Goal: Contribute content: Contribute content

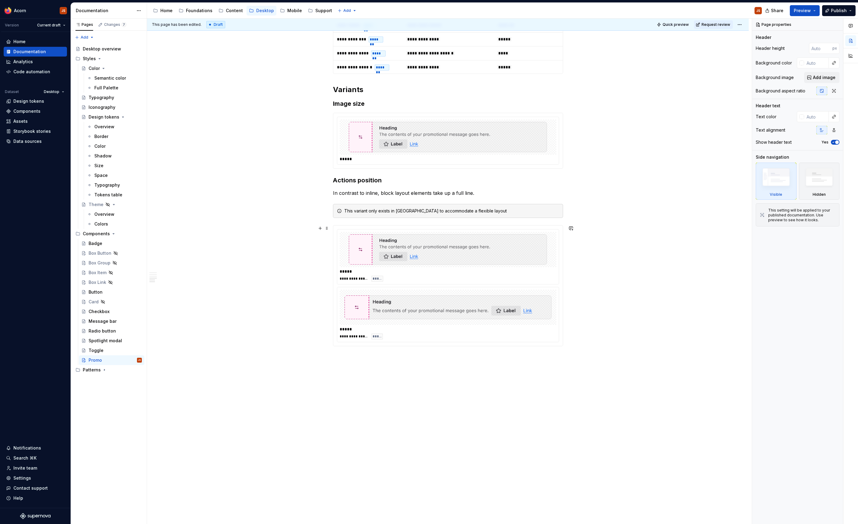
scroll to position [419, 0]
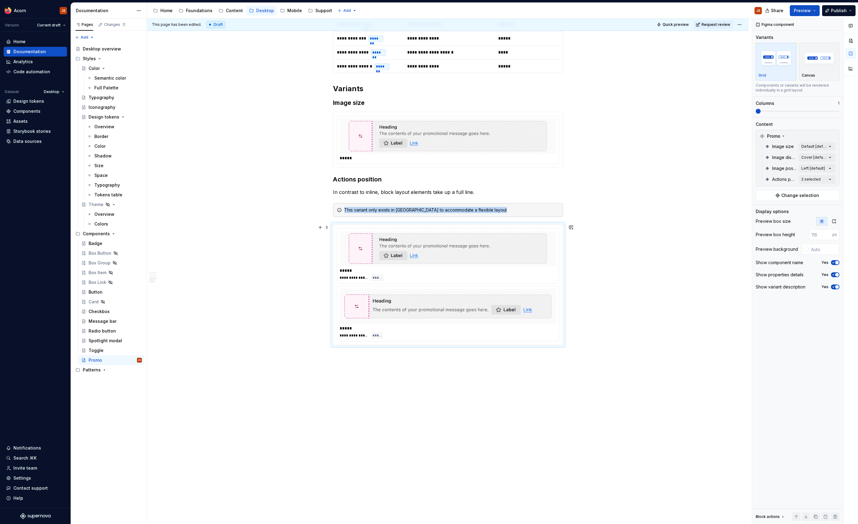
click at [437, 243] on img at bounding box center [447, 249] width 207 height 30
click at [835, 264] on icon "button" at bounding box center [832, 263] width 5 height 4
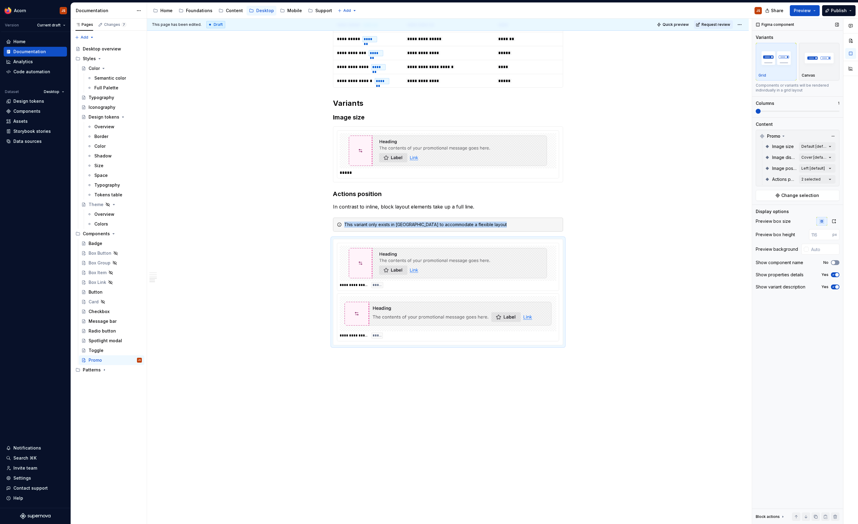
scroll to position [404, 0]
click at [547, 158] on img at bounding box center [447, 151] width 207 height 30
click at [836, 262] on span "button" at bounding box center [837, 263] width 4 height 4
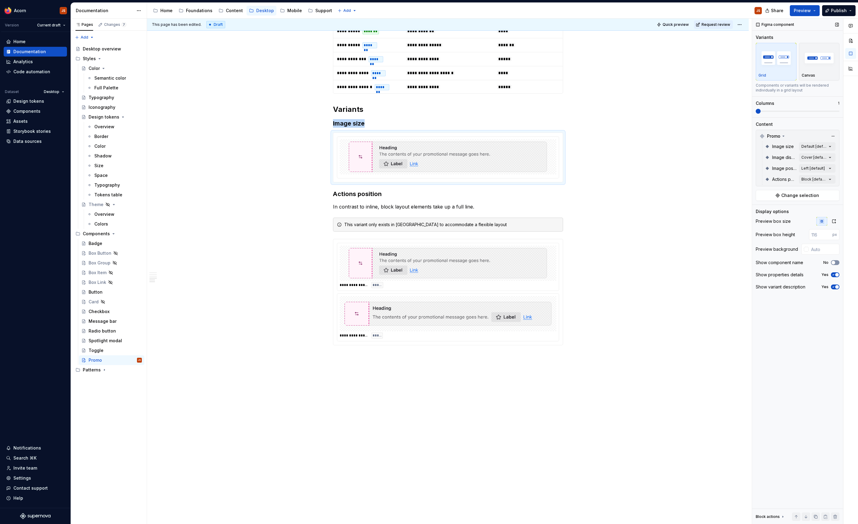
scroll to position [398, 0]
click at [608, 182] on div "**********" at bounding box center [447, 115] width 601 height 818
click at [828, 145] on div "Comments Open comments No comments yet Select ‘Comment’ from the block context …" at bounding box center [805, 272] width 106 height 506
click at [761, 188] on div "Large" at bounding box center [766, 186] width 19 height 6
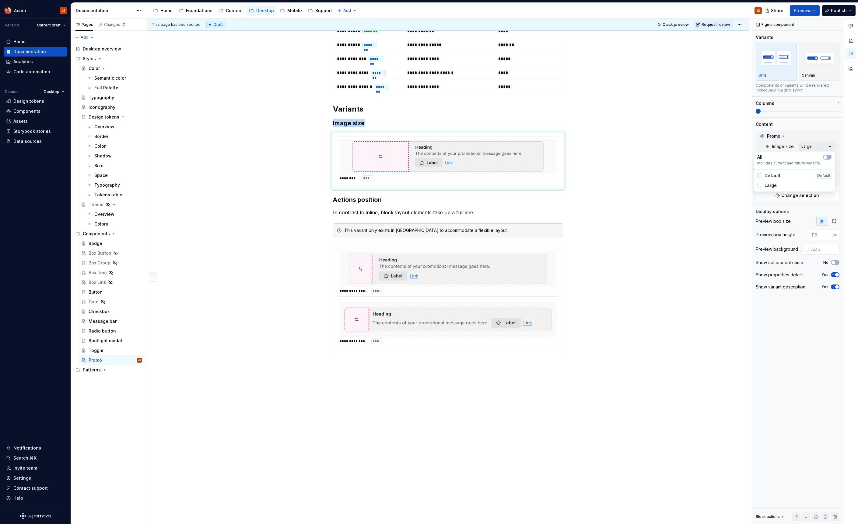
click at [761, 178] on div at bounding box center [759, 175] width 5 height 5
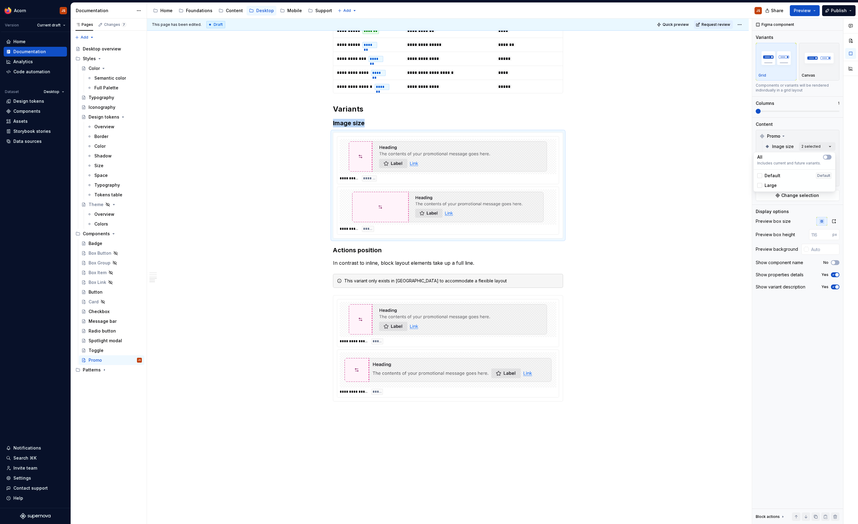
click at [662, 257] on html "Acorn JS Version Current draft Home Documentation Analytics Code automation Dat…" at bounding box center [429, 262] width 858 height 524
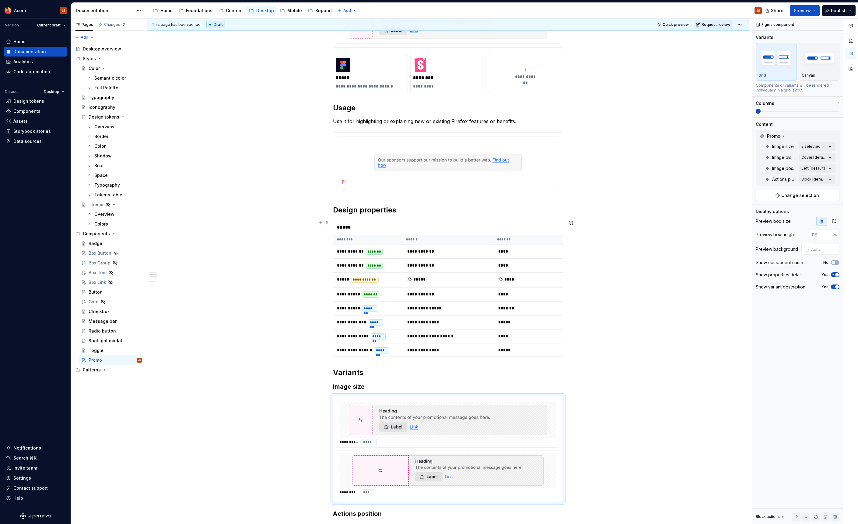
scroll to position [134, 0]
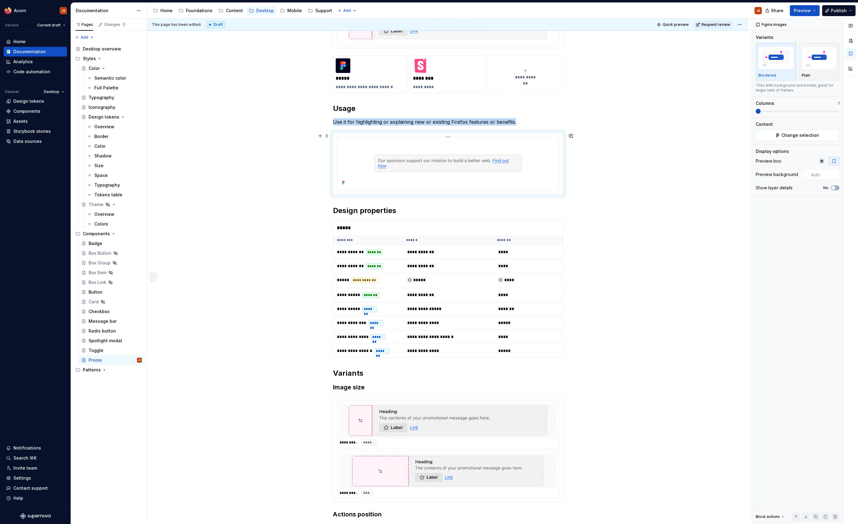
click at [353, 168] on img at bounding box center [447, 163] width 217 height 47
click at [812, 175] on input "text" at bounding box center [823, 174] width 31 height 11
click at [808, 176] on div at bounding box center [805, 174] width 5 height 5
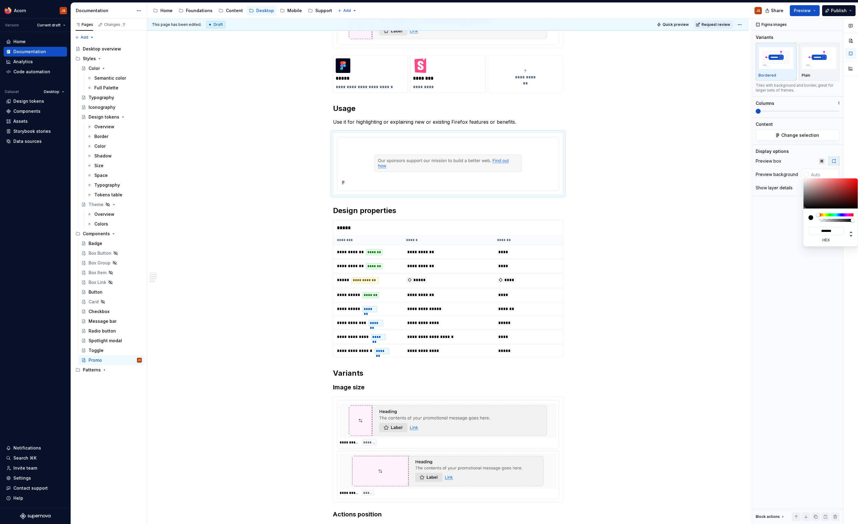
click at [702, 232] on html "Acorn JS Version Current draft Home Documentation Analytics Code automation Dat…" at bounding box center [429, 262] width 858 height 524
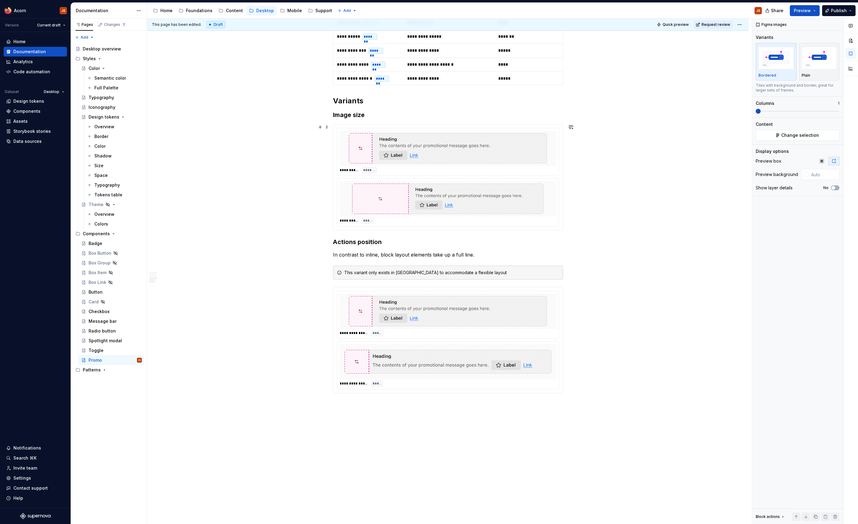
scroll to position [0, 0]
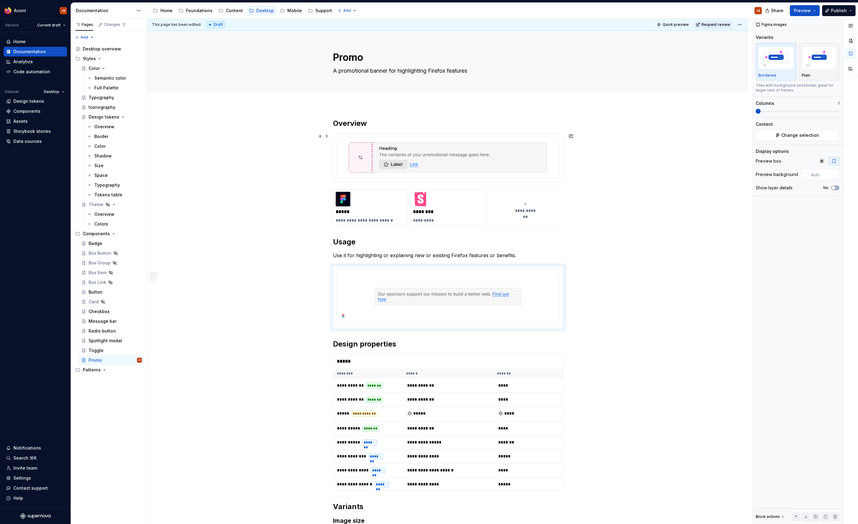
click at [379, 152] on img at bounding box center [447, 157] width 207 height 30
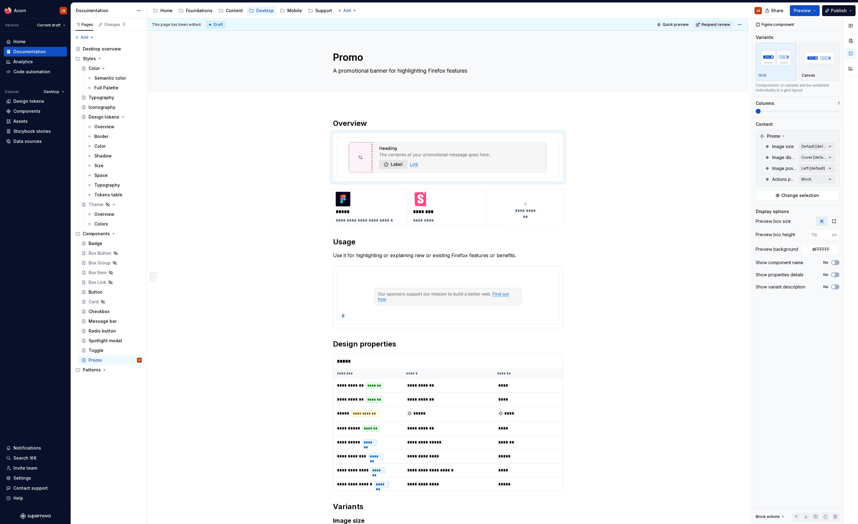
click at [92, 12] on div "Documentation" at bounding box center [104, 11] width 57 height 6
click at [190, 8] on div "Foundations" at bounding box center [199, 11] width 26 height 6
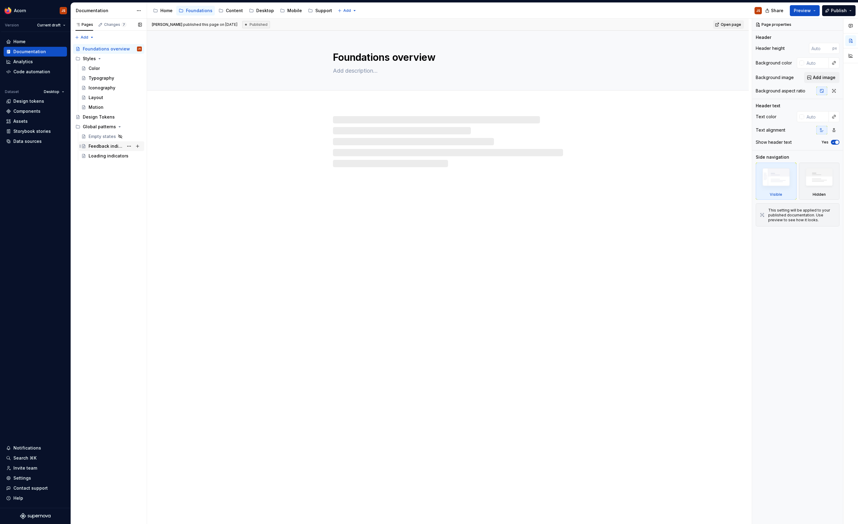
click at [102, 149] on div "Feedback indicators" at bounding box center [106, 146] width 35 height 6
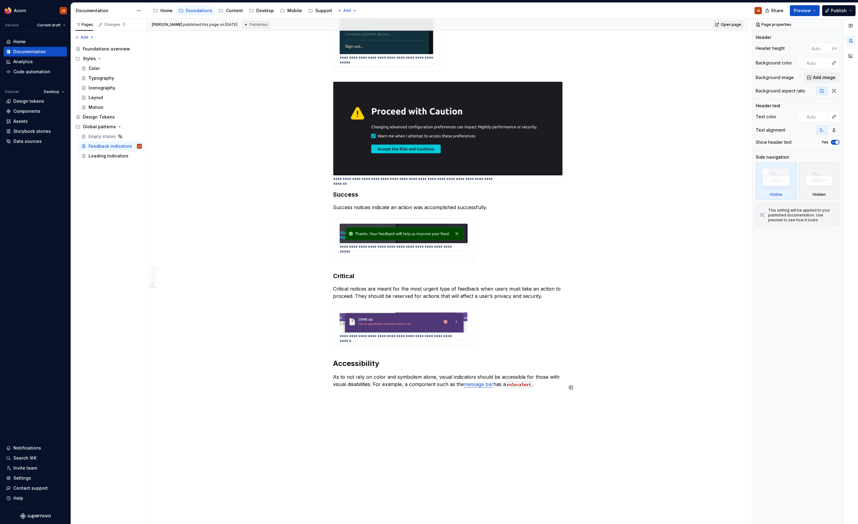
scroll to position [1123, 0]
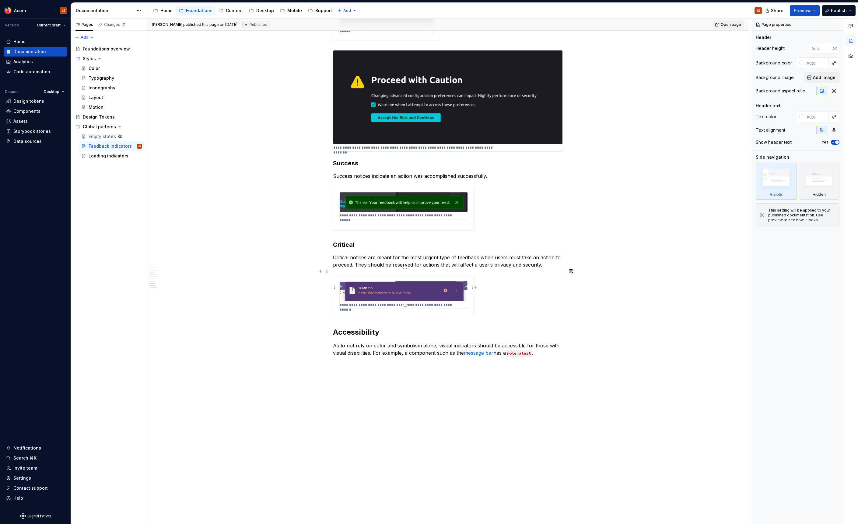
type textarea "*"
click at [522, 288] on div "**********" at bounding box center [448, 296] width 230 height 41
click at [512, 299] on div "**********" at bounding box center [448, 296] width 230 height 41
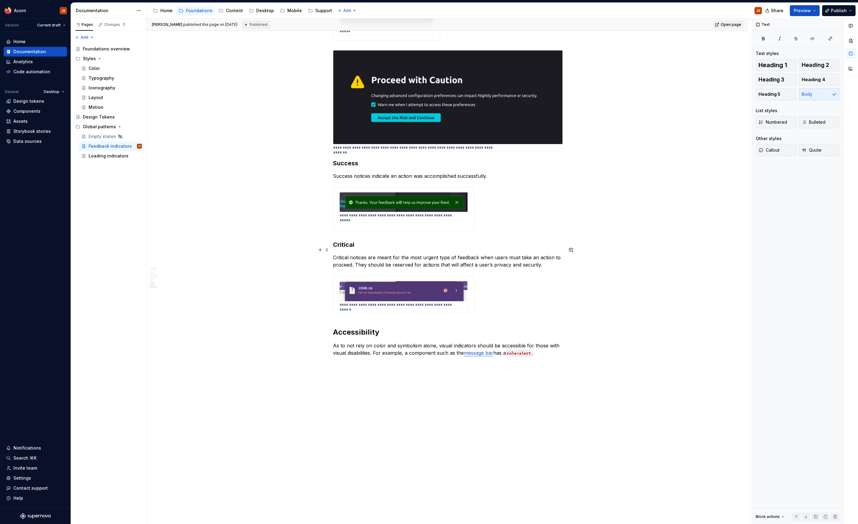
click at [554, 259] on p "Critical notices are meant for the most urgent type of feedback when users must…" at bounding box center [448, 261] width 230 height 15
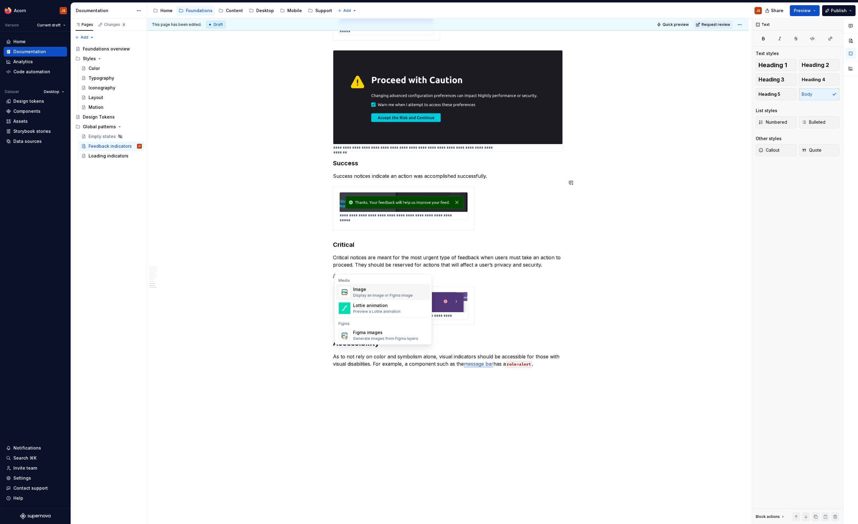
click at [350, 298] on div "Suggestions" at bounding box center [344, 292] width 12 height 12
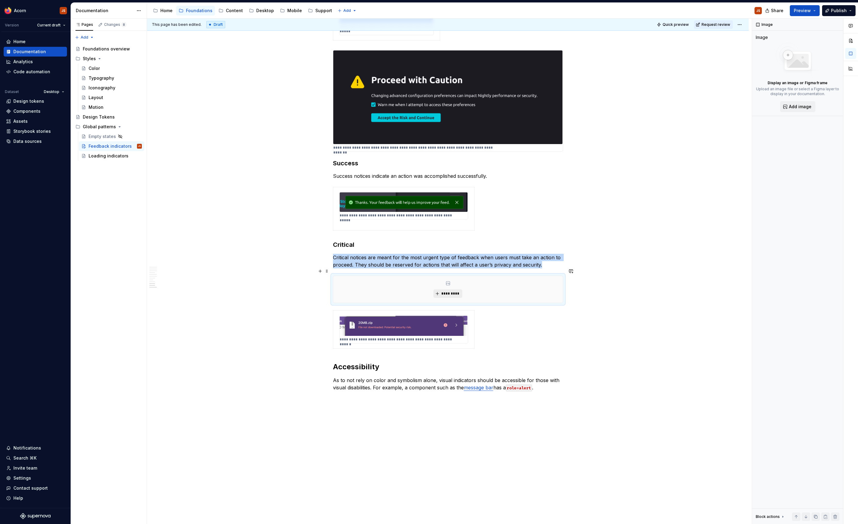
click at [462, 290] on button "*********" at bounding box center [447, 294] width 29 height 9
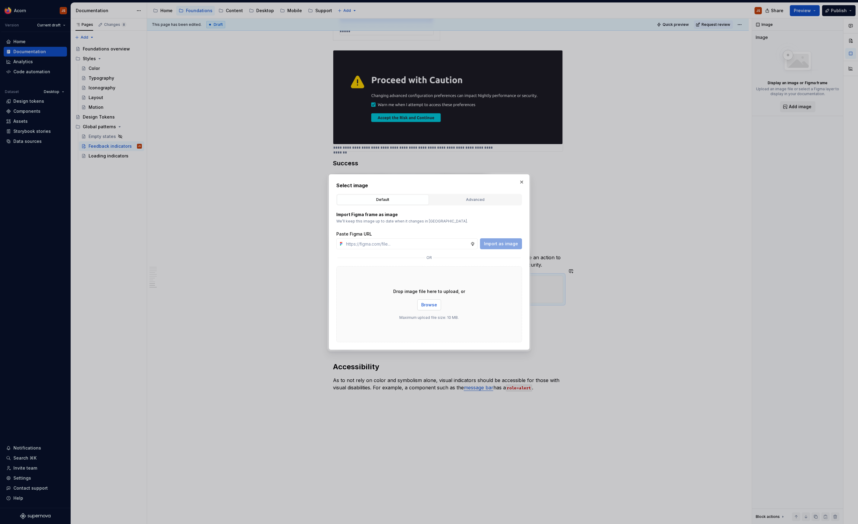
click at [421, 304] on button "Browse" at bounding box center [429, 305] width 24 height 11
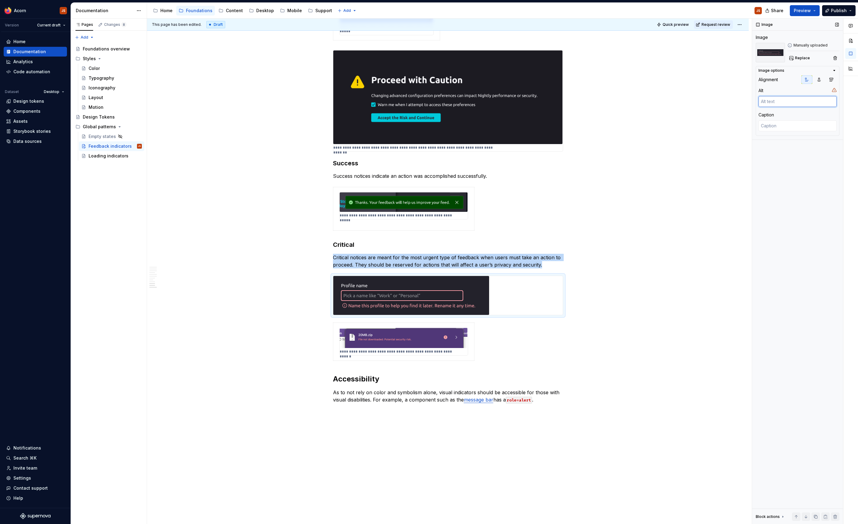
click at [770, 103] on textarea at bounding box center [797, 101] width 78 height 11
type textarea "*"
type textarea "A"
type textarea "*"
type textarea "Ad"
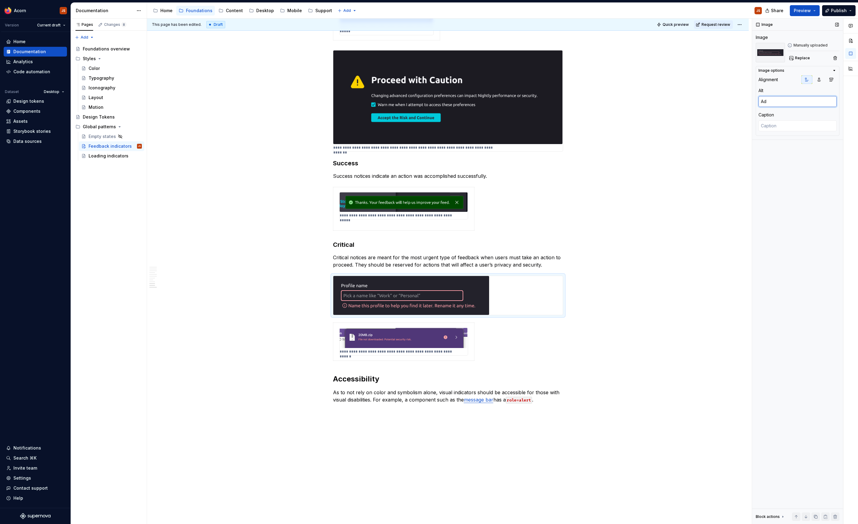
type textarea "*"
type textarea "Addi"
type textarea "*"
type textarea "Addin"
type textarea "*"
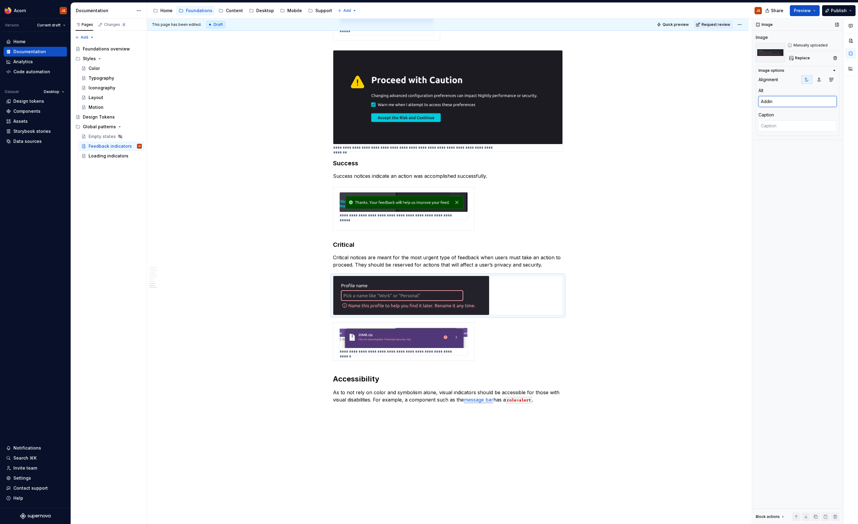
type textarea "Adding"
type textarea "*"
type textarea "Adding"
type textarea "*"
type textarea "Adding a"
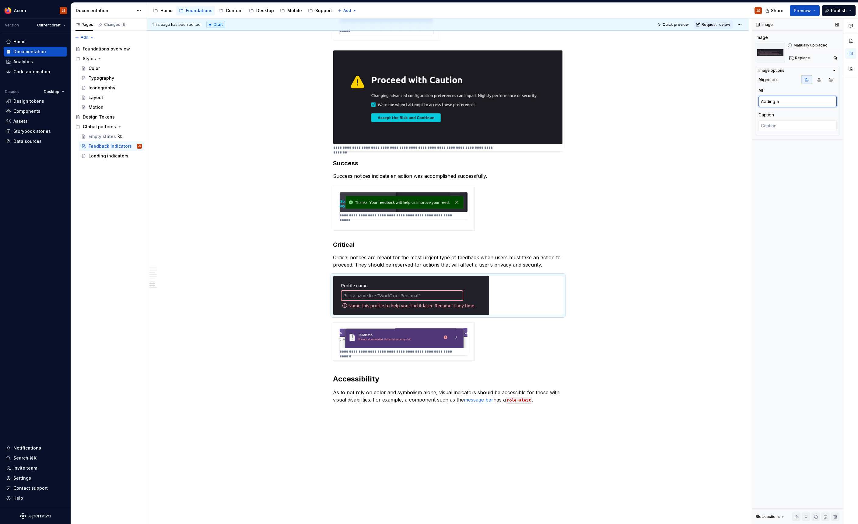
type textarea "*"
type textarea "Adding a ne"
type textarea "*"
type textarea "Adding a new"
type textarea "*"
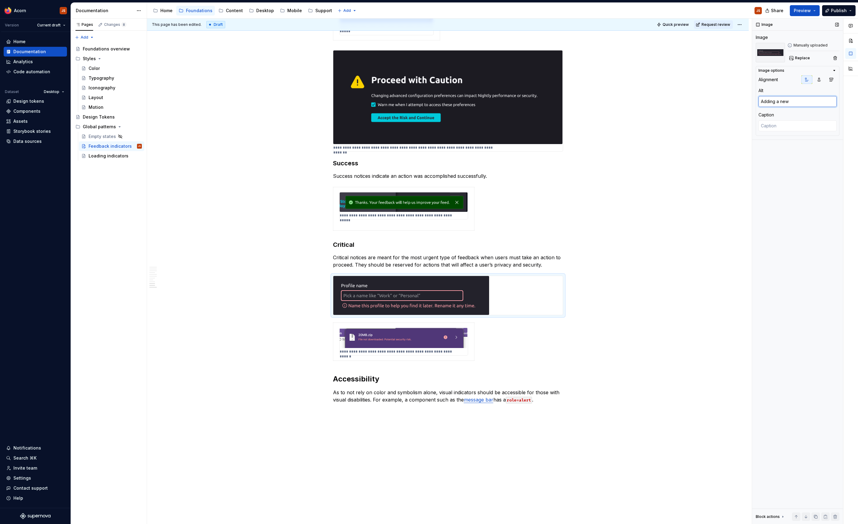
type textarea "Adding a new p"
type textarea "*"
type textarea "Adding a new pr"
type textarea "*"
type textarea "Adding a new pro"
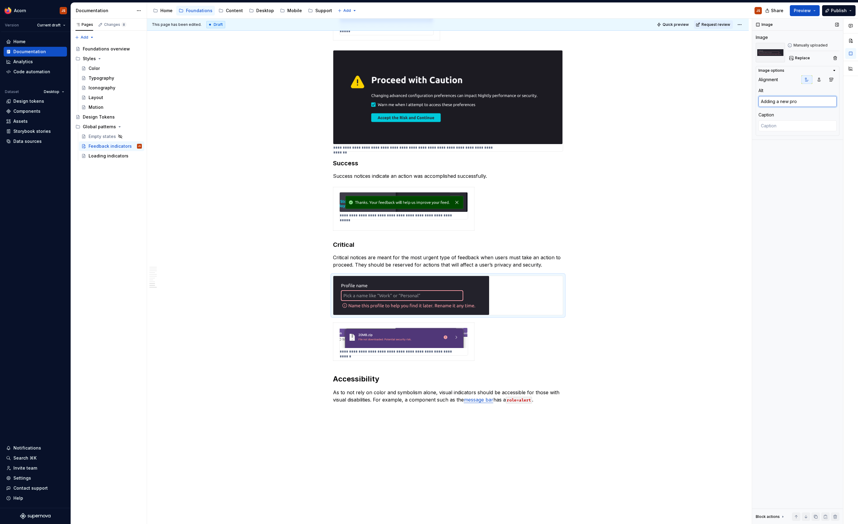
type textarea "*"
type textarea "Adding a new prof"
type textarea "*"
type textarea "Adding a new profi"
type textarea "*"
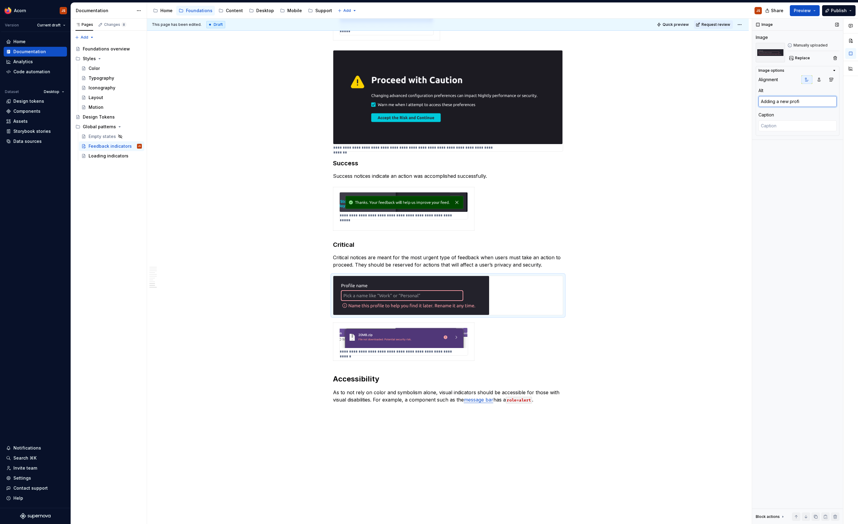
type textarea "Adding a new profil"
type textarea "*"
type textarea "Adding a new profile"
type textarea "*"
type textarea "Adding a new profile"
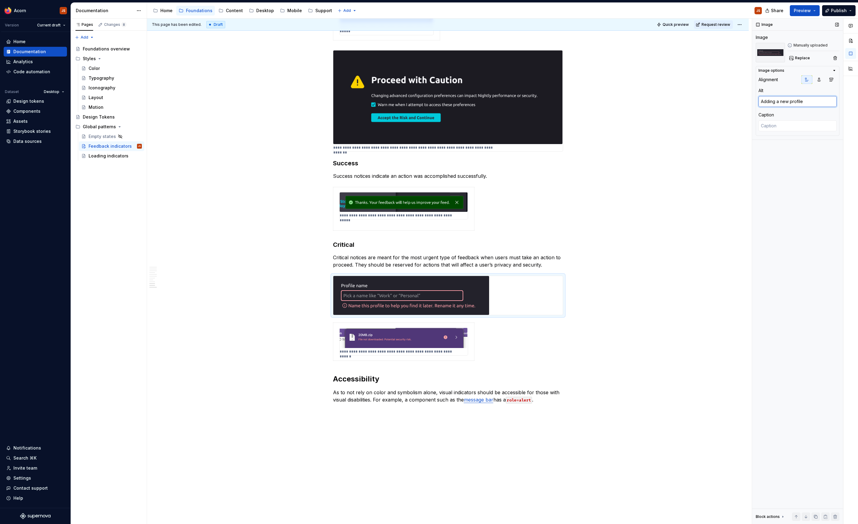
type textarea "*"
type textarea "Adding a new profile w"
type textarea "*"
type textarea "Adding a new profile wi"
type textarea "*"
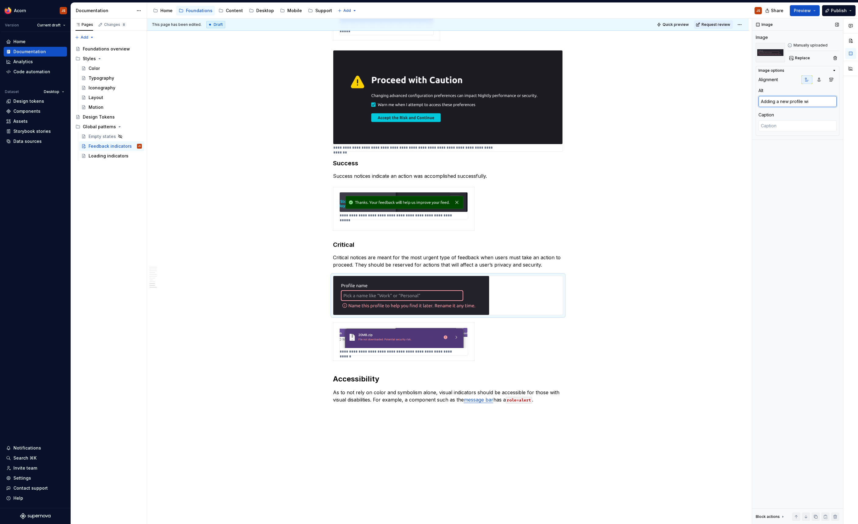
type textarea "Adding a new profile wit"
type textarea "*"
type textarea "Adding a new profile with"
type textarea "*"
type textarea "Adding a new profile witho"
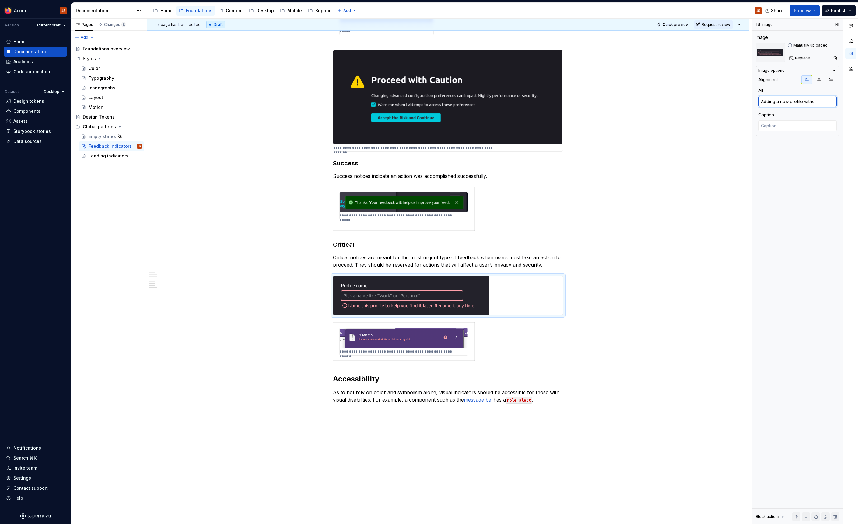
type textarea "*"
type textarea "Adding a new profile without"
type textarea "*"
type textarea "Adding a new profile without"
type textarea "*"
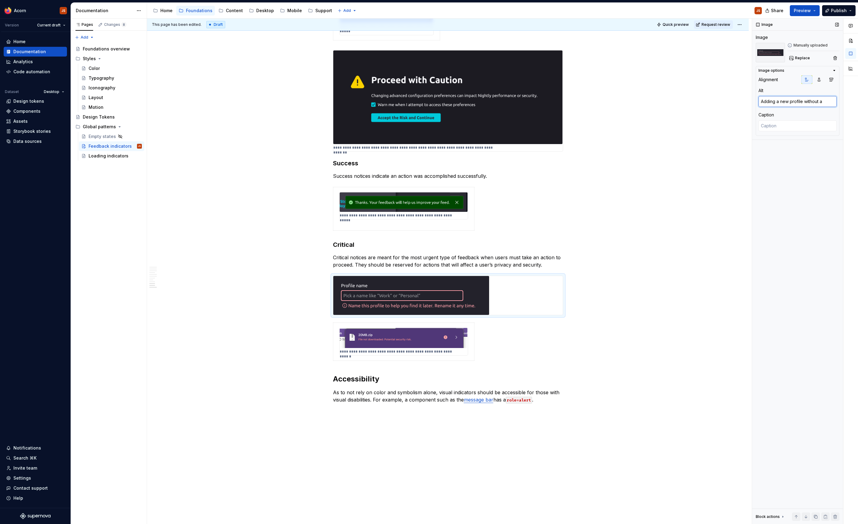
type textarea "Adding a new profile without a"
type textarea "*"
type textarea "Adding a new profile without a na"
type textarea "*"
type textarea "Adding a new profile without a nam"
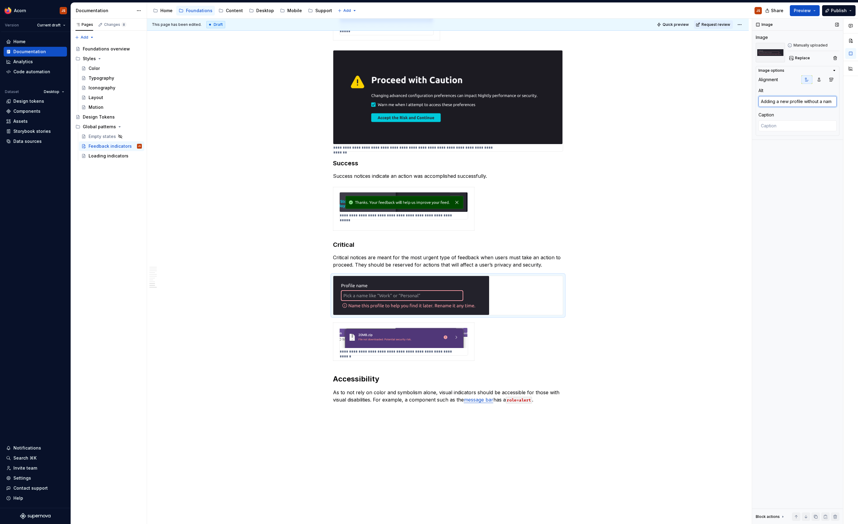
type textarea "*"
type textarea "Adding a new profile without a name"
drag, startPoint x: 781, startPoint y: 98, endPoint x: 730, endPoint y: 80, distance: 54.5
click at [758, 96] on textarea "Adding a new profile without a name" at bounding box center [797, 104] width 78 height 17
type textarea "*"
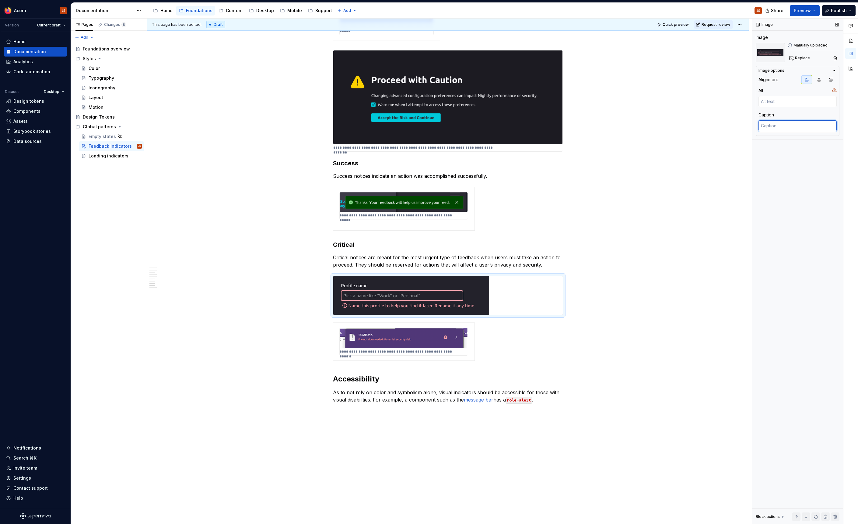
click at [778, 122] on textarea at bounding box center [797, 125] width 78 height 11
paste textarea "Adding a new profile without a name"
type textarea "*"
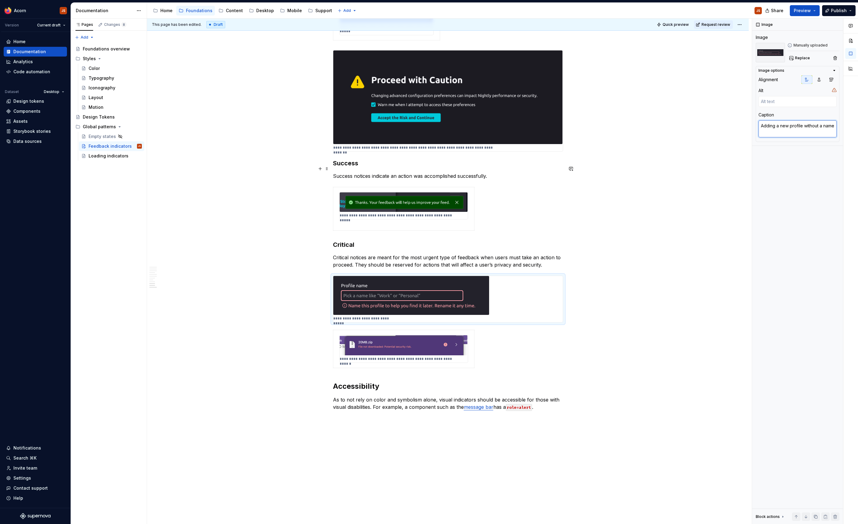
type textarea "Adding a new profile without a name"
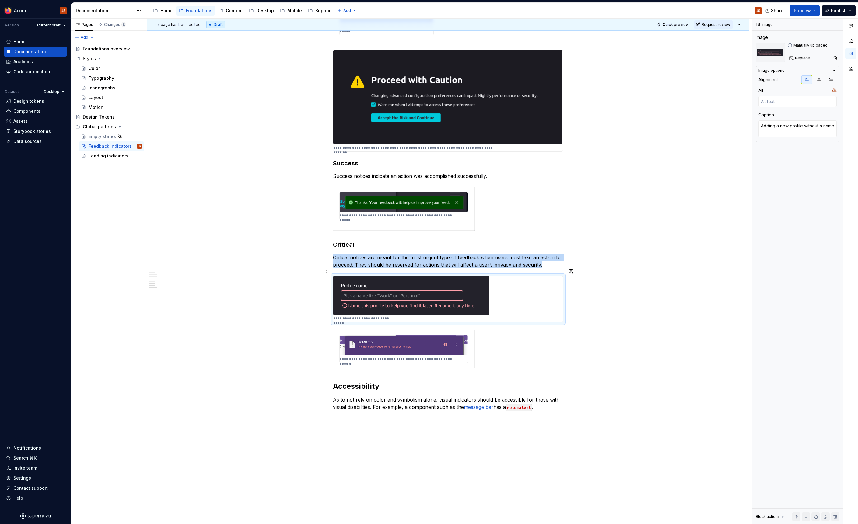
click at [453, 284] on img at bounding box center [411, 295] width 156 height 39
click at [474, 357] on td "**********" at bounding box center [403, 349] width 141 height 38
click at [329, 323] on span at bounding box center [326, 325] width 5 height 9
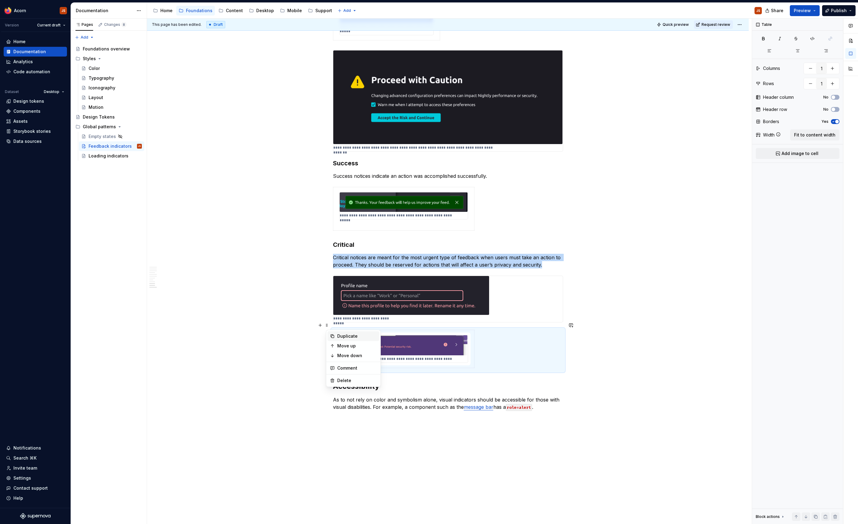
click at [336, 333] on div "Duplicate" at bounding box center [353, 337] width 52 height 10
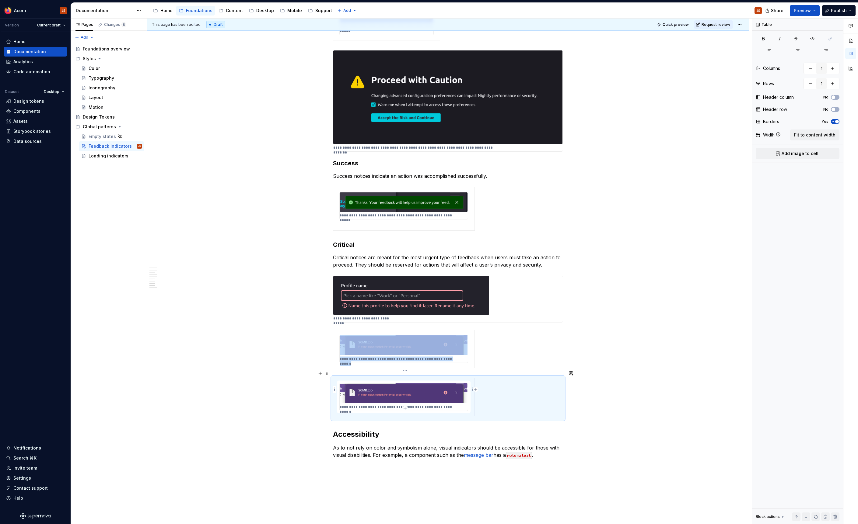
click at [388, 387] on img at bounding box center [403, 394] width 128 height 20
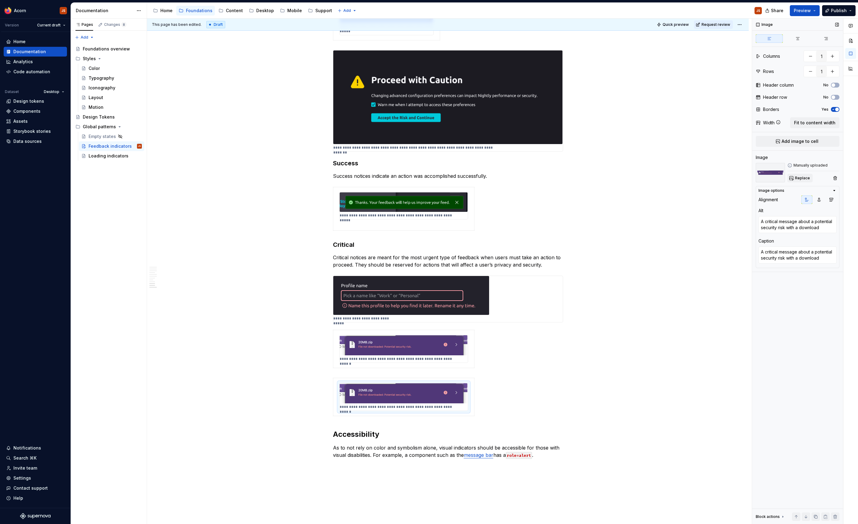
click at [799, 176] on span "Replace" at bounding box center [802, 178] width 15 height 5
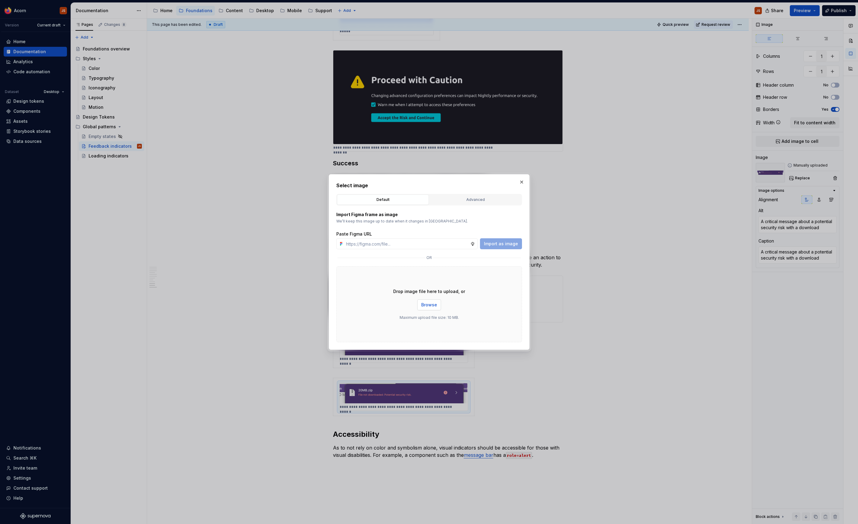
click at [431, 308] on button "Browse" at bounding box center [429, 305] width 24 height 11
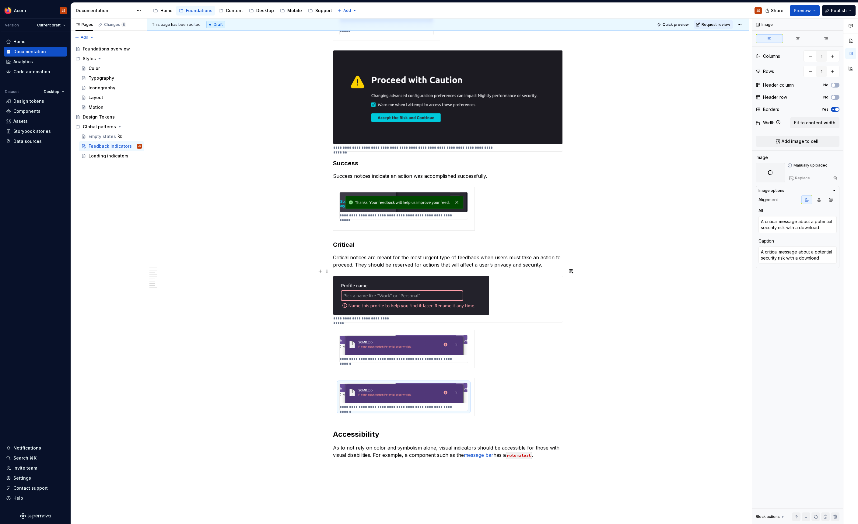
click at [376, 295] on img at bounding box center [411, 295] width 156 height 39
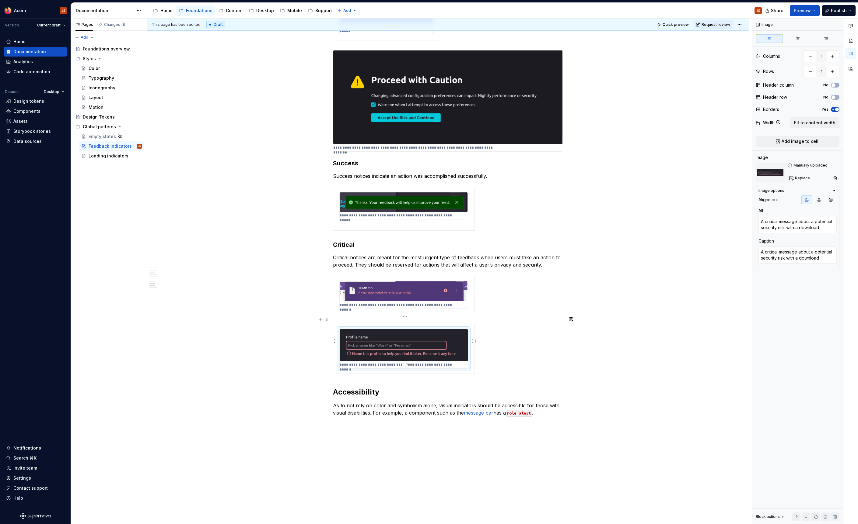
click at [377, 363] on p "**********" at bounding box center [395, 365] width 113 height 5
click at [797, 227] on textarea "A critical message about a potential security risk with a download" at bounding box center [797, 224] width 78 height 17
paste textarea "dding a new profile without a name"
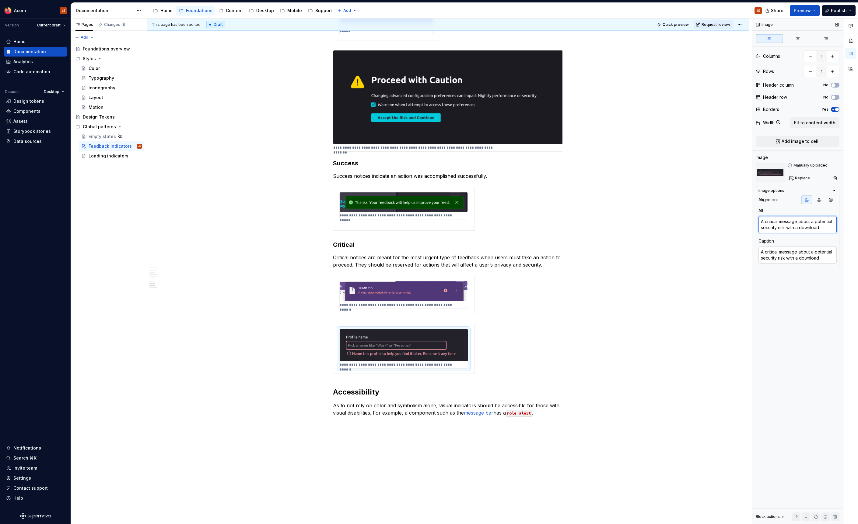
type textarea "*"
type textarea "Adding a new profile without a name"
click at [784, 258] on textarea "A critical message about a potential security risk with a download" at bounding box center [797, 255] width 78 height 17
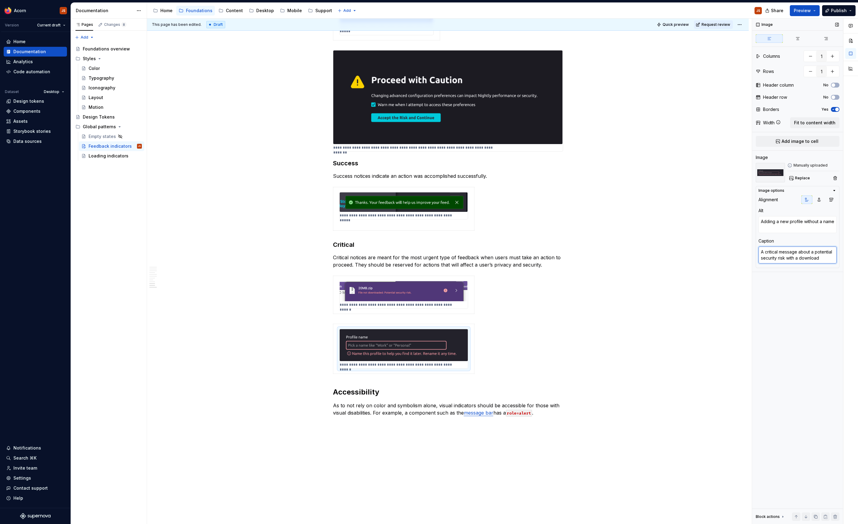
paste textarea "dding a new profile without a name"
type textarea "*"
type textarea "Adding a new profile without a name"
type textarea "*"
type textarea "A critical message about a potential security risk with a download"
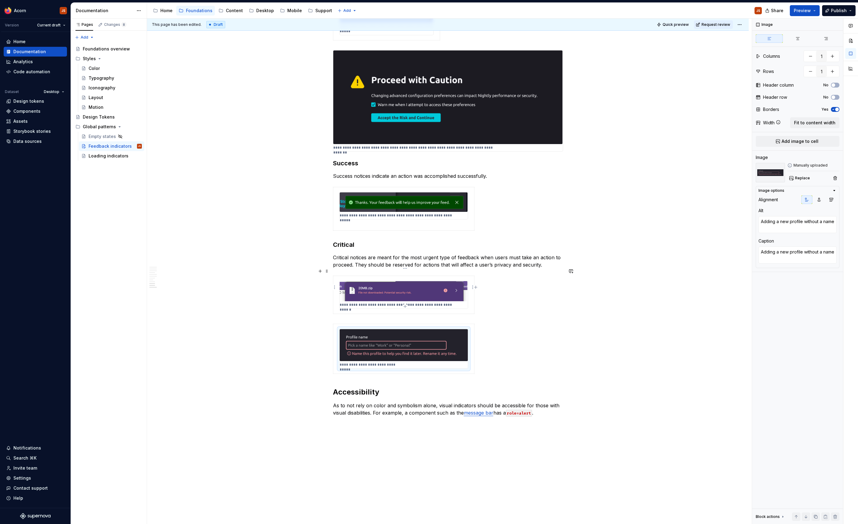
type textarea "A critical message about a potential security risk with a download"
click at [418, 288] on img at bounding box center [403, 291] width 128 height 20
click at [799, 229] on textarea "A critical message about a potential security risk with a download" at bounding box center [797, 224] width 78 height 17
type textarea "*"
type textarea "Adding a new profile without a name"
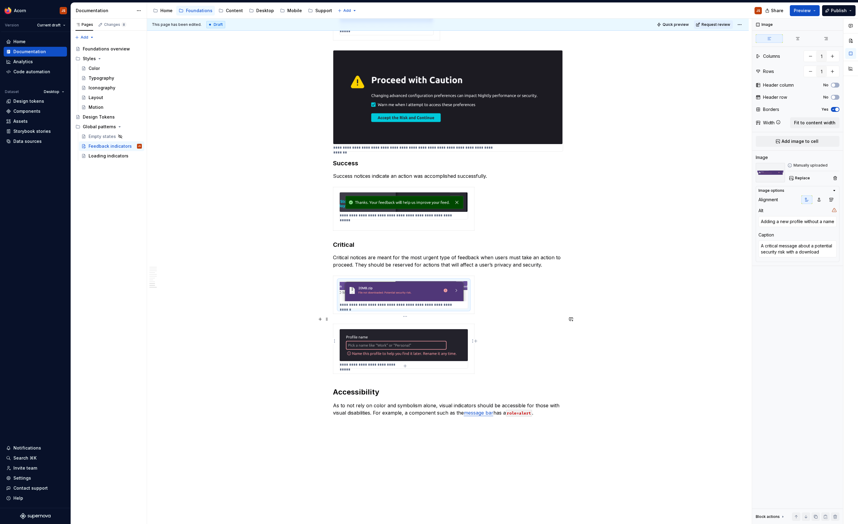
type textarea "*"
type textarea "Adding a new profile without a name"
click at [414, 338] on img at bounding box center [403, 345] width 128 height 32
click at [798, 228] on textarea "Adding a new profile without a name" at bounding box center [797, 224] width 78 height 17
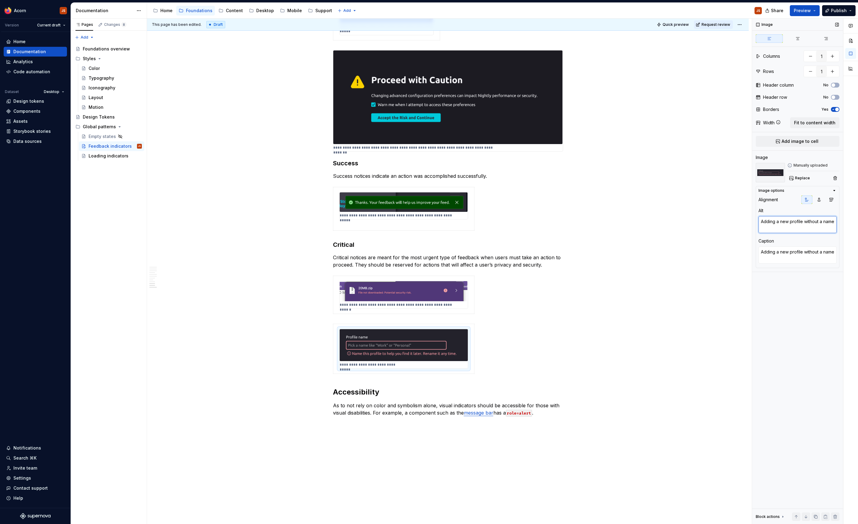
click at [798, 228] on textarea "Adding a new profile without a name" at bounding box center [797, 224] width 78 height 17
type textarea "*"
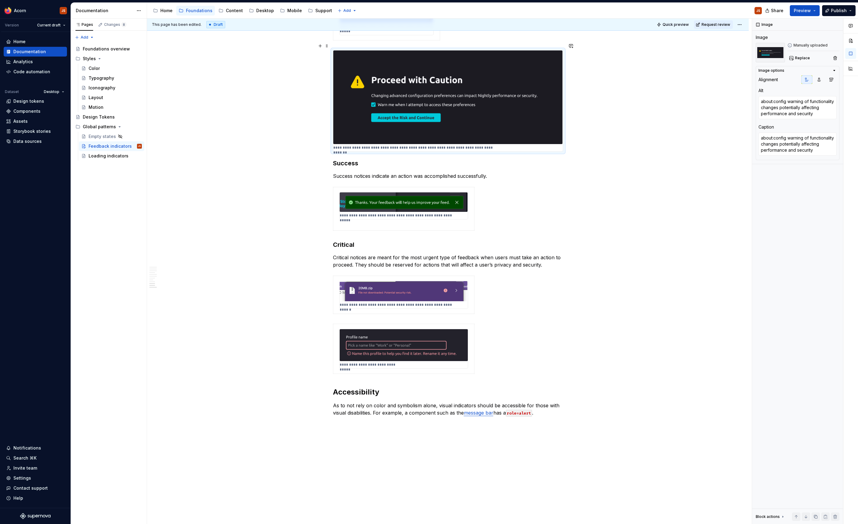
click at [417, 86] on img at bounding box center [447, 96] width 229 height 93
click at [786, 110] on textarea "about:config warning of functionality changes potentially affecting performance…" at bounding box center [797, 107] width 78 height 23
click at [798, 103] on textarea "about:config warning of functionality changes potentially affecting performance…" at bounding box center [797, 107] width 78 height 23
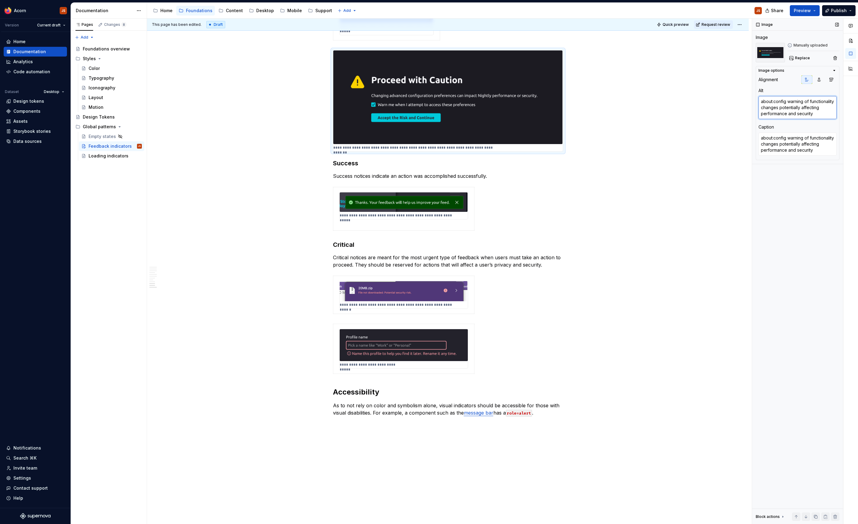
click at [788, 117] on textarea "about:config warning of functionality changes potentially affecting performance…" at bounding box center [797, 107] width 78 height 23
click at [784, 113] on textarea "about:config warning of functionality changes potentially affecting performance…" at bounding box center [797, 107] width 78 height 23
type textarea "*"
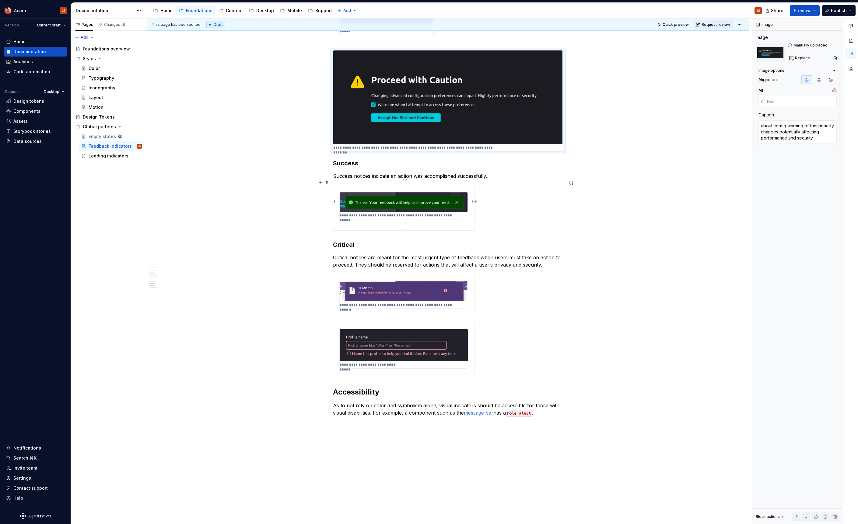
click at [381, 204] on img at bounding box center [403, 202] width 128 height 19
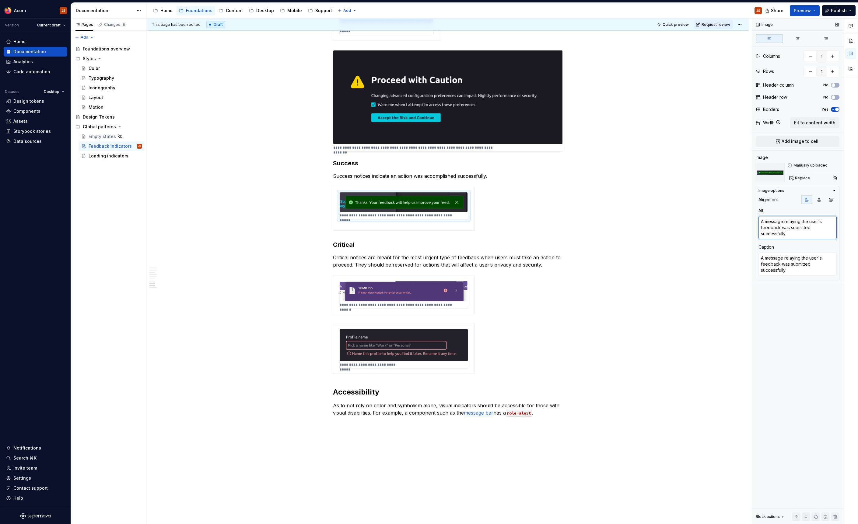
click at [778, 224] on textarea "A message relaying the user's feedback was submitted successfully" at bounding box center [797, 227] width 78 height 23
type textarea "*"
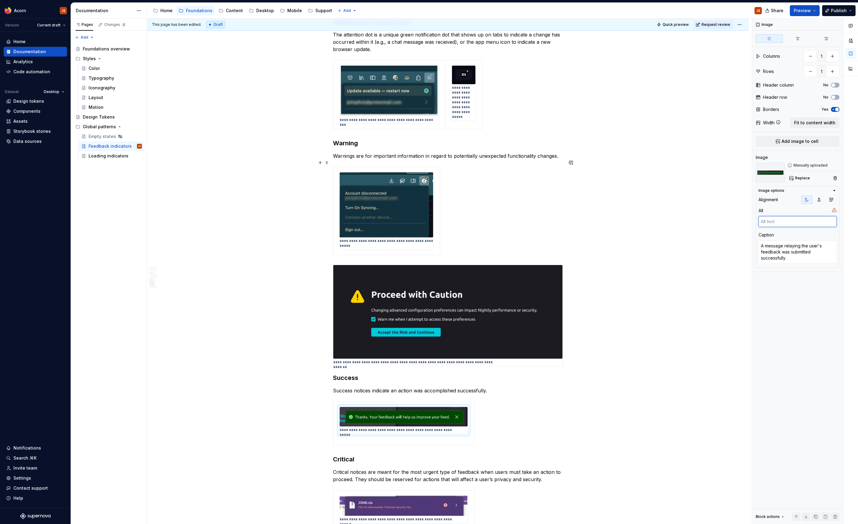
scroll to position [896, 0]
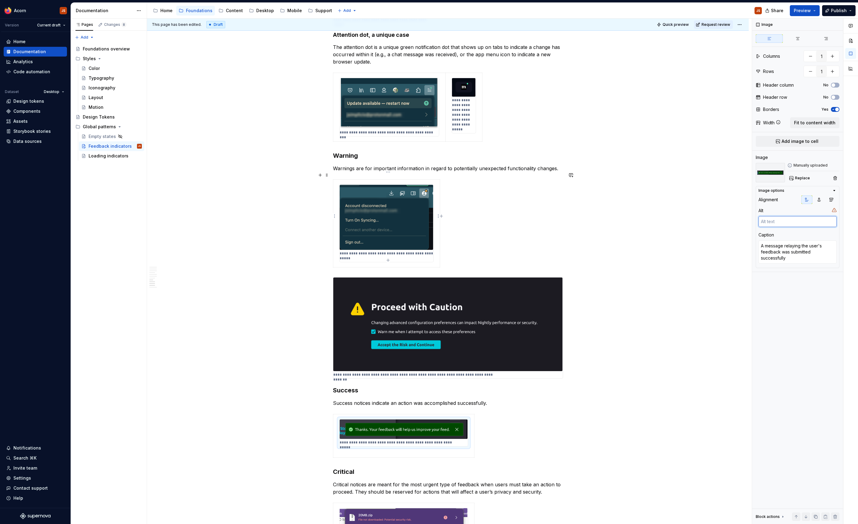
type textarea "Warning badge to indicate Mozilla Account disconnection"
type textarea "*"
type textarea "Warning badge to indicate Mozilla Account disconnection"
click at [380, 203] on img at bounding box center [386, 217] width 94 height 65
click at [811, 228] on textarea "Warning badge to indicate Mozilla Account disconnection" at bounding box center [797, 224] width 78 height 17
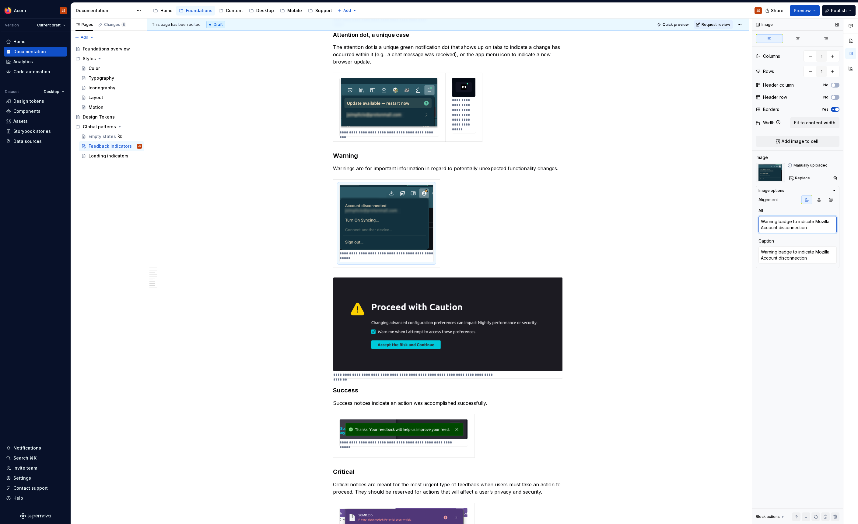
click at [811, 228] on textarea "Warning badge to indicate Mozilla Account disconnection" at bounding box center [797, 224] width 78 height 17
type textarea "*"
type textarea "App menu indicator badged dot to signify a new update"
type textarea "*"
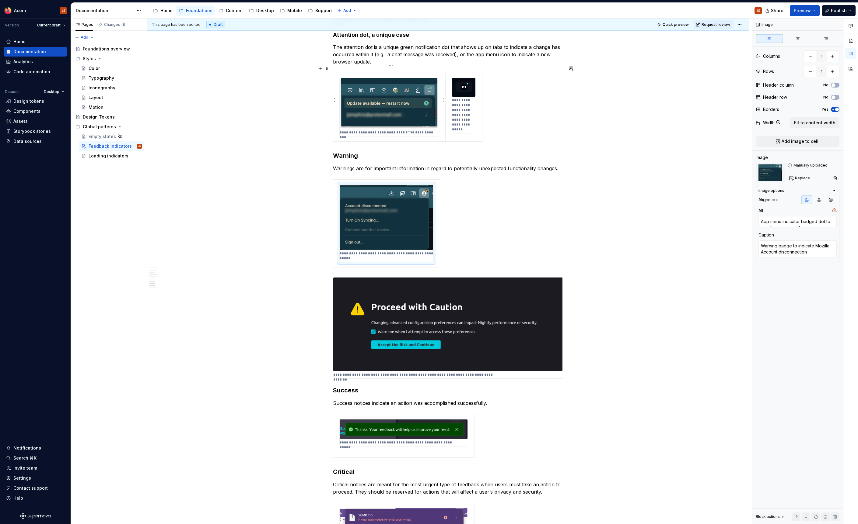
type input "2"
type textarea "App menu indicator badged dot to signify a new update"
click at [390, 100] on img at bounding box center [388, 103] width 99 height 50
click at [791, 223] on textarea "App menu indicator badged dot to signify a new update" at bounding box center [797, 224] width 78 height 17
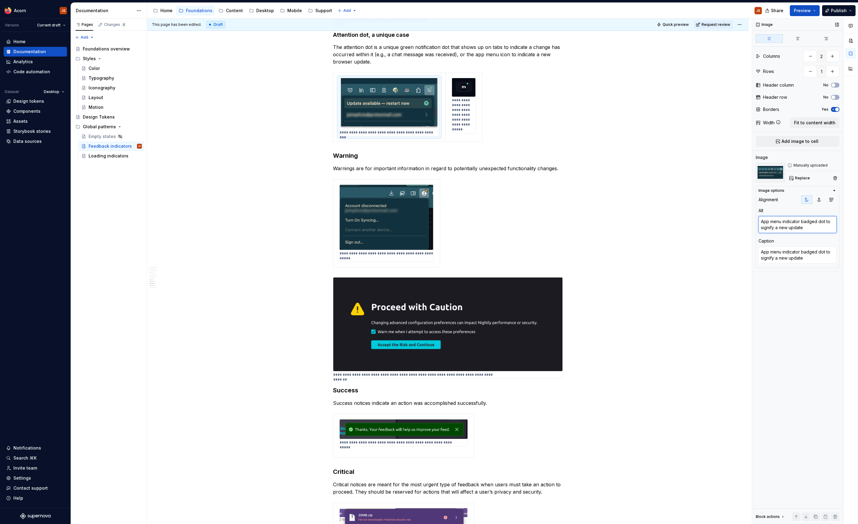
click at [791, 223] on textarea "App menu indicator badged dot to signify a new update" at bounding box center [797, 224] width 78 height 17
type textarea "*"
type textarea "Indicator badged dot to indicate a change within a pinned website"
type textarea "*"
type textarea "Indicator badged dot to indicate a change within a pinned website"
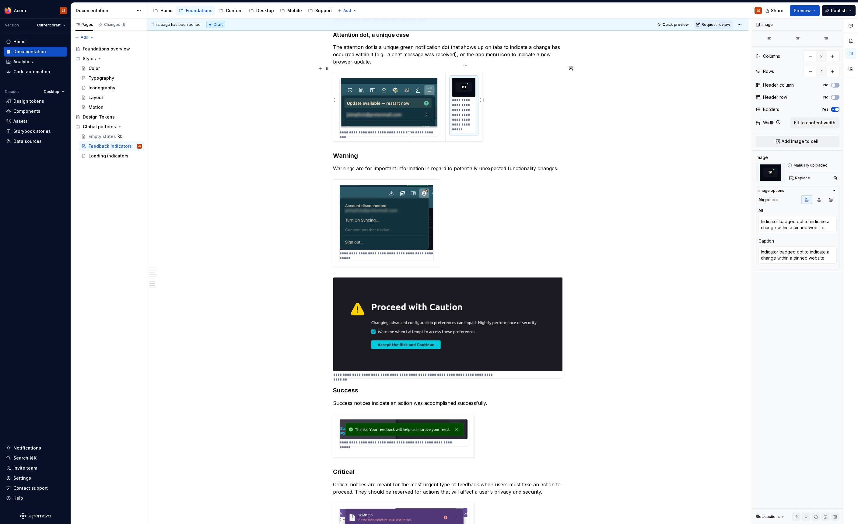
click at [462, 78] on img at bounding box center [464, 87] width 24 height 19
click at [794, 226] on textarea "Indicator badged dot to indicate a change within a pinned website" at bounding box center [797, 224] width 78 height 17
type textarea "*"
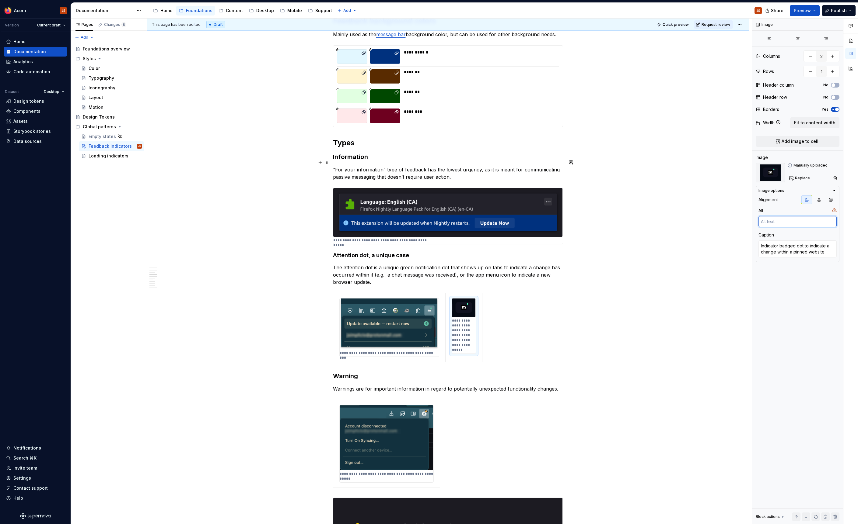
scroll to position [672, 0]
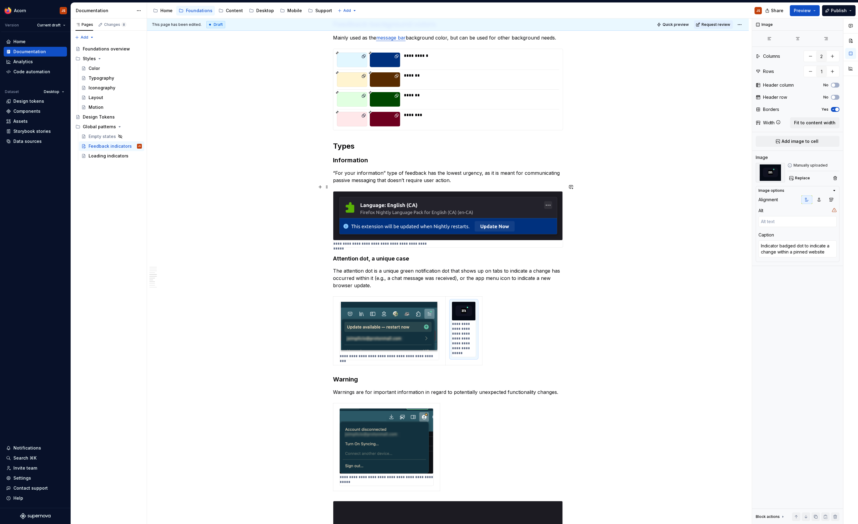
click at [466, 205] on img at bounding box center [447, 216] width 229 height 49
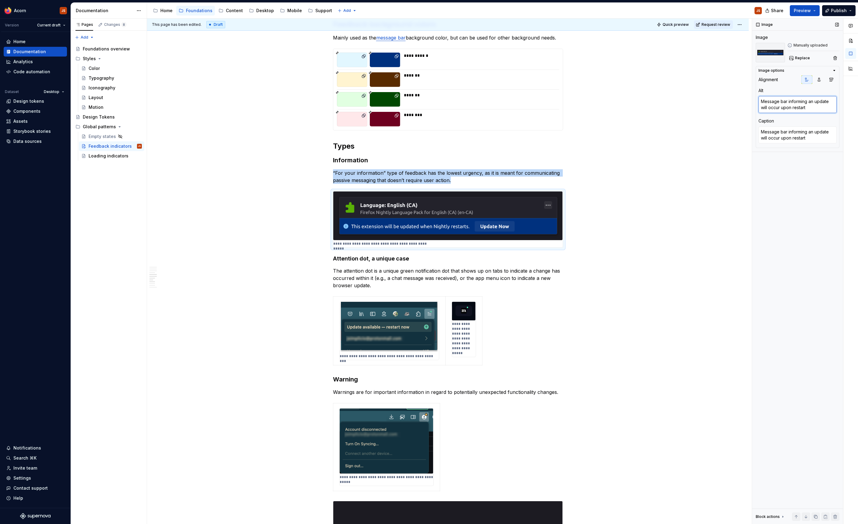
click at [792, 97] on textarea "Message bar informing an update will occur upon restart" at bounding box center [797, 104] width 78 height 17
type textarea "*"
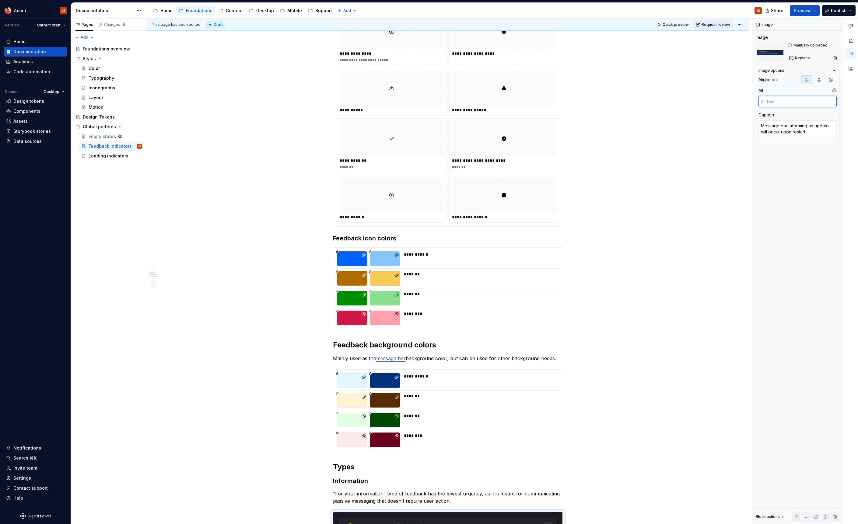
scroll to position [361, 0]
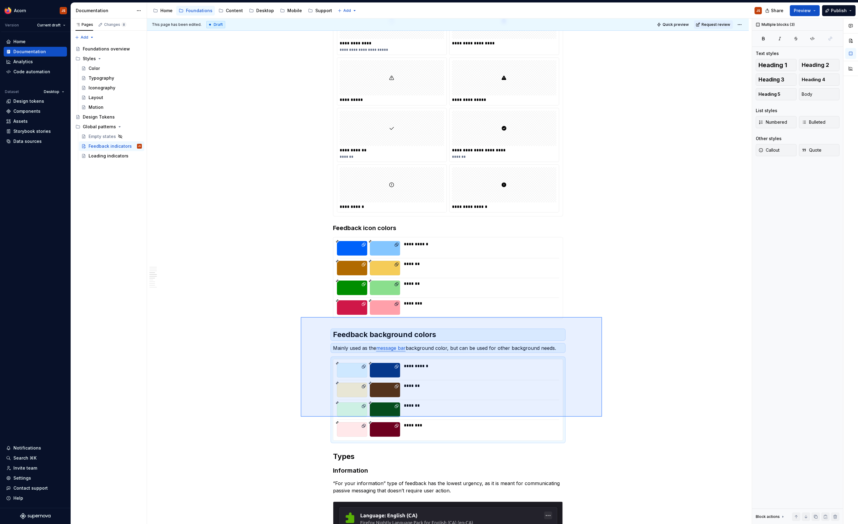
drag, startPoint x: 602, startPoint y: 417, endPoint x: 315, endPoint y: 249, distance: 332.6
click at [317, 252] on div "This page has been edited. Draft Quick preview Request review Feedback indicato…" at bounding box center [449, 272] width 604 height 506
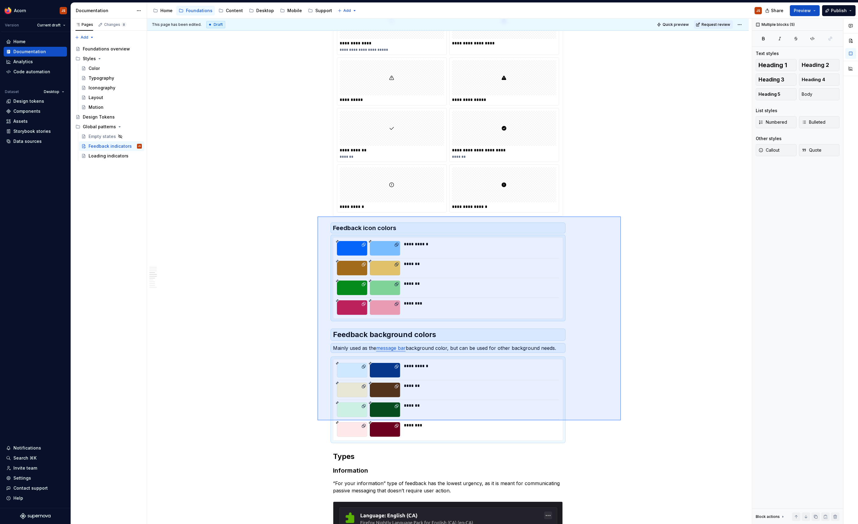
drag, startPoint x: 621, startPoint y: 421, endPoint x: 317, endPoint y: 217, distance: 365.6
click at [317, 217] on div "This page has been edited. Draft Quick preview Request review Feedback indicato…" at bounding box center [449, 272] width 604 height 506
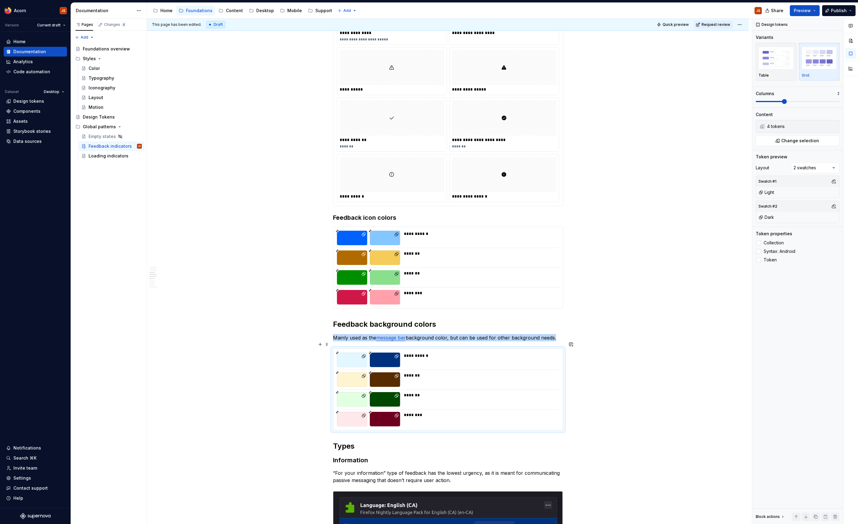
scroll to position [368, 0]
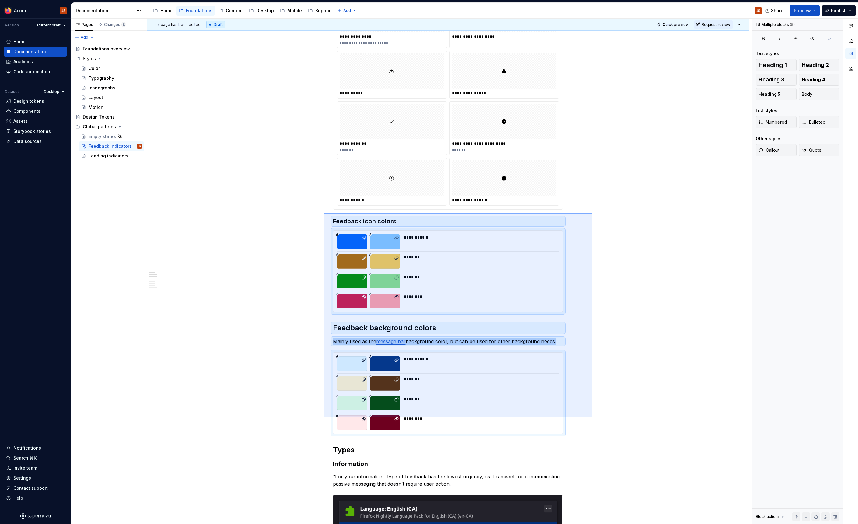
drag, startPoint x: 592, startPoint y: 418, endPoint x: 324, endPoint y: 214, distance: 336.8
click at [324, 214] on div "This page has been edited. Draft Quick preview Request review Feedback indicato…" at bounding box center [449, 272] width 604 height 506
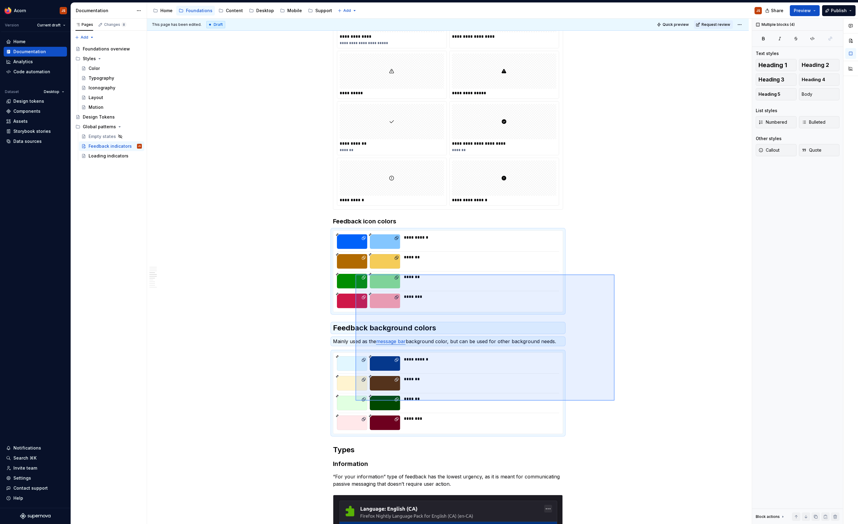
drag, startPoint x: 614, startPoint y: 401, endPoint x: 351, endPoint y: 267, distance: 295.4
click at [351, 267] on div "This page has been edited. Draft Quick preview Request review Feedback indicato…" at bounding box center [449, 272] width 604 height 506
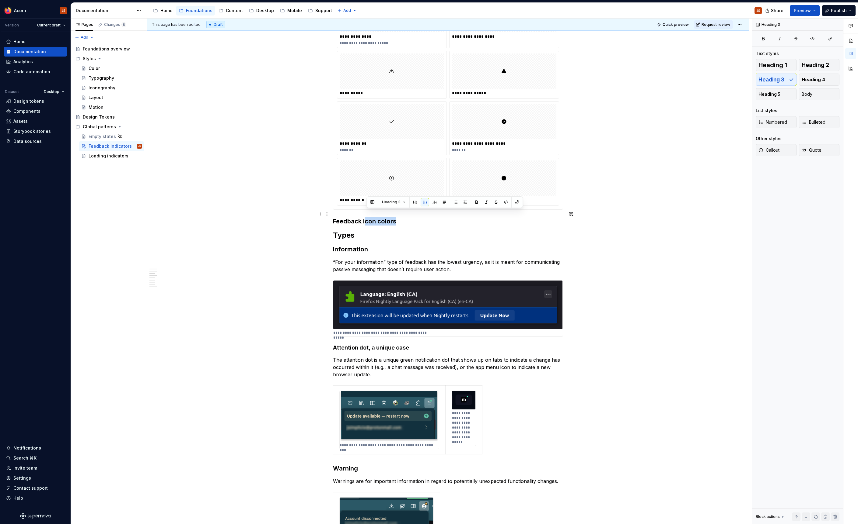
drag, startPoint x: 412, startPoint y: 210, endPoint x: 365, endPoint y: 211, distance: 46.6
click at [365, 217] on h3 "Feedback icon colors" at bounding box center [448, 221] width 230 height 9
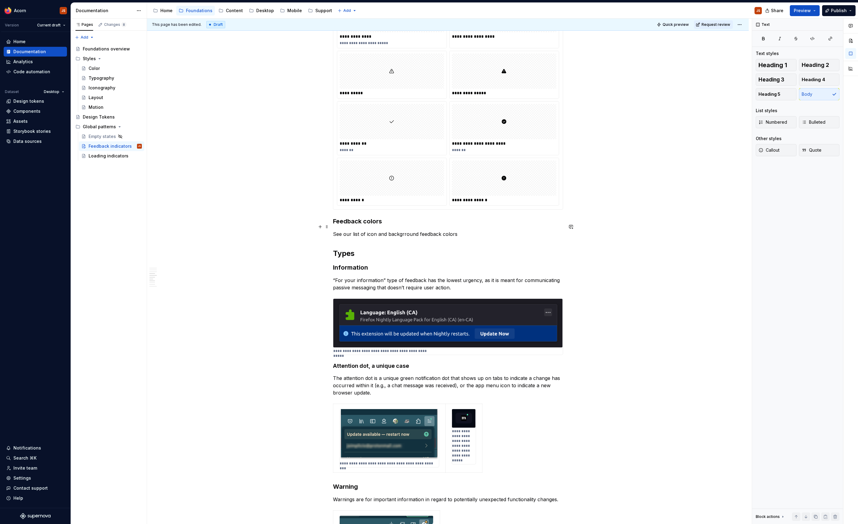
click at [406, 231] on p "See our list of icon and backgrround feedback colors" at bounding box center [448, 234] width 230 height 7
type textarea "*"
click at [477, 232] on div "**********" at bounding box center [448, 369] width 230 height 1236
click at [368, 231] on p "See our list of icon and background feedback colors under Design Tokens." at bounding box center [448, 234] width 230 height 7
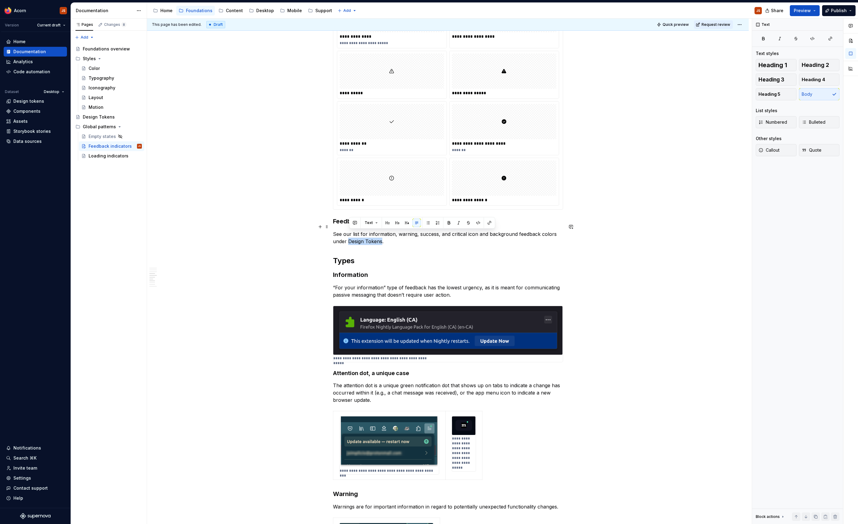
drag, startPoint x: 383, startPoint y: 233, endPoint x: 349, endPoint y: 232, distance: 34.1
click at [349, 232] on p "See our list for information, warning, success, and critical icon and backgroun…" at bounding box center [448, 238] width 230 height 15
click at [527, 240] on div "**********" at bounding box center [448, 372] width 230 height 1243
drag, startPoint x: 392, startPoint y: 235, endPoint x: 323, endPoint y: 223, distance: 69.3
click at [323, 223] on div "**********" at bounding box center [447, 447] width 601 height 1422
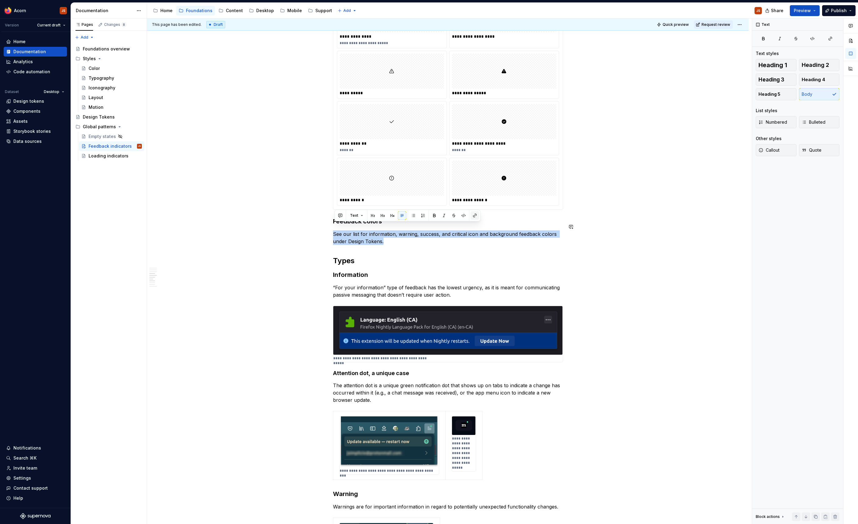
click at [473, 218] on button "button" at bounding box center [474, 215] width 9 height 9
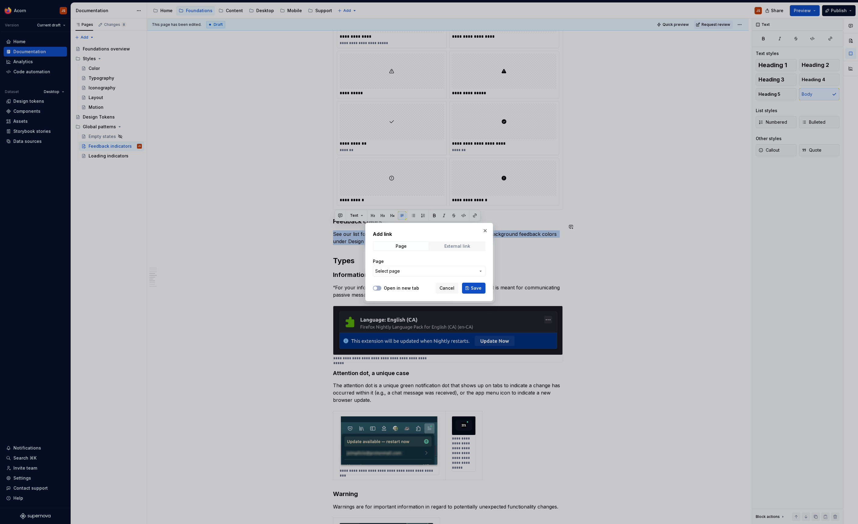
click at [460, 245] on div "External link" at bounding box center [457, 246] width 26 height 5
click at [486, 232] on button "button" at bounding box center [485, 231] width 9 height 9
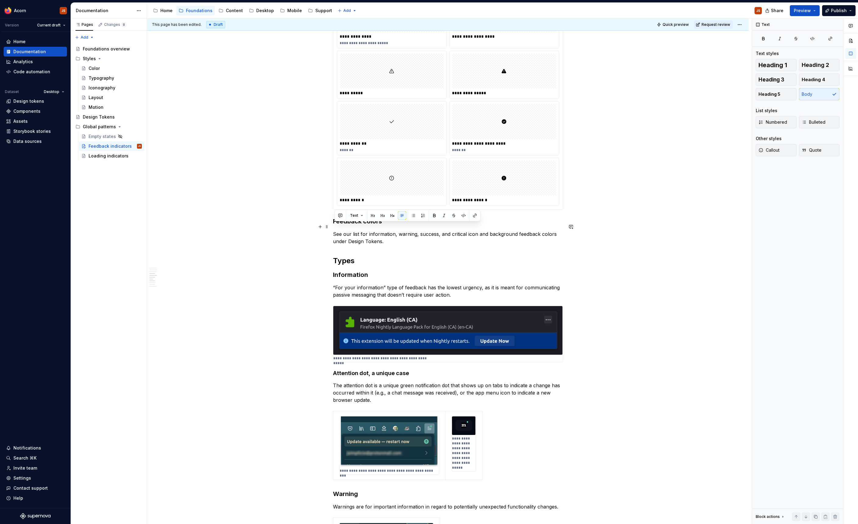
click at [399, 238] on p "See our list for information, warning, success, and critical icon and backgroun…" at bounding box center [448, 238] width 230 height 15
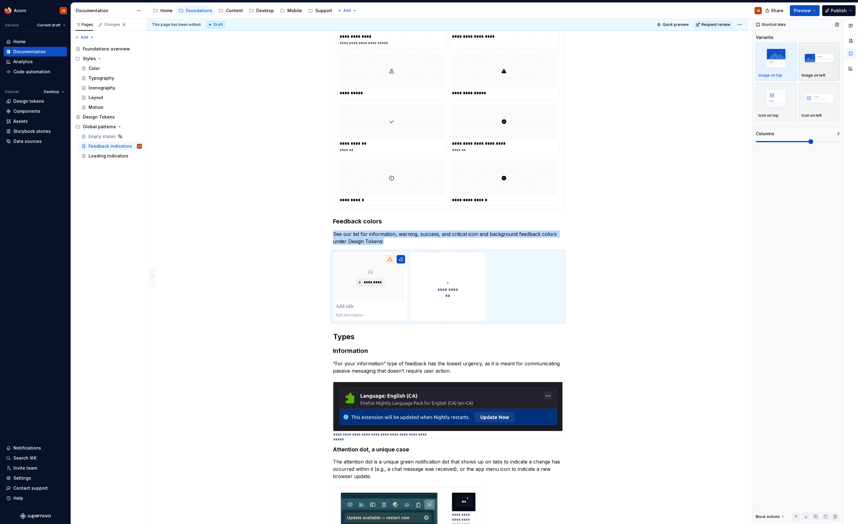
click at [819, 70] on div "button" at bounding box center [818, 58] width 35 height 25
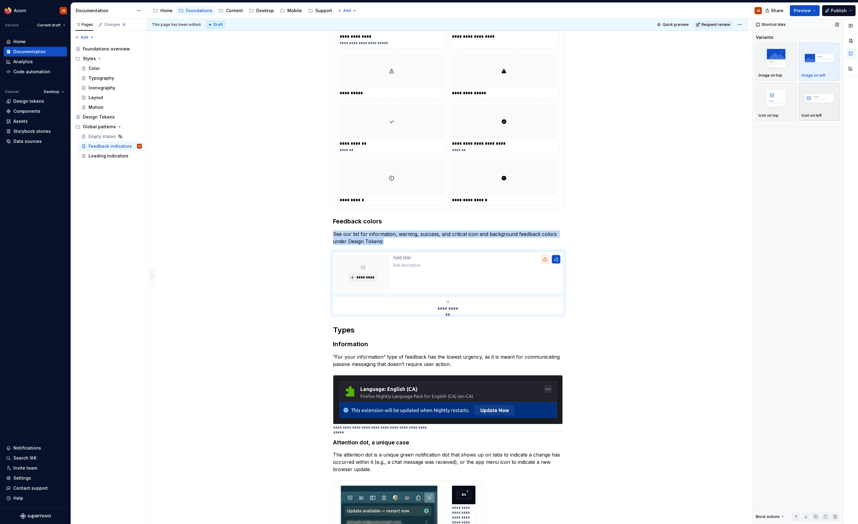
click at [821, 97] on img "button" at bounding box center [818, 98] width 35 height 22
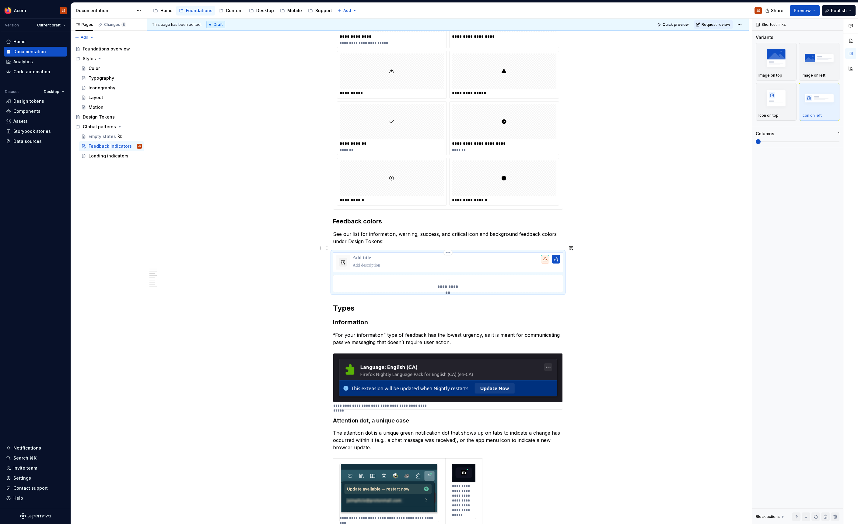
click at [357, 255] on p at bounding box center [456, 258] width 207 height 6
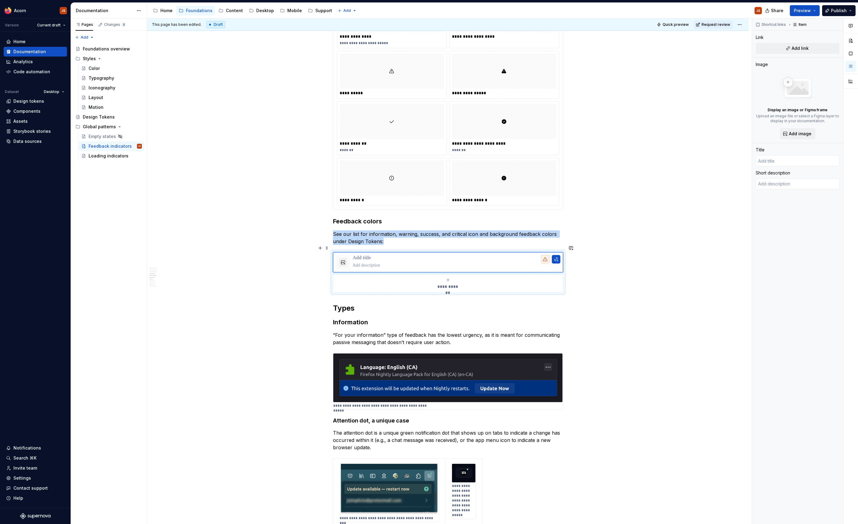
click at [368, 280] on div "**********" at bounding box center [448, 284] width 225 height 12
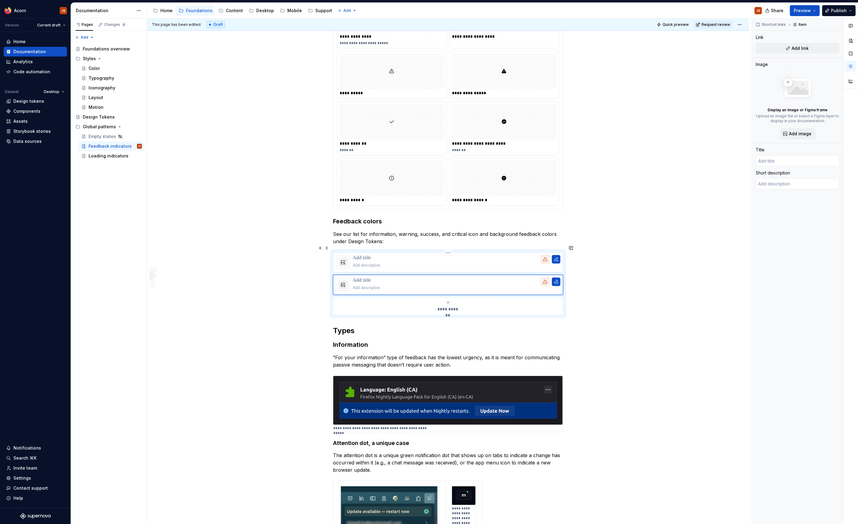
click at [465, 263] on p at bounding box center [456, 266] width 207 height 6
click at [447, 268] on html "Acorn JS Version Current draft Home Documentation Analytics Code automation Dat…" at bounding box center [429, 262] width 858 height 524
click at [459, 285] on html "Acorn JS Version Current draft Home Documentation Analytics Code automation Dat…" at bounding box center [429, 262] width 858 height 524
click at [452, 267] on div "**********" at bounding box center [448, 283] width 230 height 63
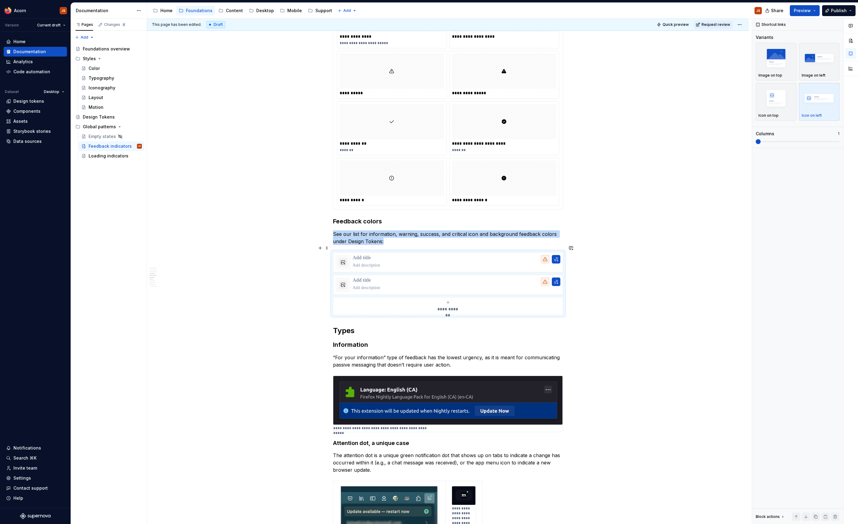
click at [452, 267] on div "**********" at bounding box center [448, 283] width 230 height 63
click at [448, 278] on div at bounding box center [456, 285] width 207 height 15
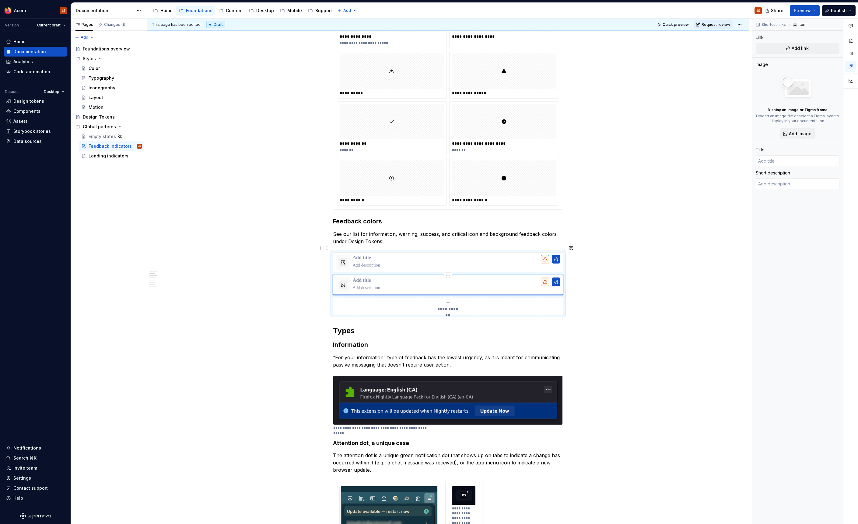
click at [448, 268] on html "Acorn JS Version Current draft Home Documentation Analytics Code automation Dat…" at bounding box center [429, 262] width 858 height 524
click at [460, 280] on div "Delete item" at bounding box center [476, 278] width 40 height 6
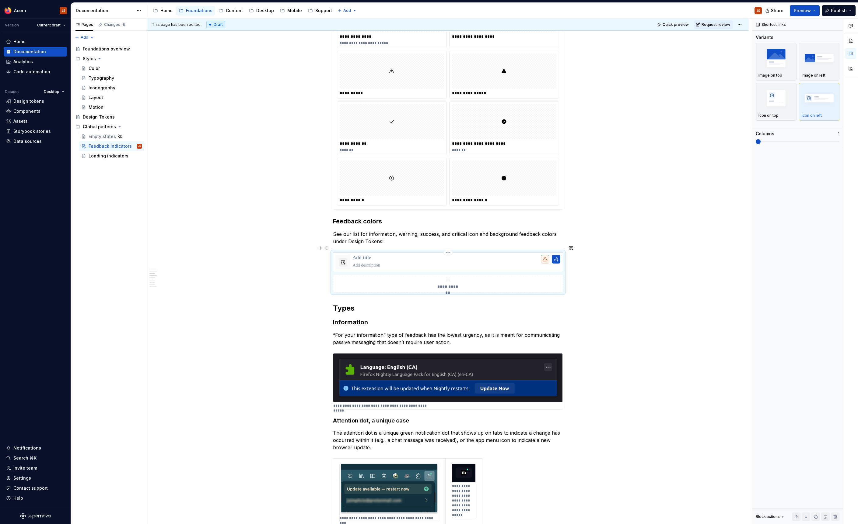
click at [450, 263] on p at bounding box center [456, 266] width 207 height 6
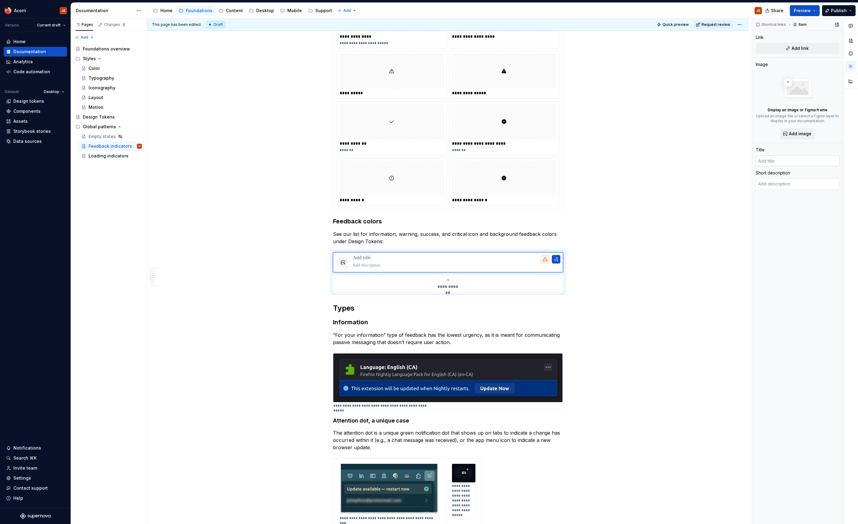
click at [795, 165] on input "text" at bounding box center [797, 160] width 84 height 11
click at [768, 47] on button "Add link" at bounding box center [797, 48] width 84 height 11
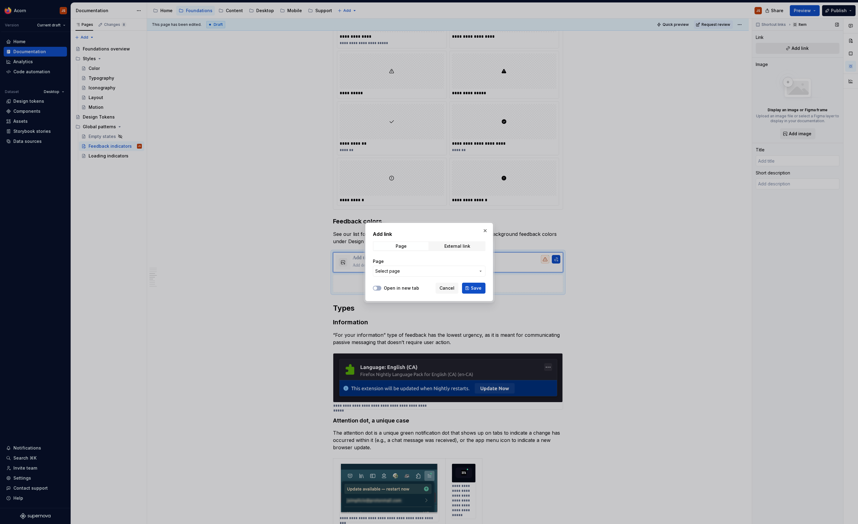
type textarea "*"
click at [399, 274] on button "Select page" at bounding box center [429, 271] width 113 height 11
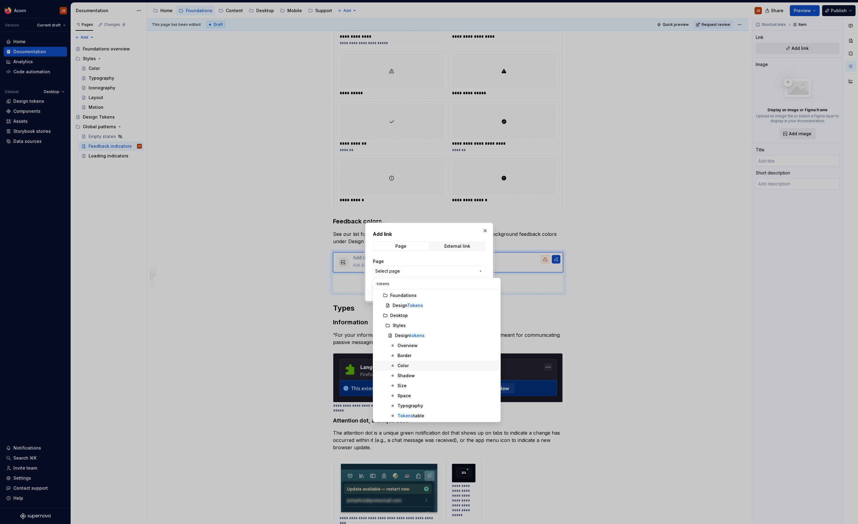
type input "tokens"
click at [407, 364] on div "Color" at bounding box center [402, 366] width 11 height 6
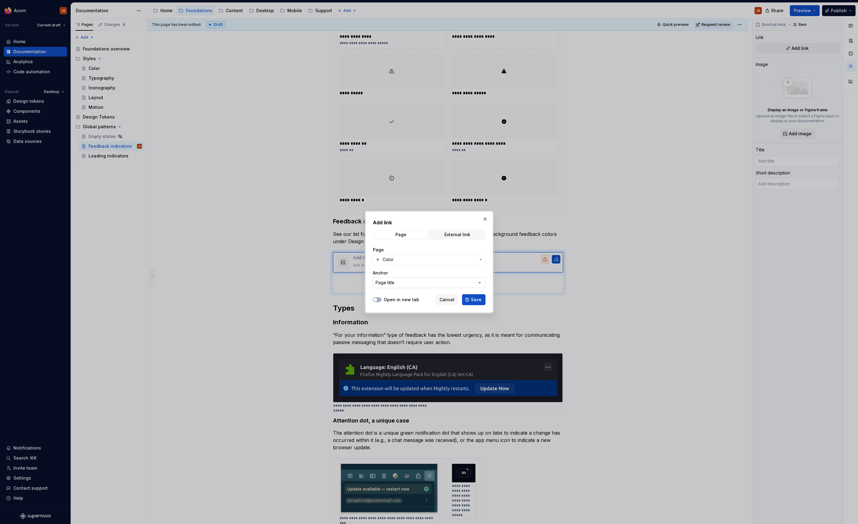
click at [393, 281] on div "Page title" at bounding box center [384, 283] width 19 height 6
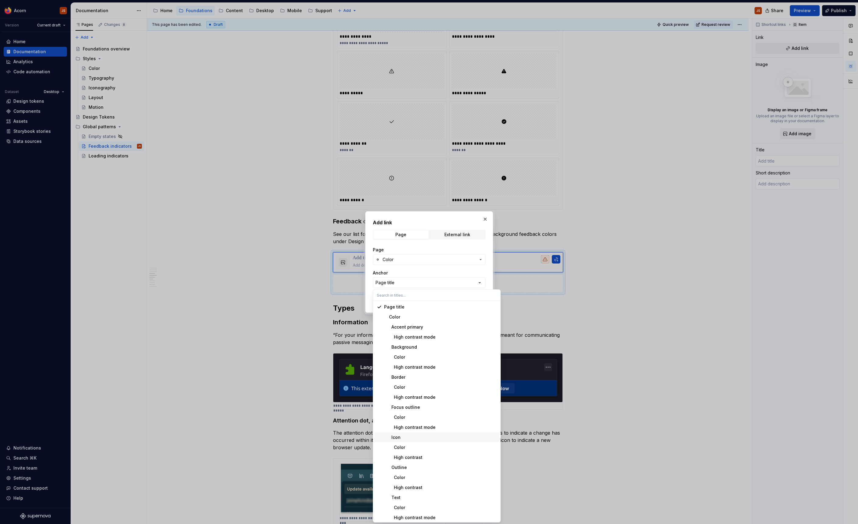
scroll to position [2, 0]
click at [419, 218] on div "Add link Page External link Page Color Anchor Page title Open in new tab Cancel…" at bounding box center [429, 262] width 858 height 524
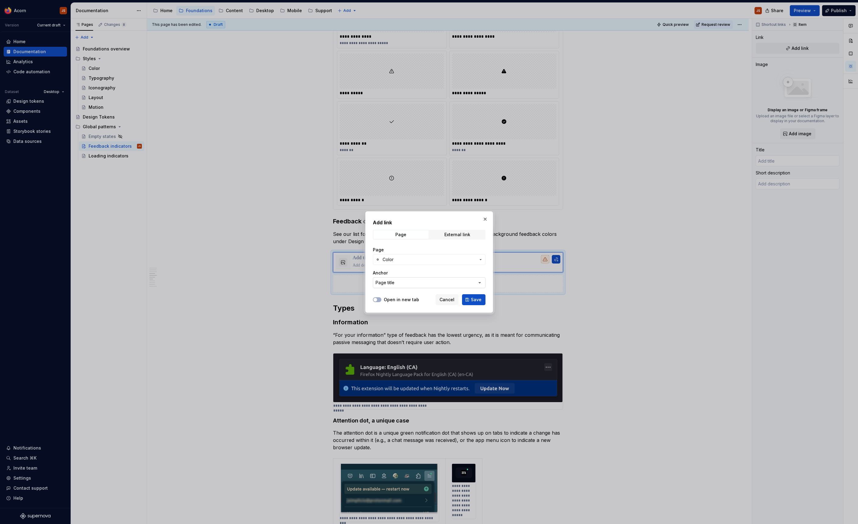
click at [465, 280] on button "Page title" at bounding box center [429, 282] width 113 height 11
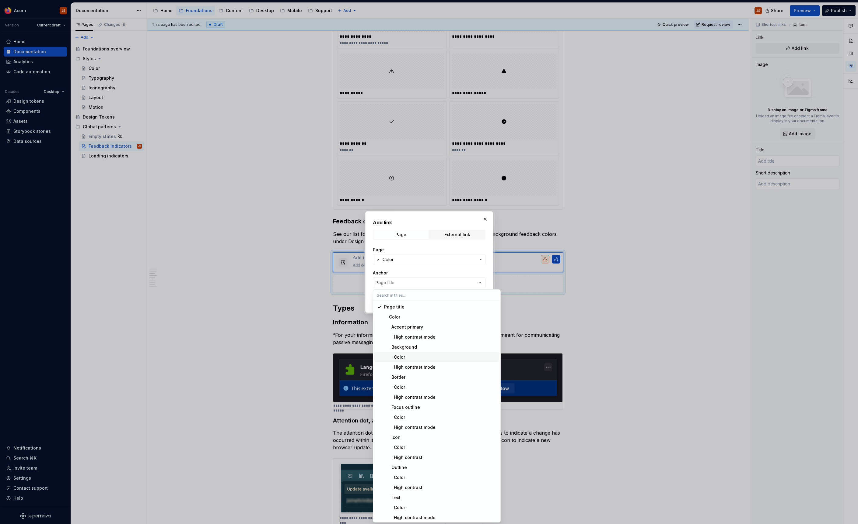
click at [421, 359] on div "Color" at bounding box center [440, 357] width 113 height 6
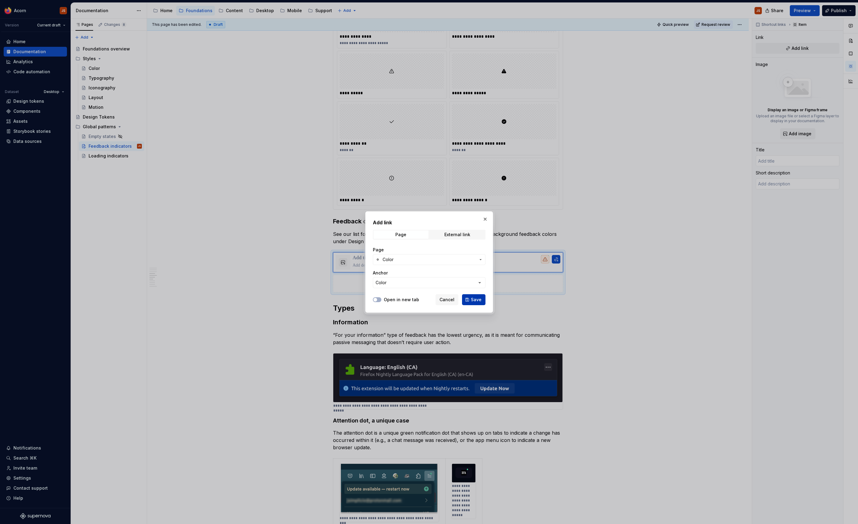
click at [471, 301] on button "Save" at bounding box center [473, 299] width 23 height 11
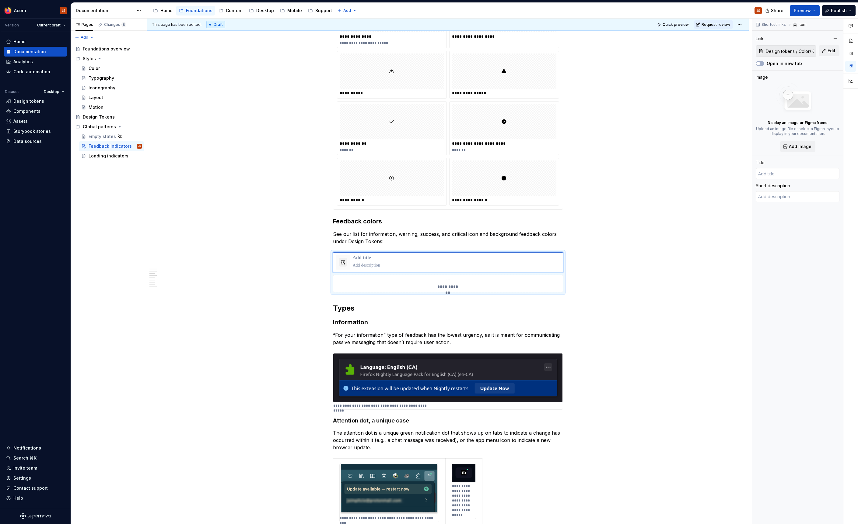
scroll to position [368, 0]
click at [450, 284] on span "**********" at bounding box center [447, 287] width 26 height 6
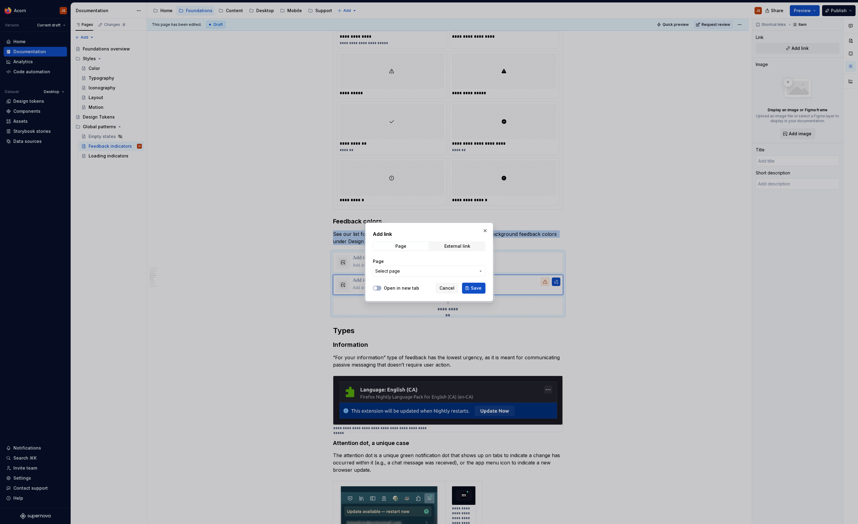
type textarea "*"
click at [424, 275] on button "Select page" at bounding box center [429, 271] width 113 height 11
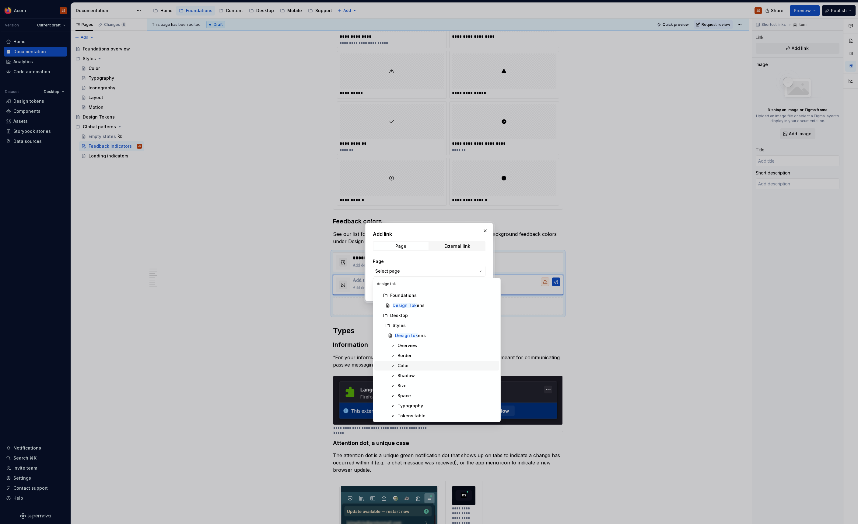
type input "design tok"
click at [402, 363] on div "Color" at bounding box center [402, 366] width 11 height 6
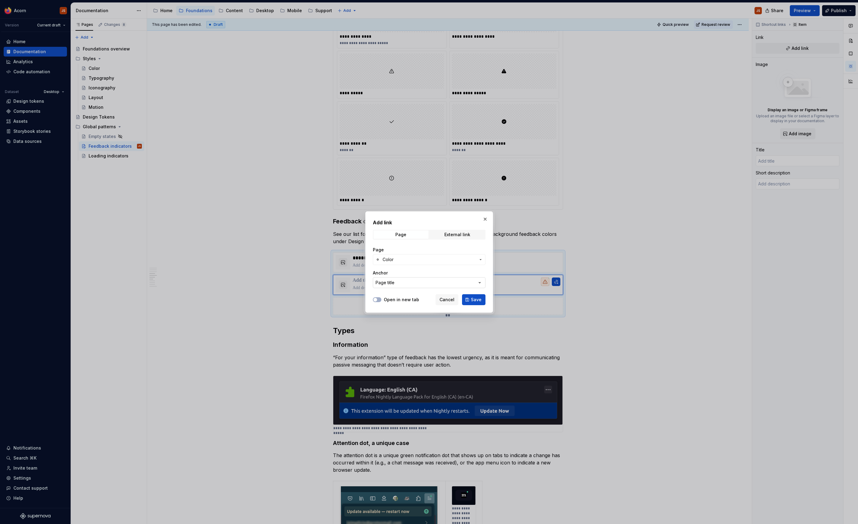
click at [416, 284] on button "Page title" at bounding box center [429, 282] width 113 height 11
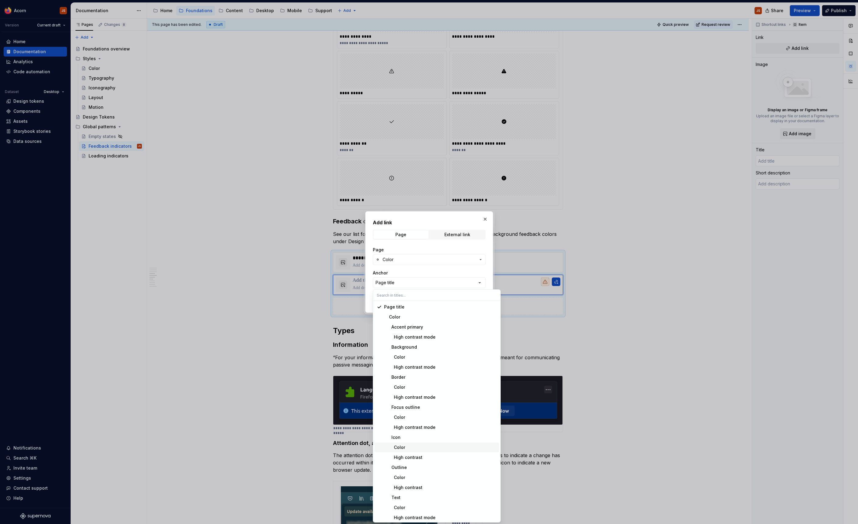
click at [419, 447] on div "Color" at bounding box center [440, 448] width 113 height 6
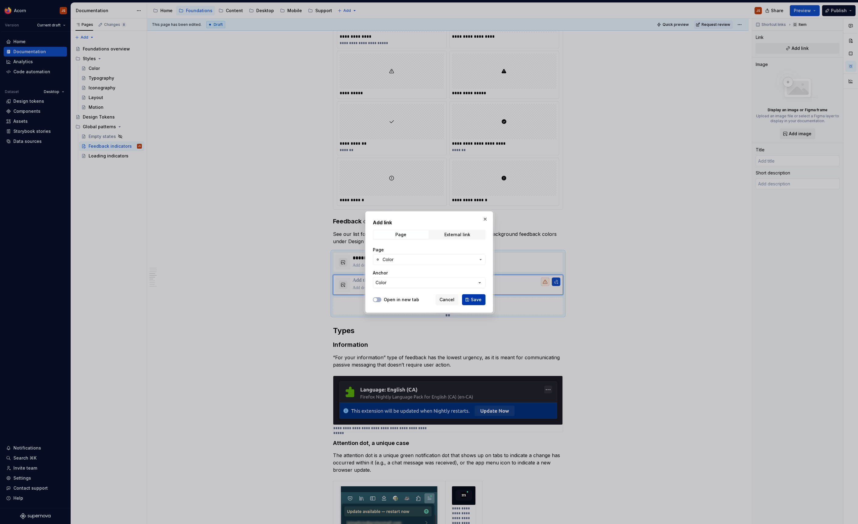
click at [481, 303] on button "Save" at bounding box center [473, 299] width 23 height 11
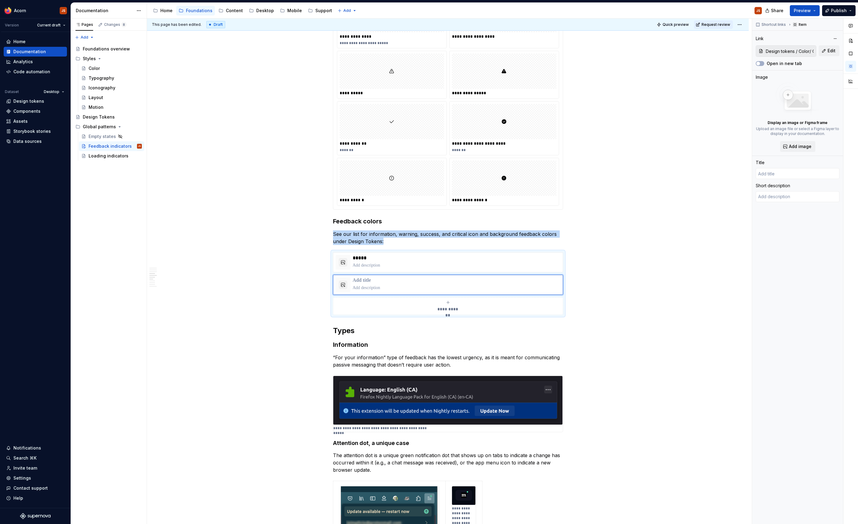
type textarea "*"
type input "Color"
click at [362, 255] on p "*****" at bounding box center [456, 258] width 207 height 6
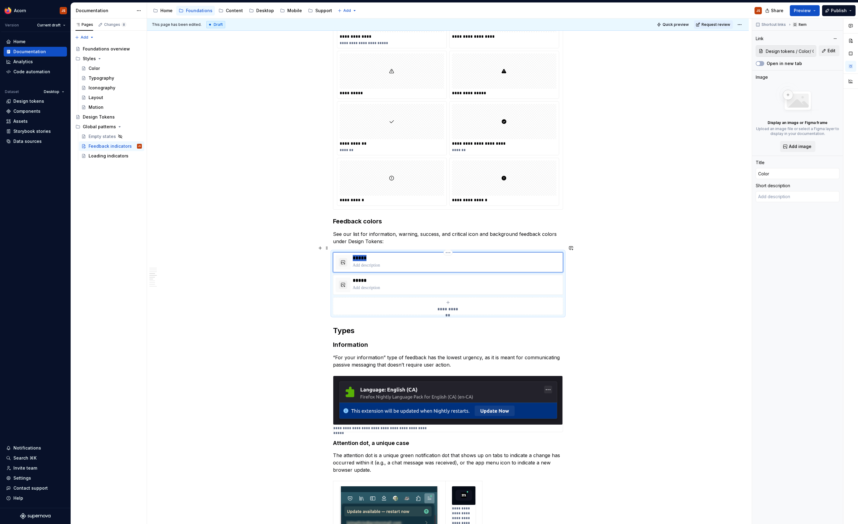
click at [362, 255] on p "*****" at bounding box center [456, 258] width 207 height 6
type textarea "*"
type input "B"
type textarea "*"
type input "Ba"
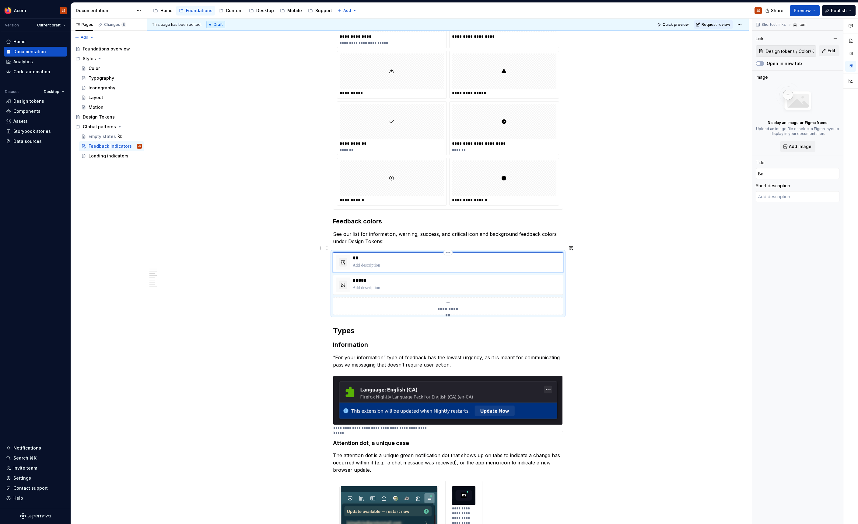
type textarea "*"
type input "Bac"
type textarea "*"
type input "Back"
type textarea "*"
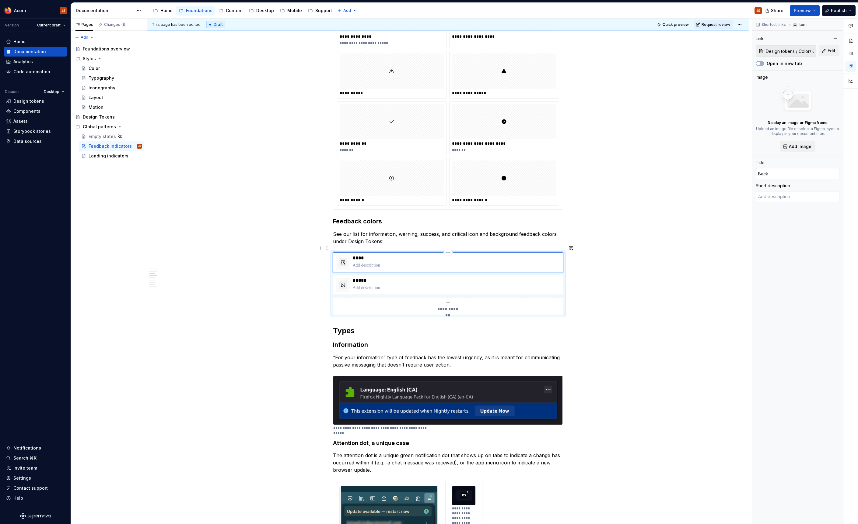
type input "Backg"
type textarea "*"
type input "Backgrr"
type textarea "*"
type input "Backgrro"
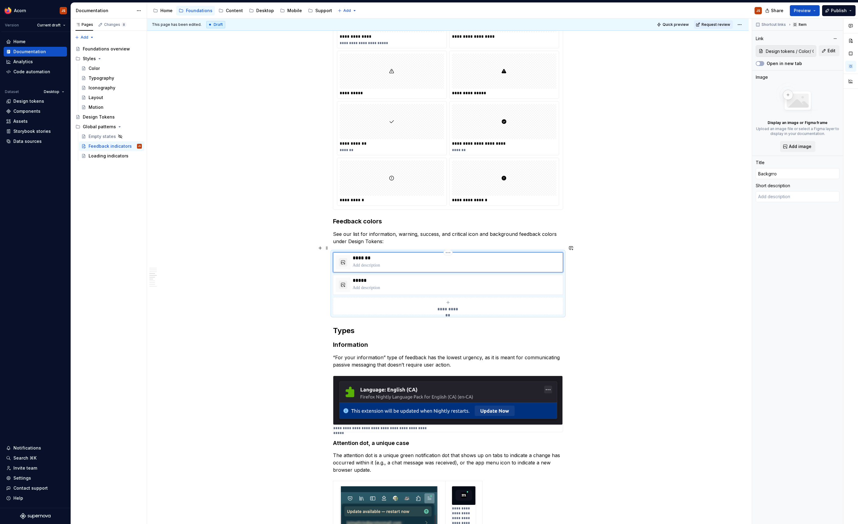
type textarea "*"
type input "Backgrrou"
type textarea "*"
type input "Backgrroun"
type textarea "*"
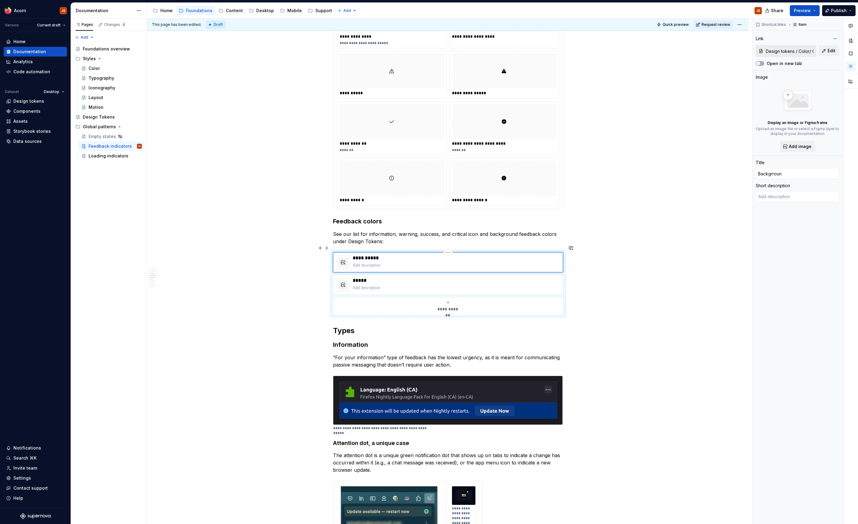
type input "Backgrround"
type textarea "*"
type input "Backgrround"
type textarea "*"
type input "Backgrround"
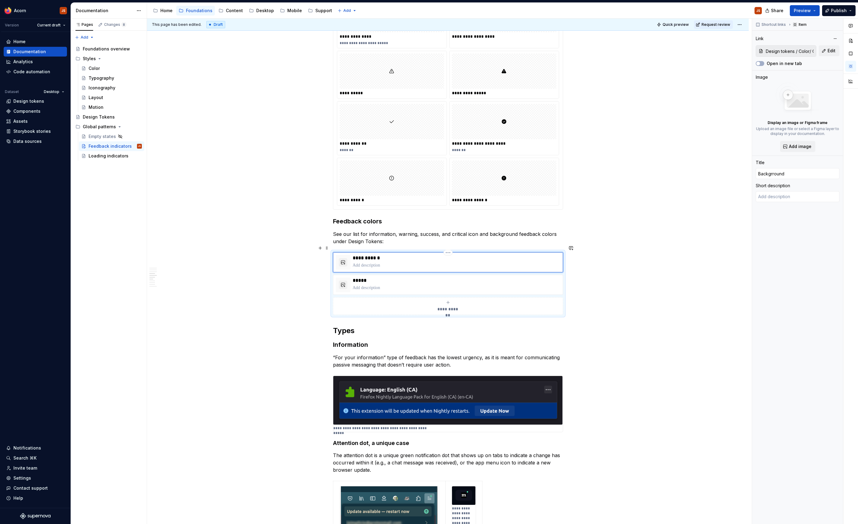
type textarea "*"
type input "Backgrroun"
type textarea "*"
type input "Backgrrou"
type textarea "*"
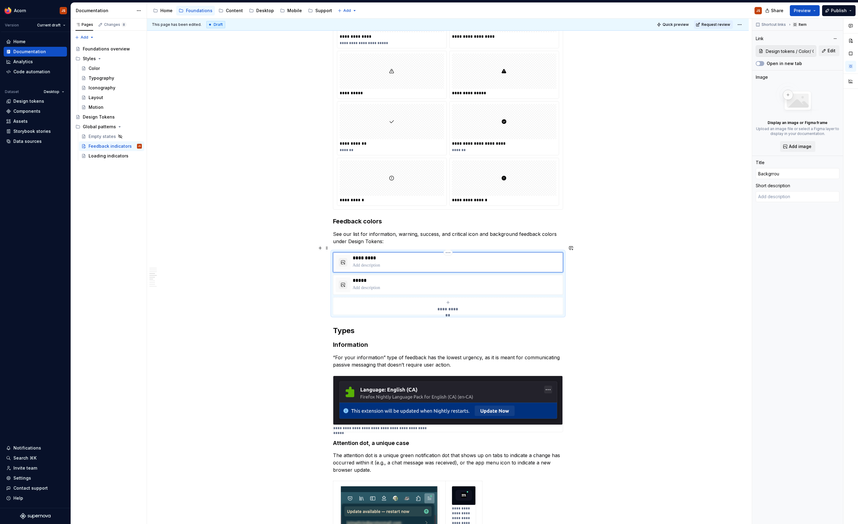
type input "Backgrro"
type textarea "*"
type input "Backgrr"
type textarea "*"
type input "Backgr"
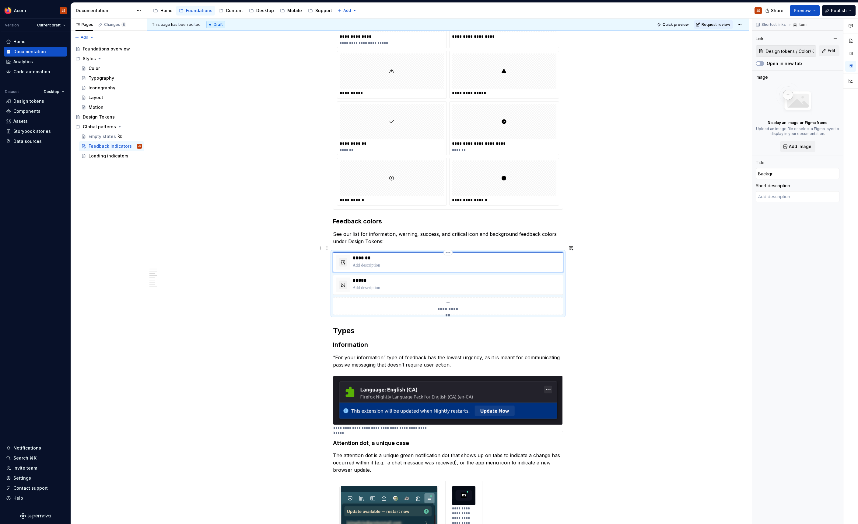
type textarea "*"
type input "Backgro"
type textarea "*"
type input "Backgrou"
type textarea "*"
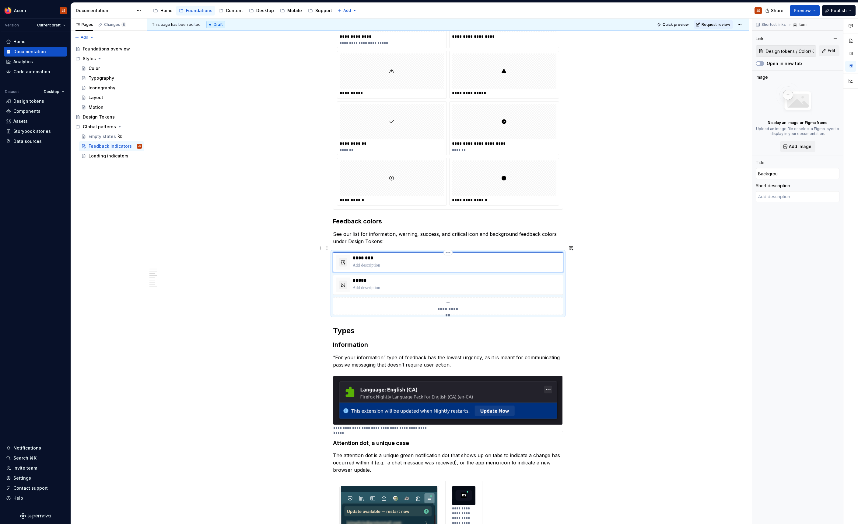
type input "Backgroun"
type textarea "*"
type input "Background"
type textarea "*"
type input "Background c"
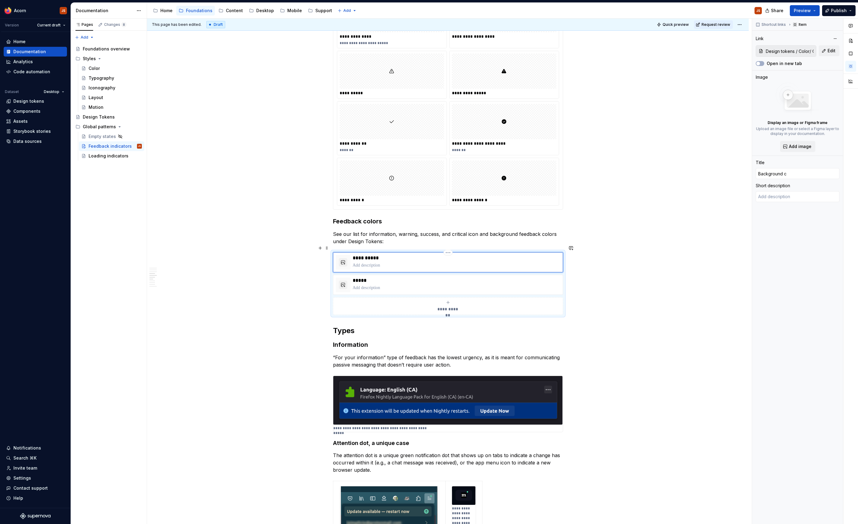
type textarea "*"
type input "Background co"
type textarea "*"
type input "Background col"
type textarea "*"
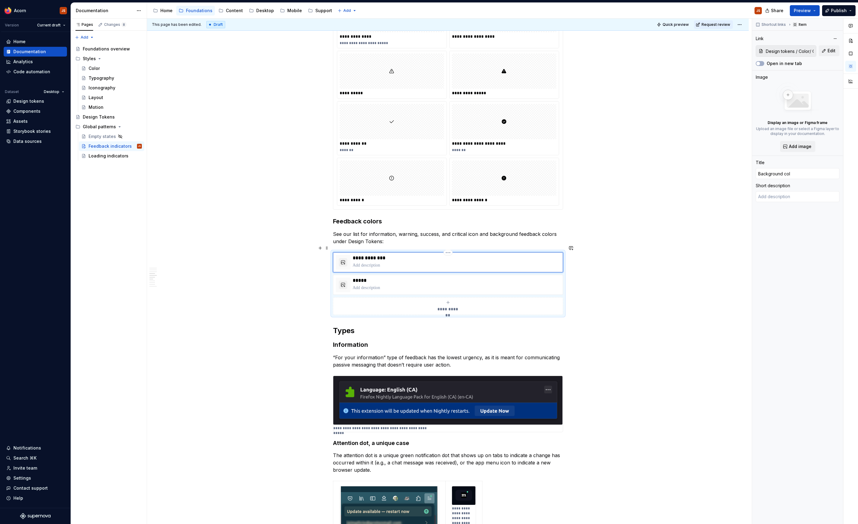
type input "Background colo"
type textarea "*"
type input "Background color"
type textarea "*"
type input "Background color"
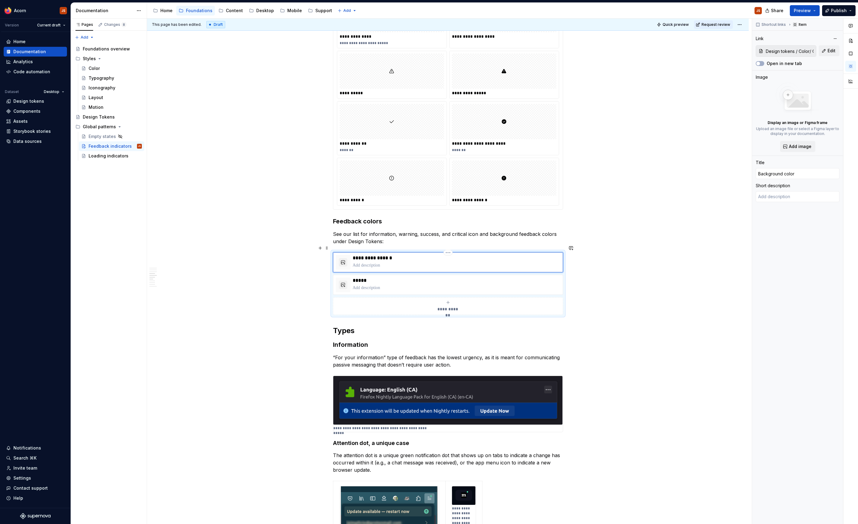
type textarea "*"
type input "Background color t"
type textarea "*"
type input "Background color tok"
type textarea "*"
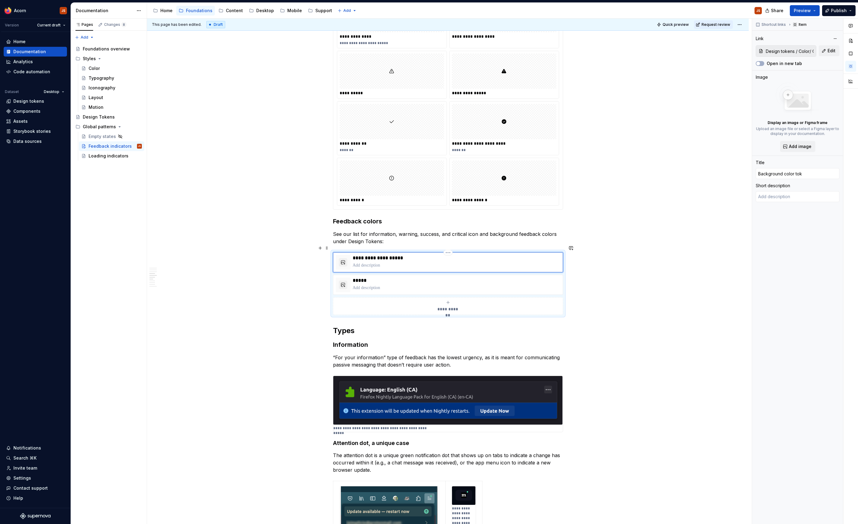
type input "Background color toke"
type textarea "*"
type input "Background color token"
type textarea "*"
type input "Background color tokens"
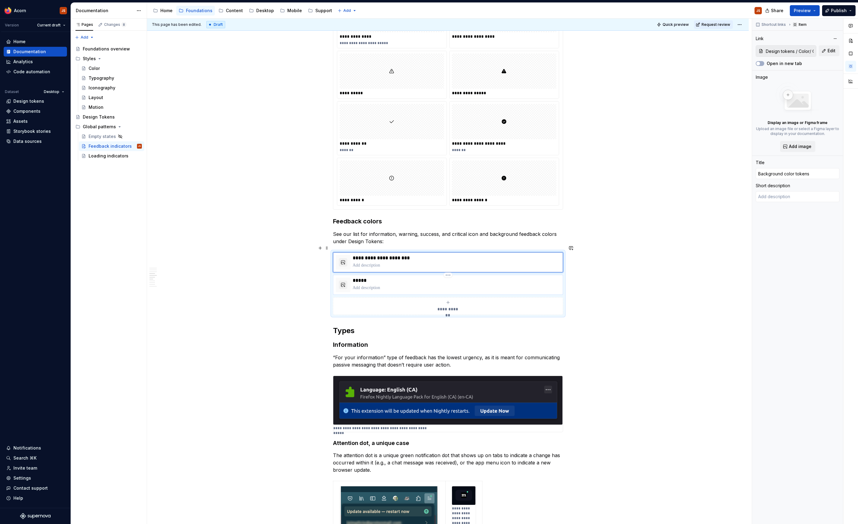
click at [360, 278] on p "*****" at bounding box center [456, 281] width 207 height 6
type textarea "*"
type input "Color"
click at [360, 278] on p "*****" at bounding box center [456, 281] width 207 height 6
type textarea "*"
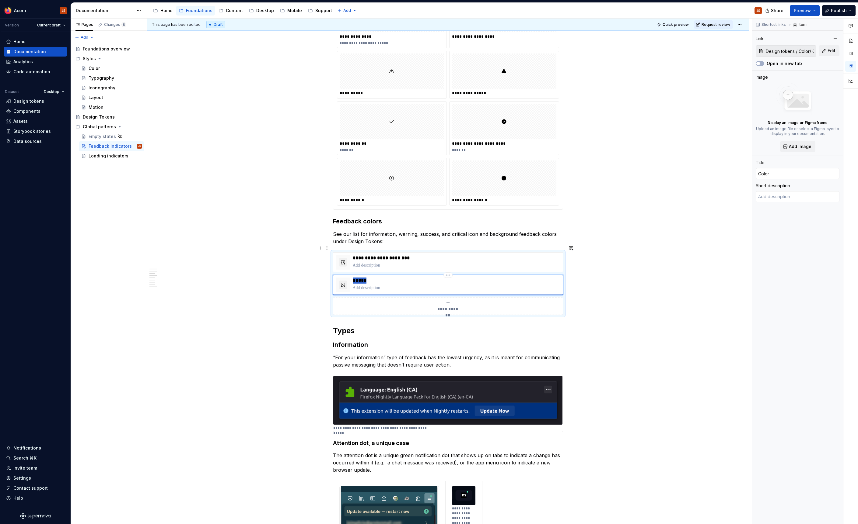
type input "F"
type textarea "*"
type input "Fe"
type textarea "*"
type input "Fee"
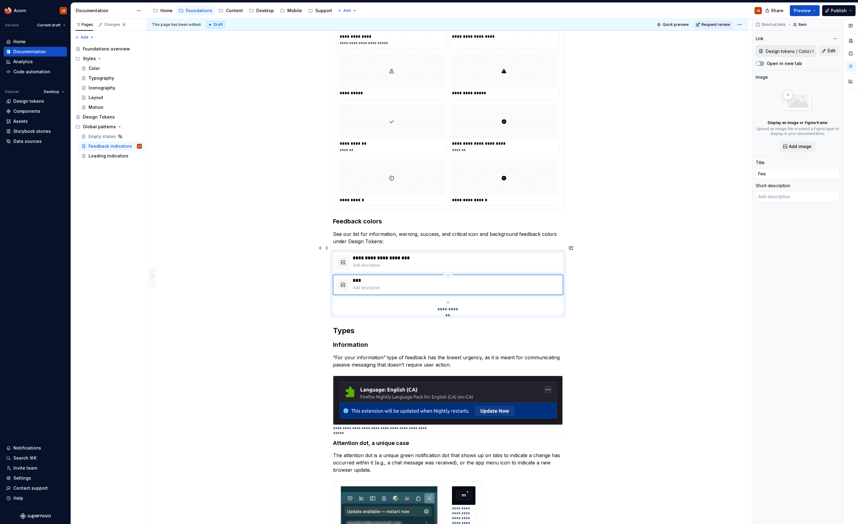
type textarea "*"
type input "Feed"
type textarea "*"
type input "Fee"
type textarea "*"
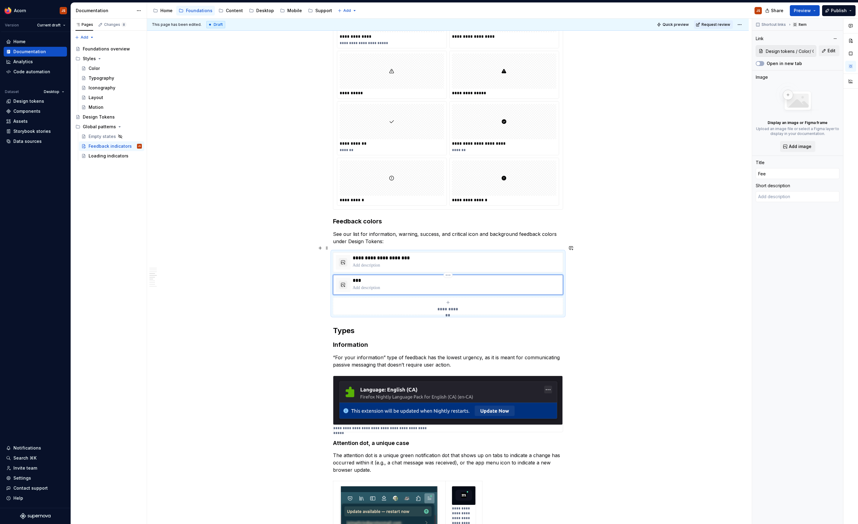
type input "Fe"
type textarea "*"
type input "F"
type textarea "*"
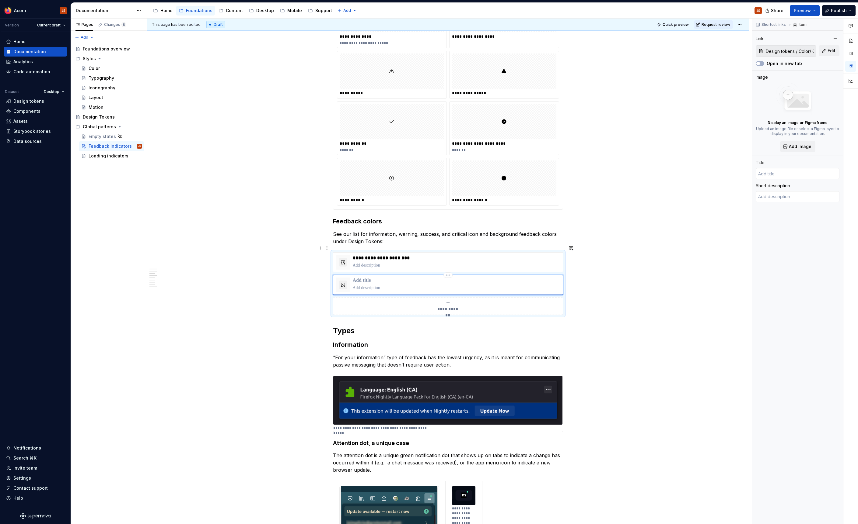
type input "I"
type textarea "*"
type input "Ic"
type textarea "*"
type input "Ico"
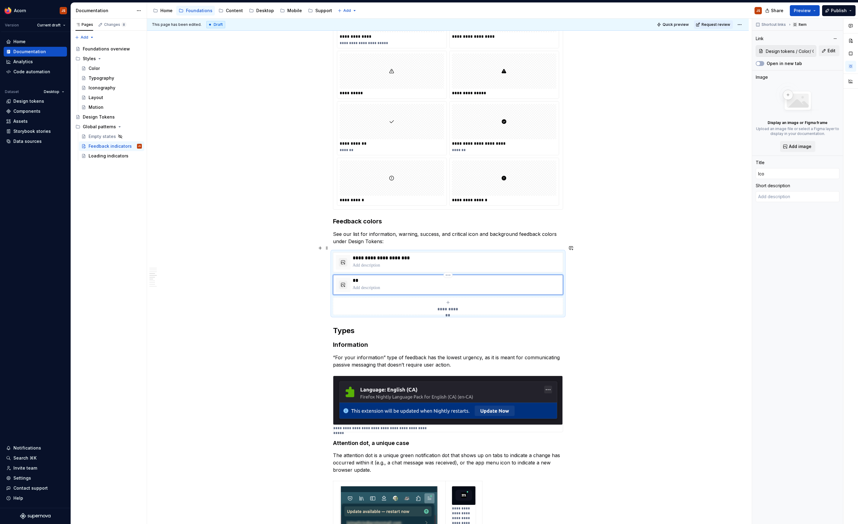
type textarea "*"
type input "Icon"
type textarea "*"
type input "Icon"
type textarea "*"
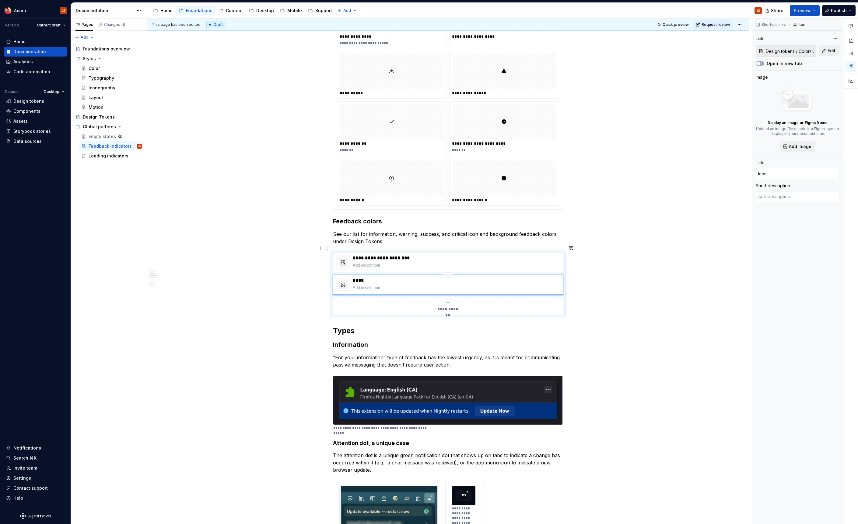
type input "Icon c"
type textarea "*"
type input "Icon co"
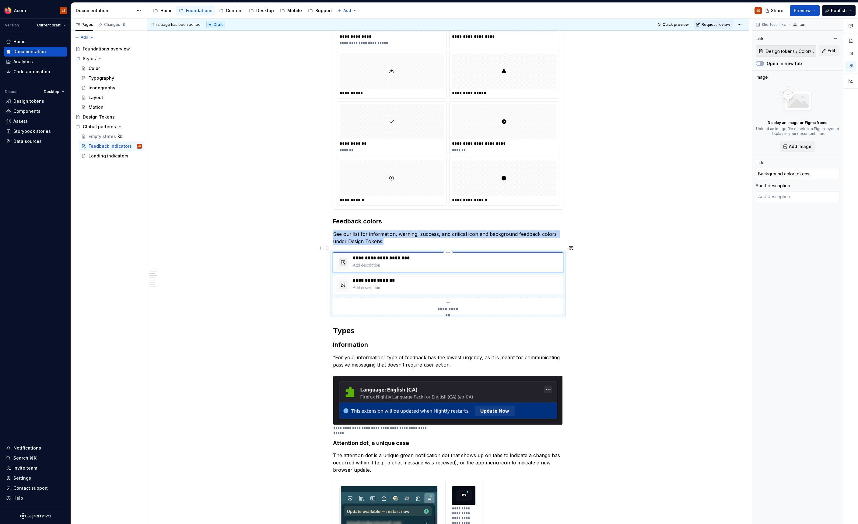
click at [343, 258] on button "button" at bounding box center [343, 262] width 9 height 9
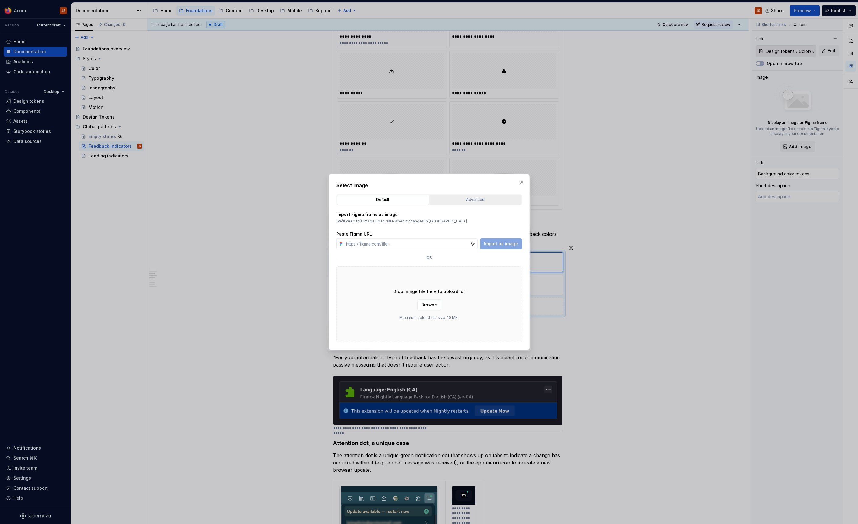
click at [476, 202] on div "Advanced" at bounding box center [475, 200] width 88 height 6
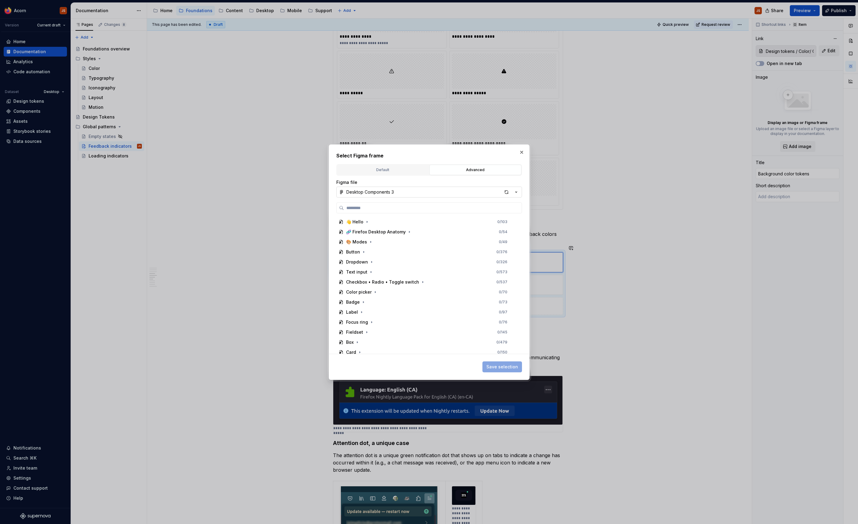
click at [378, 188] on button "Desktop Components 3" at bounding box center [429, 192] width 186 height 11
click at [367, 309] on div "Desktop Icons" at bounding box center [368, 307] width 30 height 6
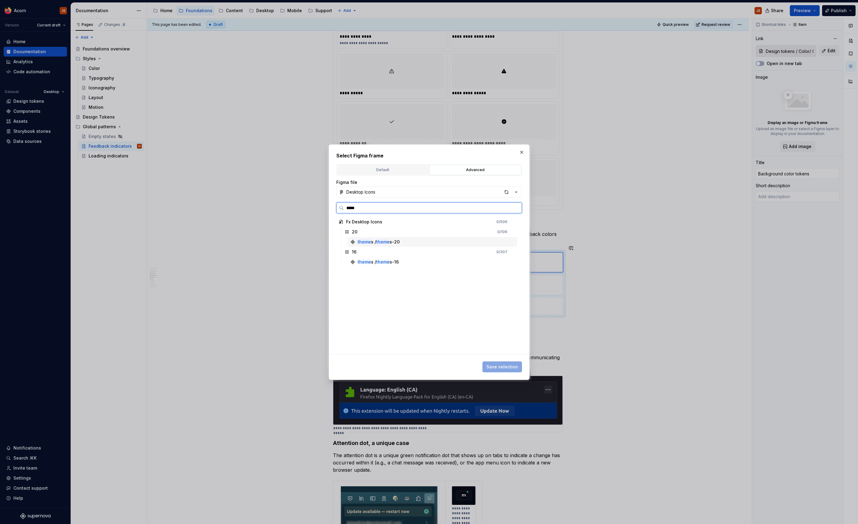
click at [442, 236] on div "20 0 / 106" at bounding box center [429, 232] width 175 height 10
click at [437, 242] on div "theme s / theme s-20" at bounding box center [432, 242] width 169 height 10
click at [492, 371] on button "Save selection" at bounding box center [502, 367] width 40 height 11
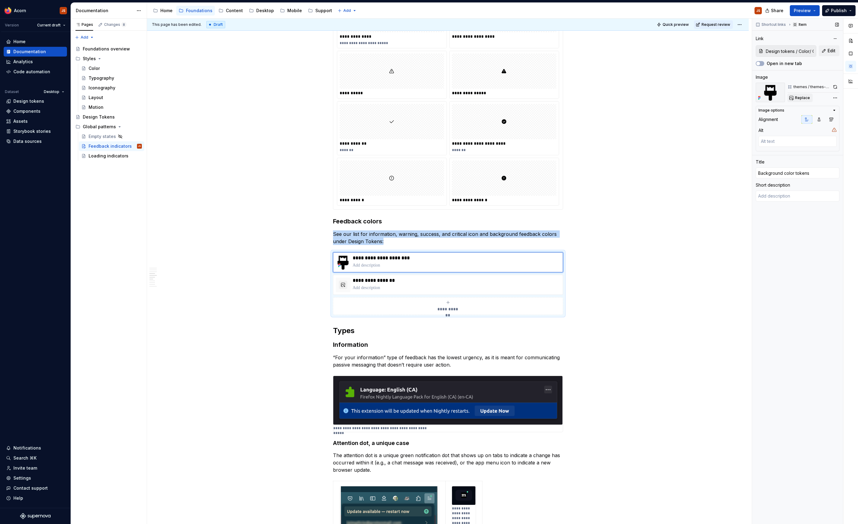
click at [799, 99] on span "Replace" at bounding box center [802, 98] width 15 height 5
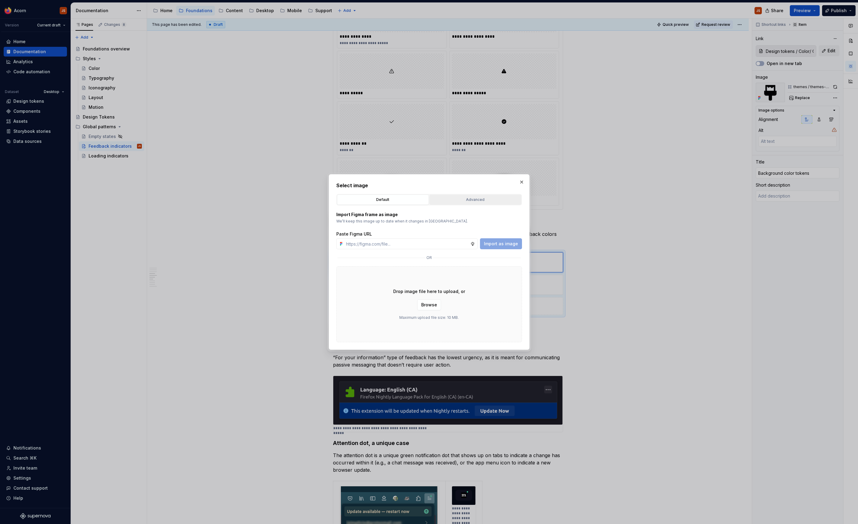
click at [469, 197] on button "Advanced" at bounding box center [475, 200] width 92 height 10
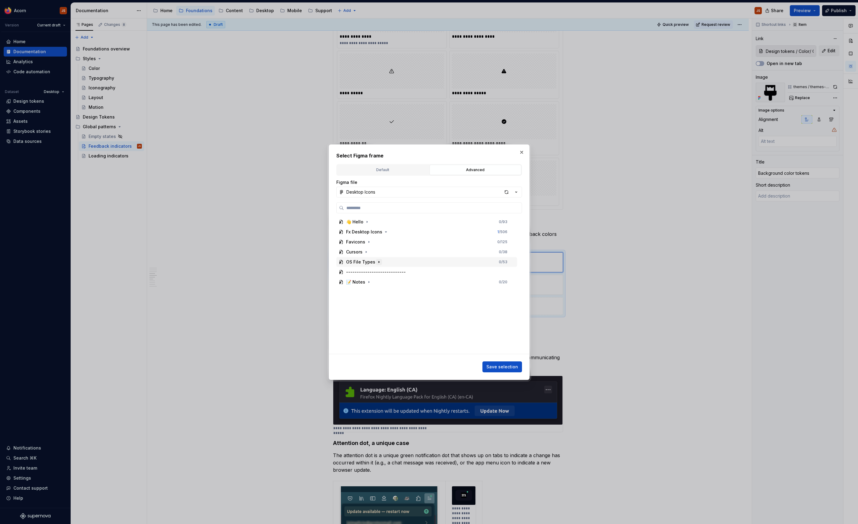
click at [379, 265] on button "button" at bounding box center [379, 262] width 6 height 6
click at [366, 252] on icon "button" at bounding box center [366, 252] width 5 height 5
click at [369, 240] on icon "button" at bounding box center [368, 242] width 5 height 5
click at [384, 232] on icon "button" at bounding box center [385, 232] width 5 height 5
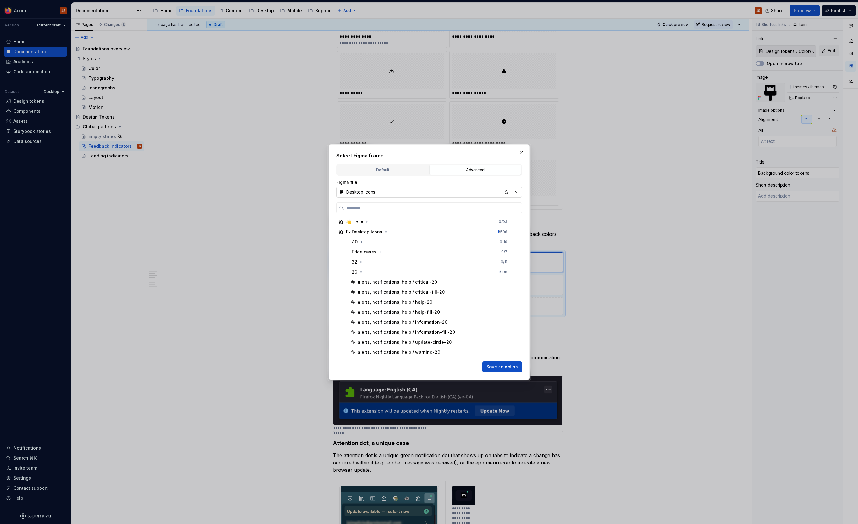
click at [363, 188] on button "Desktop Icons" at bounding box center [429, 192] width 186 height 11
click at [387, 277] on div "Site Images" at bounding box center [435, 276] width 164 height 6
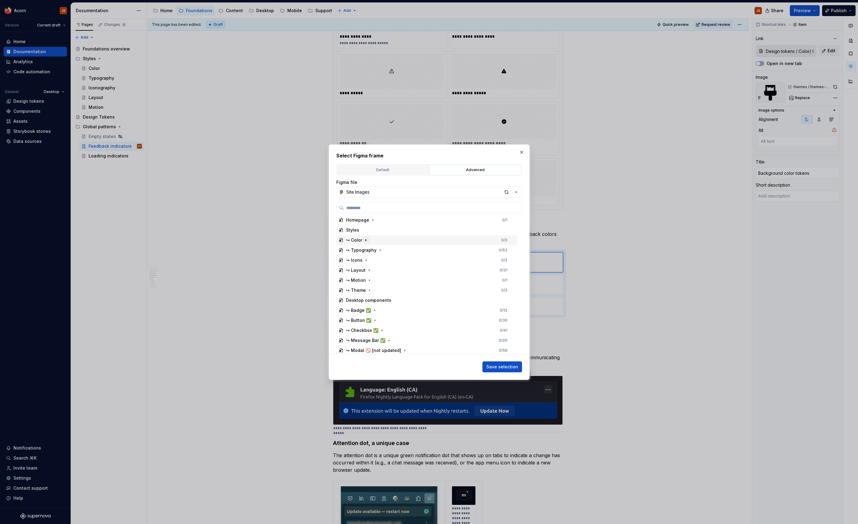
scroll to position [43, 0]
click at [368, 288] on icon "button" at bounding box center [369, 289] width 5 height 5
click at [374, 263] on button "button" at bounding box center [373, 262] width 6 height 6
click at [379, 242] on icon "button" at bounding box center [381, 242] width 5 height 5
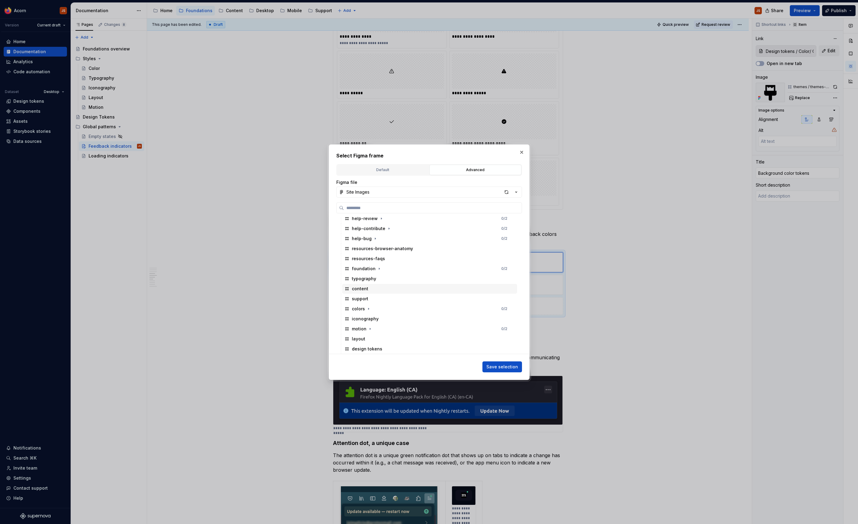
scroll to position [259, 0]
click at [356, 305] on div "colors" at bounding box center [358, 305] width 13 height 6
click at [369, 286] on icon "button" at bounding box center [368, 286] width 5 height 5
click at [370, 286] on button "button" at bounding box center [368, 287] width 6 height 6
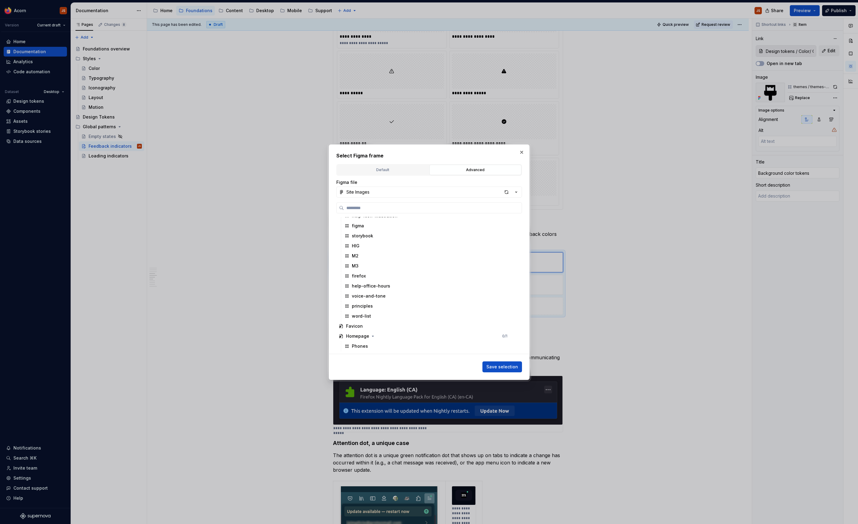
scroll to position [500, 0]
click at [522, 153] on button "button" at bounding box center [521, 152] width 9 height 9
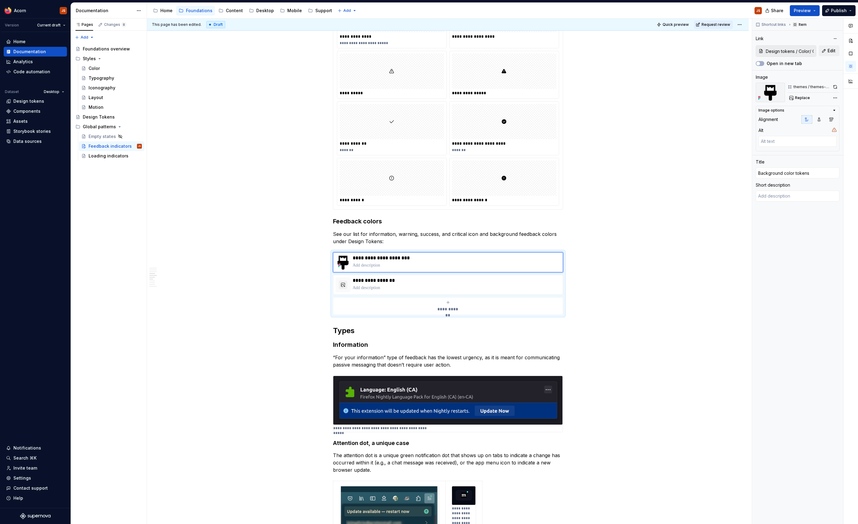
scroll to position [368, 0]
click at [836, 98] on div "Comments Open comments No comments yet Select ‘Comment’ from the block context …" at bounding box center [805, 272] width 106 height 506
click at [791, 159] on div "Remove image" at bounding box center [796, 163] width 82 height 10
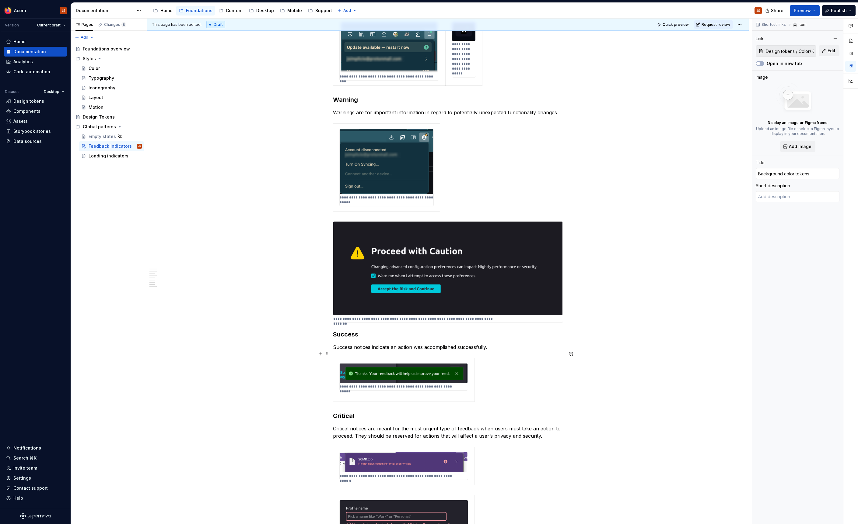
scroll to position [974, 0]
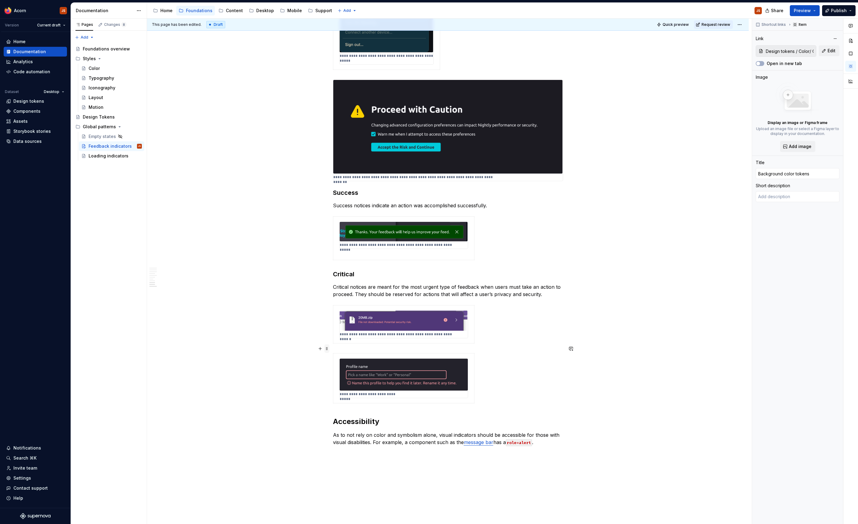
click at [327, 348] on span at bounding box center [326, 349] width 5 height 9
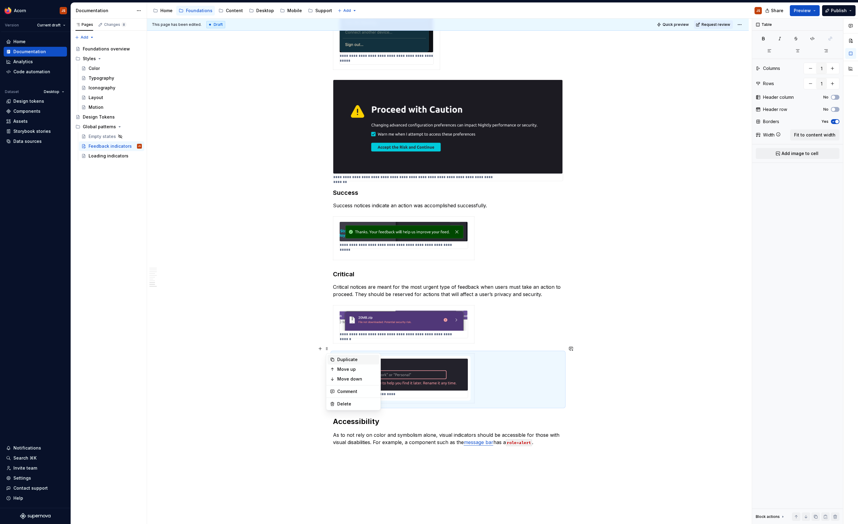
click at [343, 358] on div "Duplicate" at bounding box center [357, 360] width 40 height 6
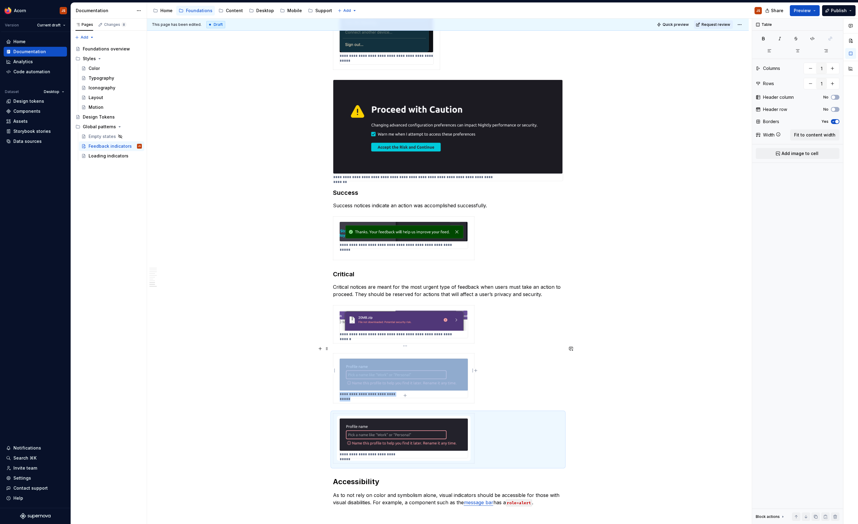
click at [401, 360] on img at bounding box center [403, 375] width 128 height 32
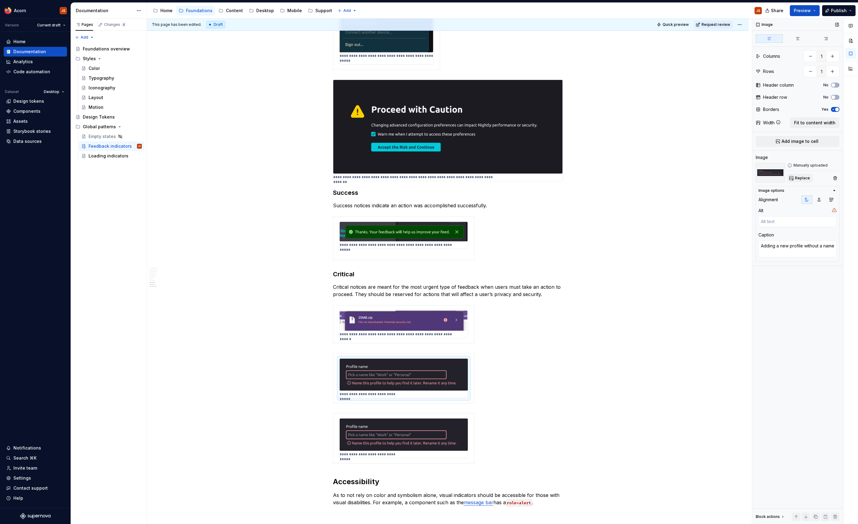
click at [796, 180] on span "Replace" at bounding box center [802, 178] width 15 height 5
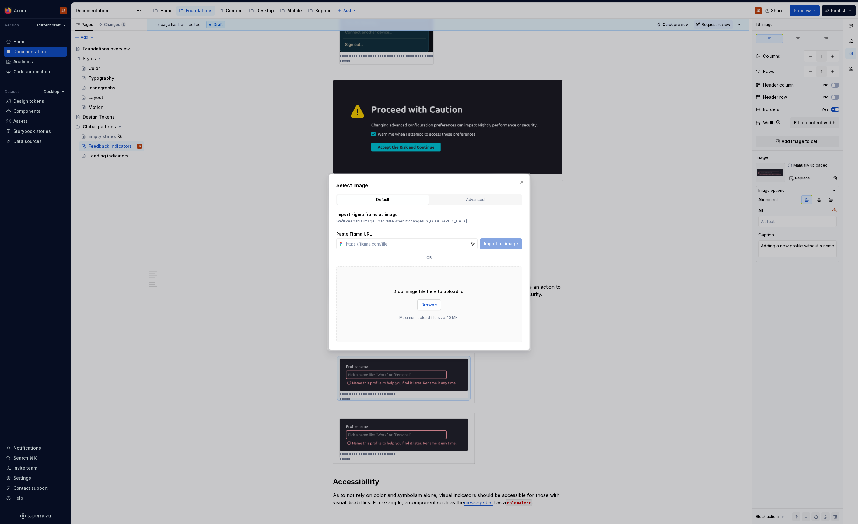
click at [438, 301] on button "Browse" at bounding box center [429, 305] width 24 height 11
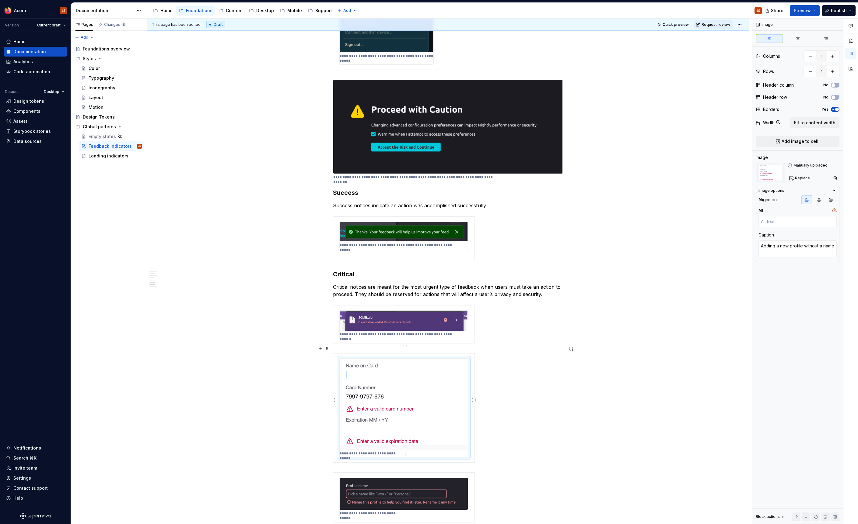
click at [414, 388] on img at bounding box center [403, 404] width 128 height 91
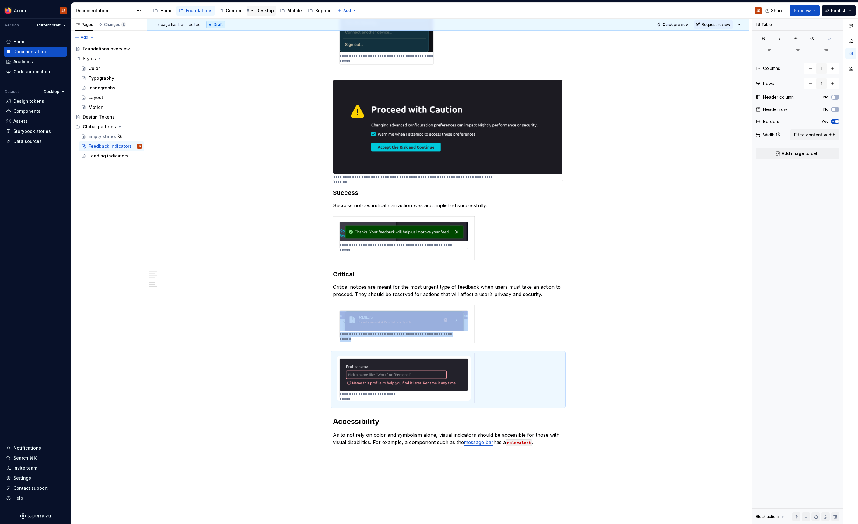
click at [260, 13] on div "Desktop" at bounding box center [265, 11] width 18 height 6
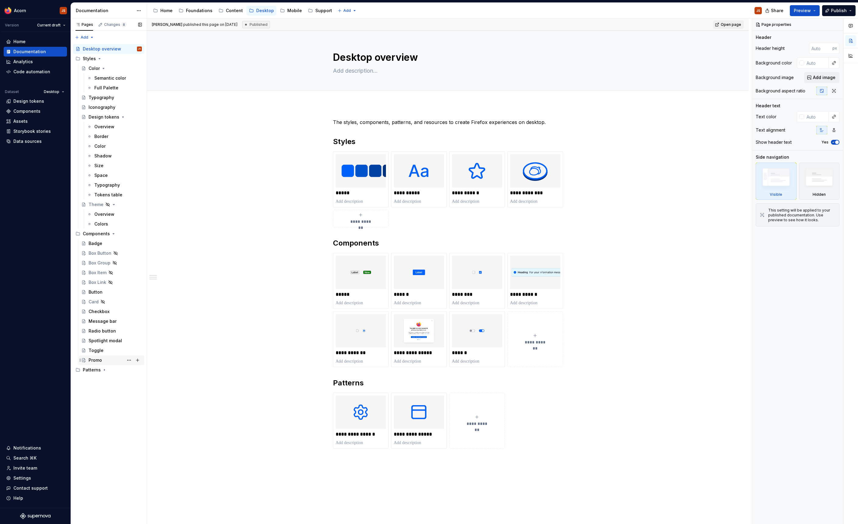
click at [99, 358] on div "Promo" at bounding box center [95, 360] width 13 height 6
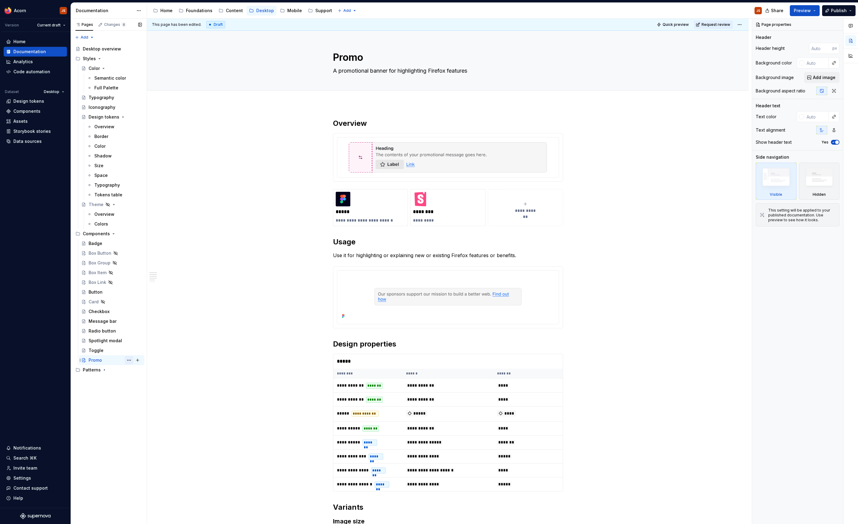
click at [128, 360] on button "Page tree" at bounding box center [129, 360] width 9 height 9
click at [162, 400] on div "Hide page" at bounding box center [162, 403] width 72 height 10
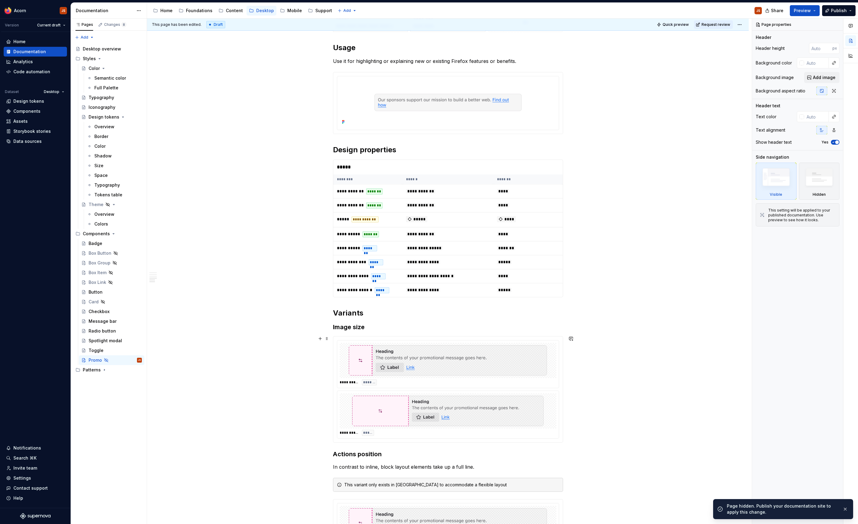
scroll to position [341, 0]
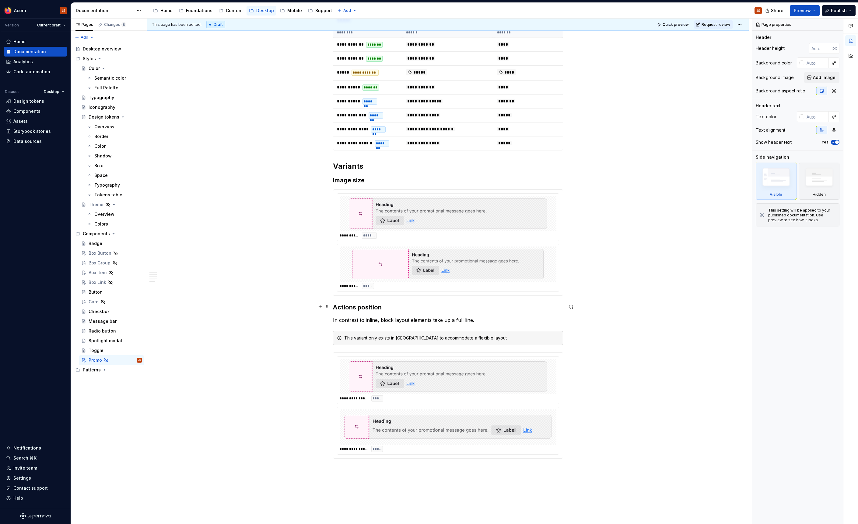
click at [333, 306] on div "**********" at bounding box center [447, 201] width 601 height 876
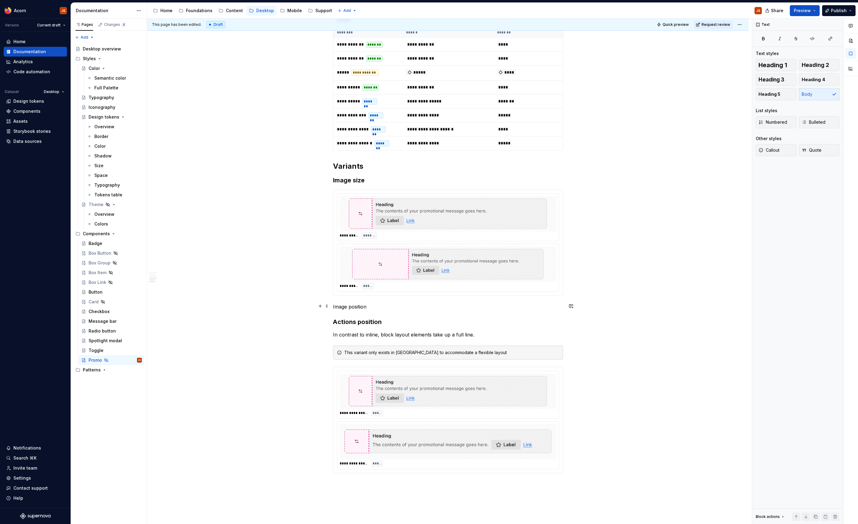
click at [338, 308] on p "Image position" at bounding box center [448, 306] width 230 height 7
click at [382, 297] on button "button" at bounding box center [382, 295] width 9 height 9
click at [335, 321] on h3 "Actions position" at bounding box center [448, 321] width 230 height 9
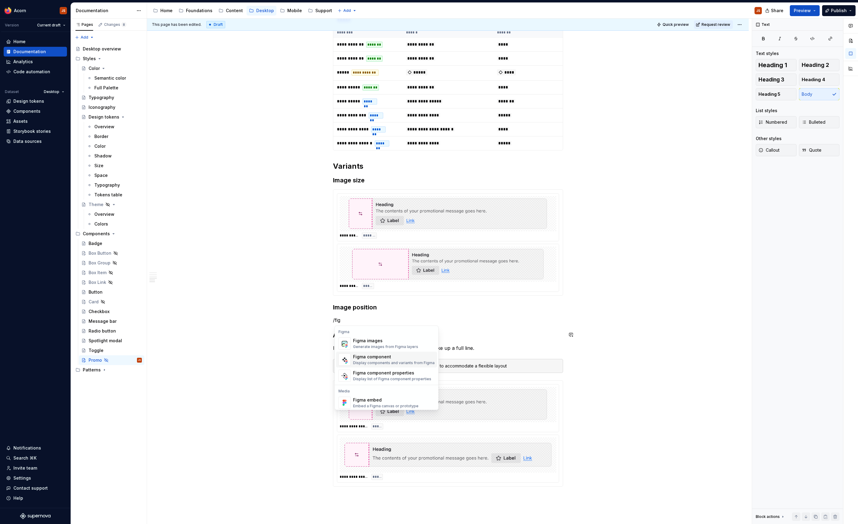
click at [396, 364] on div "Display components and variants from Figma" at bounding box center [394, 363] width 82 height 5
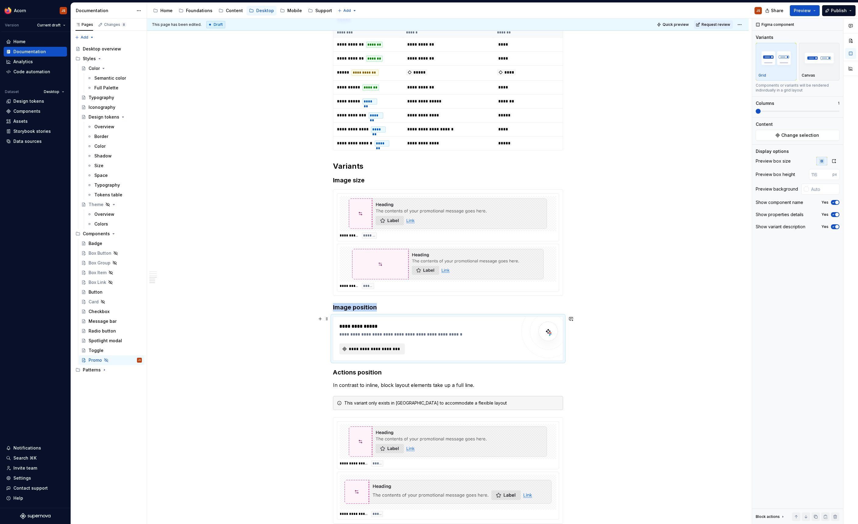
click at [389, 350] on span "**********" at bounding box center [374, 349] width 53 height 6
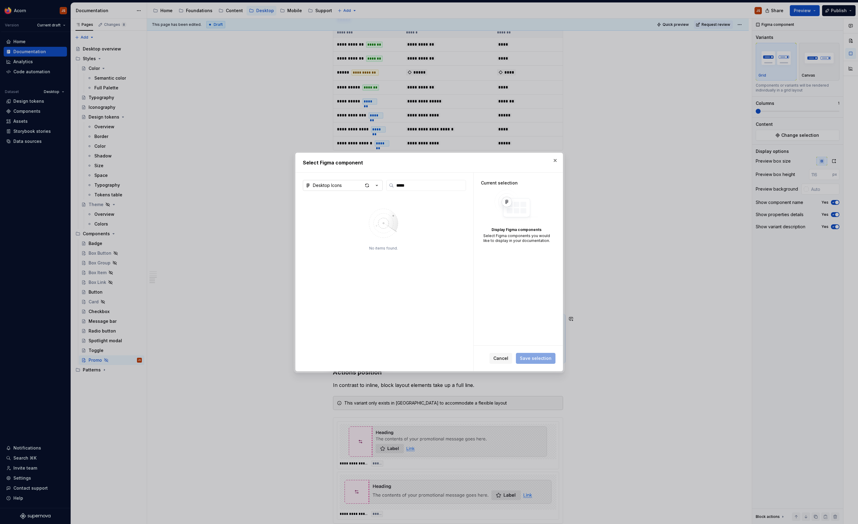
click at [343, 185] on button "Desktop Icons" at bounding box center [343, 185] width 80 height 11
click at [348, 250] on div "Desktop Components 3" at bounding box center [345, 250] width 50 height 6
click at [331, 224] on img at bounding box center [328, 223] width 46 height 32
click at [532, 205] on div "Default [default]" at bounding box center [527, 206] width 26 height 5
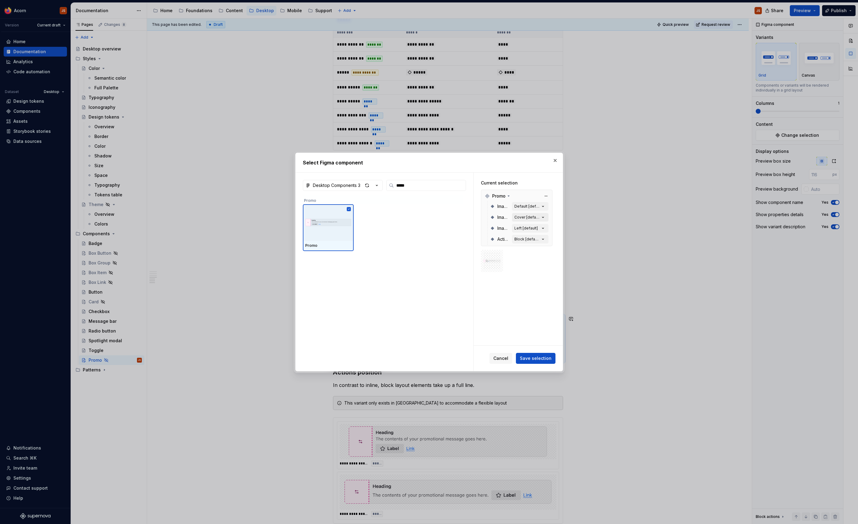
click at [548, 218] on button "Cover [default]" at bounding box center [530, 217] width 37 height 9
click at [546, 218] on icon "button" at bounding box center [543, 217] width 6 height 6
click at [546, 207] on icon "button" at bounding box center [543, 207] width 6 height 6
click at [526, 360] on span "Save selection" at bounding box center [536, 359] width 32 height 6
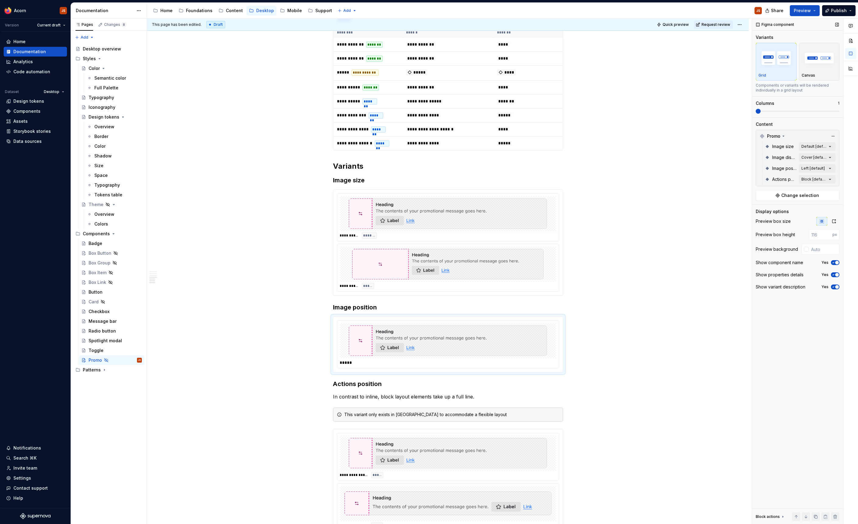
click at [834, 262] on icon "button" at bounding box center [832, 263] width 5 height 4
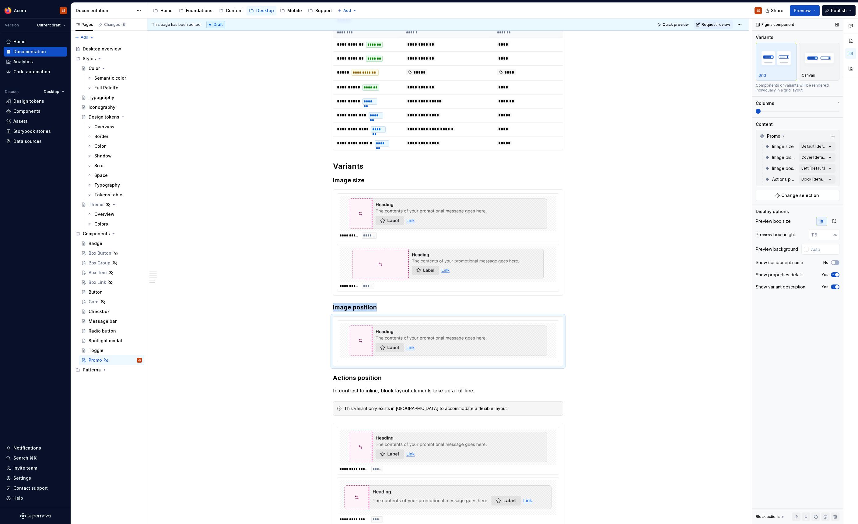
click at [832, 273] on icon "button" at bounding box center [832, 275] width 5 height 4
click at [832, 273] on span "button" at bounding box center [833, 275] width 4 height 4
click at [832, 273] on button "Yes" at bounding box center [834, 275] width 9 height 5
click at [809, 165] on div "Comments Open comments No comments yet Select ‘Comment’ from the block context …" at bounding box center [805, 272] width 106 height 506
click at [775, 200] on div "Left Default" at bounding box center [794, 198] width 74 height 6
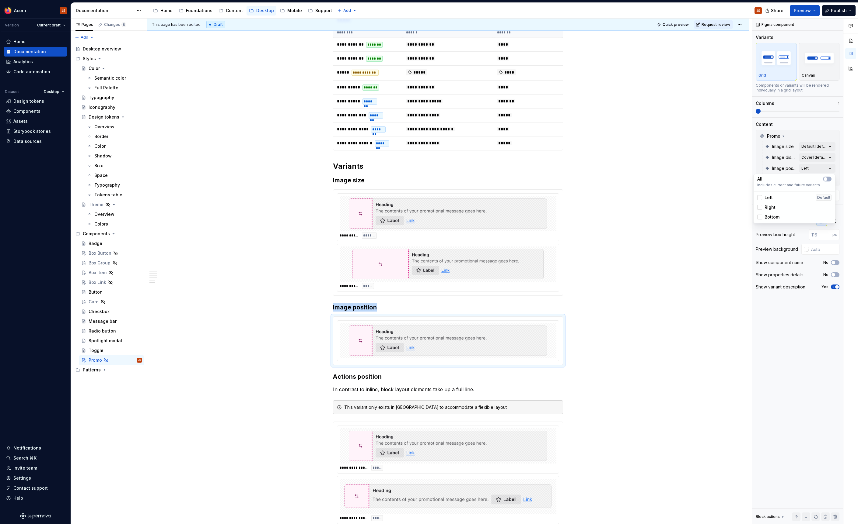
click at [770, 209] on span "Right" at bounding box center [769, 207] width 11 height 6
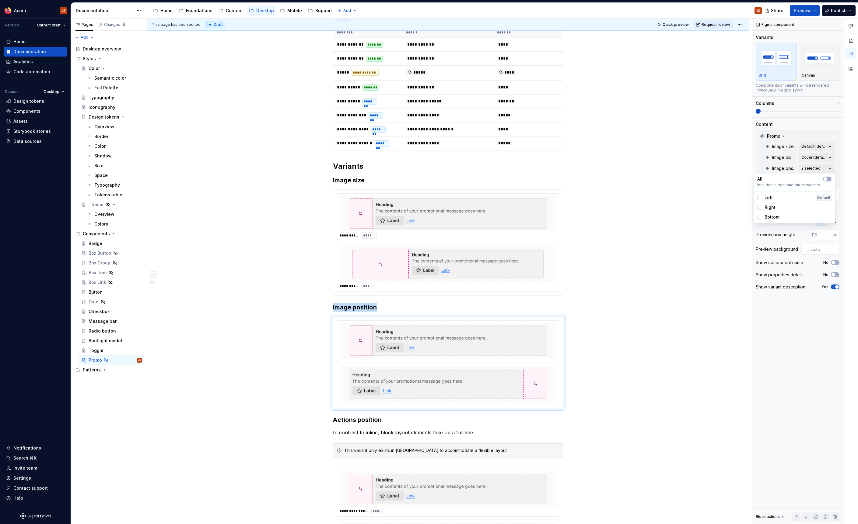
click at [768, 218] on span "Bottom" at bounding box center [771, 217] width 15 height 6
click at [824, 181] on icon "button" at bounding box center [825, 179] width 5 height 4
click at [807, 158] on div "Comments Open comments No comments yet Select ‘Comment’ from the block context …" at bounding box center [805, 272] width 106 height 506
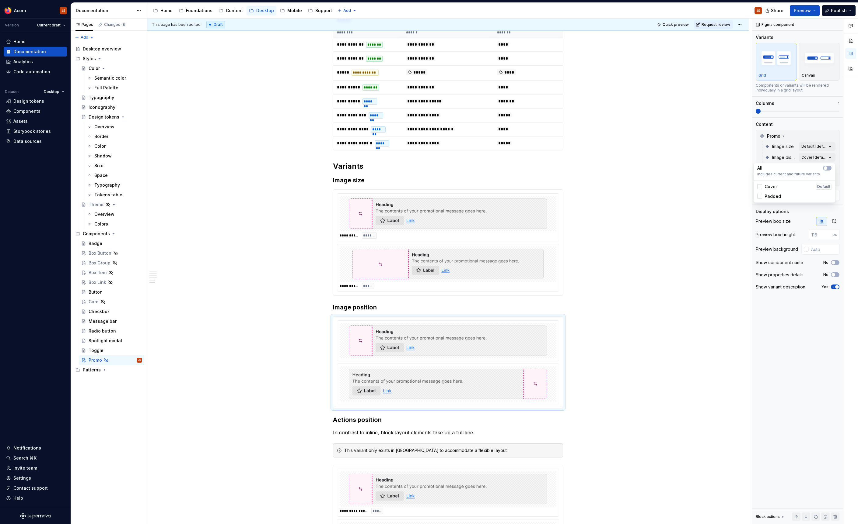
click at [780, 197] on span "Padded" at bounding box center [772, 196] width 16 height 6
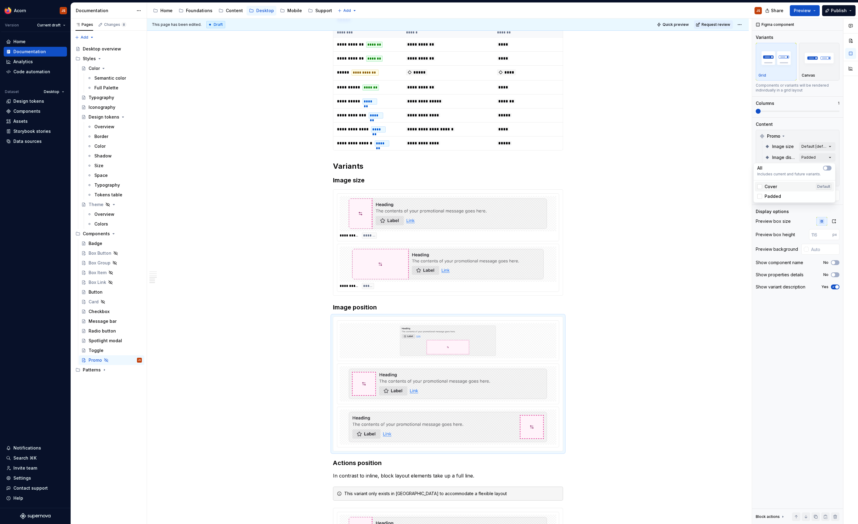
click at [777, 189] on div "Cover Default" at bounding box center [794, 187] width 74 height 6
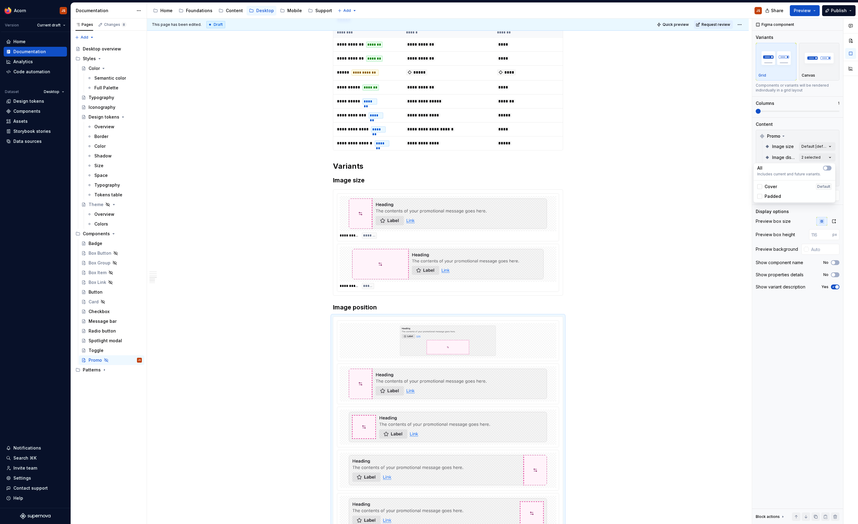
click at [770, 195] on span "Padded" at bounding box center [772, 196] width 16 height 6
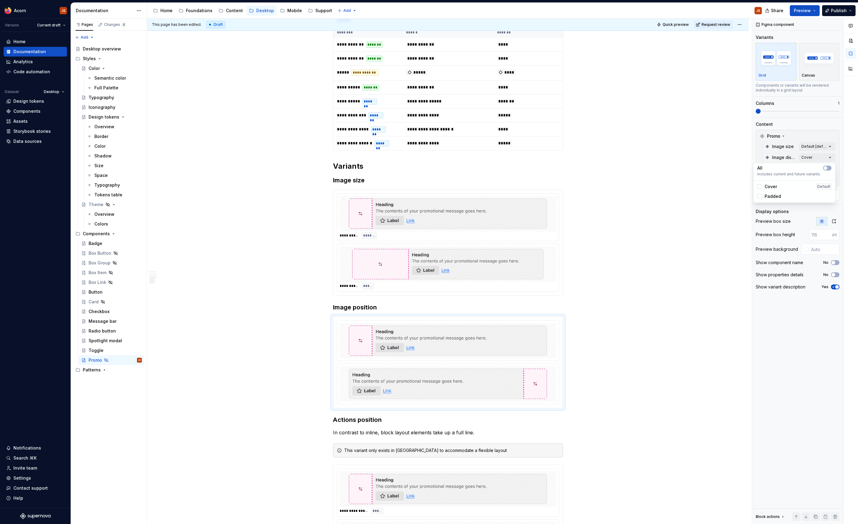
click at [816, 138] on div "Comments Open comments No comments yet Select ‘Comment’ from the block context …" at bounding box center [805, 272] width 106 height 506
click at [814, 147] on div "Comments Open comments No comments yet Select ‘Comment’ from the block context …" at bounding box center [805, 272] width 106 height 506
click at [775, 184] on span "Large" at bounding box center [770, 186] width 12 height 6
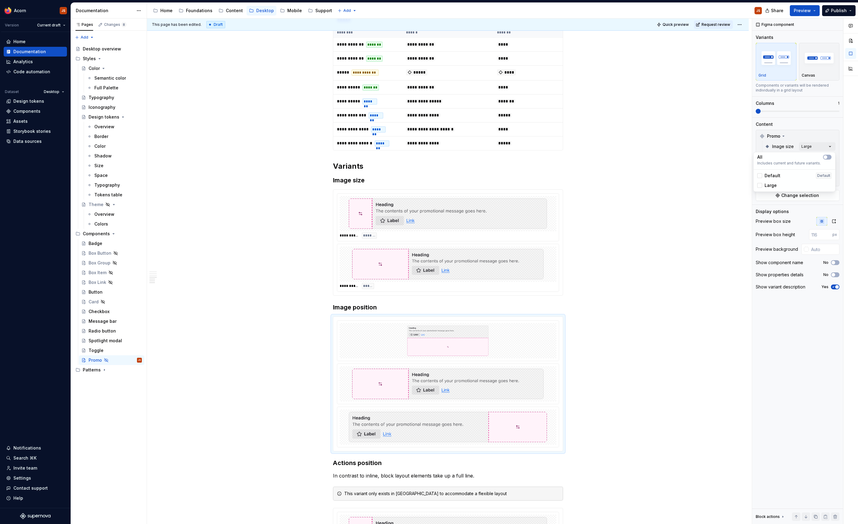
click at [520, 350] on html "Acorn JS Version Current draft Home Documentation Analytics Code automation Dat…" at bounding box center [429, 262] width 858 height 524
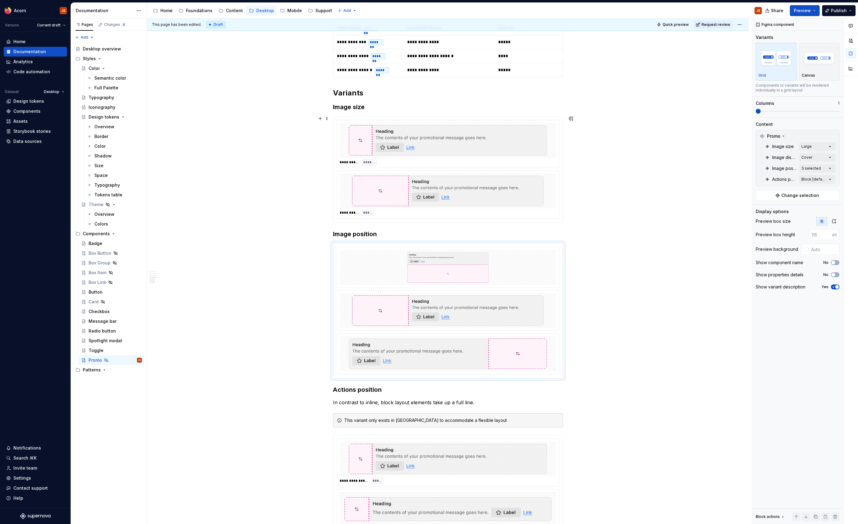
scroll to position [416, 0]
click at [335, 232] on h3 "Image position" at bounding box center [448, 233] width 230 height 9
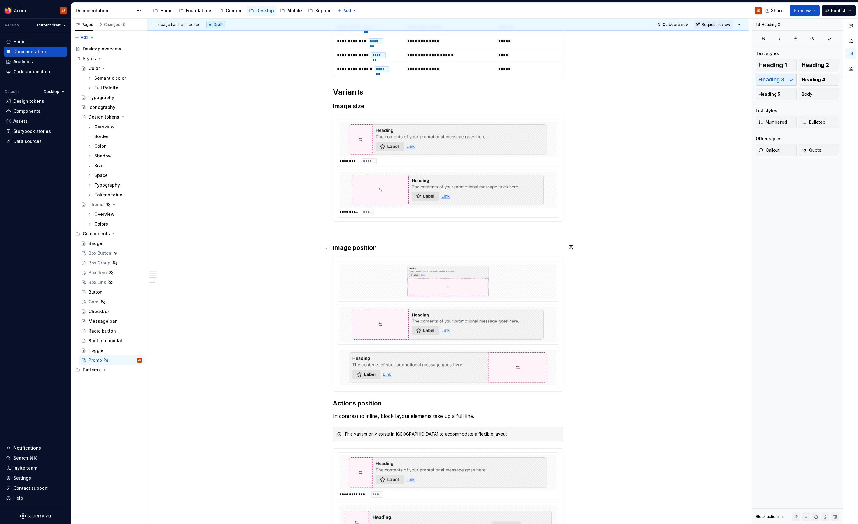
click at [354, 246] on h3 "Image position" at bounding box center [448, 248] width 230 height 9
copy h3 "Image position"
click at [339, 225] on div "**********" at bounding box center [448, 136] width 230 height 867
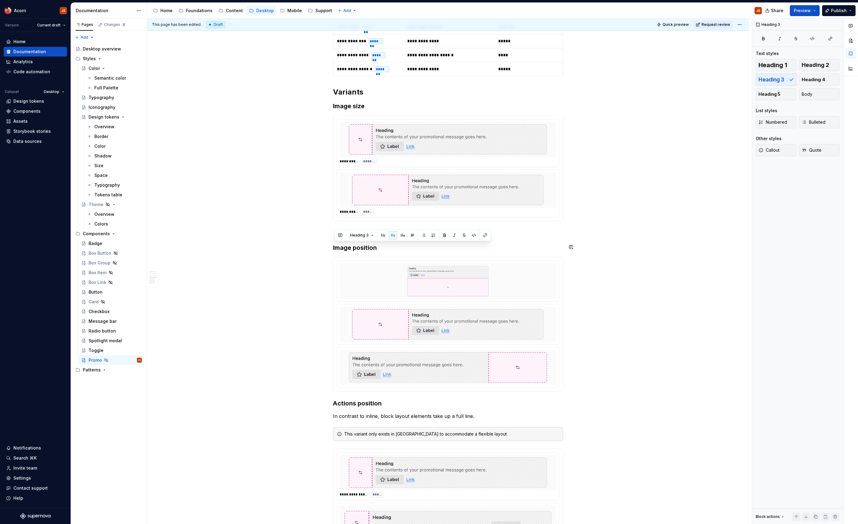
click at [333, 236] on div "**********" at bounding box center [447, 211] width 601 height 1046
click at [364, 232] on p "Image position" at bounding box center [448, 232] width 230 height 7
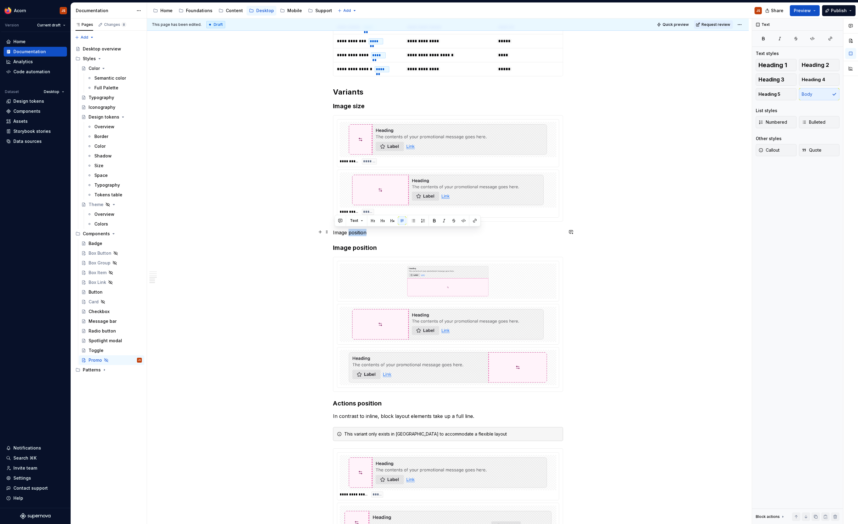
click at [364, 232] on p "Image position" at bounding box center [448, 232] width 230 height 7
click at [364, 232] on p "Image display" at bounding box center [448, 232] width 230 height 7
click at [384, 219] on button "button" at bounding box center [382, 221] width 9 height 9
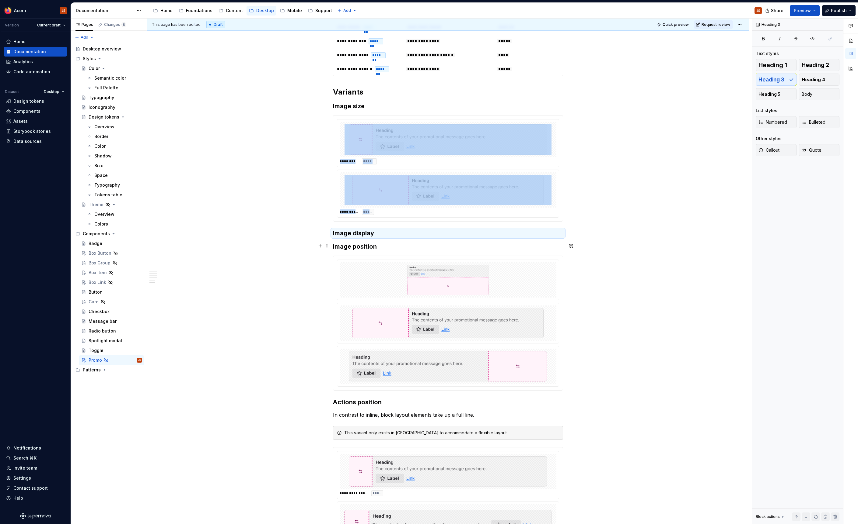
click at [332, 247] on div "**********" at bounding box center [447, 210] width 601 height 1045
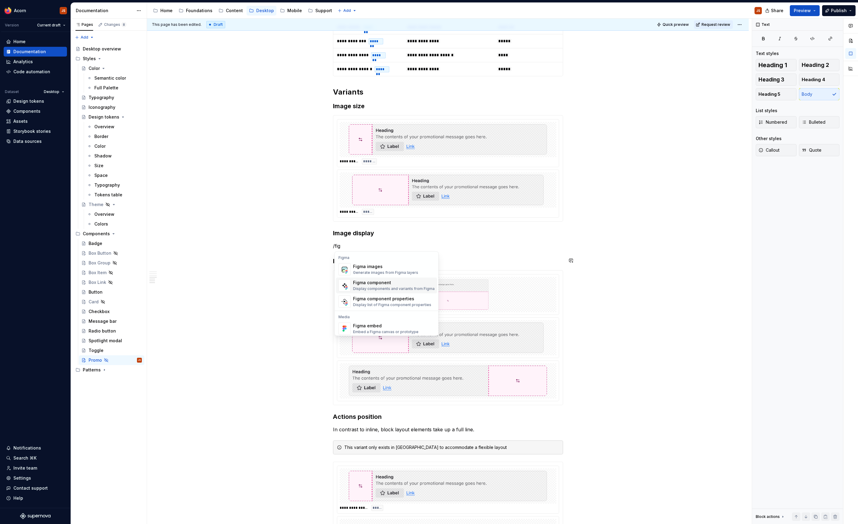
click at [382, 290] on div "Display components and variants from Figma" at bounding box center [394, 289] width 82 height 5
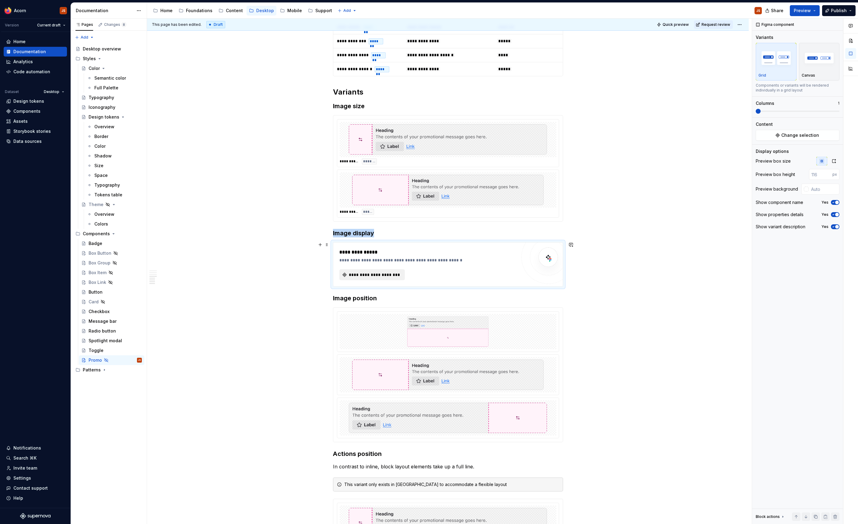
click at [388, 277] on span "**********" at bounding box center [374, 275] width 53 height 6
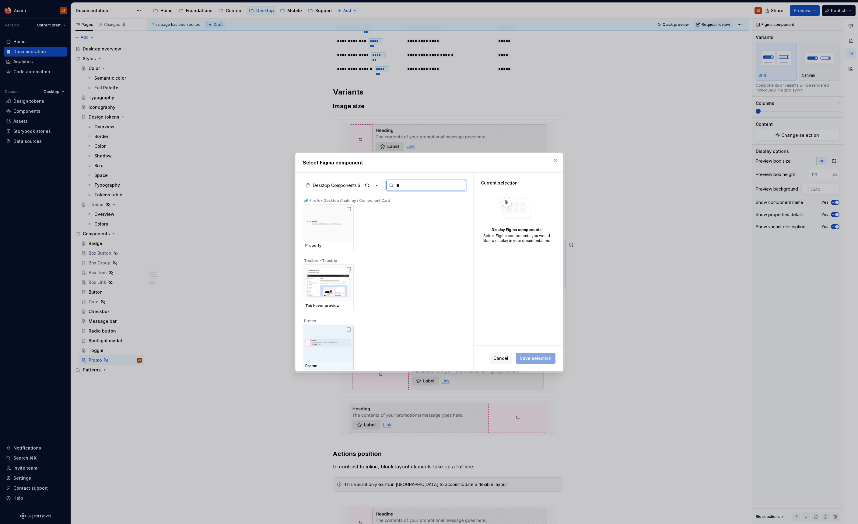
click at [331, 341] on img at bounding box center [328, 343] width 46 height 32
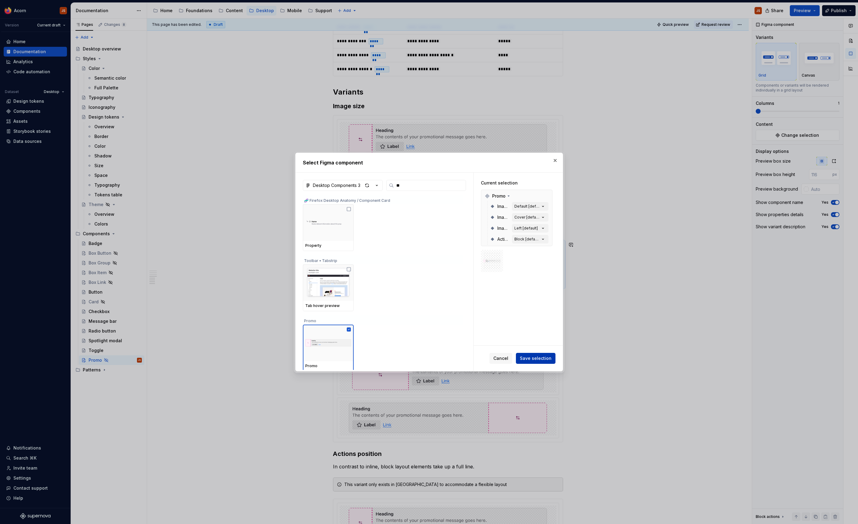
click at [533, 358] on span "Save selection" at bounding box center [536, 359] width 32 height 6
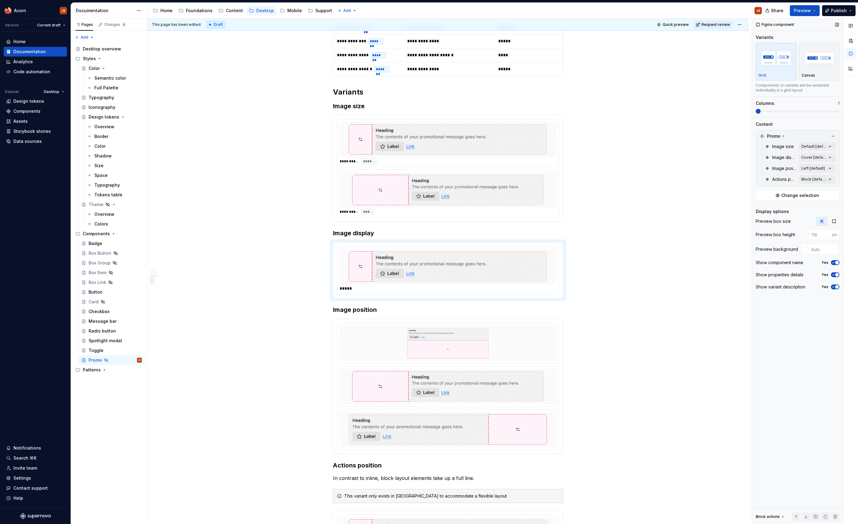
click at [836, 279] on div "Show properties details Yes" at bounding box center [797, 275] width 84 height 9
click at [836, 273] on button "Yes" at bounding box center [834, 275] width 9 height 5
click at [835, 259] on div "Show component name Yes" at bounding box center [797, 263] width 84 height 9
click at [834, 264] on icon "button" at bounding box center [832, 263] width 5 height 4
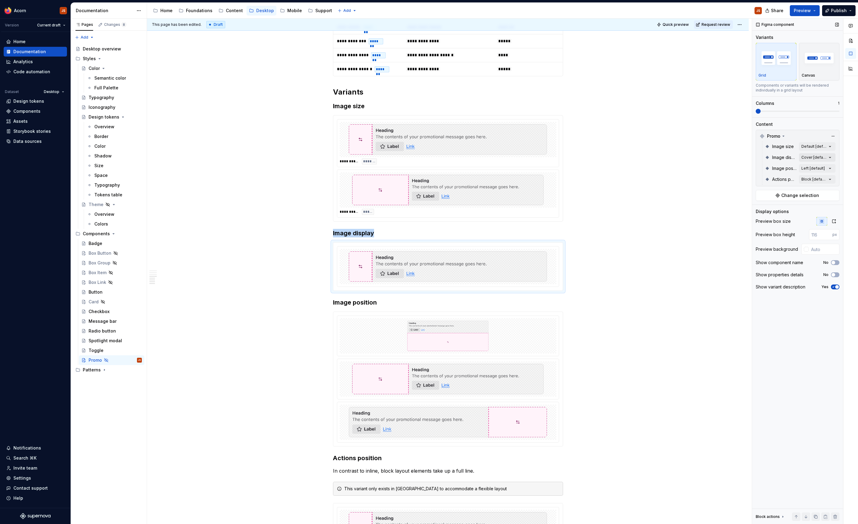
click at [810, 158] on div "Comments Open comments No comments yet Select ‘Comment’ from the block context …" at bounding box center [805, 272] width 106 height 506
click at [779, 187] on div "Cover Default" at bounding box center [794, 187] width 74 height 6
click at [771, 198] on span "Padded" at bounding box center [772, 196] width 16 height 6
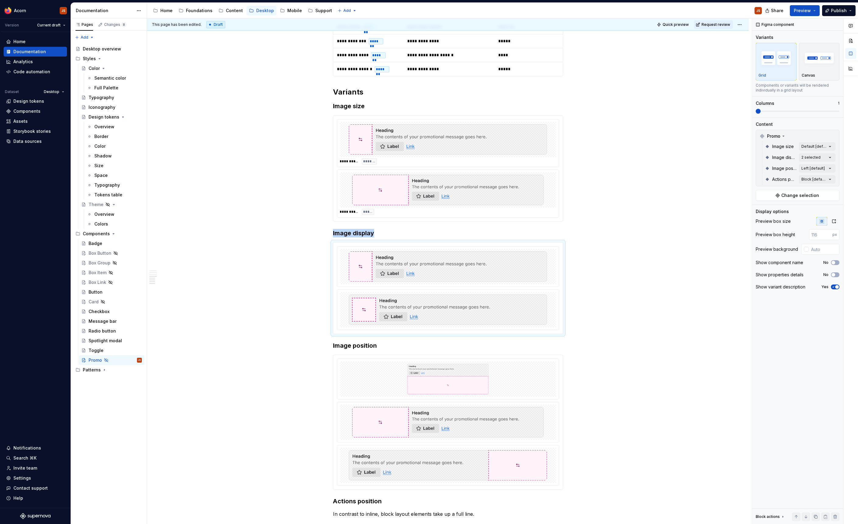
click at [670, 190] on html "Acorn JS Version Current draft Home Documentation Analytics Code automation Dat…" at bounding box center [429, 262] width 858 height 524
click at [835, 277] on button "No" at bounding box center [834, 275] width 9 height 5
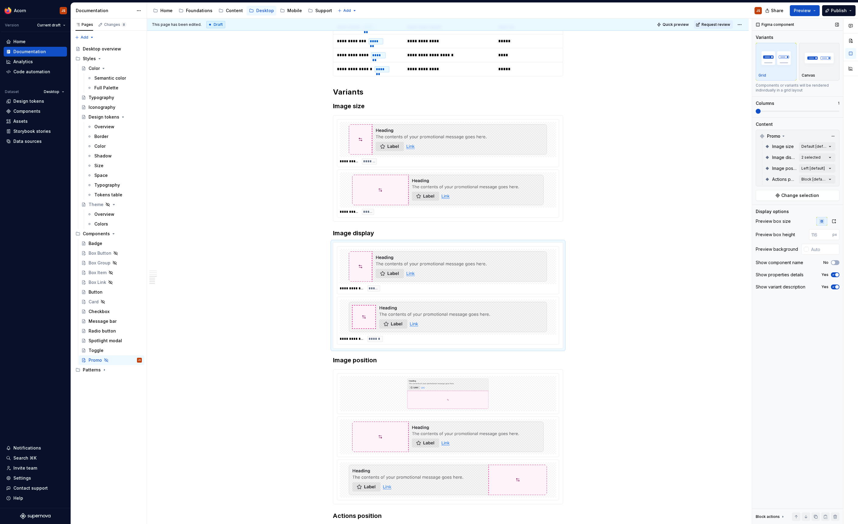
click at [835, 284] on div "Show variant description Yes" at bounding box center [797, 287] width 84 height 9
click at [835, 286] on span "button" at bounding box center [837, 287] width 4 height 4
click at [385, 383] on img at bounding box center [447, 394] width 207 height 30
click at [832, 274] on span "button" at bounding box center [833, 275] width 4 height 4
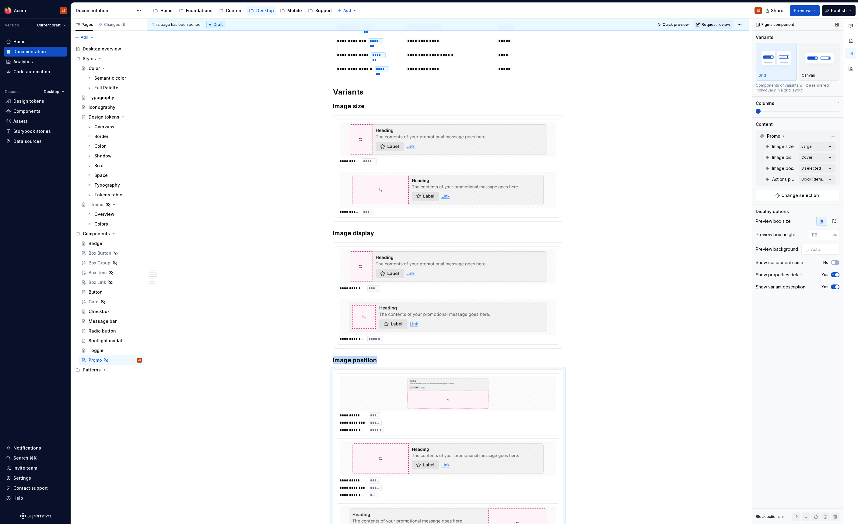
scroll to position [461, 0]
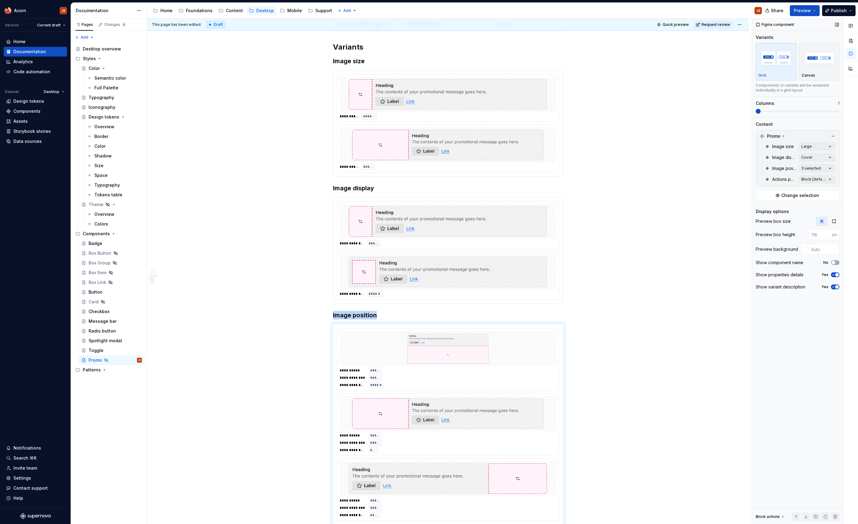
click at [831, 289] on icon "button" at bounding box center [832, 287] width 5 height 4
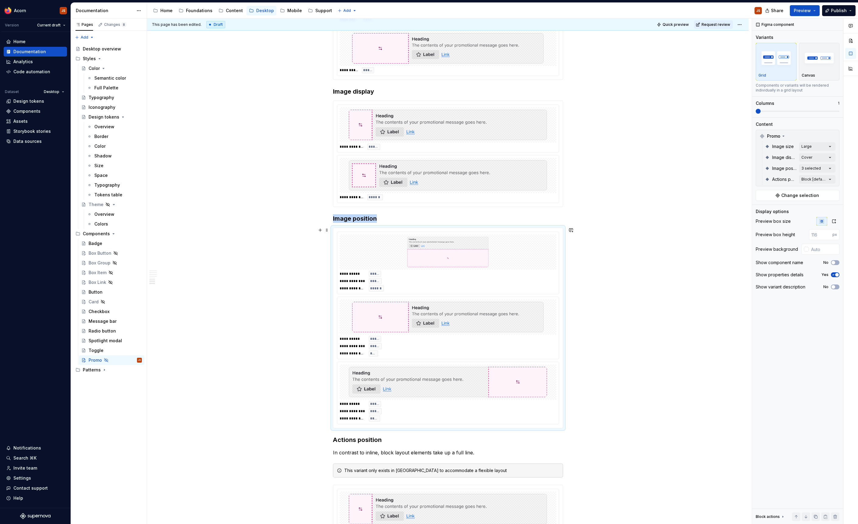
scroll to position [562, 0]
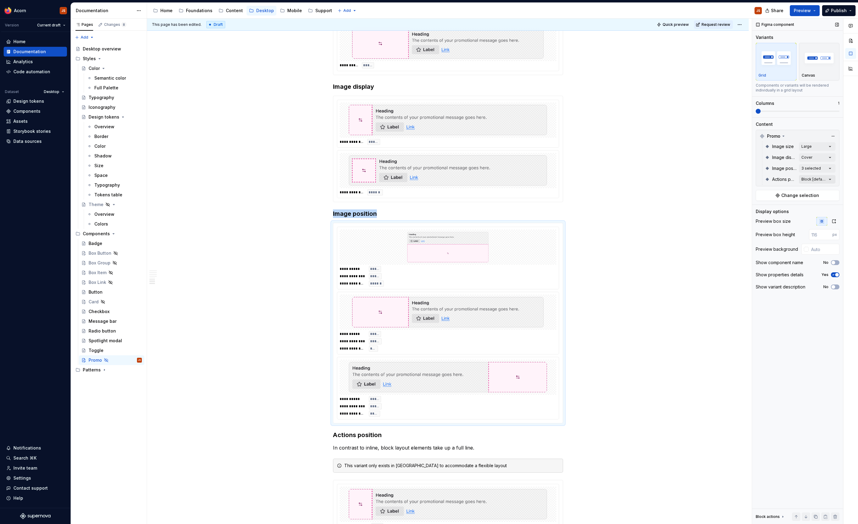
click at [832, 180] on div "Comments Open comments No comments yet Select ‘Comment’ from the block context …" at bounding box center [805, 272] width 106 height 506
click at [830, 158] on div "Comments Open comments No comments yet Select ‘Comment’ from the block context …" at bounding box center [805, 272] width 106 height 506
click at [759, 187] on icon at bounding box center [759, 187] width 0 height 0
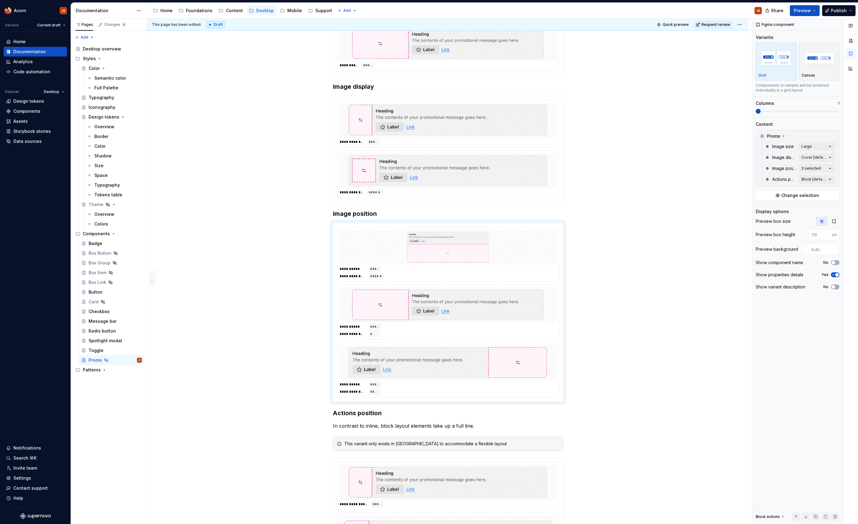
click at [662, 246] on html "Acorn JS Version Current draft Home Documentation Analytics Code automation Dat…" at bounding box center [429, 262] width 858 height 524
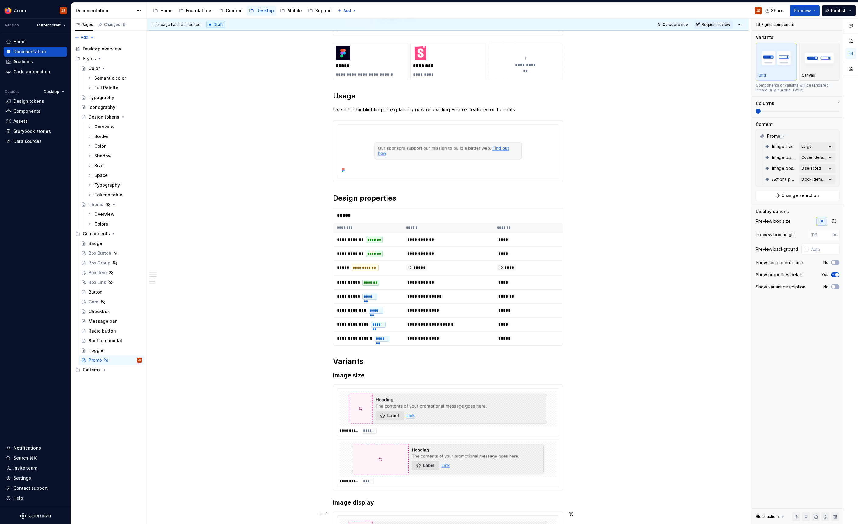
scroll to position [0, 0]
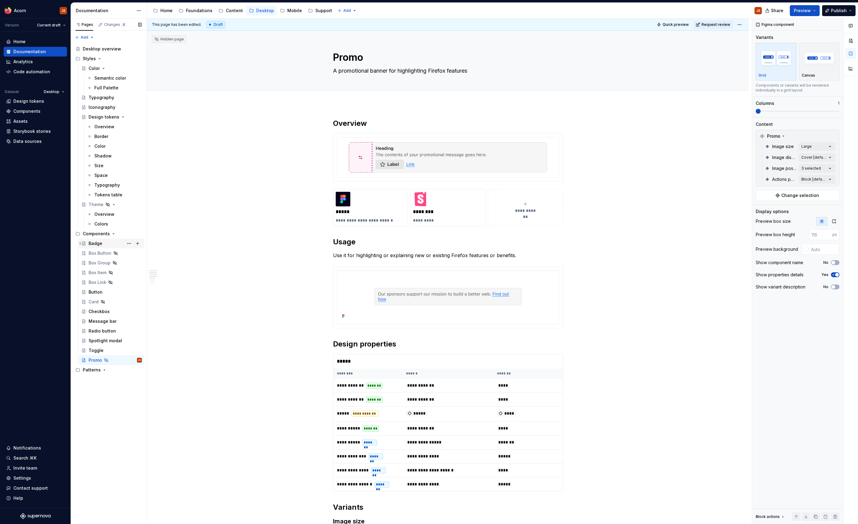
click at [91, 246] on div "Badge" at bounding box center [96, 244] width 14 height 6
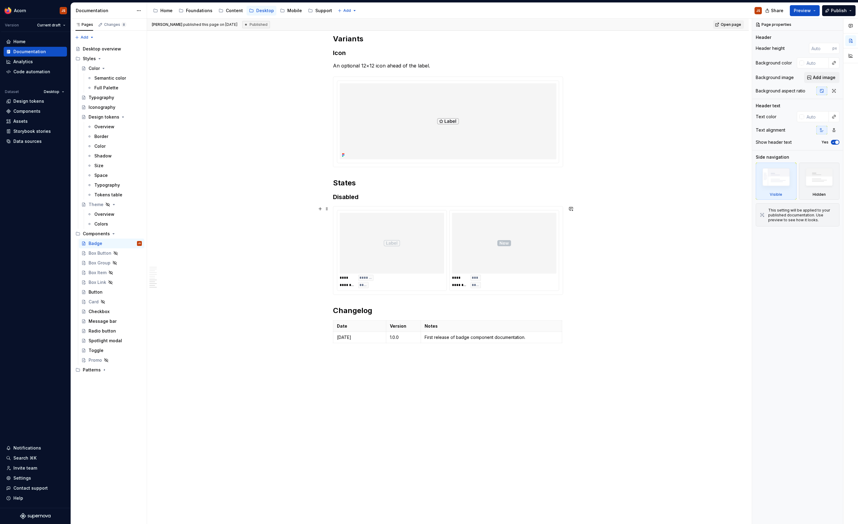
scroll to position [940, 0]
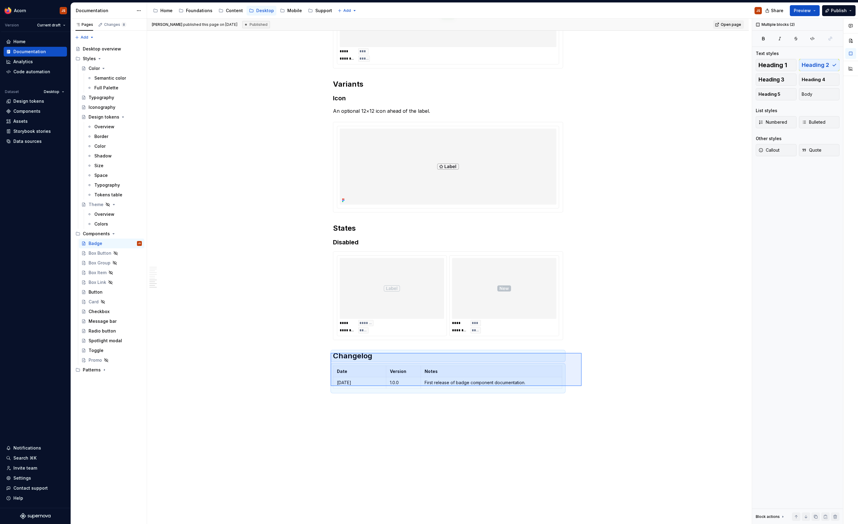
drag, startPoint x: 581, startPoint y: 386, endPoint x: 330, endPoint y: 353, distance: 253.2
click at [330, 353] on div "**********" at bounding box center [449, 272] width 604 height 506
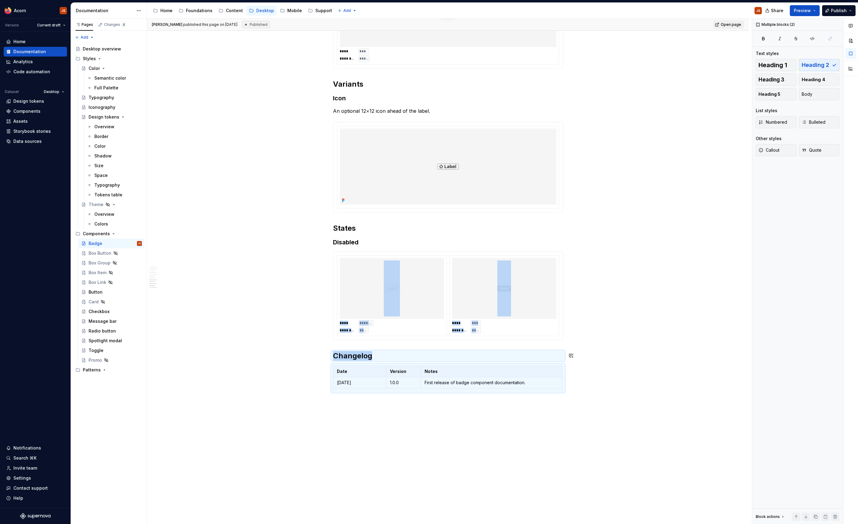
copy div "**** ******* ******** **** **** *** ******** **** Changelog"
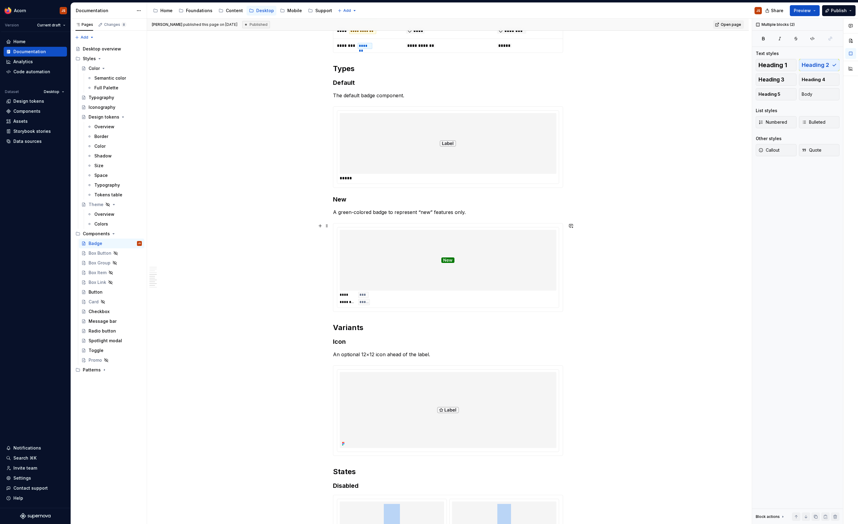
scroll to position [695, 0]
click at [99, 361] on div "Promo" at bounding box center [95, 360] width 13 height 6
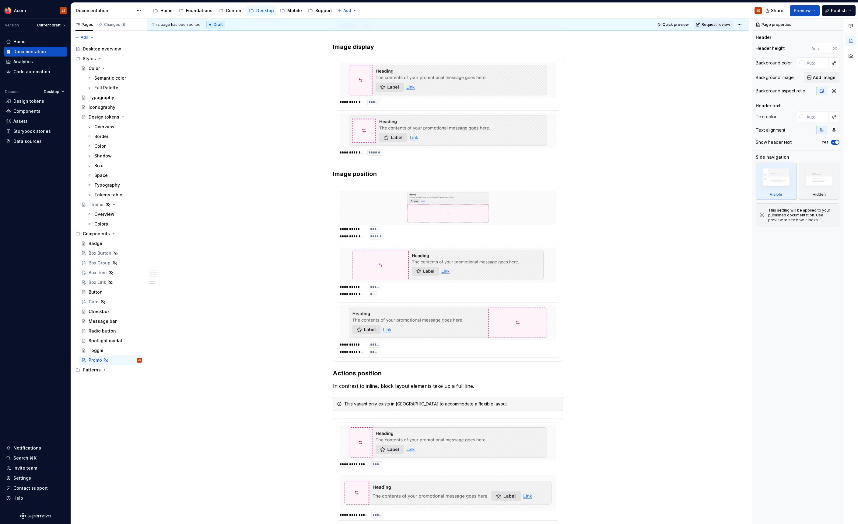
scroll to position [781, 0]
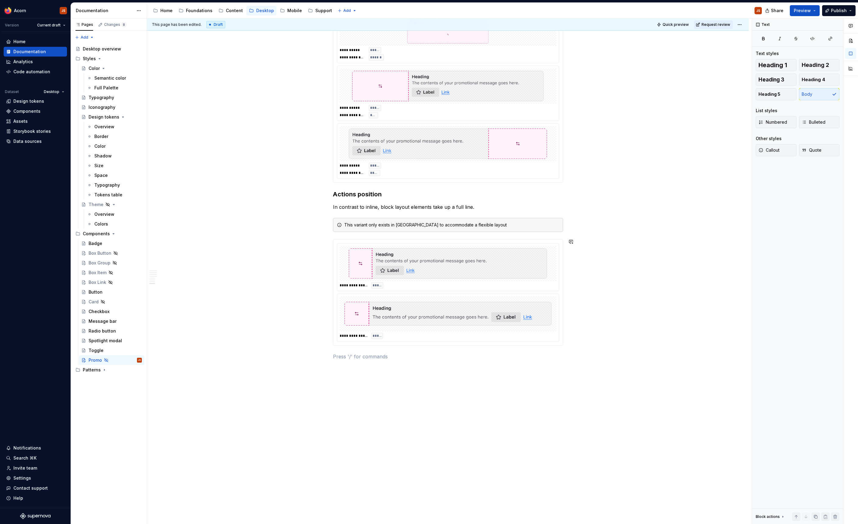
paste div
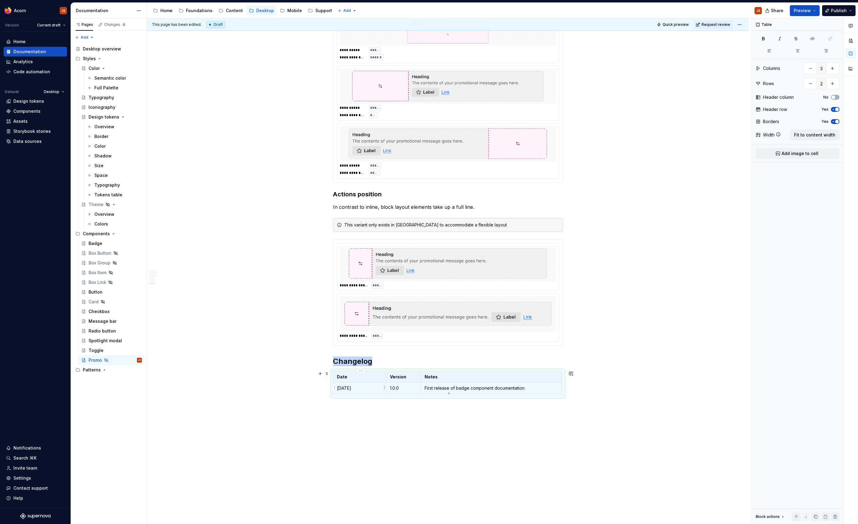
click at [367, 389] on p "[DATE]" at bounding box center [359, 388] width 45 height 6
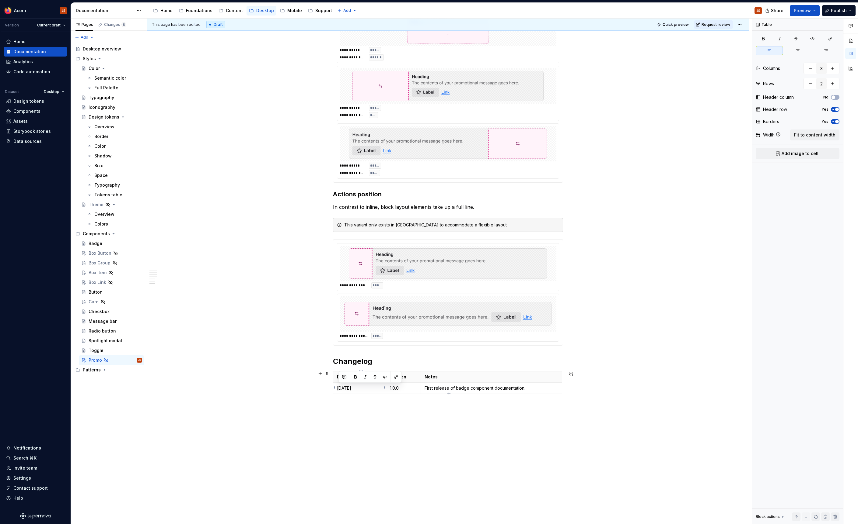
click at [367, 389] on p "[DATE]" at bounding box center [359, 388] width 45 height 6
click at [464, 390] on p "First release of badge component documentation." at bounding box center [490, 388] width 133 height 6
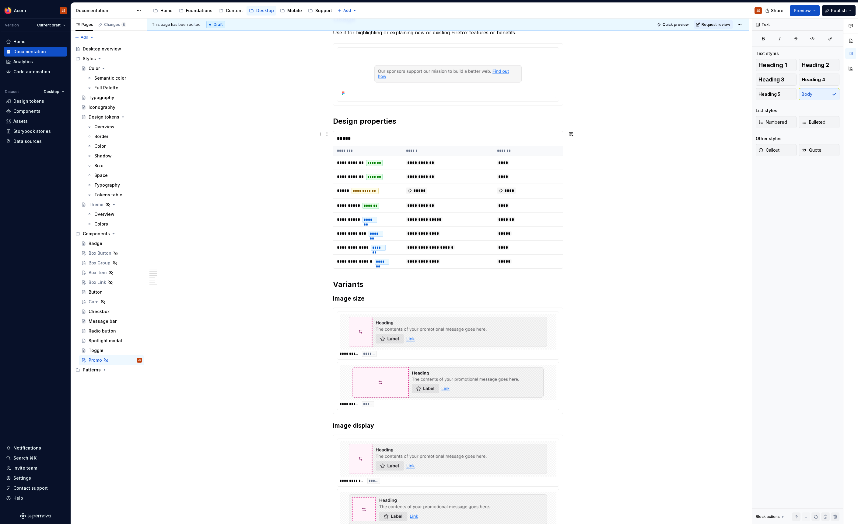
scroll to position [0, 0]
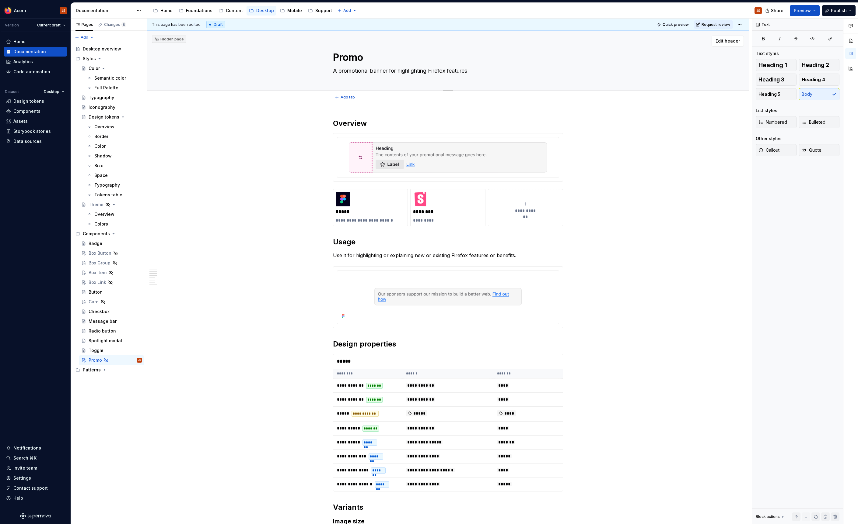
click at [487, 72] on textarea "A promotional banner for highlighting Firefox features" at bounding box center [447, 71] width 230 height 10
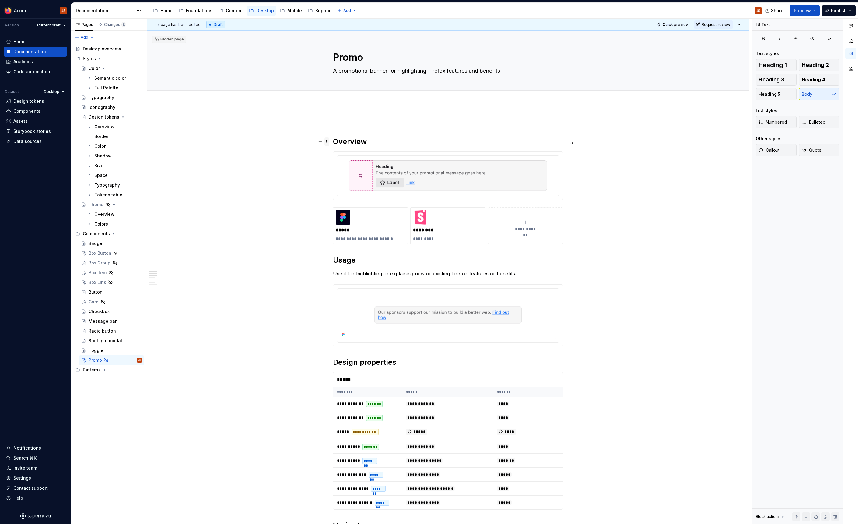
click at [329, 142] on span at bounding box center [326, 142] width 5 height 9
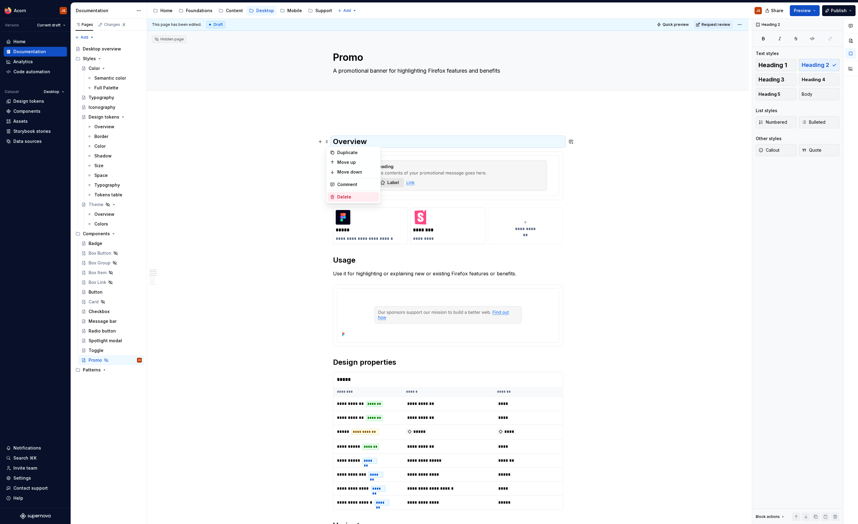
click at [346, 198] on div "Delete" at bounding box center [357, 197] width 40 height 6
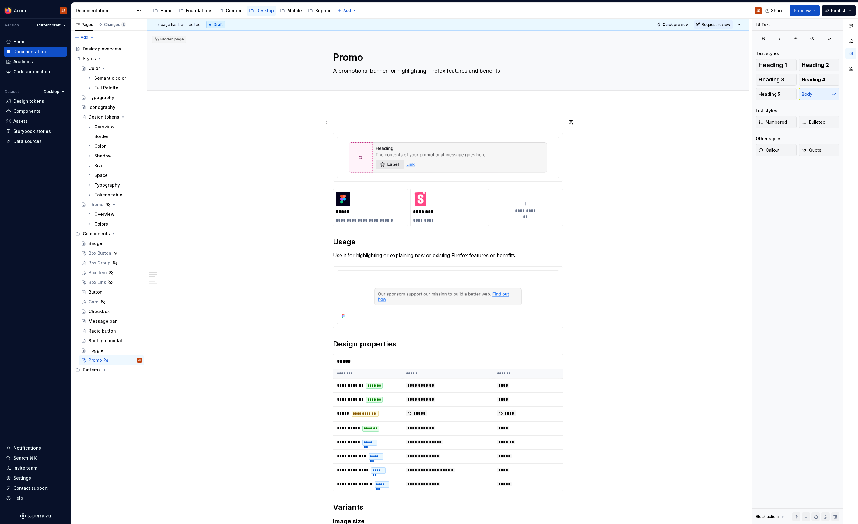
click at [329, 125] on span at bounding box center [326, 122] width 5 height 9
click at [336, 177] on div "Delete" at bounding box center [353, 178] width 52 height 10
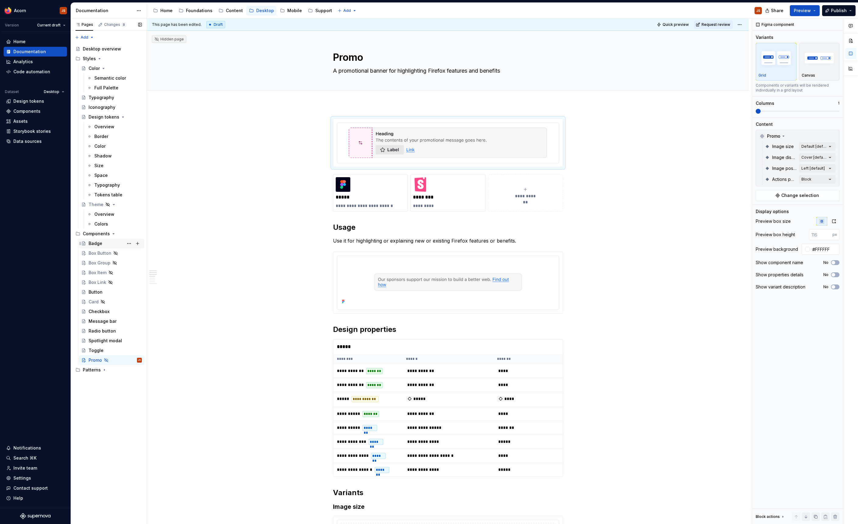
click at [93, 244] on div "Badge" at bounding box center [96, 244] width 14 height 6
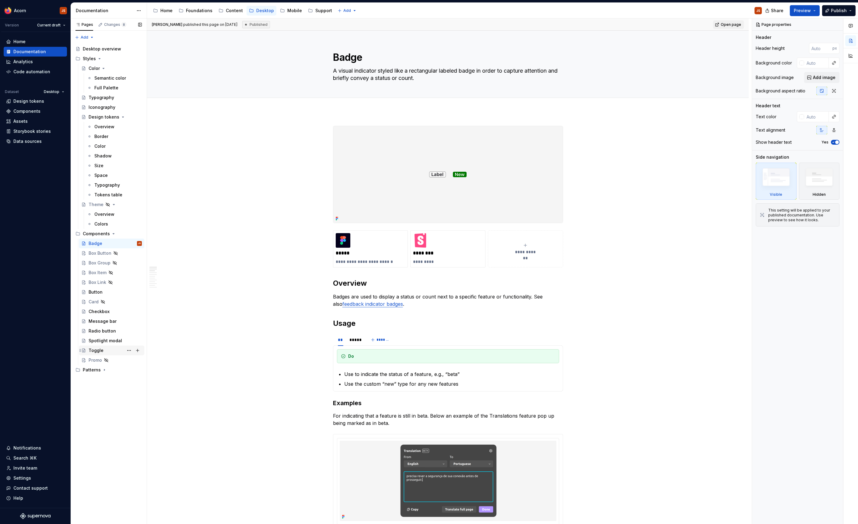
click at [99, 350] on div "Toggle" at bounding box center [96, 351] width 15 height 6
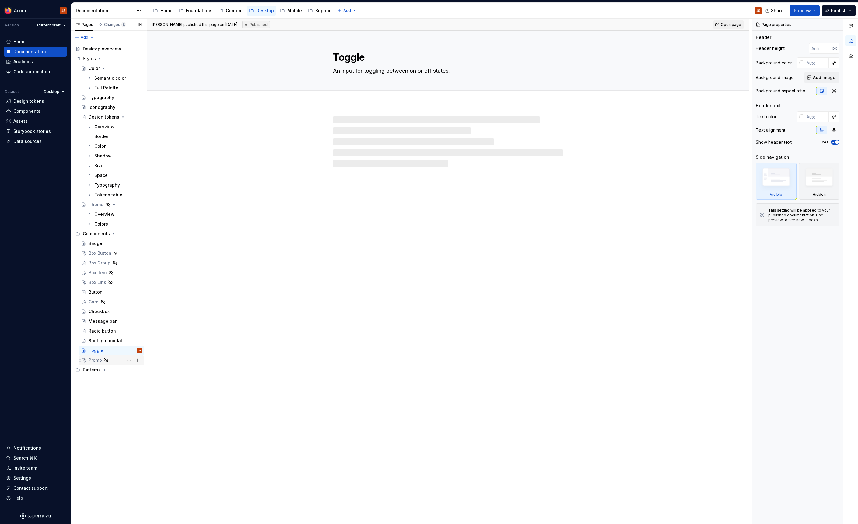
click at [97, 364] on div "Promo" at bounding box center [115, 360] width 53 height 9
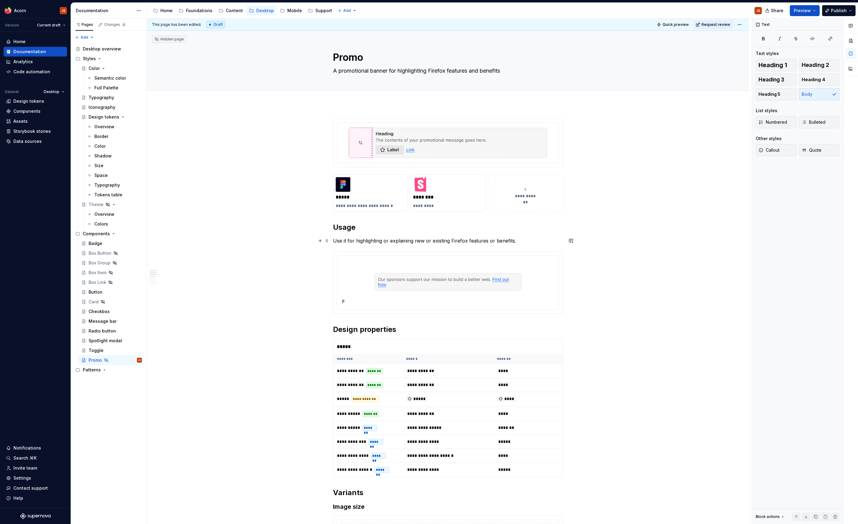
click at [524, 240] on p "Use it for highlighting or explaining new or existing Firefox features or benef…" at bounding box center [448, 240] width 230 height 7
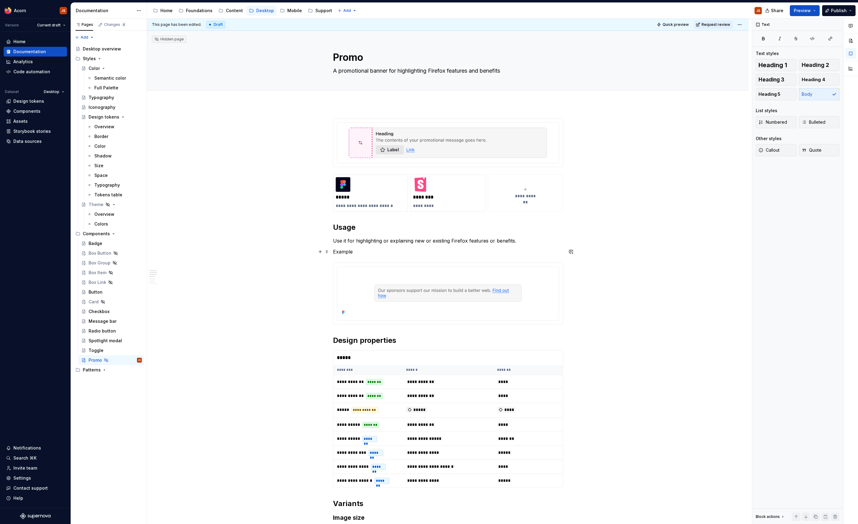
click at [340, 249] on p "Example" at bounding box center [448, 251] width 230 height 7
click at [382, 241] on button "button" at bounding box center [382, 240] width 9 height 9
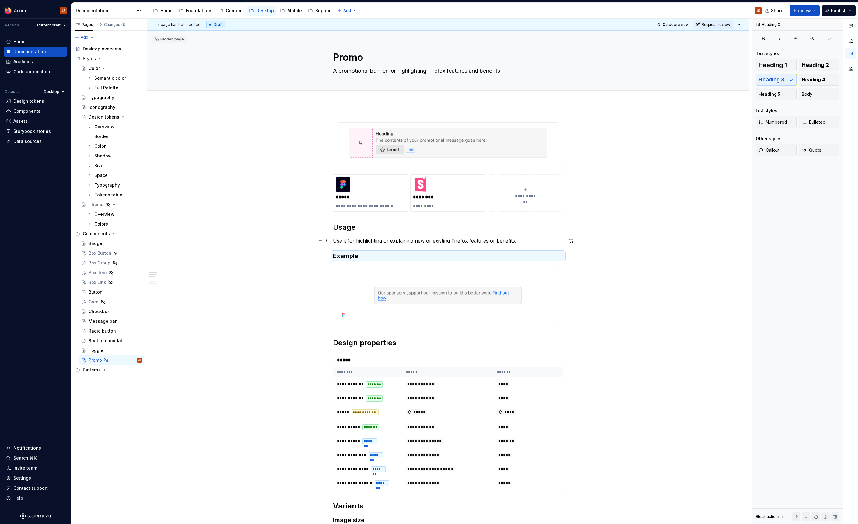
click at [540, 241] on p "Use it for highlighting or explaining new or existing Firefox features or benef…" at bounding box center [448, 240] width 230 height 7
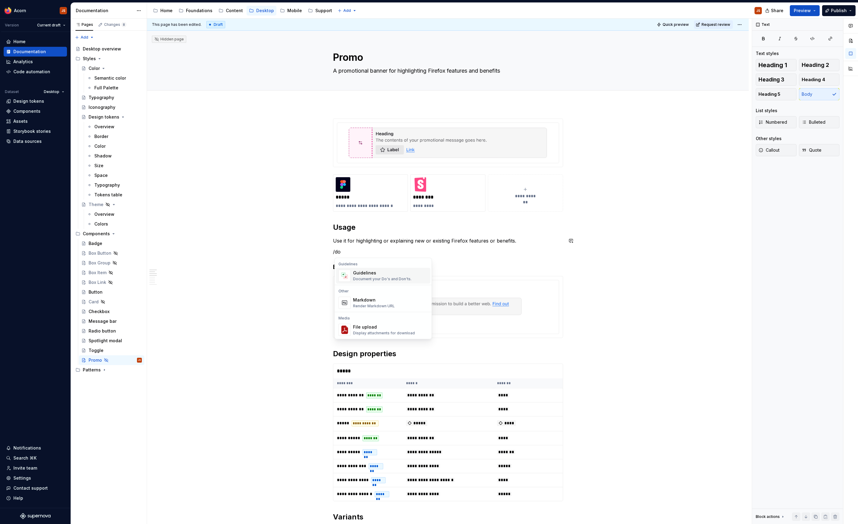
click at [368, 277] on div "Document your Do's and Don'ts." at bounding box center [382, 279] width 58 height 5
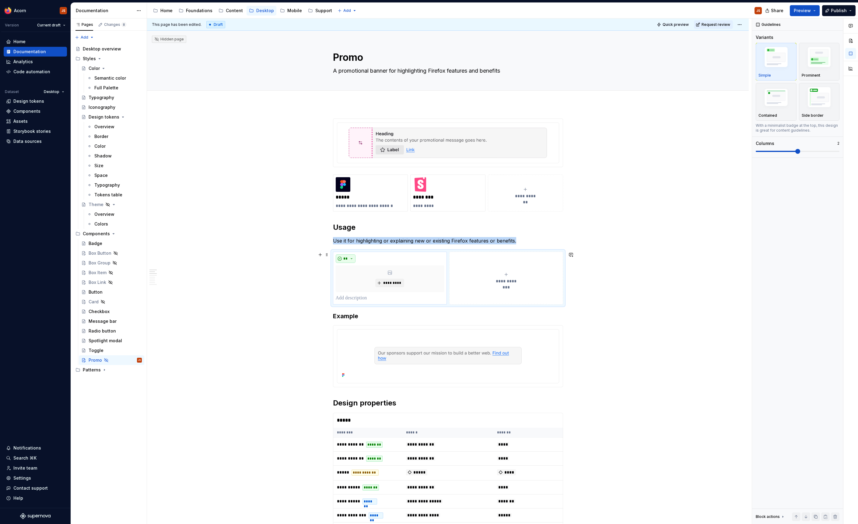
click at [352, 259] on button "**" at bounding box center [346, 259] width 20 height 9
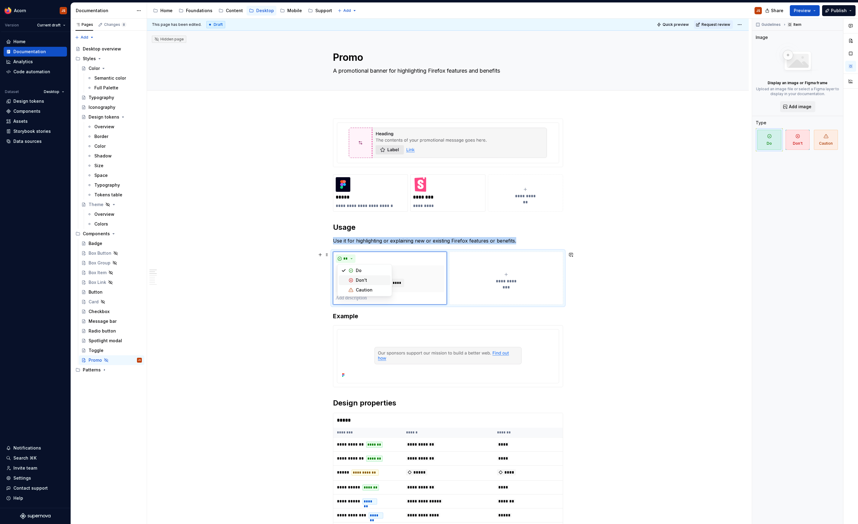
click at [353, 279] on span "Don't" at bounding box center [365, 281] width 52 height 10
click at [368, 303] on div "***** *********" at bounding box center [390, 278] width 114 height 53
click at [370, 300] on p at bounding box center [390, 298] width 108 height 7
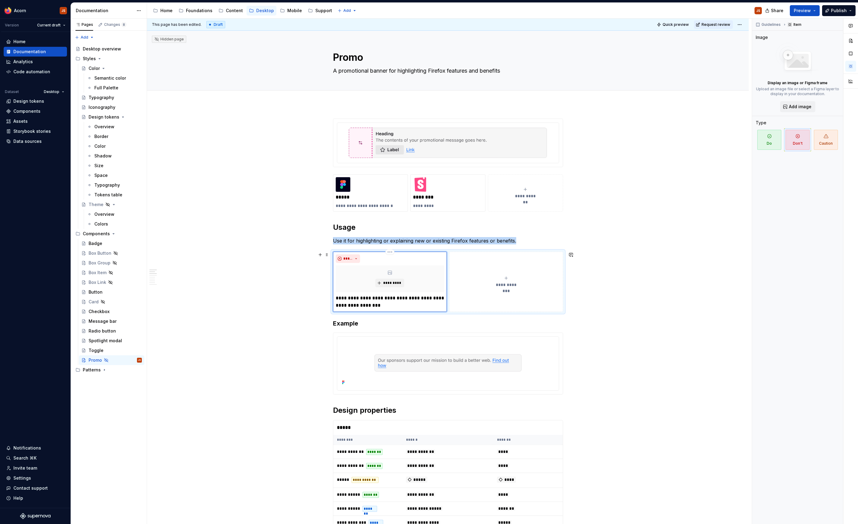
click at [337, 305] on div "**********" at bounding box center [390, 282] width 114 height 60
click at [362, 298] on p "**********" at bounding box center [390, 302] width 108 height 15
drag, startPoint x: 366, startPoint y: 305, endPoint x: 332, endPoint y: 303, distance: 34.7
click at [414, 293] on button "button" at bounding box center [414, 294] width 9 height 9
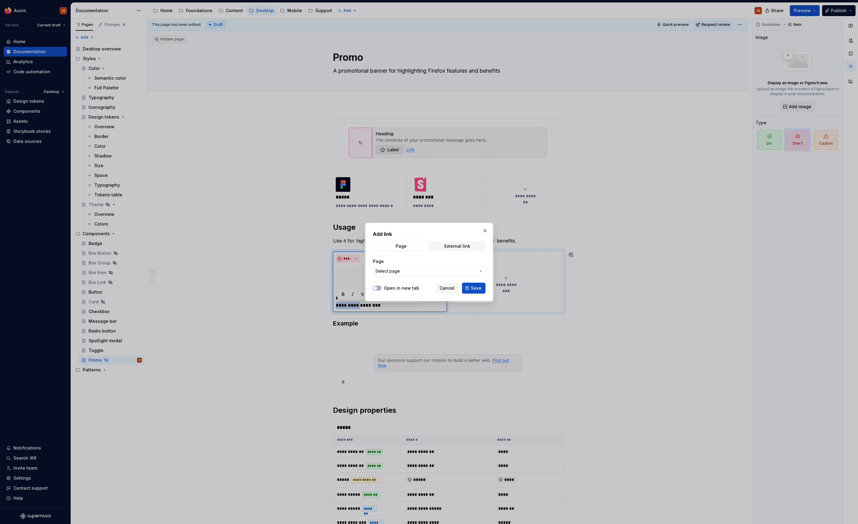
click at [427, 276] on button "Select page" at bounding box center [429, 271] width 113 height 11
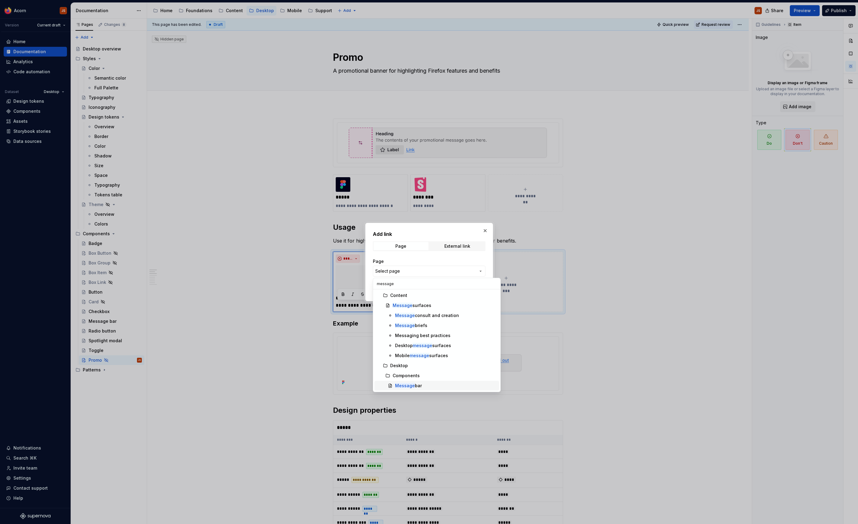
click at [402, 389] on div "Message bar" at bounding box center [408, 386] width 27 height 6
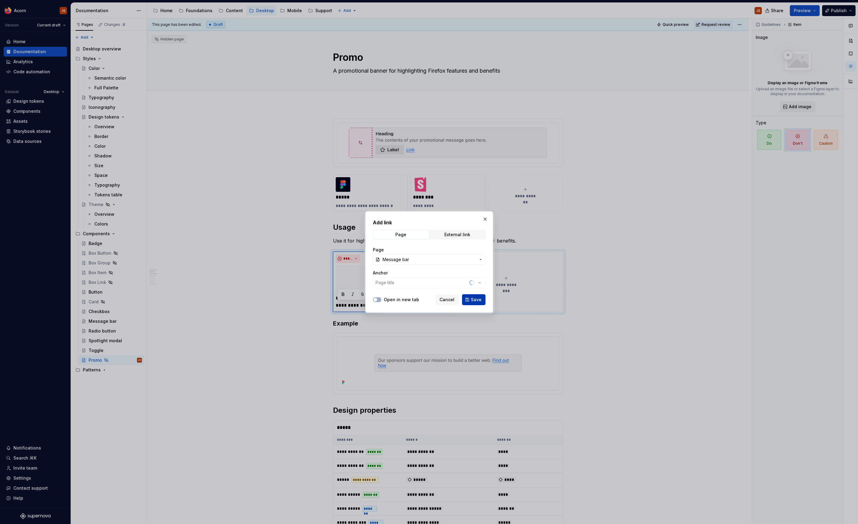
click at [464, 300] on button "Save" at bounding box center [473, 299] width 23 height 11
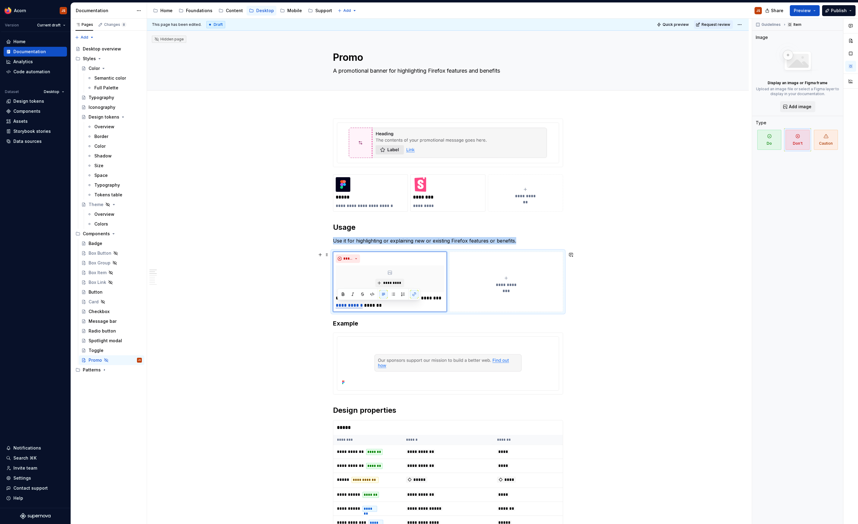
click at [476, 271] on button "**********" at bounding box center [506, 282] width 114 height 60
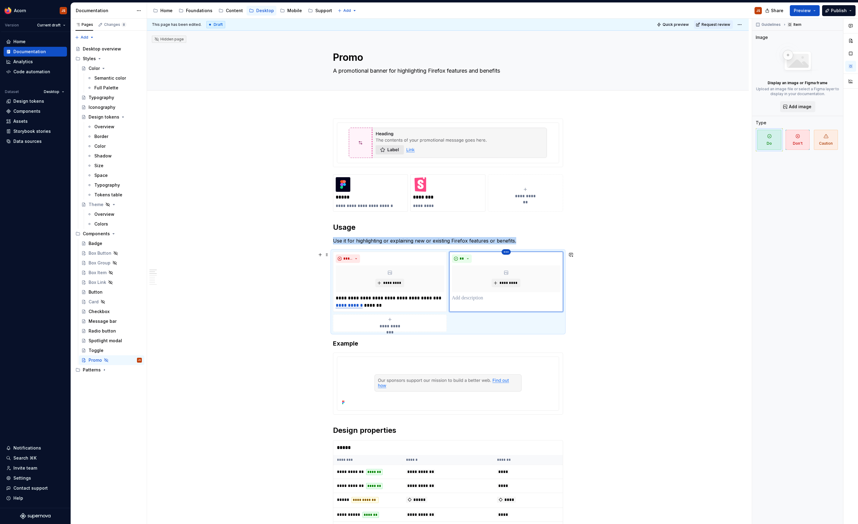
click at [507, 253] on html "Acorn JS Version Current draft Home Documentation Analytics Code automation Dat…" at bounding box center [429, 262] width 858 height 524
click at [521, 261] on div "Delete item" at bounding box center [534, 262] width 40 height 6
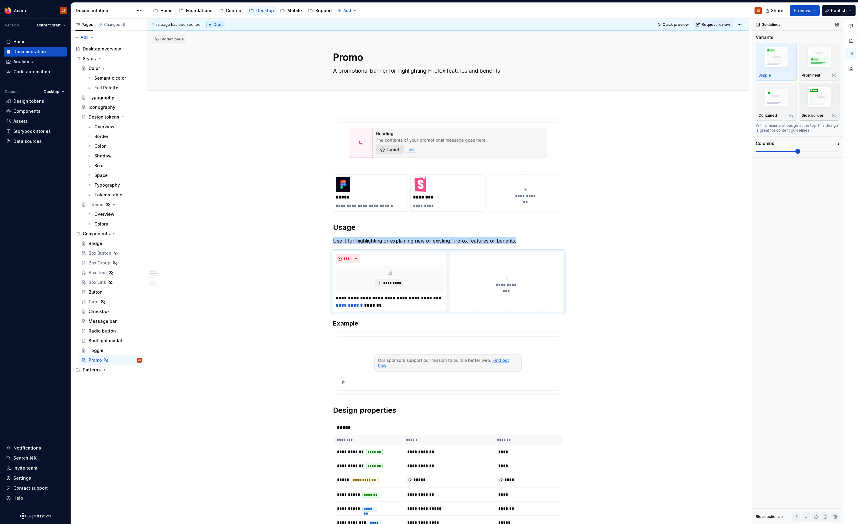
click at [820, 93] on img "button" at bounding box center [818, 98] width 35 height 26
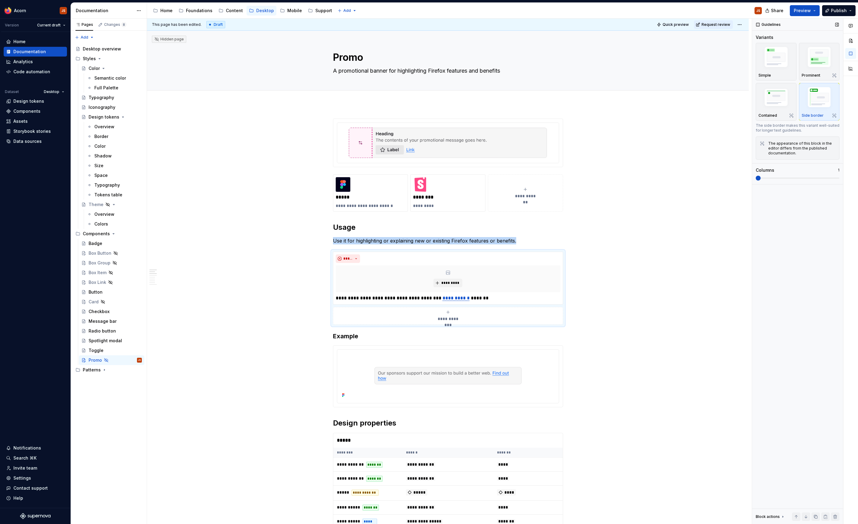
click at [755, 176] on span at bounding box center [757, 178] width 5 height 5
click at [810, 7] on button "Preview" at bounding box center [804, 10] width 30 height 11
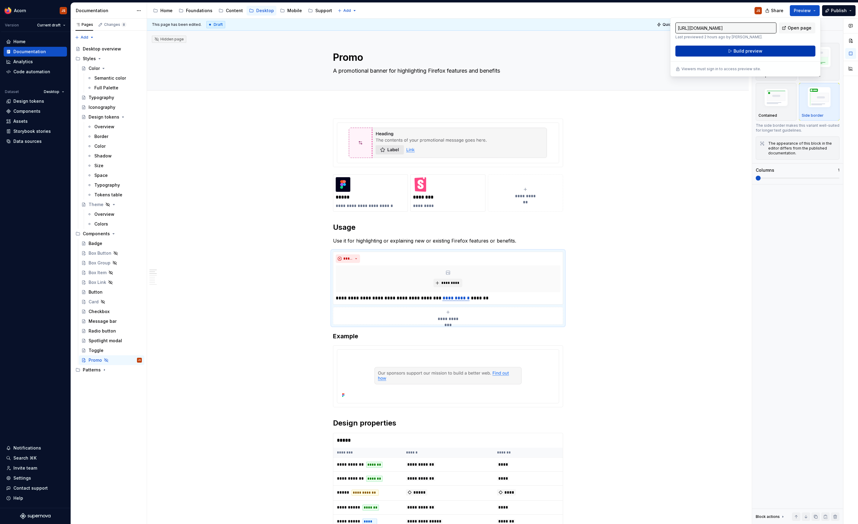
click at [784, 48] on button "Build preview" at bounding box center [745, 51] width 140 height 11
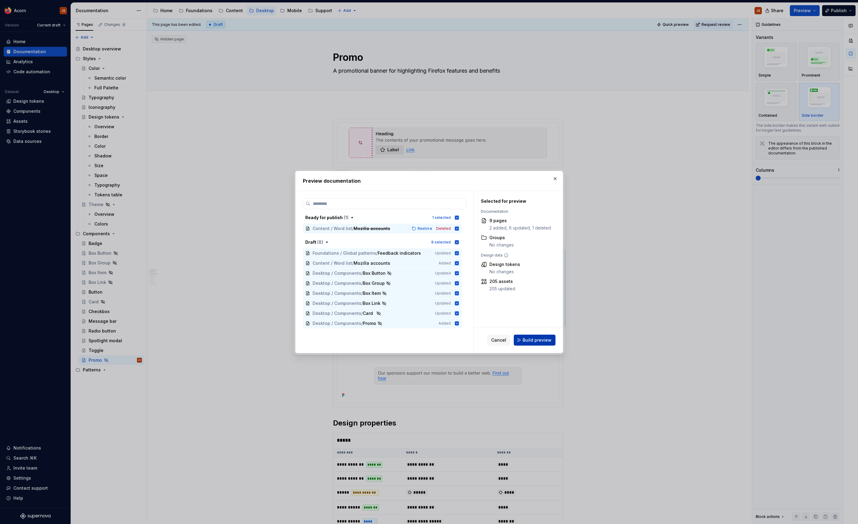
click at [535, 339] on span "Build preview" at bounding box center [536, 340] width 29 height 6
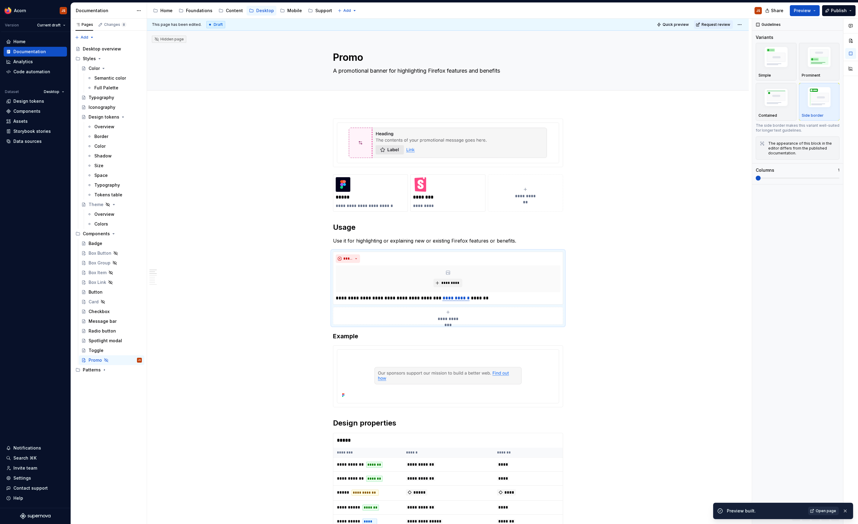
click at [821, 514] on span "Open page" at bounding box center [825, 511] width 20 height 5
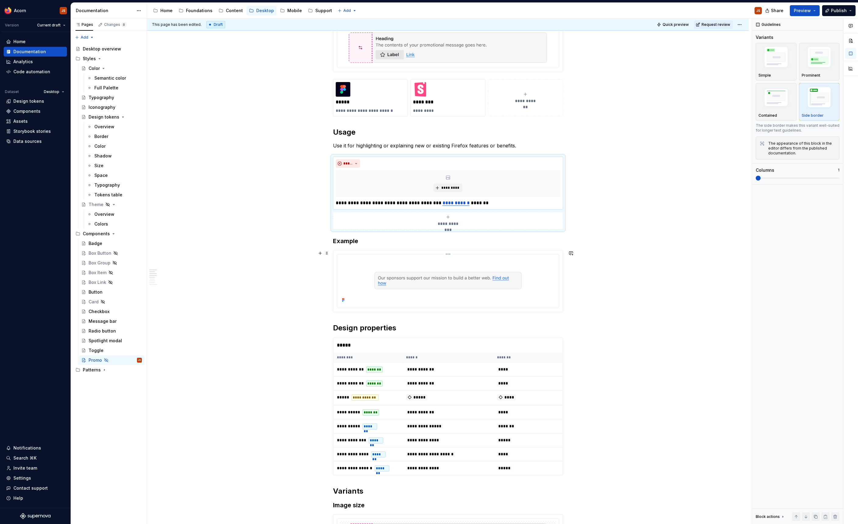
scroll to position [117, 0]
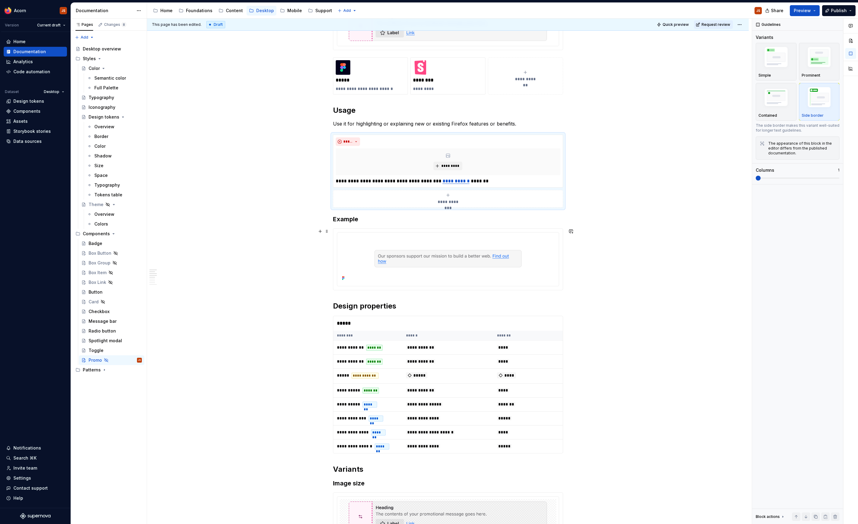
click at [334, 239] on div at bounding box center [448, 259] width 230 height 62
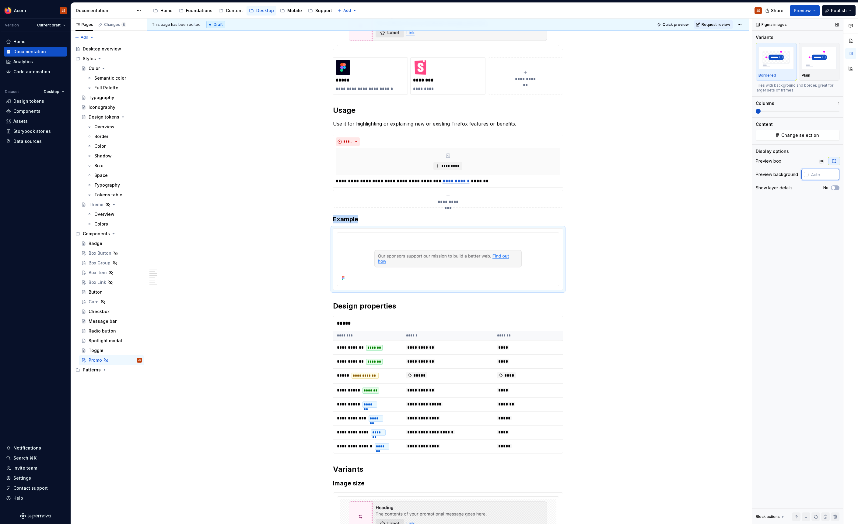
click at [820, 175] on input "text" at bounding box center [823, 174] width 31 height 11
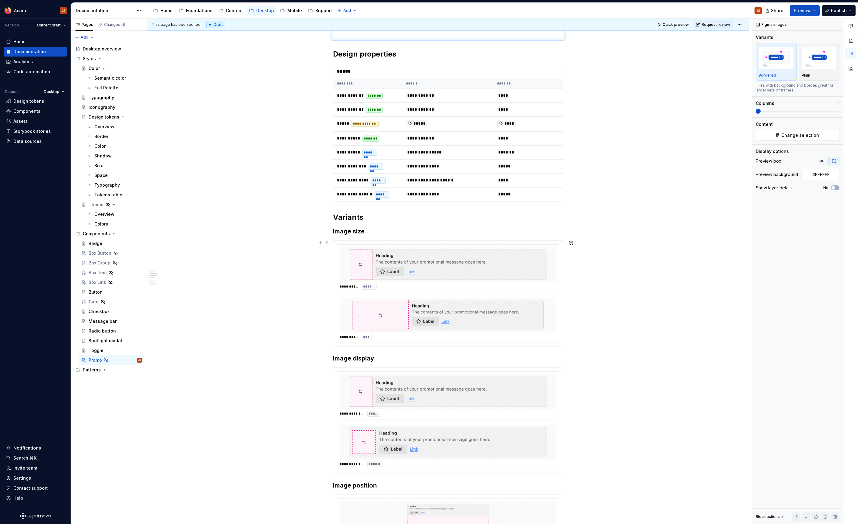
scroll to position [372, 0]
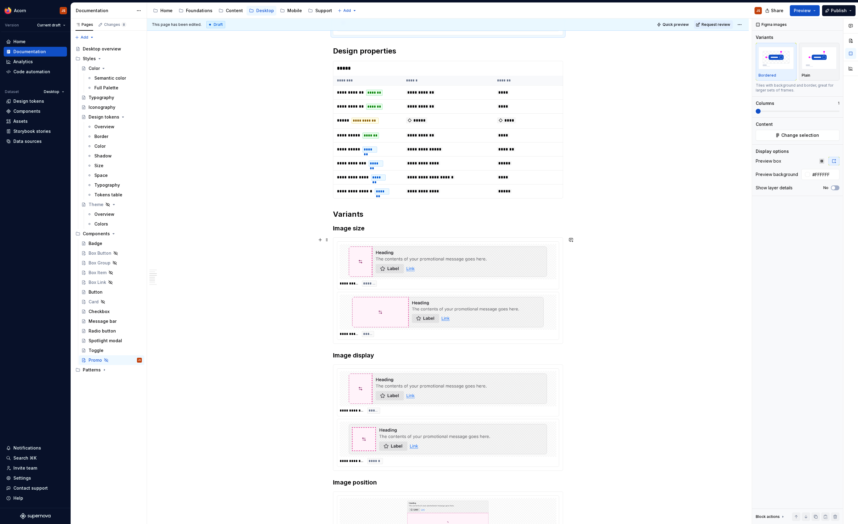
click at [547, 266] on img at bounding box center [447, 262] width 207 height 30
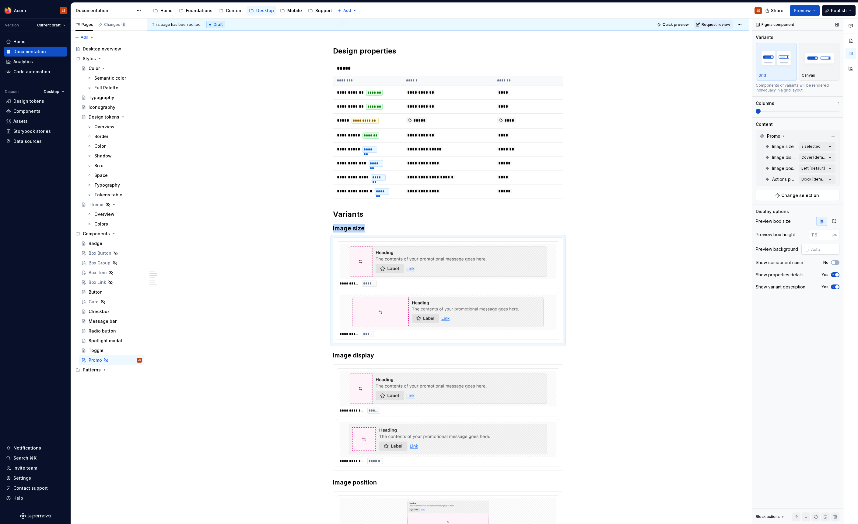
click at [831, 251] on input "text" at bounding box center [823, 249] width 31 height 11
click at [560, 387] on div "**********" at bounding box center [447, 418] width 229 height 106
click at [821, 251] on input "text" at bounding box center [823, 249] width 31 height 11
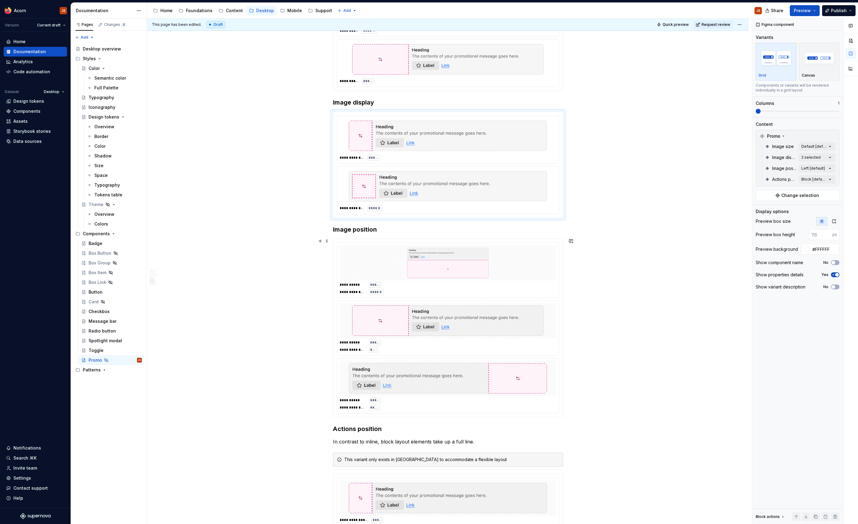
click at [538, 384] on div at bounding box center [447, 378] width 217 height 35
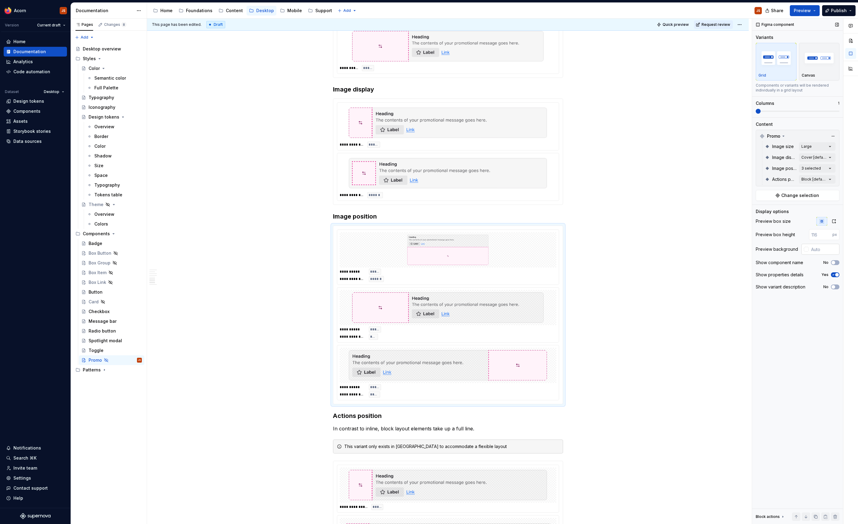
click at [832, 251] on input "text" at bounding box center [823, 249] width 31 height 11
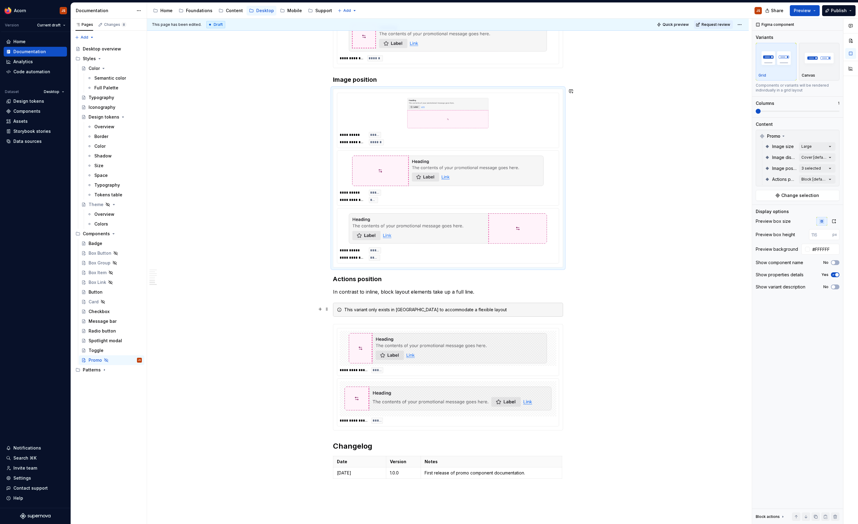
scroll to position [777, 0]
click at [554, 347] on div at bounding box center [447, 346] width 217 height 35
click at [828, 248] on input "text" at bounding box center [823, 249] width 31 height 11
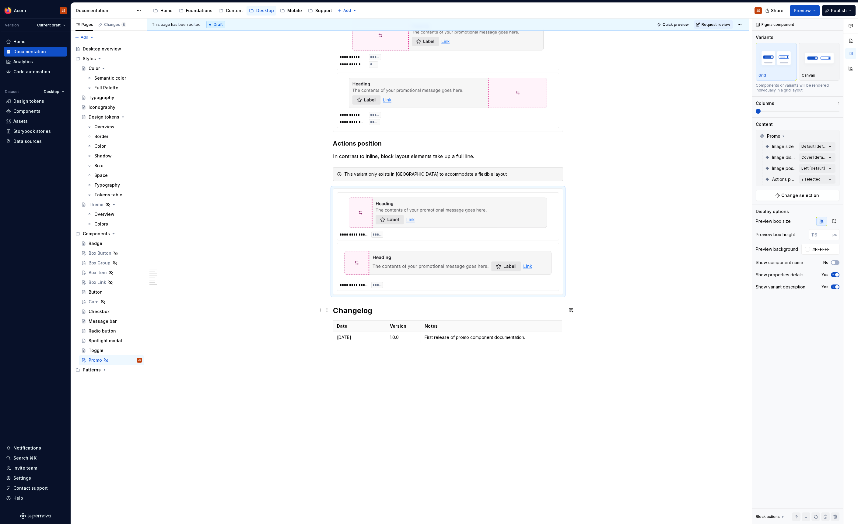
scroll to position [0, 0]
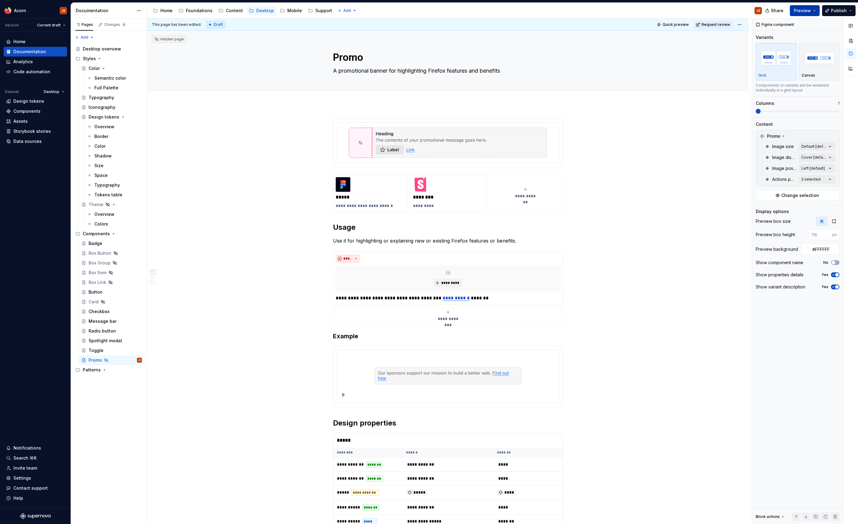
click at [813, 13] on button "Preview" at bounding box center [804, 10] width 30 height 11
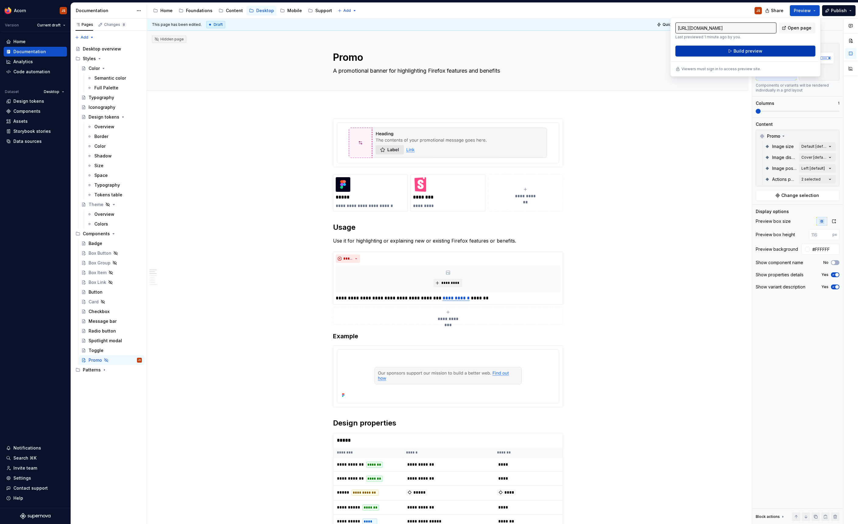
click at [738, 46] on button "Build preview" at bounding box center [745, 51] width 140 height 11
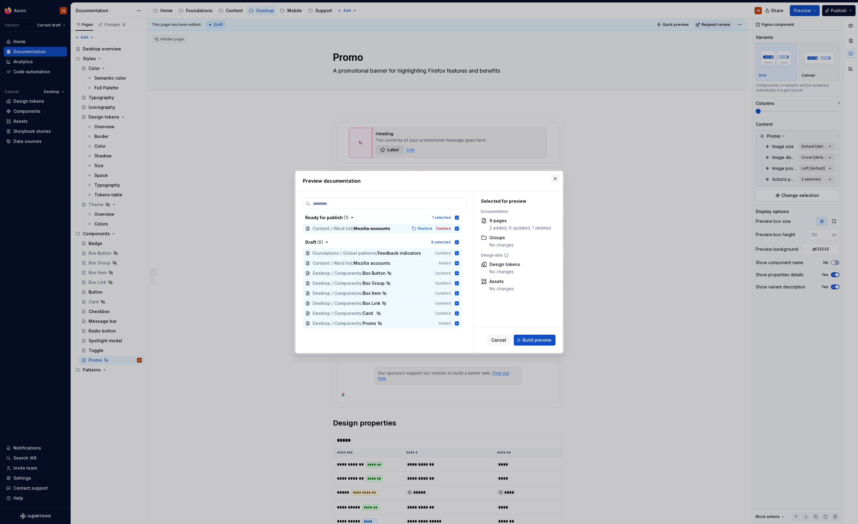
click at [555, 176] on button "button" at bounding box center [555, 179] width 9 height 9
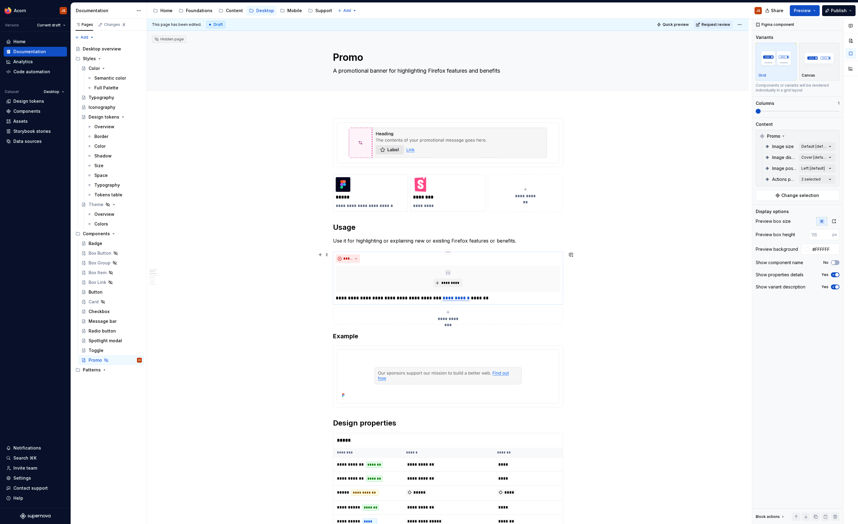
scroll to position [17, 0]
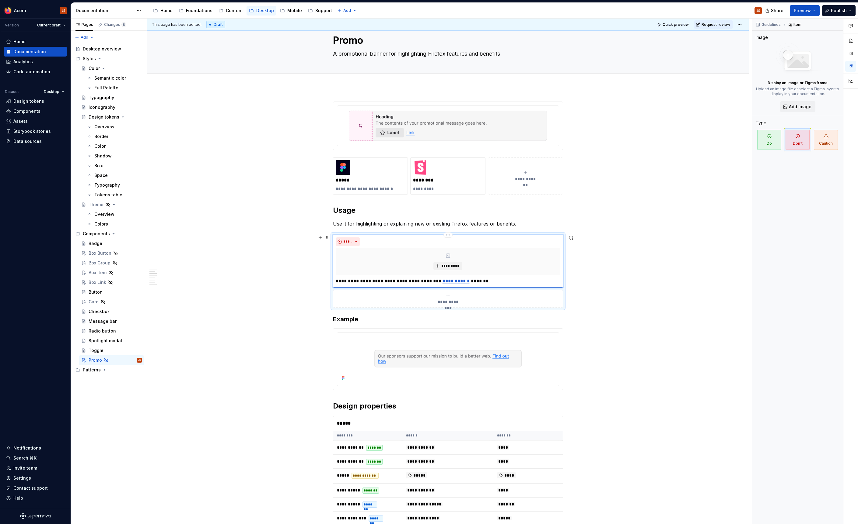
click at [411, 238] on div "*****" at bounding box center [448, 242] width 225 height 9
click at [329, 237] on span at bounding box center [326, 238] width 5 height 9
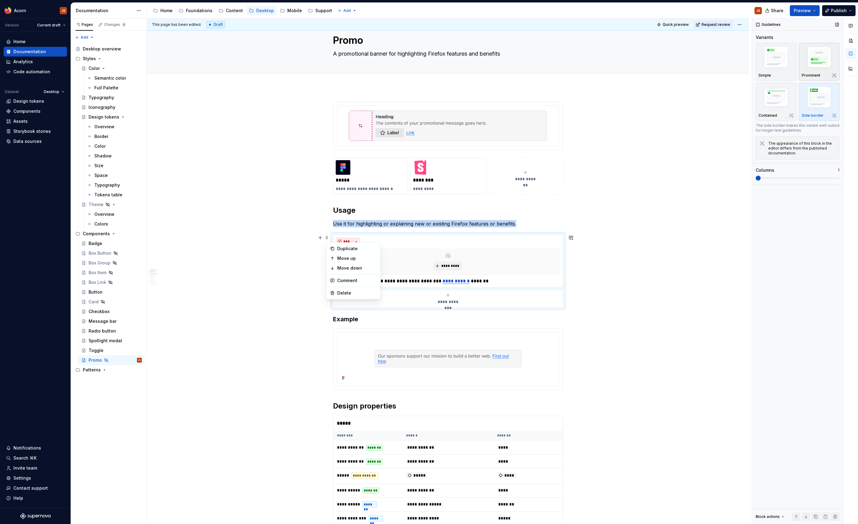
click at [817, 47] on img "button" at bounding box center [818, 58] width 35 height 26
click at [783, 64] on img "button" at bounding box center [775, 58] width 35 height 26
click at [805, 10] on span "Preview" at bounding box center [801, 11] width 17 height 6
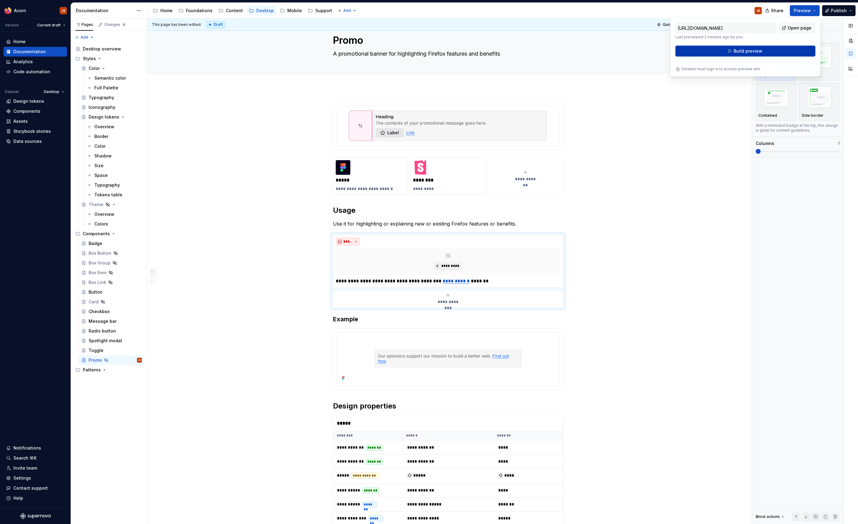
click at [757, 51] on span "Build preview" at bounding box center [747, 51] width 29 height 6
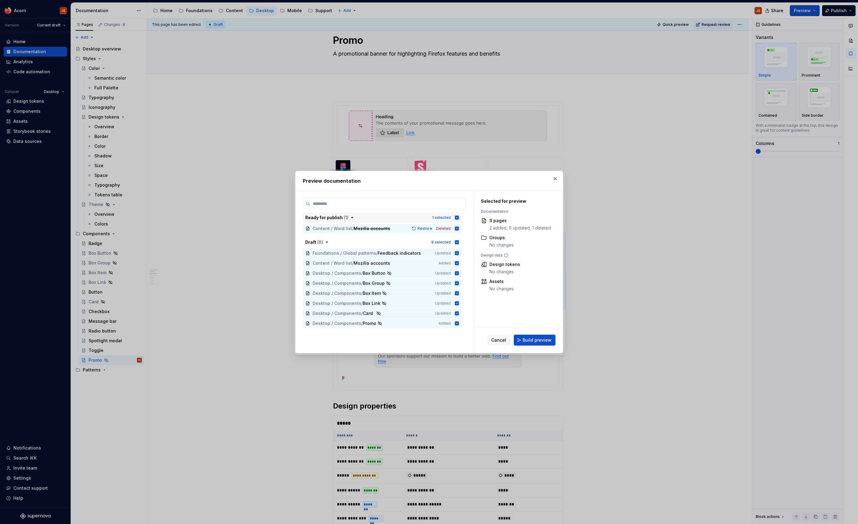
click at [458, 217] on icon "button" at bounding box center [456, 218] width 4 height 4
click at [459, 242] on icon "button" at bounding box center [456, 242] width 5 height 5
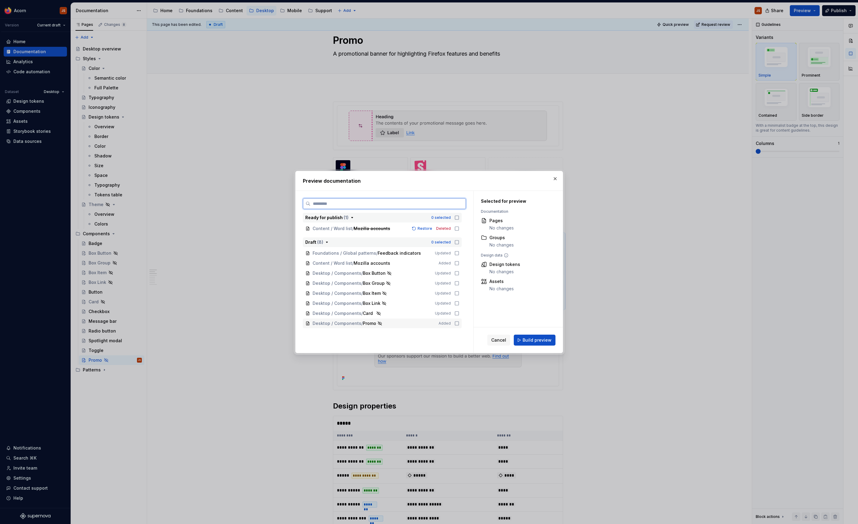
click at [461, 325] on div "Desktop / Components / Promo Added" at bounding box center [382, 324] width 159 height 10
click at [552, 341] on button "Build preview" at bounding box center [535, 340] width 42 height 11
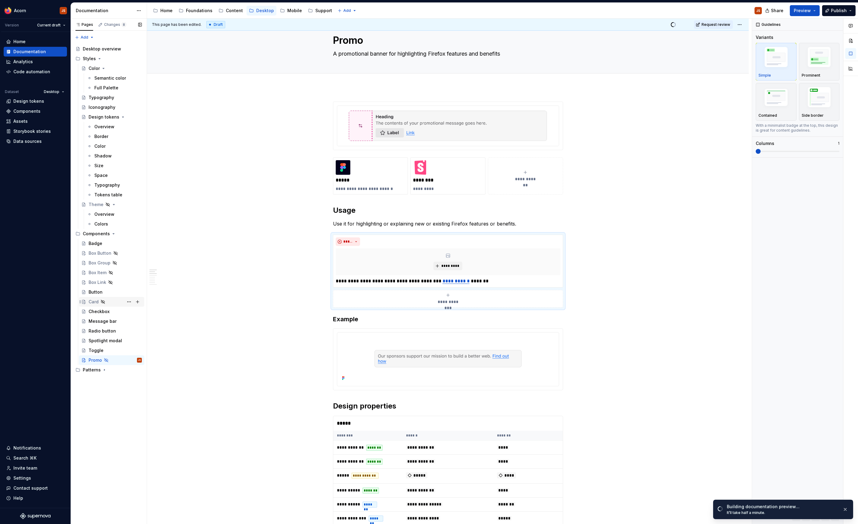
click at [94, 306] on div "Card" at bounding box center [115, 302] width 53 height 9
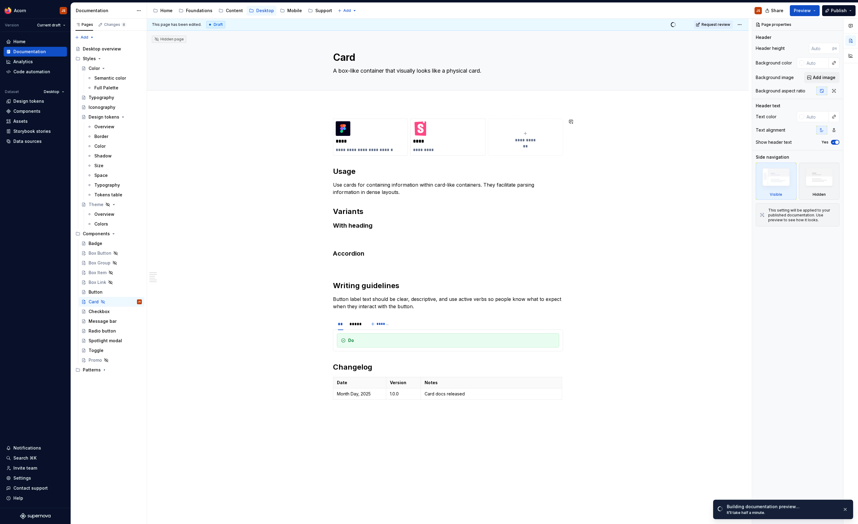
click at [340, 113] on div "**********" at bounding box center [447, 343] width 601 height 478
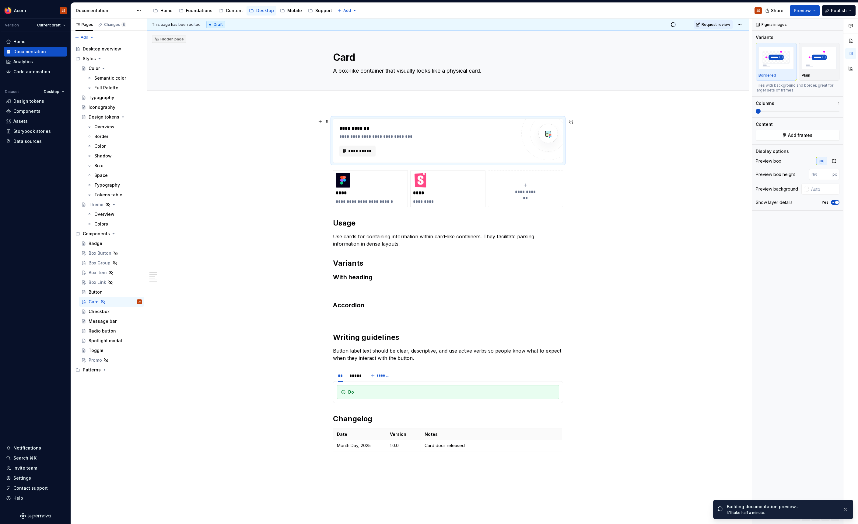
click at [361, 157] on div "**********" at bounding box center [447, 141] width 229 height 44
click at [360, 154] on button "**********" at bounding box center [357, 151] width 37 height 11
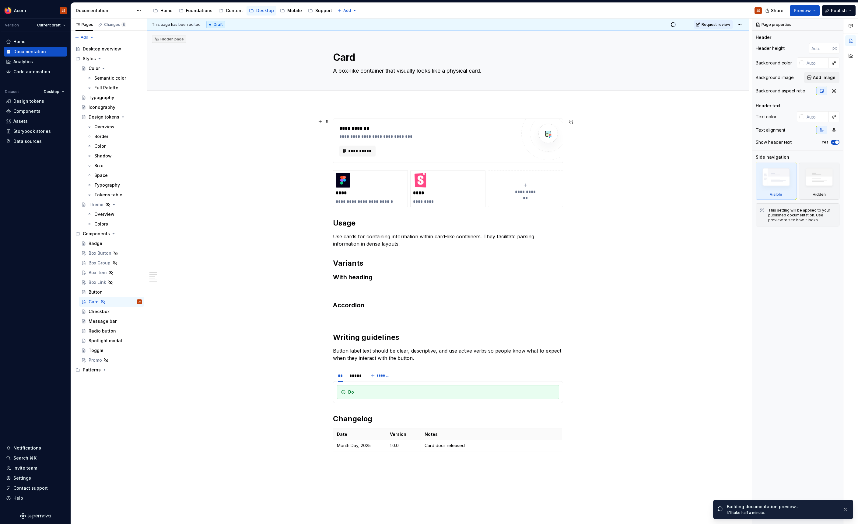
click at [573, 141] on div "**********" at bounding box center [447, 368] width 601 height 529
click at [326, 123] on span at bounding box center [326, 120] width 5 height 6
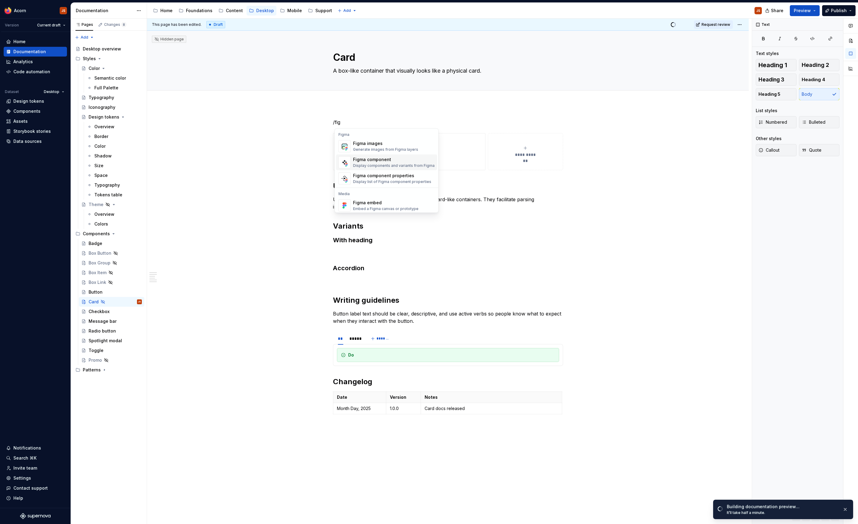
click at [357, 167] on div "Display components and variants from Figma" at bounding box center [394, 165] width 82 height 5
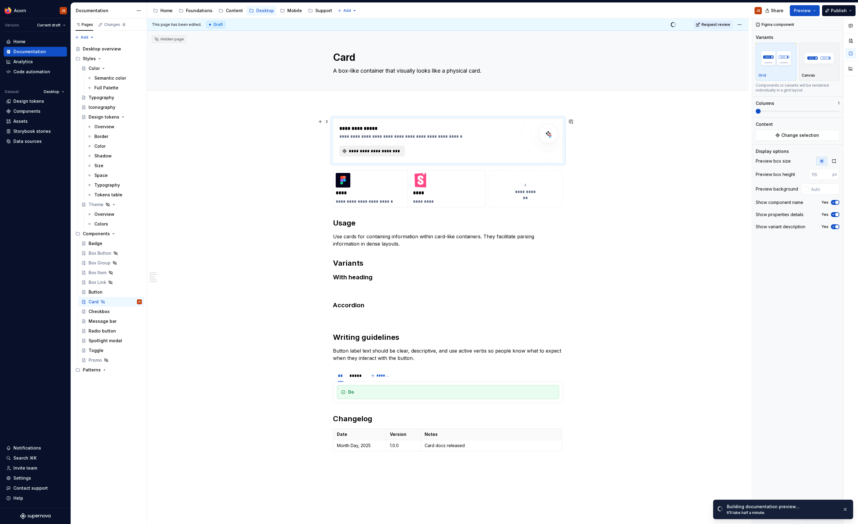
click at [375, 150] on span "**********" at bounding box center [374, 151] width 53 height 6
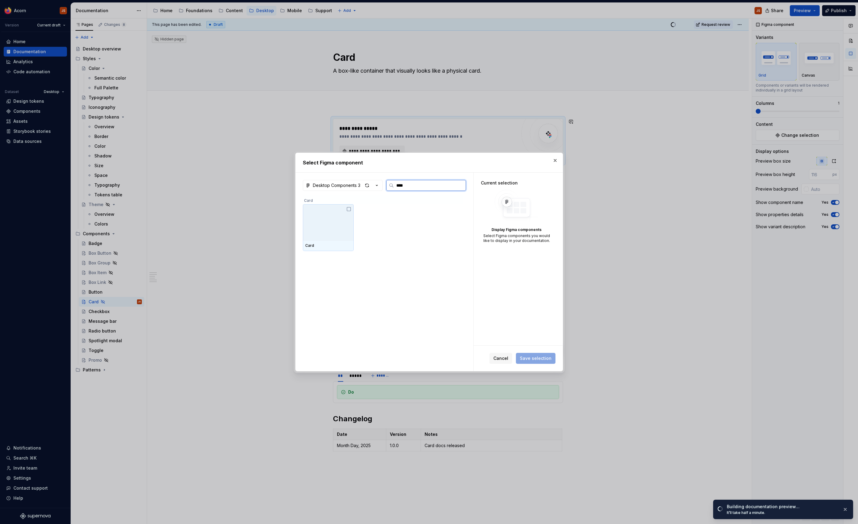
click at [336, 233] on img at bounding box center [328, 223] width 46 height 32
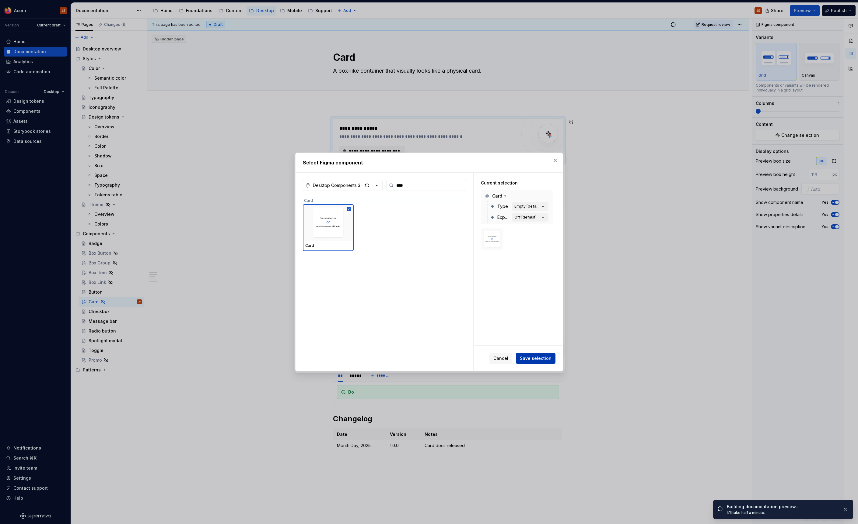
click at [537, 356] on span "Save selection" at bounding box center [536, 359] width 32 height 6
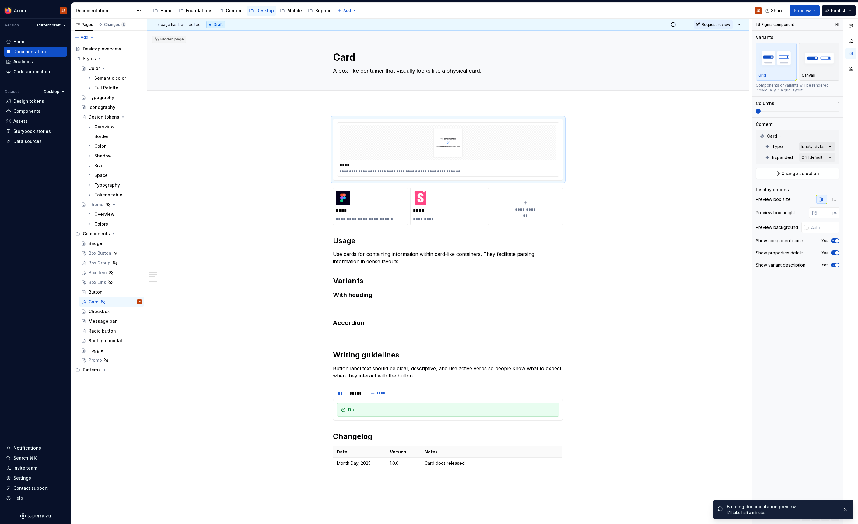
click at [815, 144] on div "Comments Open comments No comments yet Select ‘Comment’ from the block context …" at bounding box center [805, 272] width 106 height 506
click at [763, 188] on div "Slot" at bounding box center [765, 186] width 16 height 6
click at [760, 177] on div at bounding box center [759, 175] width 5 height 5
click at [759, 176] on icon at bounding box center [759, 176] width 0 height 0
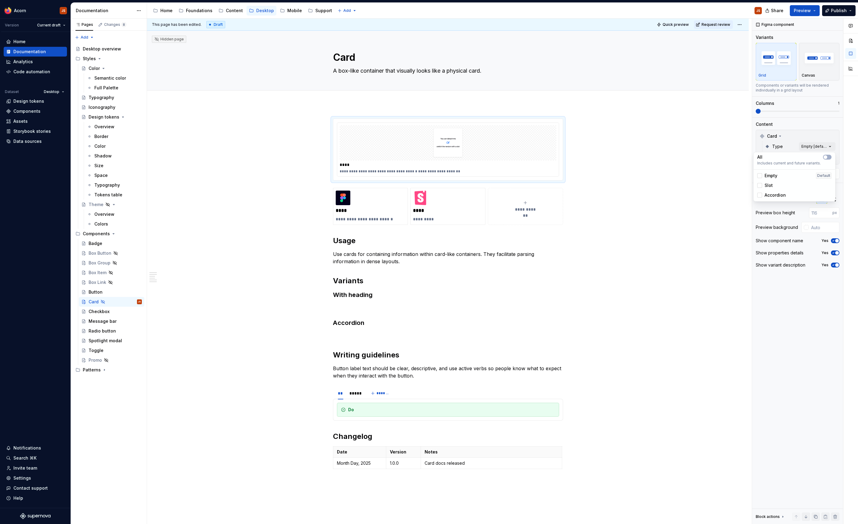
click at [762, 197] on div "Accordion" at bounding box center [771, 195] width 29 height 6
click at [828, 157] on button "button" at bounding box center [827, 157] width 9 height 5
click at [828, 157] on span "button" at bounding box center [829, 157] width 4 height 4
click at [816, 136] on div "Comments Open comments No comments yet Select ‘Comment’ from the block context …" at bounding box center [805, 272] width 106 height 506
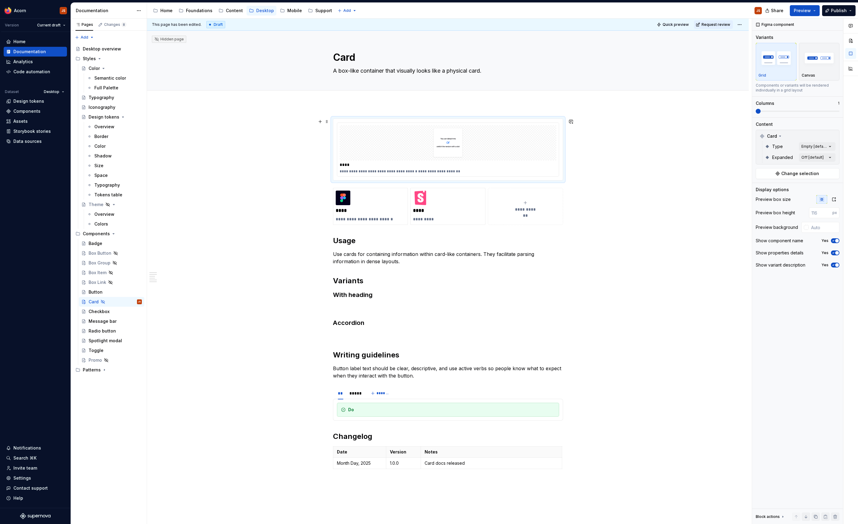
click at [479, 151] on img at bounding box center [448, 143] width 78 height 30
click at [831, 224] on input "text" at bounding box center [823, 227] width 31 height 11
click at [813, 210] on input "number" at bounding box center [820, 212] width 23 height 11
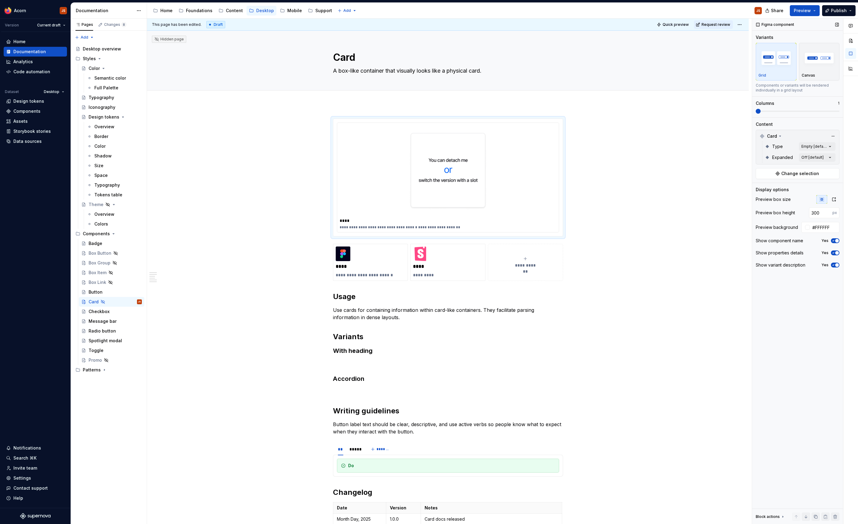
click at [834, 240] on icon "button" at bounding box center [832, 241] width 5 height 4
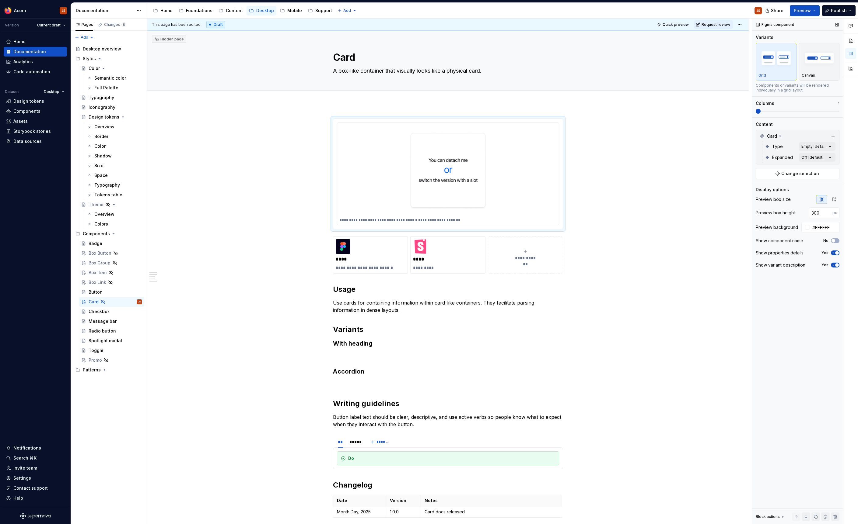
click at [836, 254] on span "button" at bounding box center [837, 253] width 4 height 4
click at [836, 268] on div "Show variant description Yes" at bounding box center [797, 265] width 84 height 9
click at [834, 258] on div "Preview box size Preview box height 300 px Preview background #FFFFFF Show comp…" at bounding box center [797, 234] width 84 height 78
click at [834, 261] on div "Show variant description Yes" at bounding box center [797, 265] width 84 height 9
click at [836, 266] on span "button" at bounding box center [837, 265] width 4 height 4
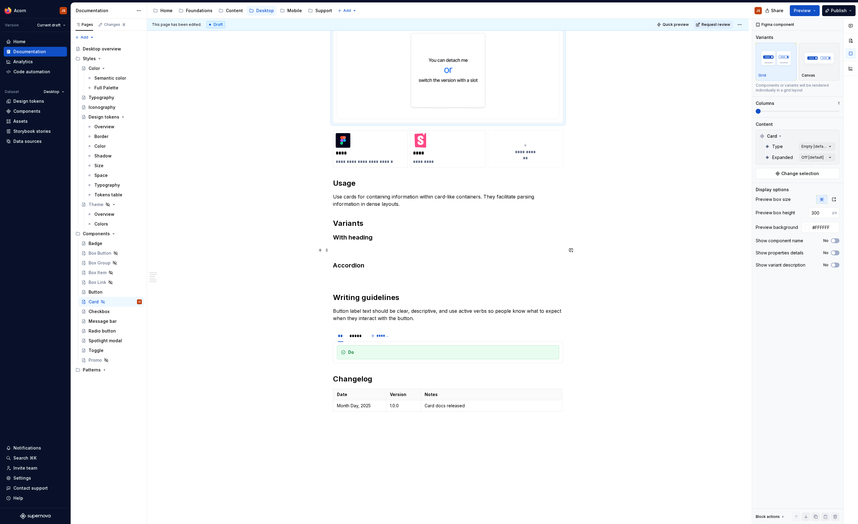
scroll to position [103, 0]
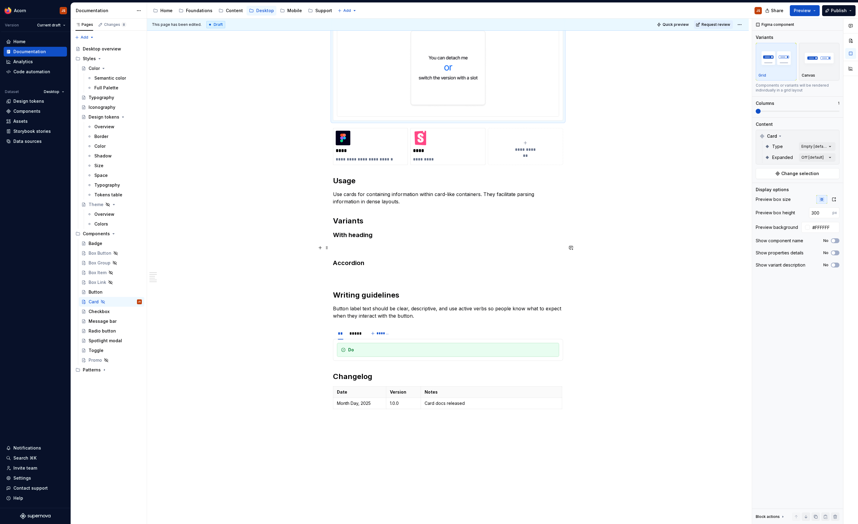
click at [343, 246] on p at bounding box center [448, 247] width 230 height 7
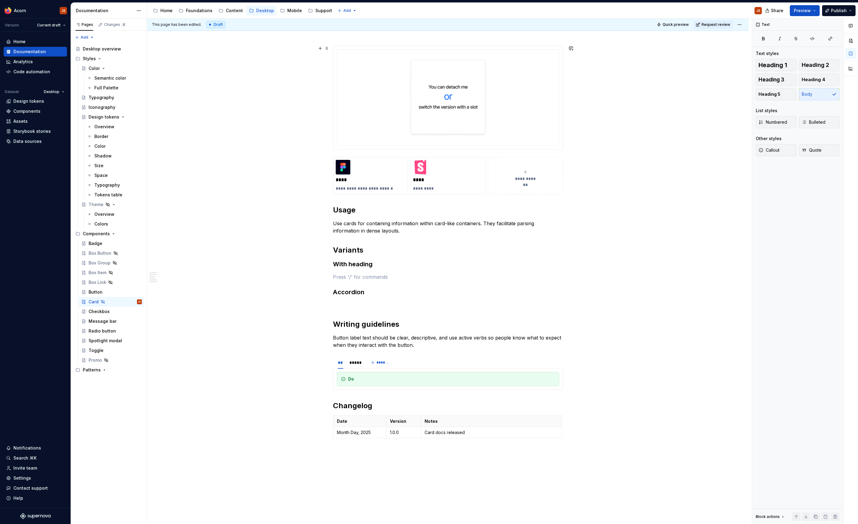
scroll to position [75, 0]
click at [329, 45] on span at bounding box center [326, 46] width 5 height 9
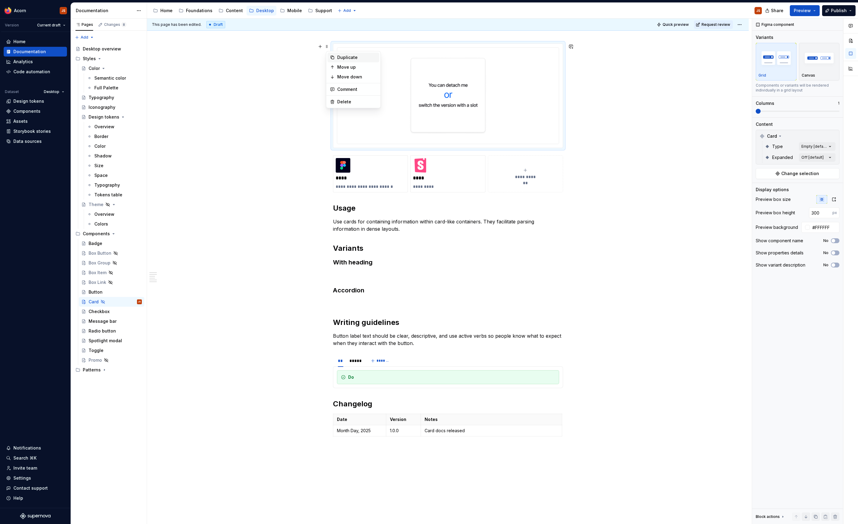
click at [336, 60] on div "Duplicate" at bounding box center [353, 58] width 52 height 10
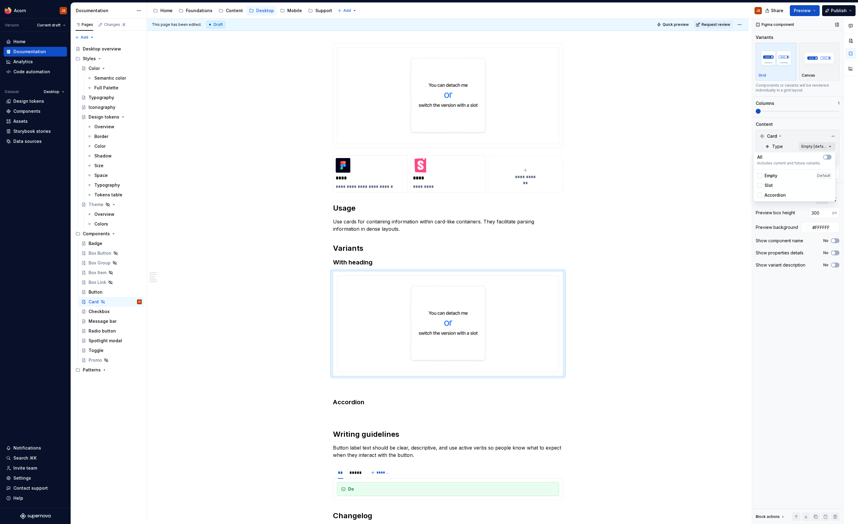
click at [819, 146] on div "Comments Open comments No comments yet Select ‘Comment’ from the block context …" at bounding box center [805, 272] width 106 height 506
click at [813, 156] on div "Comments Open comments No comments yet Select ‘Comment’ from the block context …" at bounding box center [805, 272] width 106 height 506
click at [814, 155] on div "Comments Open comments No comments yet Select ‘Comment’ from the block context …" at bounding box center [805, 272] width 106 height 506
click at [818, 147] on div "Comments Open comments No comments yet Select ‘Comment’ from the block context …" at bounding box center [805, 272] width 106 height 506
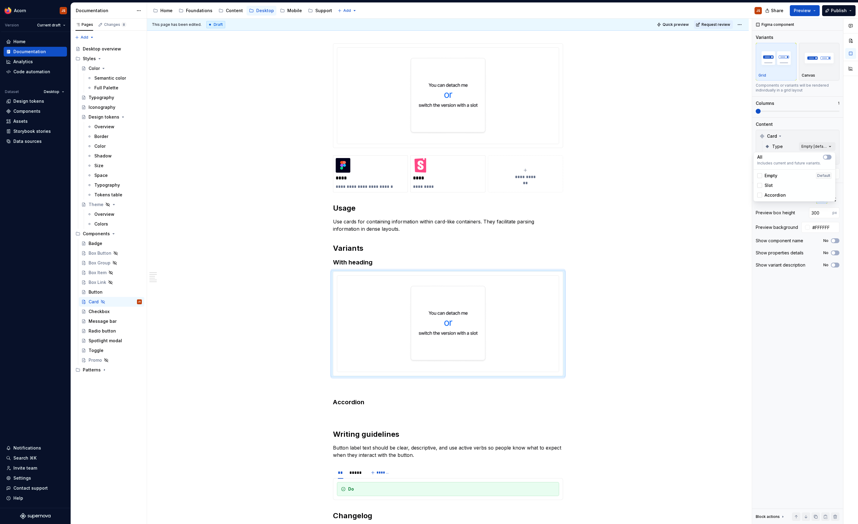
click at [810, 140] on div "Comments Open comments No comments yet Select ‘Comment’ from the block context …" at bounding box center [805, 272] width 106 height 506
click at [803, 161] on div "Comments Open comments No comments yet Select ‘Comment’ from the block context …" at bounding box center [805, 272] width 106 height 506
click at [762, 199] on div "On" at bounding box center [763, 196] width 13 height 6
click at [763, 188] on div "Off" at bounding box center [764, 187] width 14 height 6
click at [827, 169] on icon "button" at bounding box center [825, 168] width 5 height 4
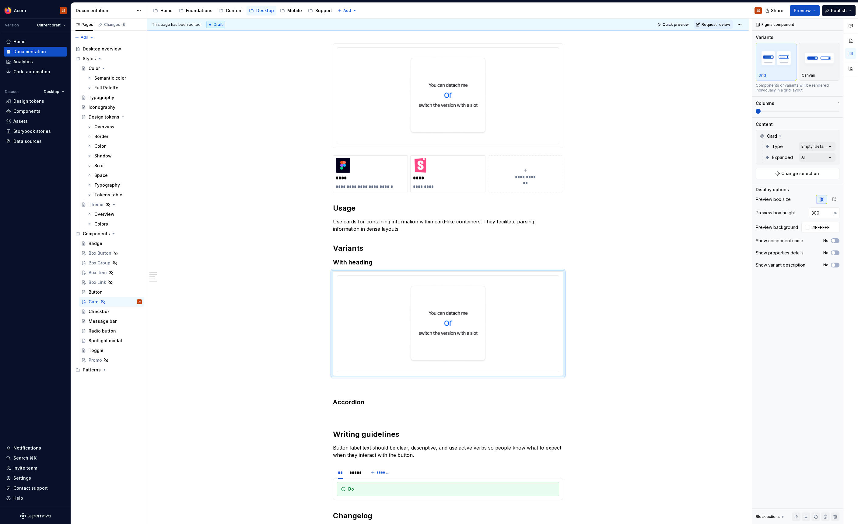
click at [815, 142] on div "Comments Open comments No comments yet Select ‘Comment’ from the block context …" at bounding box center [805, 272] width 106 height 506
click at [815, 144] on div "Comments Open comments No comments yet Select ‘Comment’ from the block context …" at bounding box center [805, 272] width 106 height 506
click at [776, 195] on span "Accordion" at bounding box center [774, 195] width 21 height 6
click at [817, 138] on div "Comments Open comments No comments yet Select ‘Comment’ from the block context …" at bounding box center [805, 272] width 106 height 506
click at [827, 156] on div "Comments Open comments No comments yet Select ‘Comment’ from the block context …" at bounding box center [805, 272] width 106 height 506
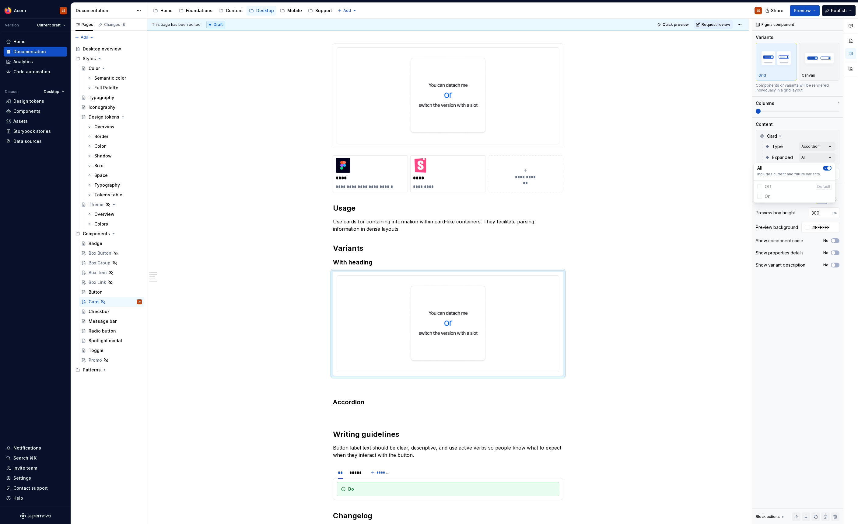
click at [829, 168] on span "button" at bounding box center [829, 168] width 4 height 4
click at [403, 281] on html "Acorn JS Version Current draft Home Documentation Analytics Code automation Dat…" at bounding box center [429, 262] width 858 height 524
click at [412, 312] on img at bounding box center [448, 324] width 78 height 86
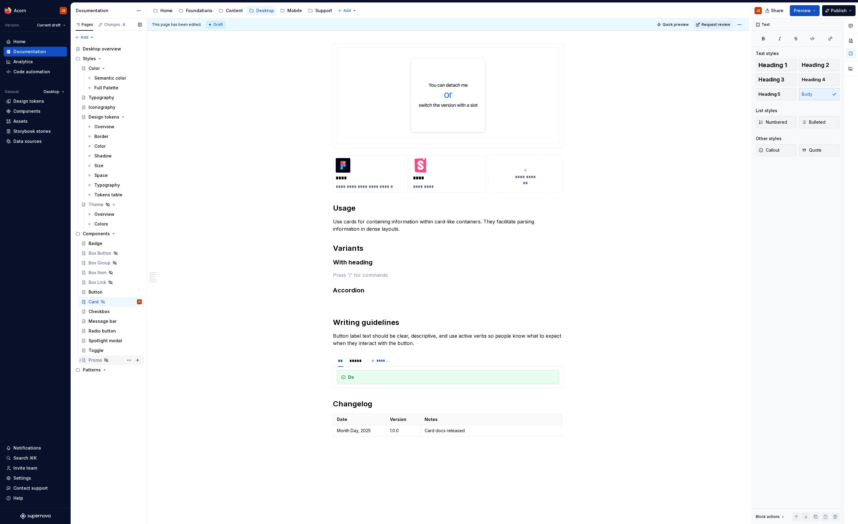
click at [99, 361] on div "Promo" at bounding box center [95, 360] width 13 height 6
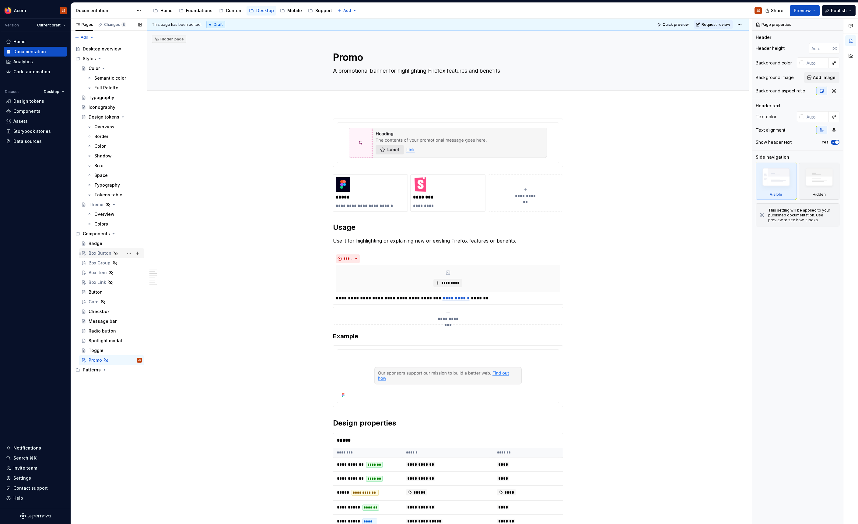
click at [99, 255] on div "Box Button" at bounding box center [100, 253] width 23 height 6
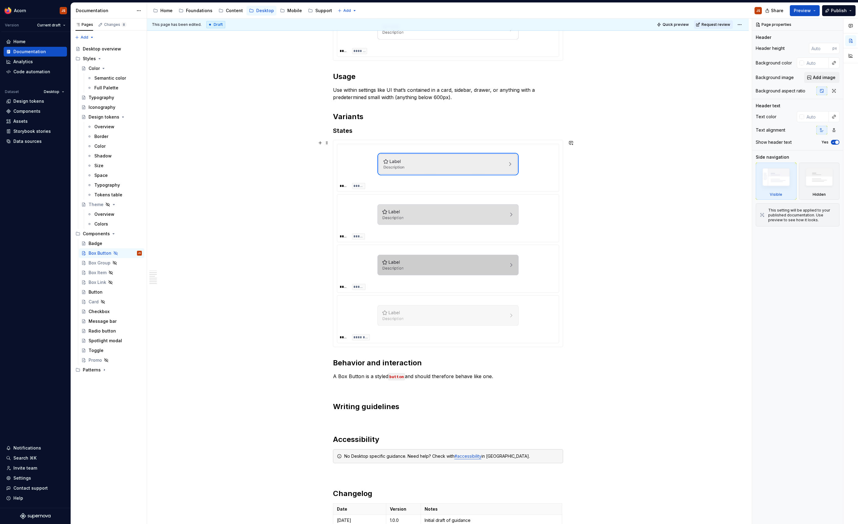
scroll to position [146, 0]
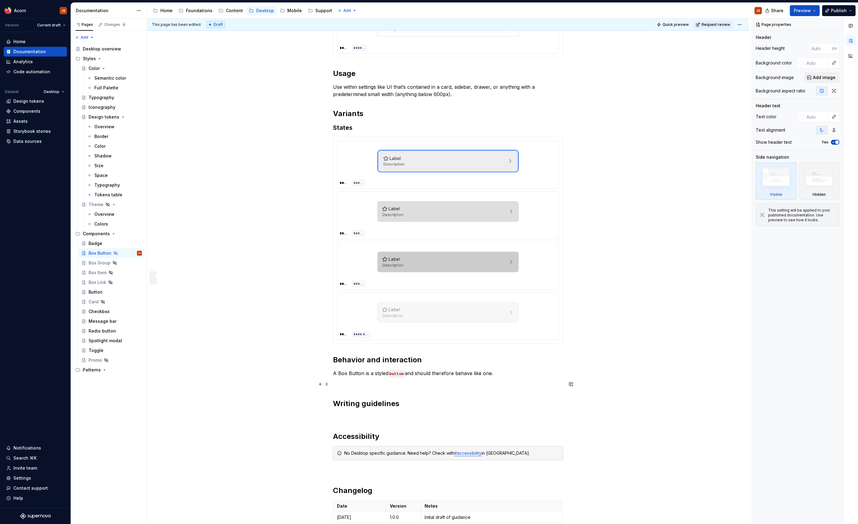
click at [438, 386] on p at bounding box center [448, 384] width 230 height 7
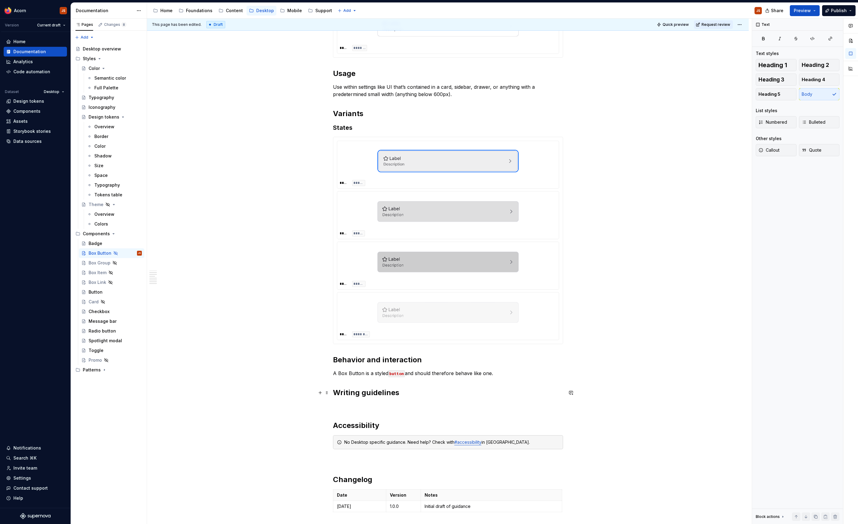
click at [387, 389] on h2 "Writing guidelines" at bounding box center [448, 393] width 230 height 10
click at [106, 293] on div "Button" at bounding box center [115, 292] width 53 height 9
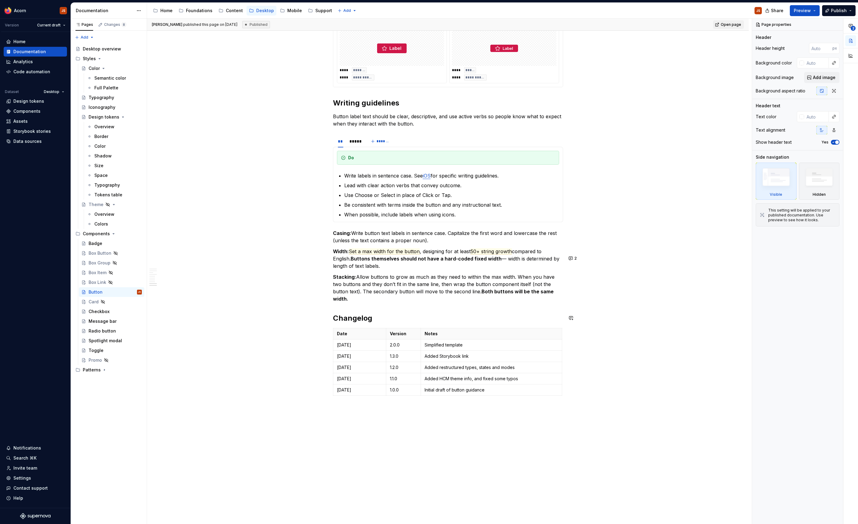
scroll to position [938, 0]
click at [96, 253] on div "Box Button" at bounding box center [100, 253] width 23 height 6
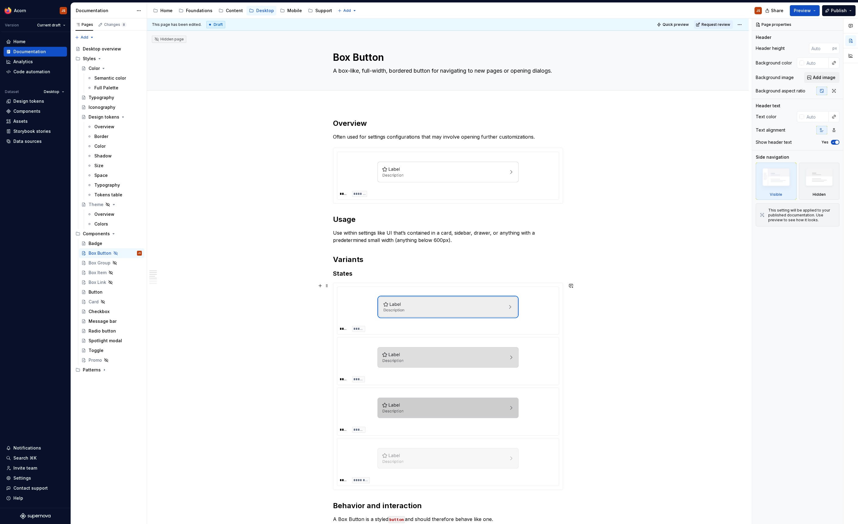
scroll to position [301, 0]
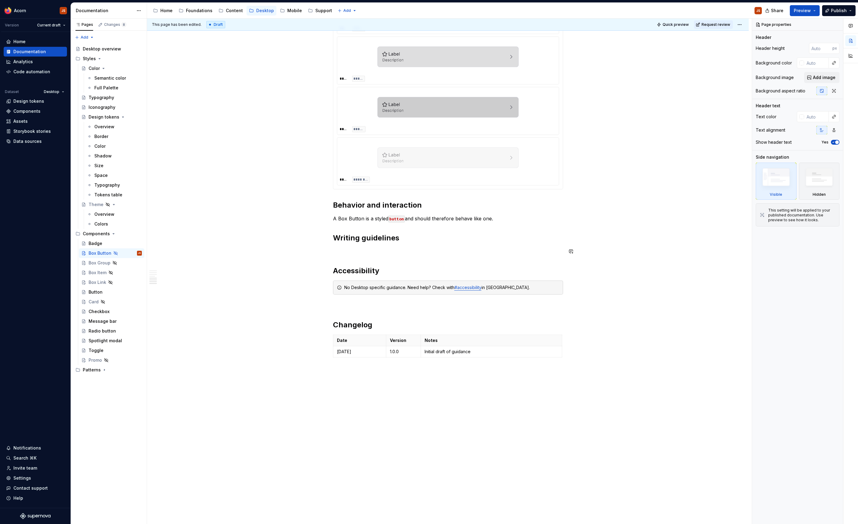
click at [403, 247] on div "Overview Often used for settings configurations that may involve opening furthe…" at bounding box center [448, 89] width 230 height 542
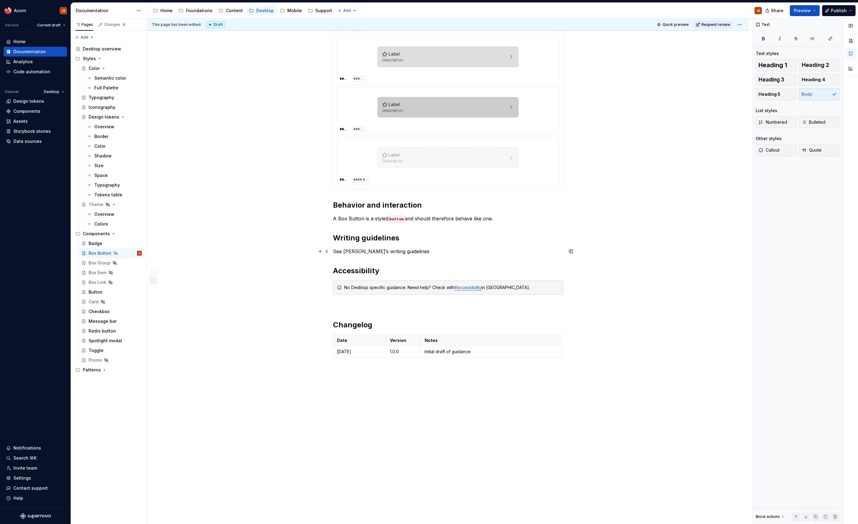
click at [348, 253] on p "See [PERSON_NAME]’s writing guidelines" at bounding box center [448, 251] width 230 height 7
click at [473, 242] on button "button" at bounding box center [474, 240] width 9 height 9
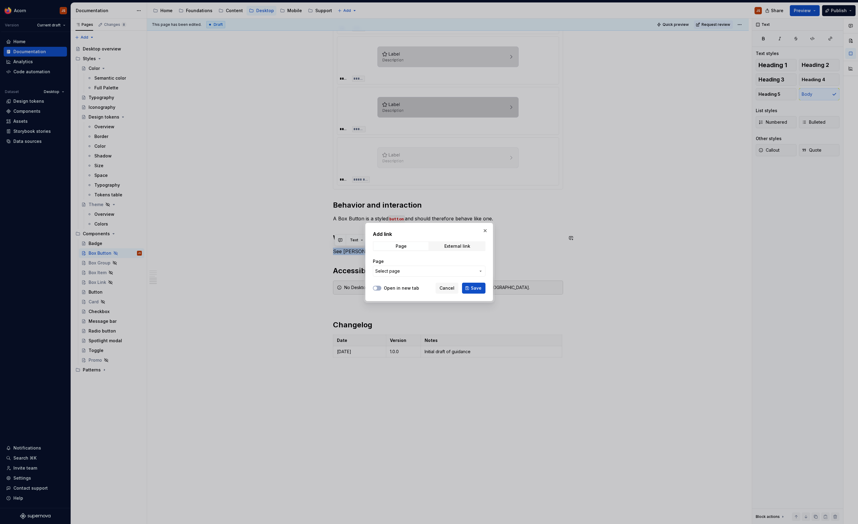
click at [415, 272] on span "Select page" at bounding box center [425, 271] width 100 height 6
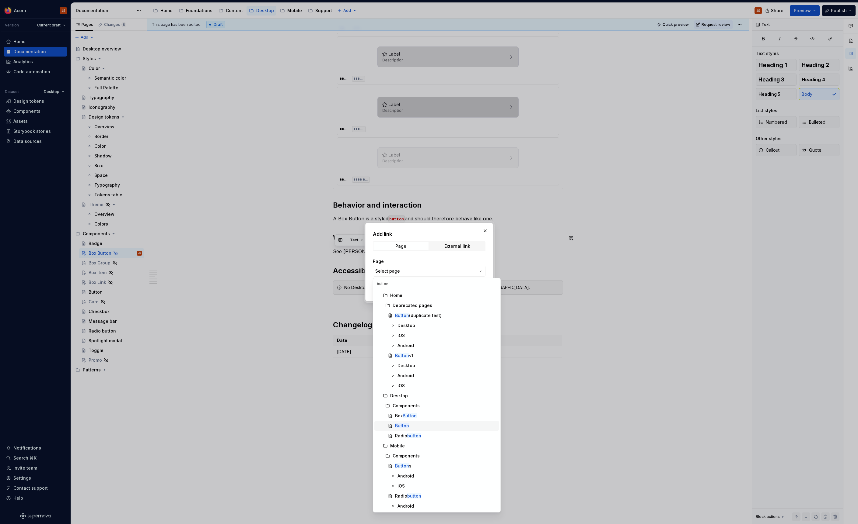
click at [419, 427] on div "Button" at bounding box center [446, 426] width 102 height 6
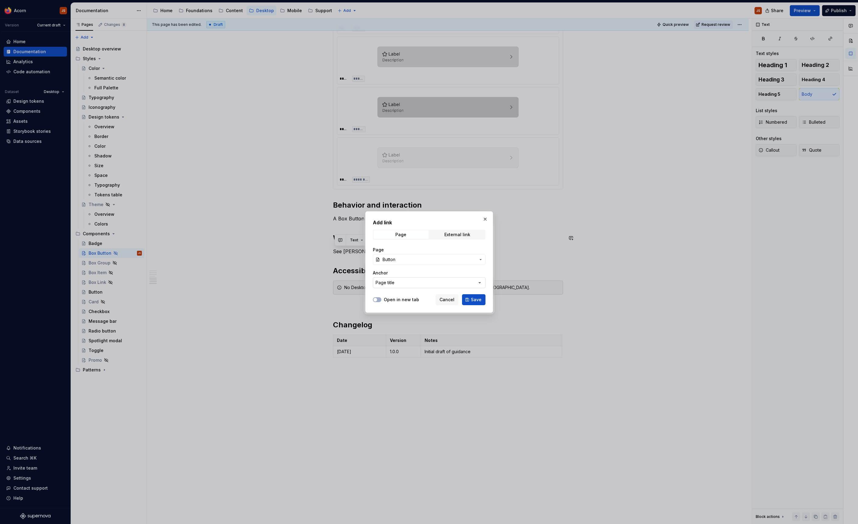
click at [416, 285] on button "Page title" at bounding box center [429, 282] width 113 height 11
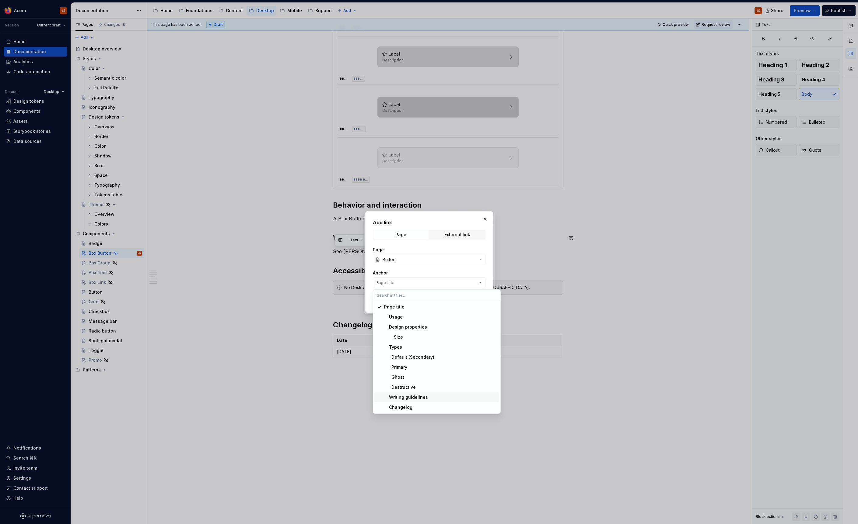
click at [408, 395] on div "Writing guidelines" at bounding box center [406, 398] width 44 height 6
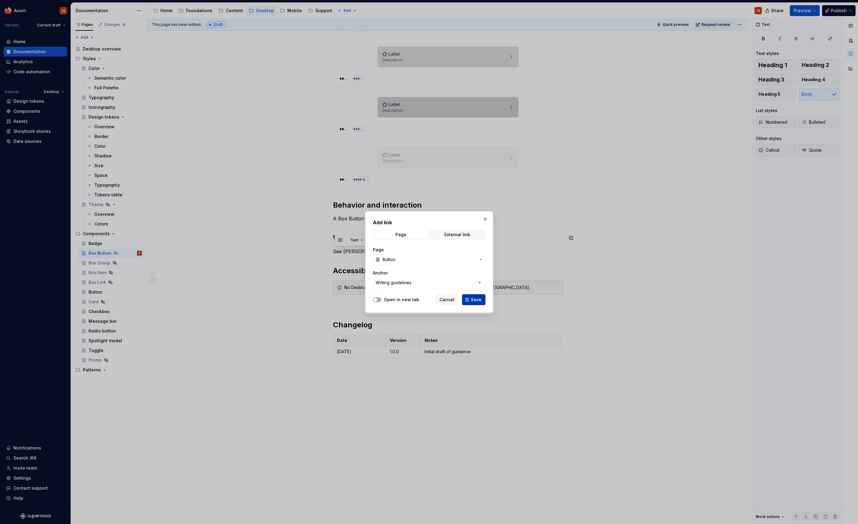
click at [473, 296] on button "Save" at bounding box center [473, 299] width 23 height 11
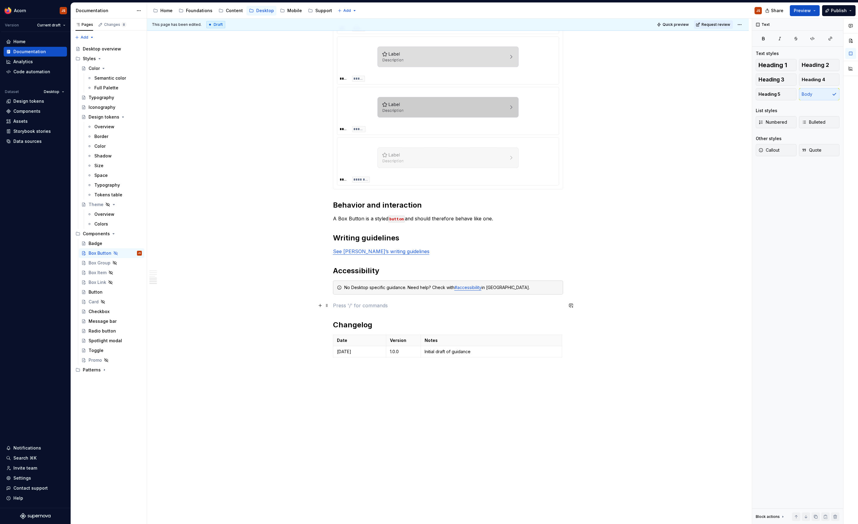
click at [385, 305] on p at bounding box center [448, 305] width 230 height 7
click at [108, 294] on div "Button" at bounding box center [115, 292] width 53 height 9
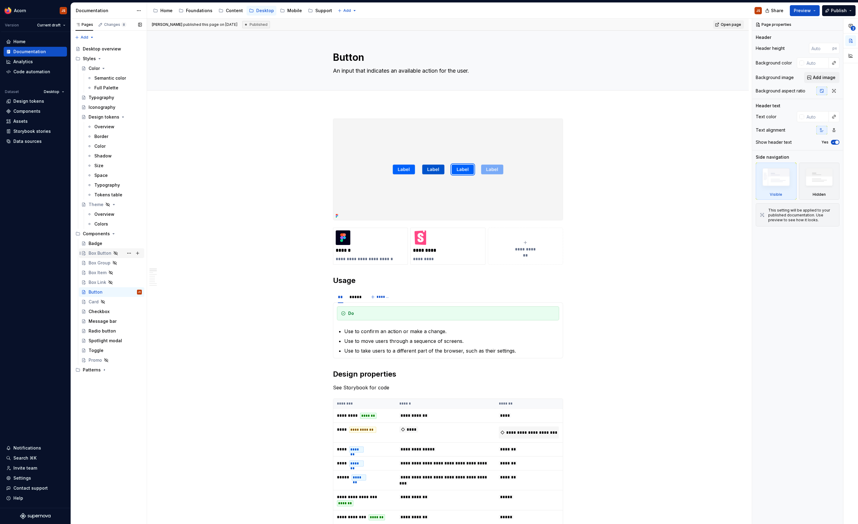
click at [98, 255] on div "Box Button" at bounding box center [100, 253] width 23 height 6
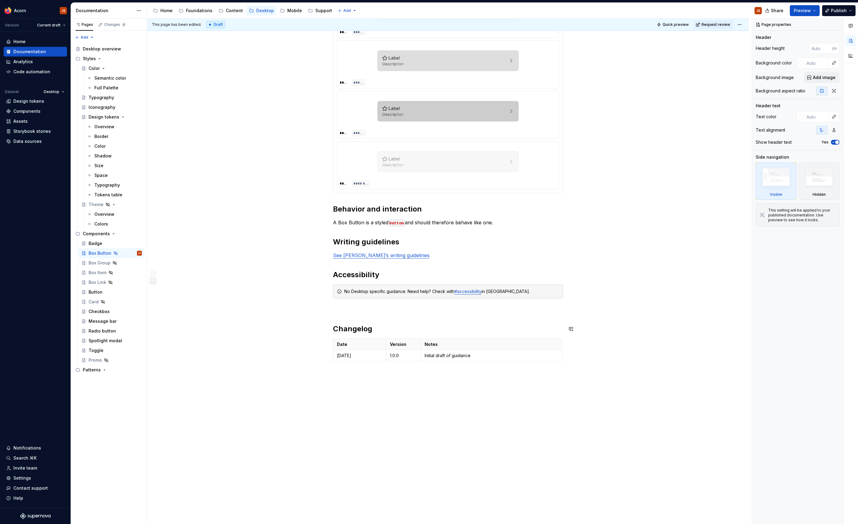
scroll to position [297, 0]
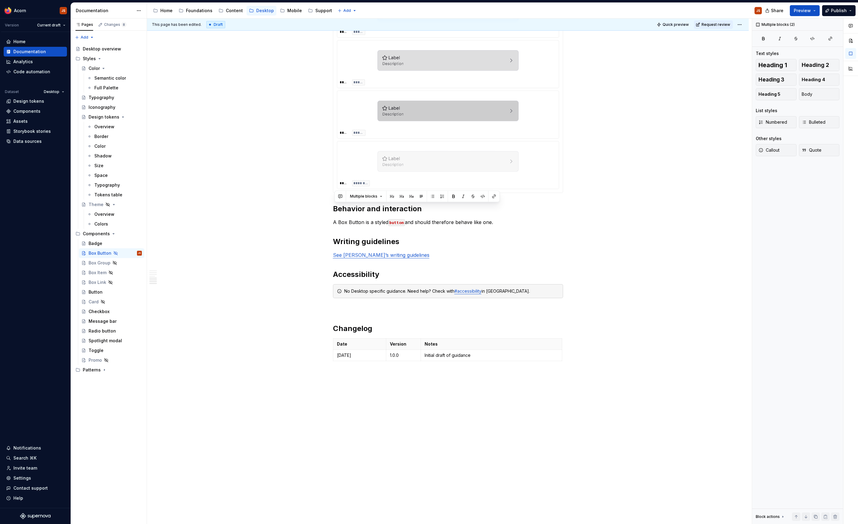
drag, startPoint x: 536, startPoint y: 222, endPoint x: 324, endPoint y: 195, distance: 214.4
click at [324, 195] on div "Overview Often used for settings configurations that may involve opening furthe…" at bounding box center [447, 168] width 601 height 722
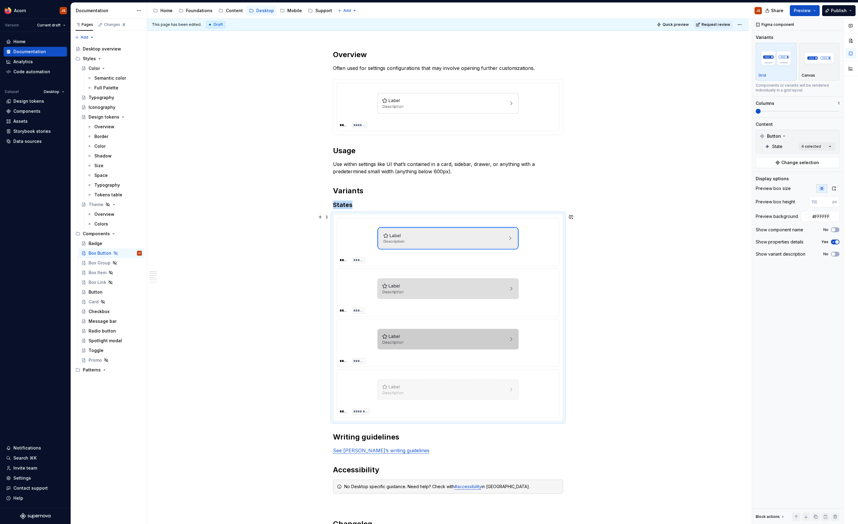
scroll to position [0, 0]
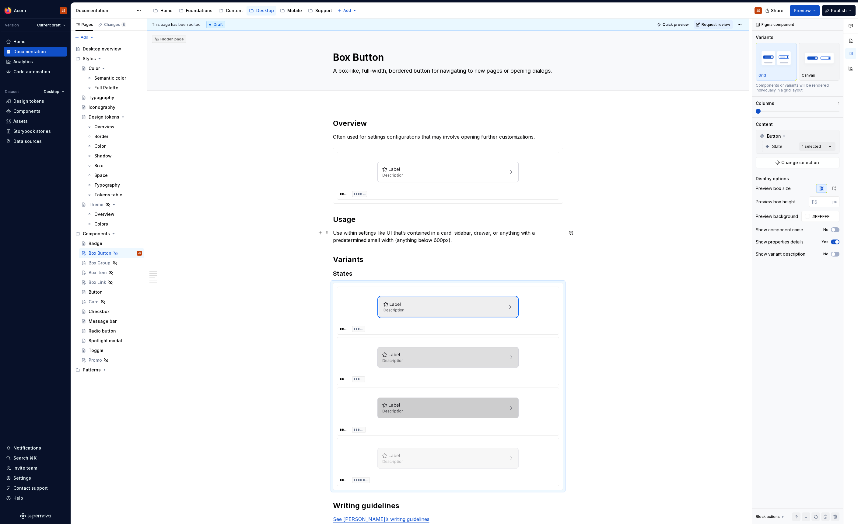
click at [477, 239] on p "Use within settings like UI that’s contained in a card, sidebar, drawer, or any…" at bounding box center [448, 236] width 230 height 15
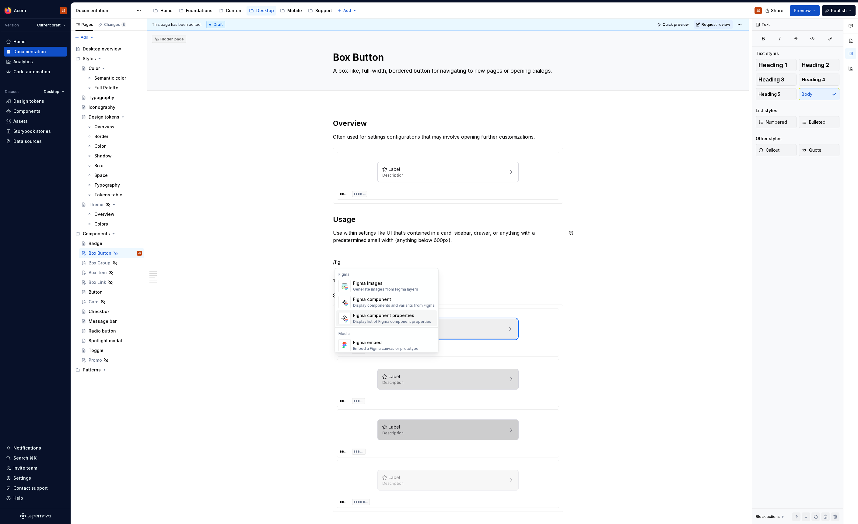
click at [360, 312] on span "Figma component properties Display list of Figma component properties" at bounding box center [386, 319] width 101 height 16
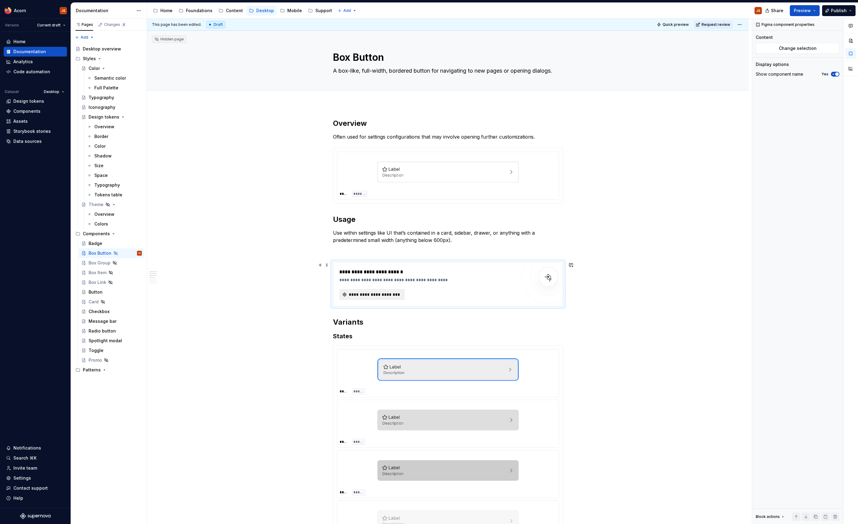
click at [398, 299] on button "**********" at bounding box center [371, 294] width 65 height 11
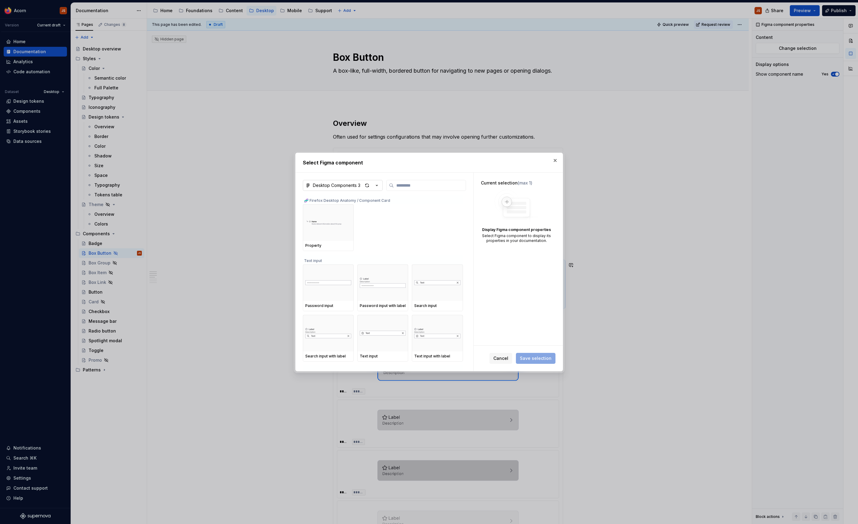
click at [348, 185] on div "Desktop Components 3" at bounding box center [336, 186] width 47 height 6
click at [413, 175] on div "Select Figma component Desktop Components 3 🧬 Firefox Desktop Anatomy / Compone…" at bounding box center [429, 262] width 858 height 524
click at [398, 188] on input "search" at bounding box center [430, 186] width 72 height 6
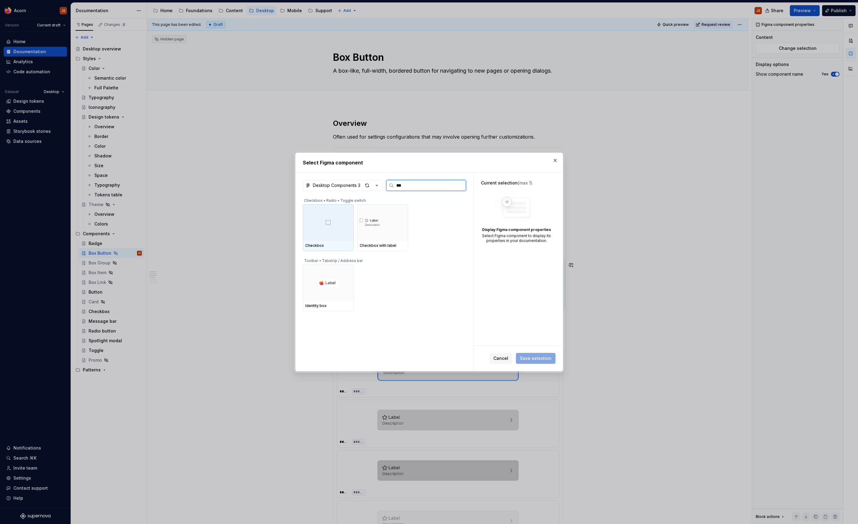
click at [400, 186] on input "***" at bounding box center [430, 186] width 72 height 6
click at [353, 185] on div "Desktop Components 3" at bounding box center [336, 186] width 47 height 6
click at [344, 250] on div "Desktop Components 3" at bounding box center [345, 250] width 50 height 6
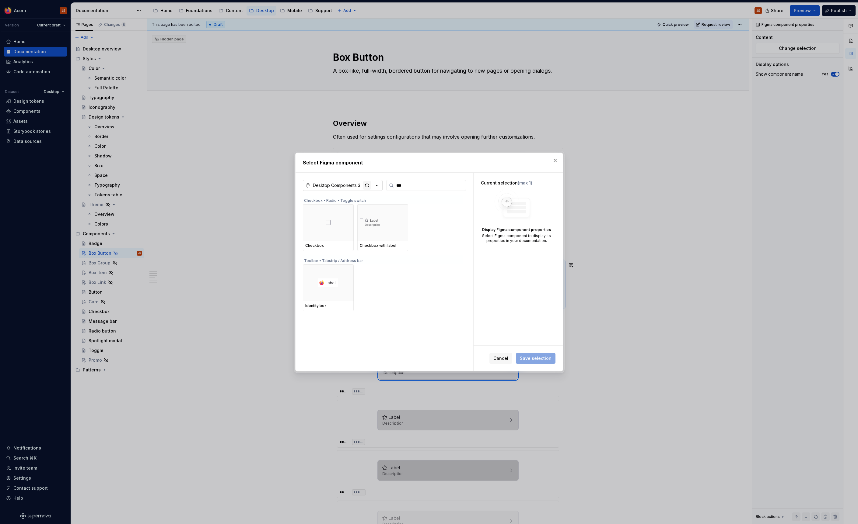
click at [368, 187] on div "button" at bounding box center [367, 185] width 9 height 9
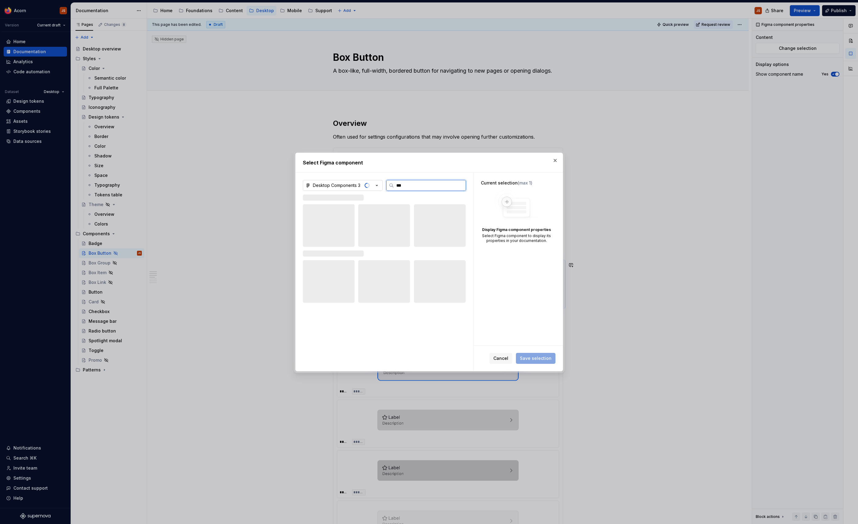
click at [413, 185] on input "***" at bounding box center [430, 186] width 72 height 6
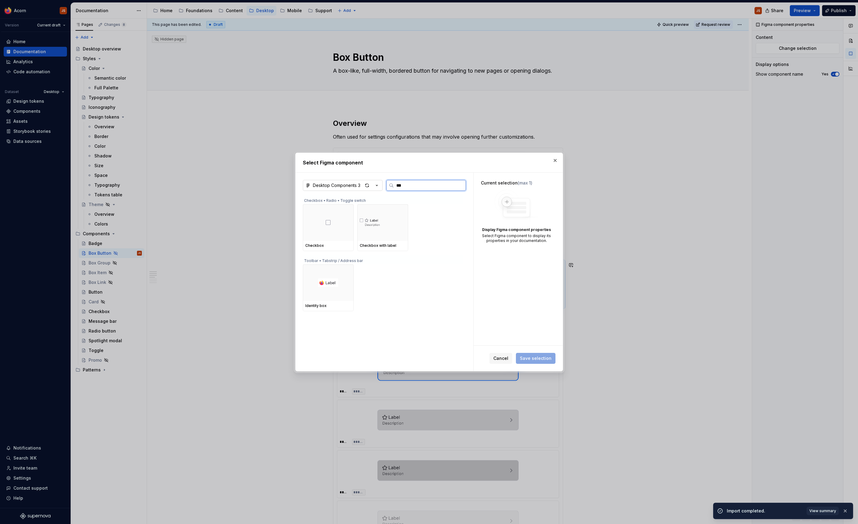
click at [413, 185] on input "***" at bounding box center [430, 186] width 72 height 6
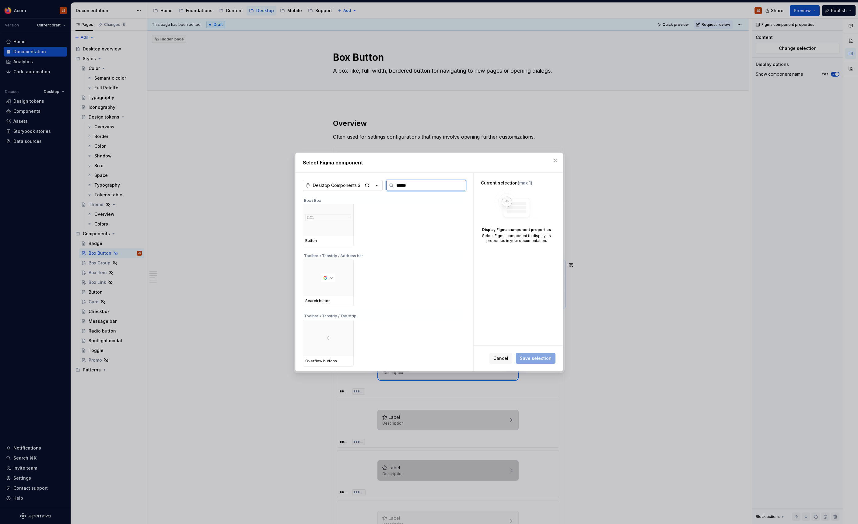
scroll to position [63, 0]
click at [344, 218] on img at bounding box center [328, 216] width 46 height 21
click at [547, 361] on span "Save selection" at bounding box center [536, 359] width 32 height 6
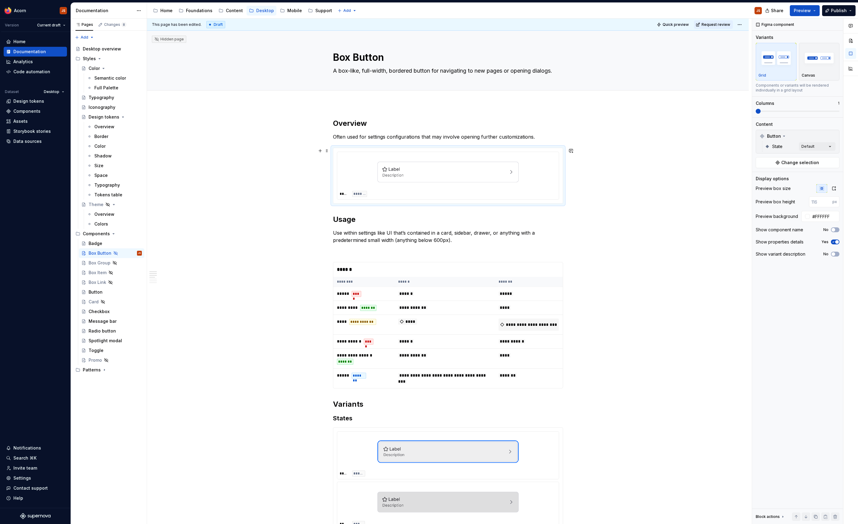
click at [479, 189] on div at bounding box center [447, 172] width 217 height 35
click at [538, 326] on span "**********" at bounding box center [528, 325] width 61 height 12
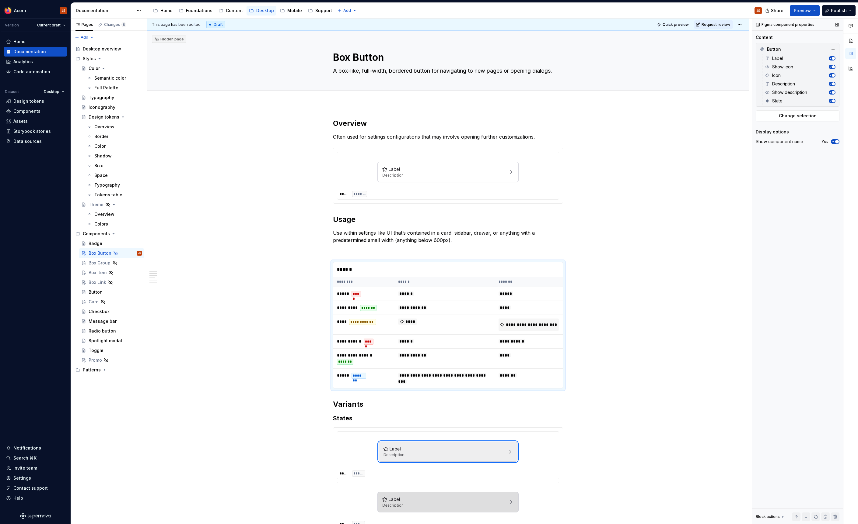
click at [836, 143] on span "button" at bounding box center [837, 142] width 4 height 4
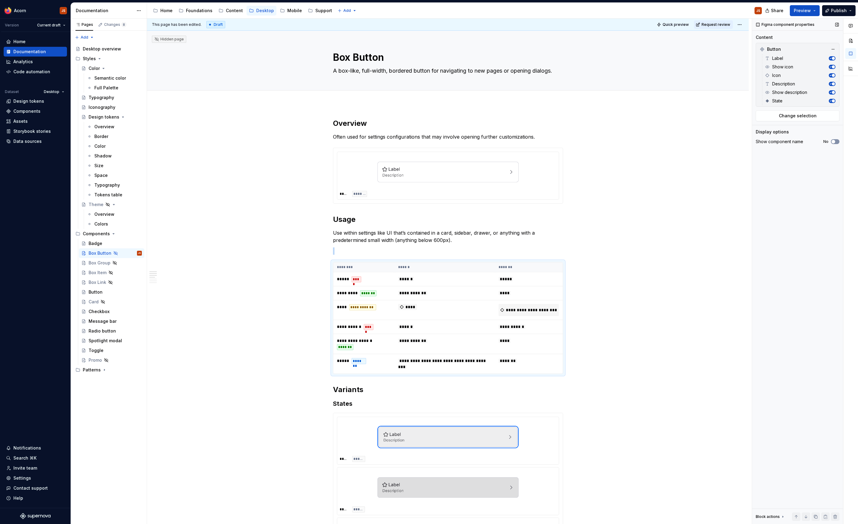
click at [836, 143] on button "No" at bounding box center [834, 141] width 9 height 5
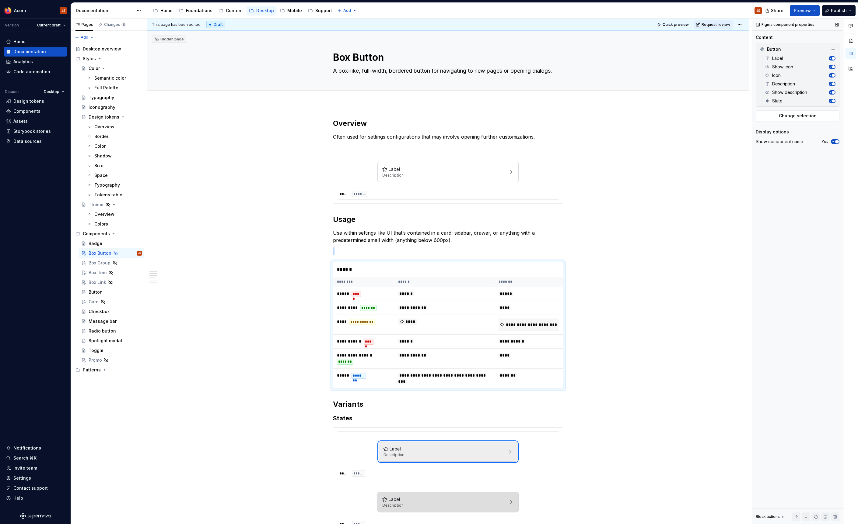
click at [836, 143] on span "button" at bounding box center [837, 142] width 4 height 4
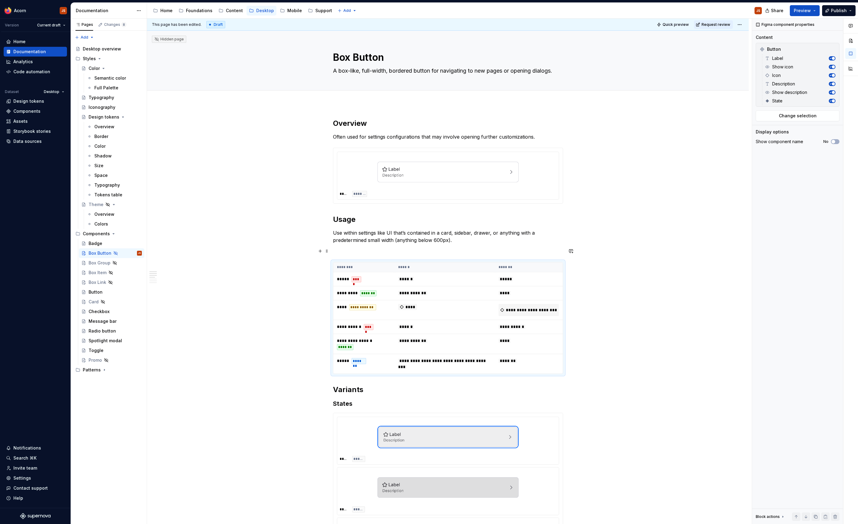
click at [446, 241] on p "Use within settings like UI that’s contained in a card, sidebar, drawer, or any…" at bounding box center [448, 236] width 230 height 15
click at [436, 252] on p at bounding box center [448, 251] width 230 height 7
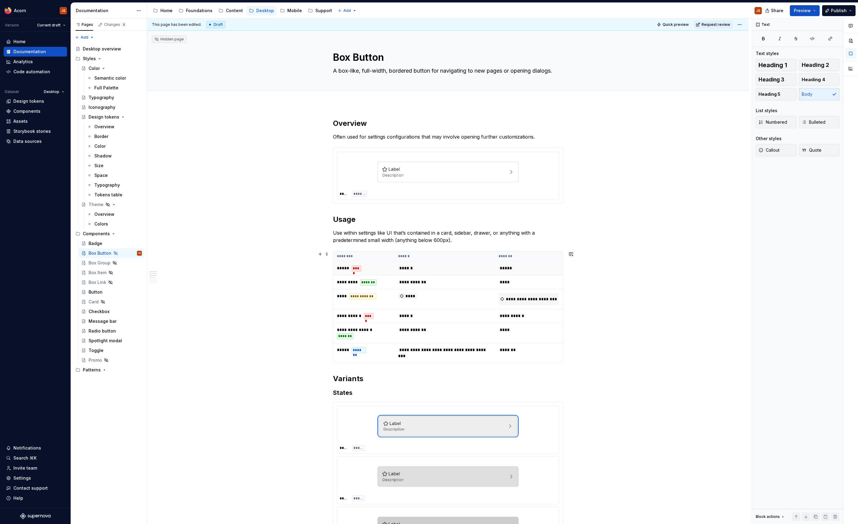
click at [491, 269] on td "******" at bounding box center [444, 269] width 100 height 14
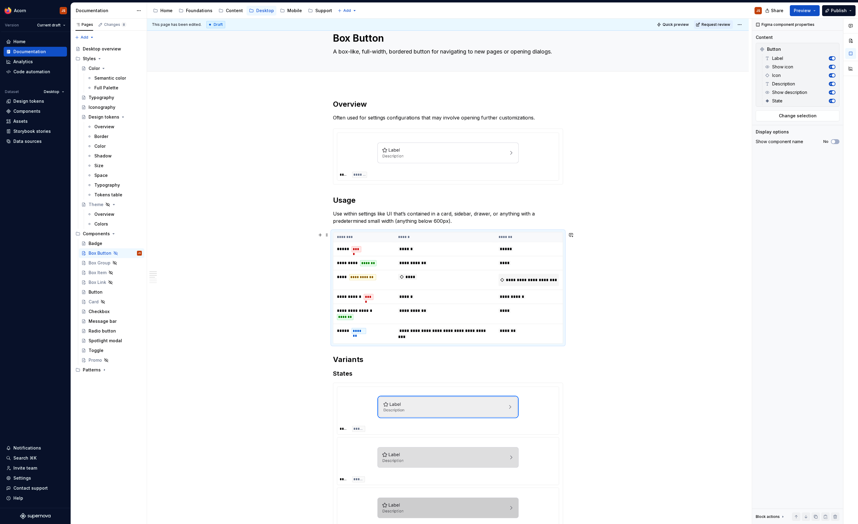
scroll to position [4, 0]
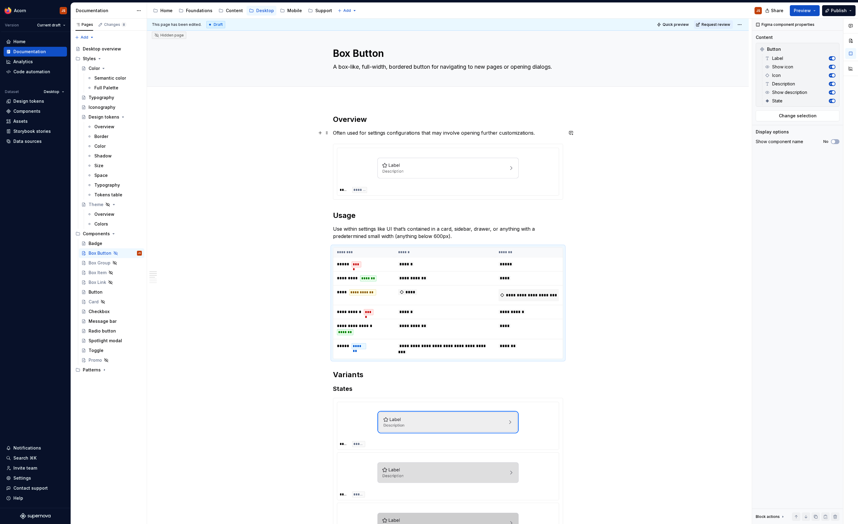
click at [509, 135] on p "Often used for settings configurations that may involve opening further customi…" at bounding box center [448, 132] width 230 height 7
click at [517, 131] on p "Often used for settings configurations that may involve opening further customi…" at bounding box center [448, 132] width 230 height 7
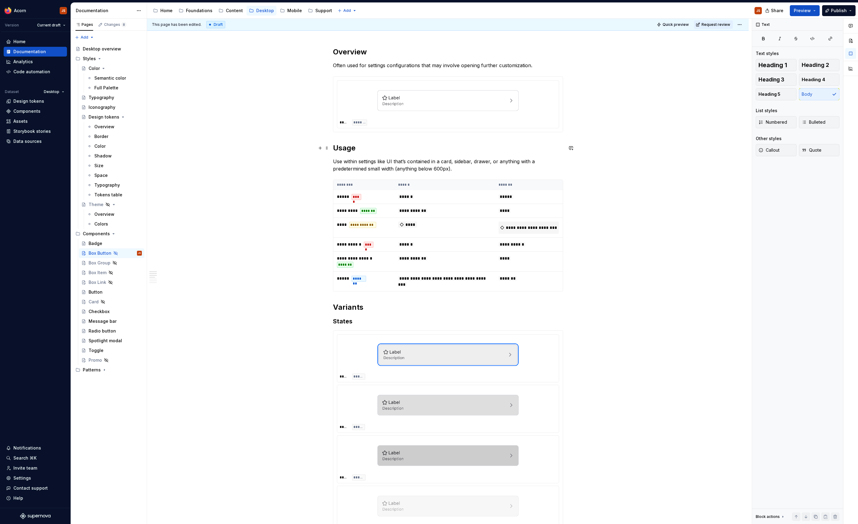
scroll to position [0, 0]
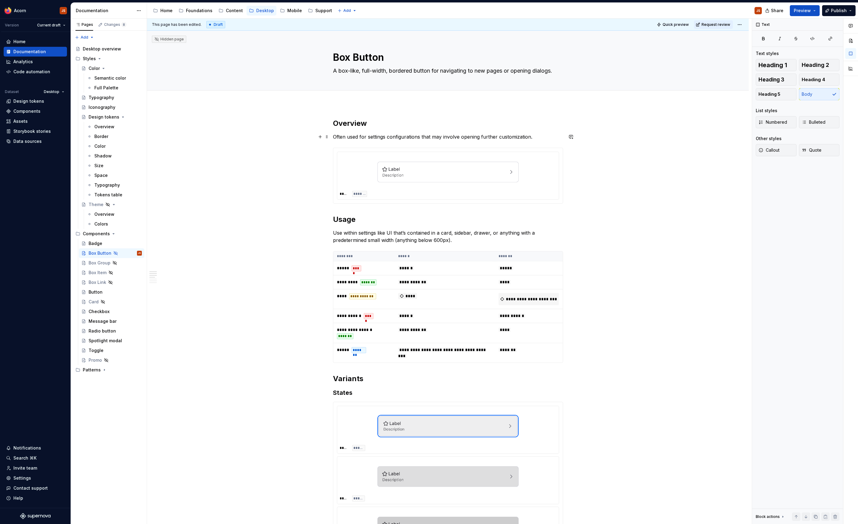
click at [481, 134] on p "Often used for settings configurations that may involve opening further customi…" at bounding box center [448, 136] width 230 height 7
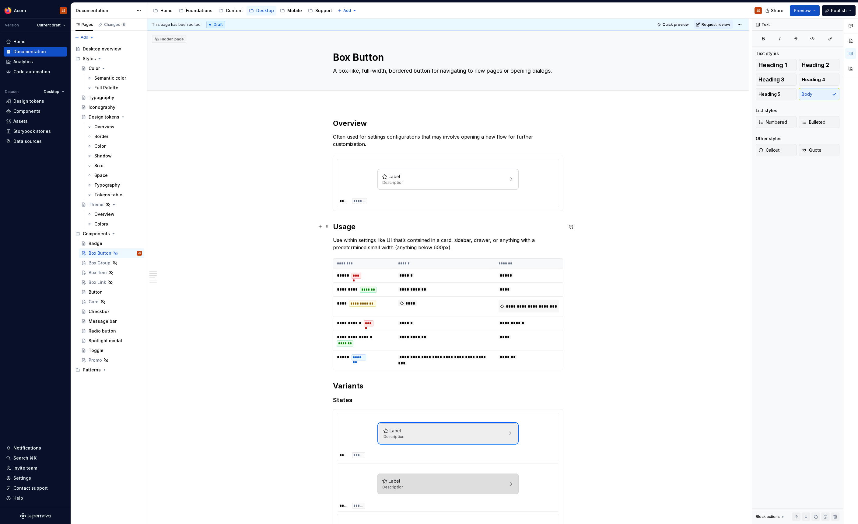
click at [670, 241] on div "**********" at bounding box center [447, 511] width 601 height 815
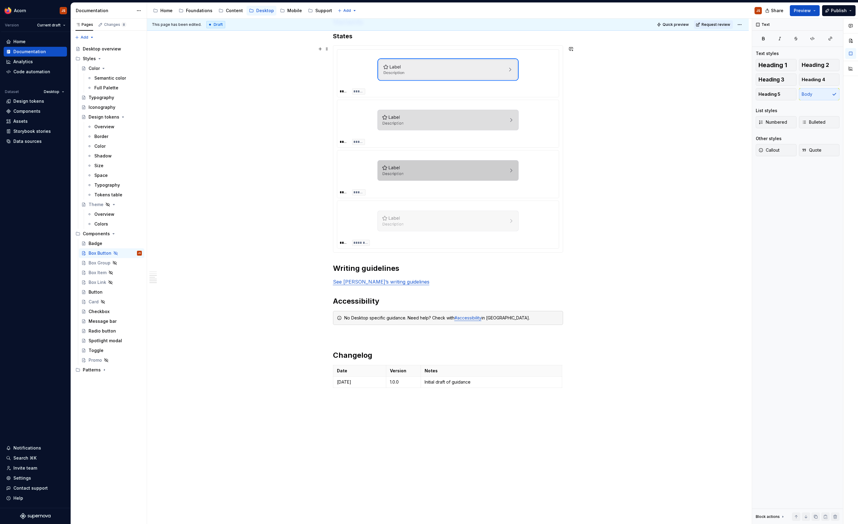
scroll to position [366, 0]
click at [426, 337] on p at bounding box center [448, 334] width 230 height 7
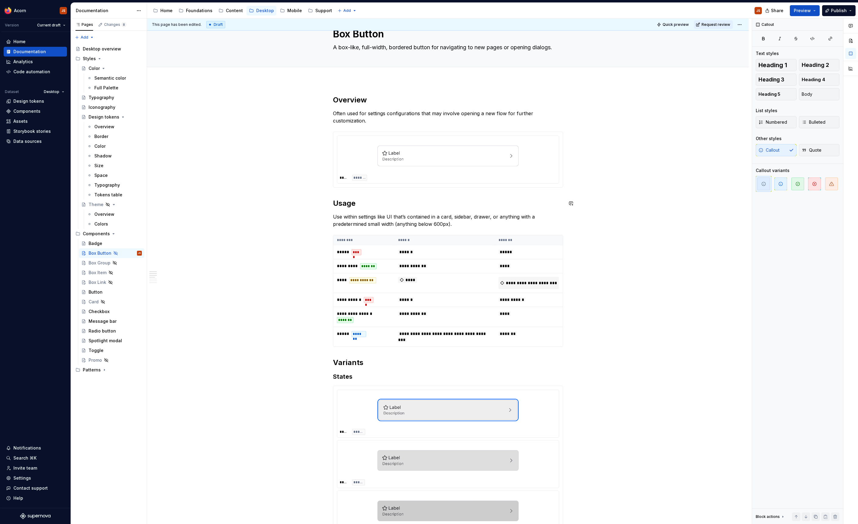
scroll to position [0, 0]
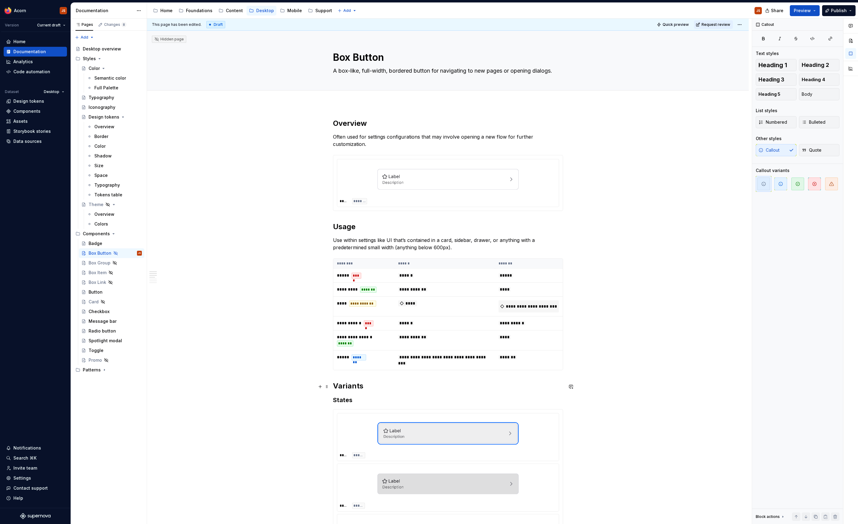
click at [334, 385] on h2 "Variants" at bounding box center [448, 386] width 230 height 10
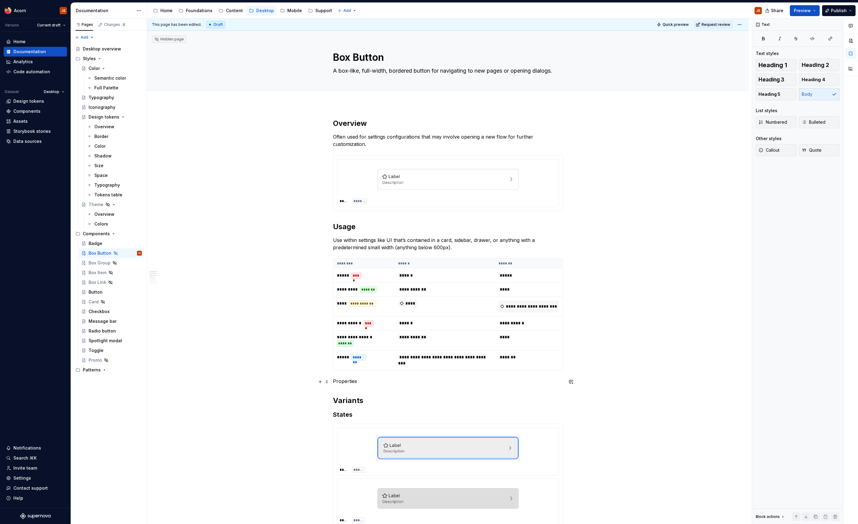
click at [356, 379] on p "Properties" at bounding box center [448, 381] width 230 height 7
click at [380, 371] on button "button" at bounding box center [382, 371] width 9 height 9
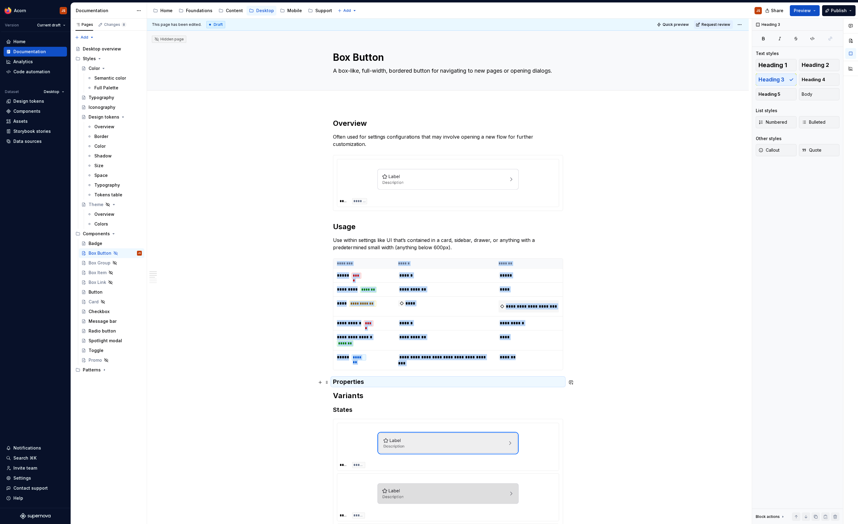
click at [357, 386] on h3 "Properties" at bounding box center [448, 382] width 230 height 9
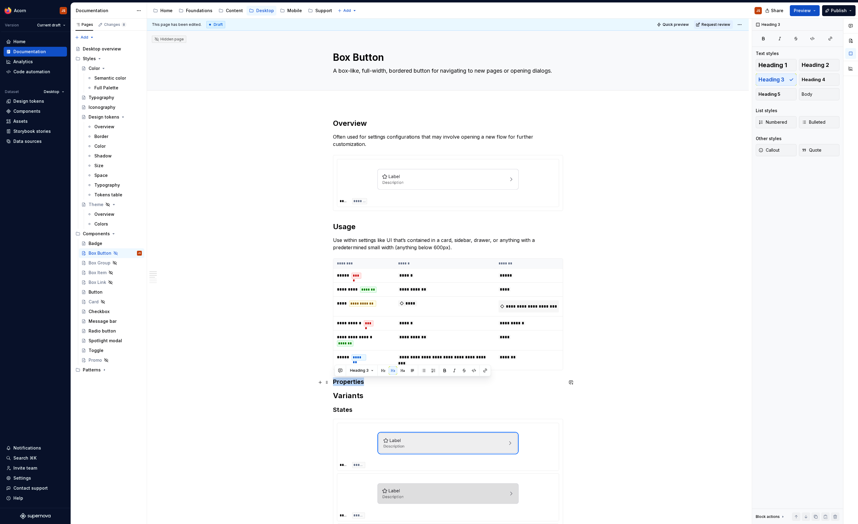
click at [357, 386] on h3 "Properties" at bounding box center [448, 382] width 230 height 9
click at [381, 373] on button "button" at bounding box center [383, 371] width 9 height 9
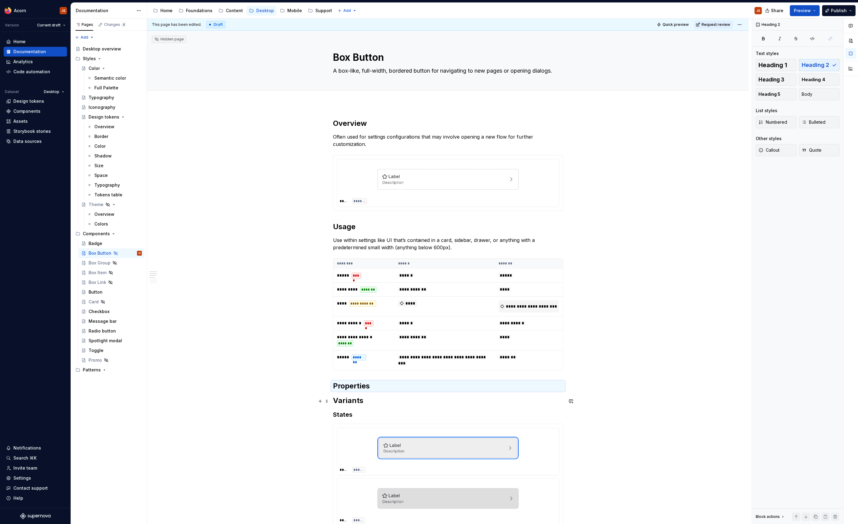
click at [335, 402] on h2 "Variants" at bounding box center [448, 401] width 230 height 10
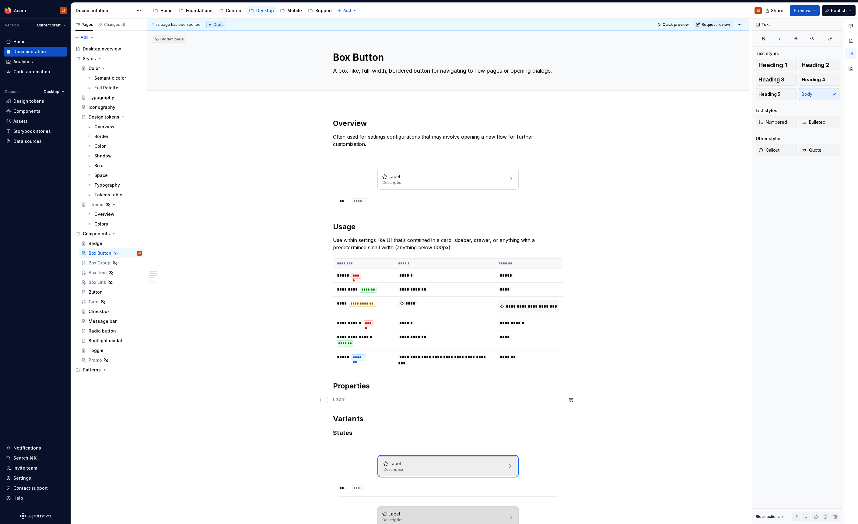
click at [343, 400] on p "Label" at bounding box center [448, 399] width 230 height 7
click at [382, 389] on button "button" at bounding box center [382, 389] width 9 height 9
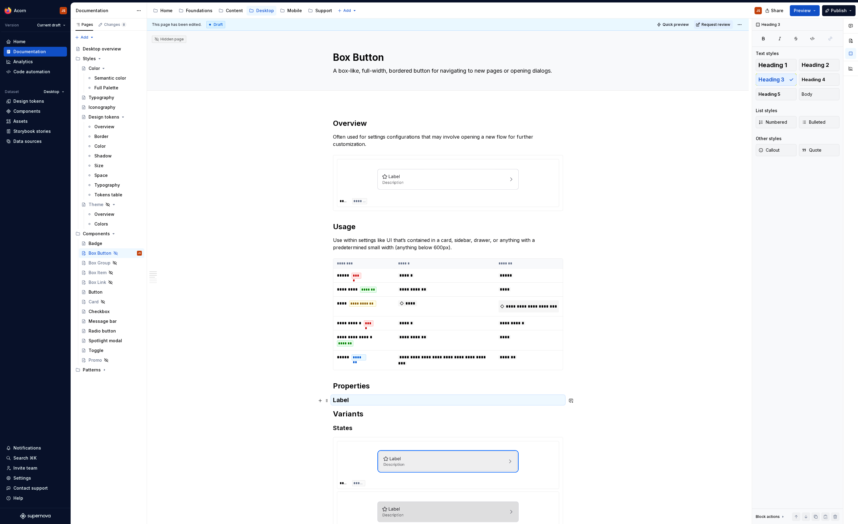
click at [346, 400] on h3 "Label" at bounding box center [448, 400] width 230 height 9
click at [353, 401] on h3 "Label" at bounding box center [448, 400] width 230 height 9
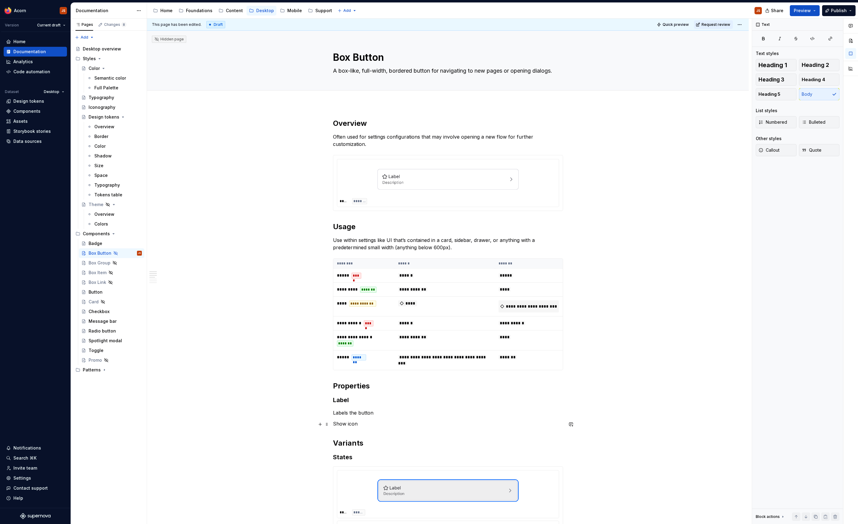
click at [334, 423] on div "**********" at bounding box center [447, 533] width 601 height 858
click at [342, 426] on p "Show icon" at bounding box center [448, 423] width 230 height 7
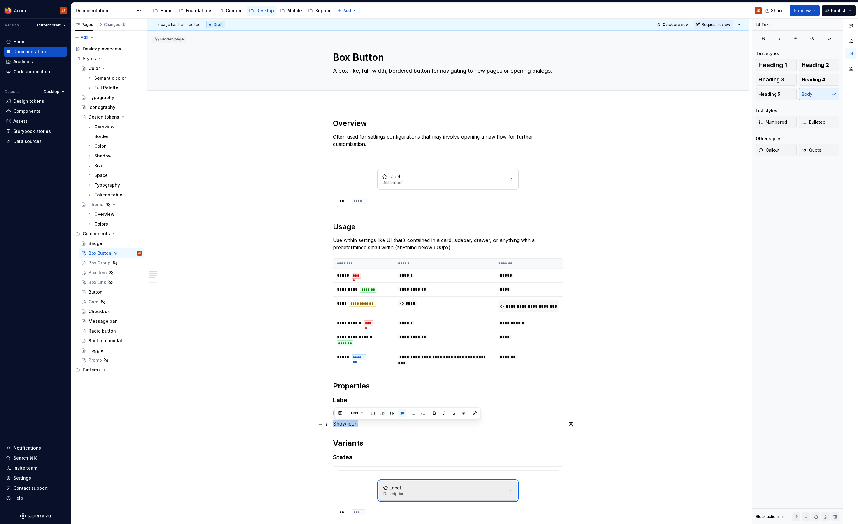
click at [342, 426] on p "Show icon" at bounding box center [448, 423] width 230 height 7
click at [378, 412] on button "button" at bounding box center [382, 413] width 9 height 9
click at [364, 429] on h3 "Show icon" at bounding box center [448, 428] width 230 height 9
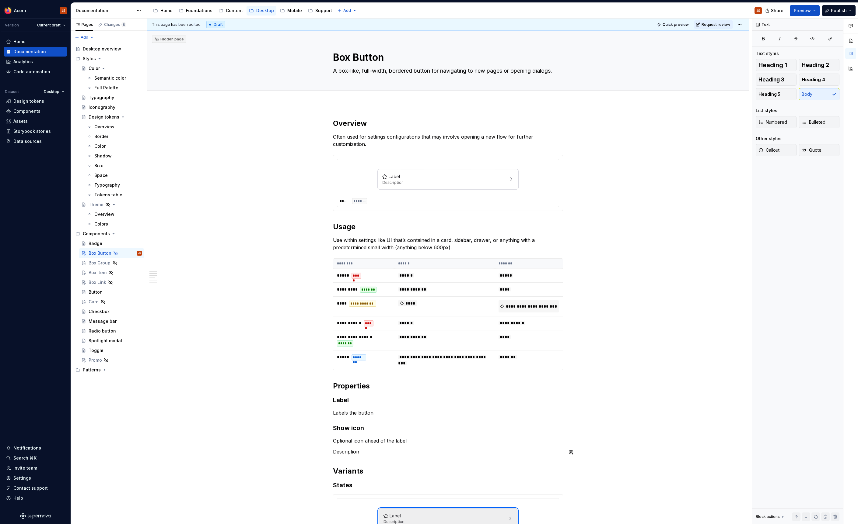
click at [344, 457] on div "**********" at bounding box center [448, 472] width 230 height 707
click at [404, 411] on p "Labels the button" at bounding box center [448, 412] width 230 height 7
click at [349, 428] on div "**********" at bounding box center [448, 478] width 230 height 718
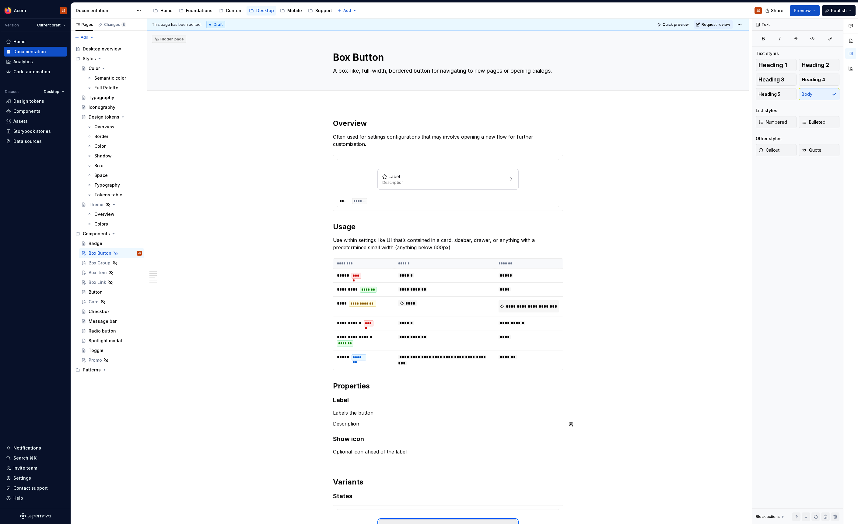
click at [349, 428] on div "**********" at bounding box center [448, 478] width 230 height 718
click at [381, 413] on button "button" at bounding box center [382, 413] width 9 height 9
click at [379, 437] on div "**********" at bounding box center [448, 479] width 230 height 720
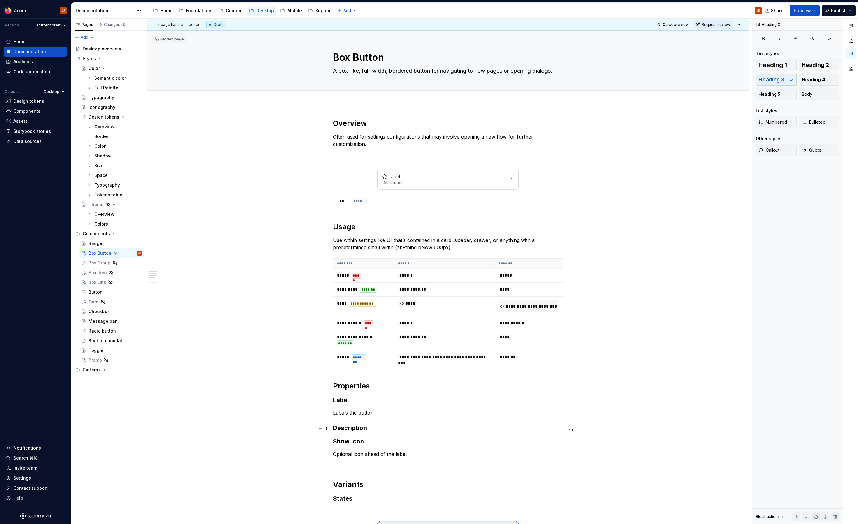
click at [389, 430] on h3 "Description" at bounding box center [448, 428] width 230 height 9
click at [388, 441] on p "Adds a smaller, and deemphasized description below the label." at bounding box center [448, 440] width 230 height 7
click at [434, 429] on h3 "Description" at bounding box center [448, 428] width 230 height 9
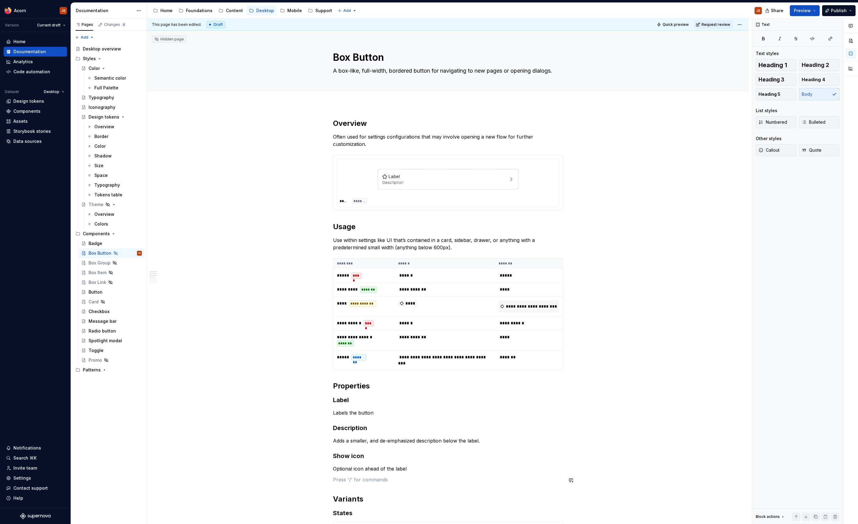
click at [417, 488] on div "**********" at bounding box center [448, 486] width 230 height 735
drag, startPoint x: 339, startPoint y: 431, endPoint x: 329, endPoint y: 430, distance: 11.0
click at [333, 430] on div "**********" at bounding box center [448, 490] width 230 height 742
click at [520, 336] on td "****" at bounding box center [529, 341] width 68 height 20
click at [831, 84] on icon "button" at bounding box center [830, 84] width 1 height 1
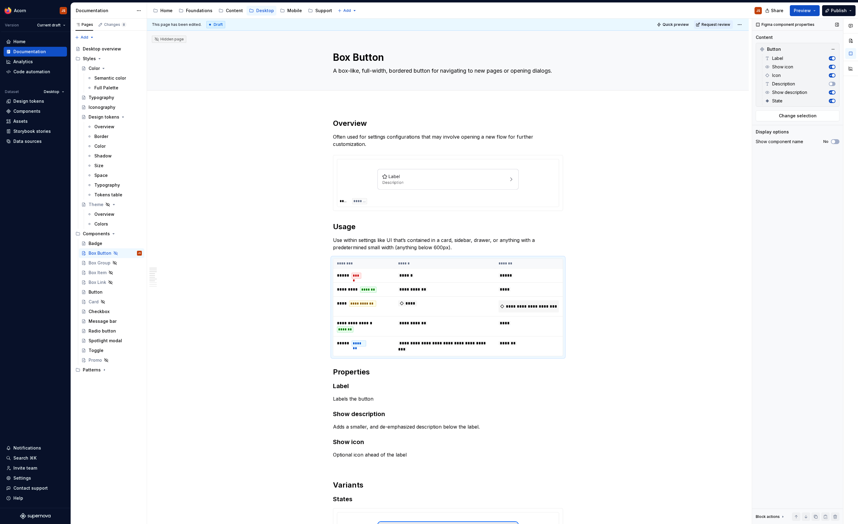
click at [832, 58] on span "button" at bounding box center [832, 58] width 3 height 3
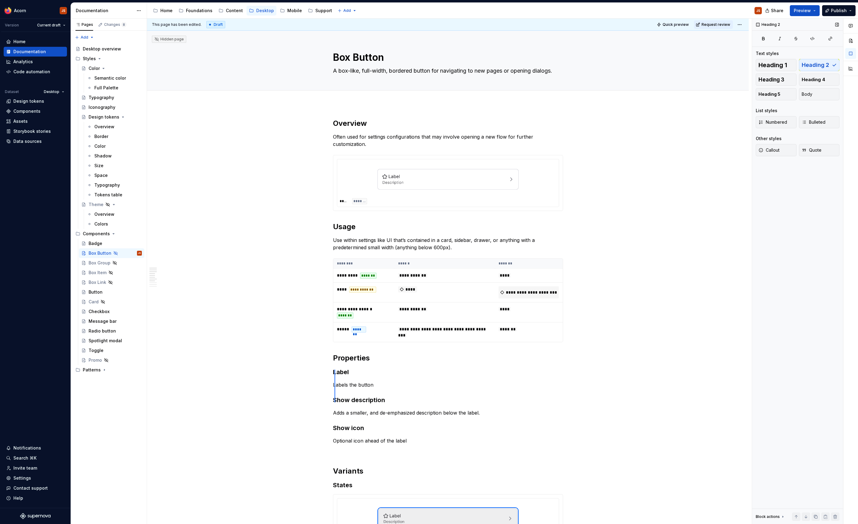
drag, startPoint x: 334, startPoint y: 403, endPoint x: 335, endPoint y: 370, distance: 33.2
click at [334, 370] on div "**********" at bounding box center [449, 272] width 604 height 506
drag, startPoint x: 386, startPoint y: 386, endPoint x: 333, endPoint y: 374, distance: 54.6
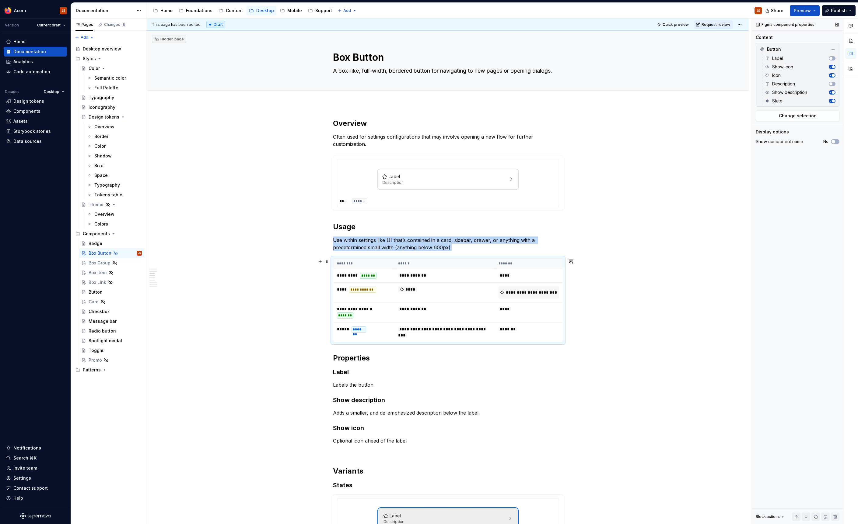
click at [454, 261] on th "******" at bounding box center [444, 264] width 100 height 10
click at [831, 75] on icon "button" at bounding box center [829, 75] width 3 height 3
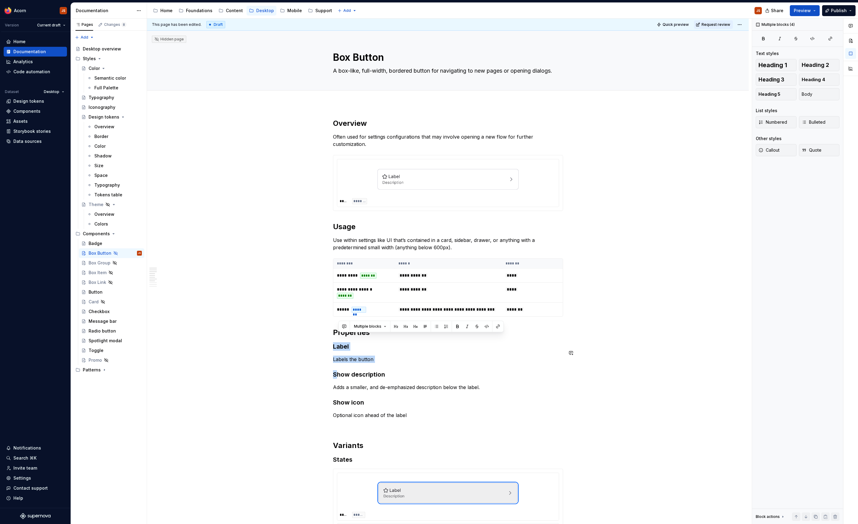
drag, startPoint x: 338, startPoint y: 382, endPoint x: 325, endPoint y: 349, distance: 36.1
click at [329, 346] on div "**********" at bounding box center [447, 534] width 601 height 860
click at [340, 378] on h3 "Show description" at bounding box center [448, 375] width 230 height 9
drag, startPoint x: 335, startPoint y: 381, endPoint x: 330, endPoint y: 357, distance: 24.2
click at [330, 358] on div "**********" at bounding box center [447, 534] width 601 height 860
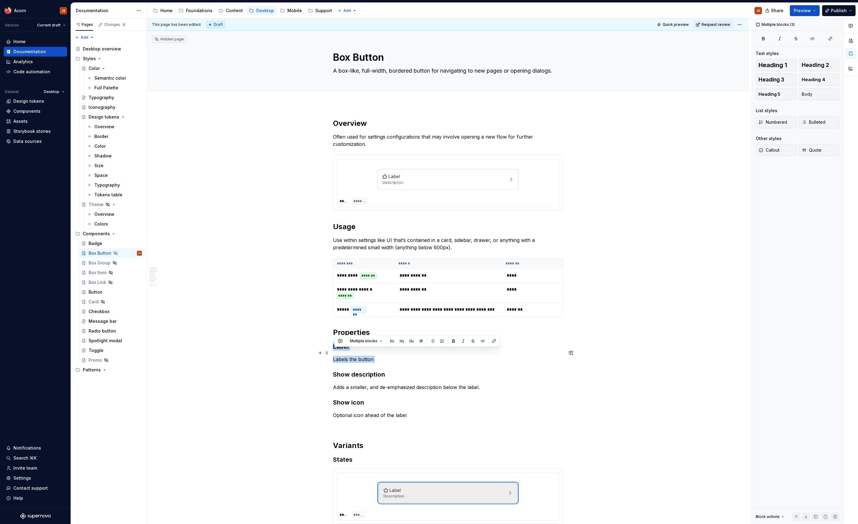
drag, startPoint x: 335, startPoint y: 384, endPoint x: 335, endPoint y: 353, distance: 30.4
click at [335, 353] on div "**********" at bounding box center [448, 459] width 230 height 681
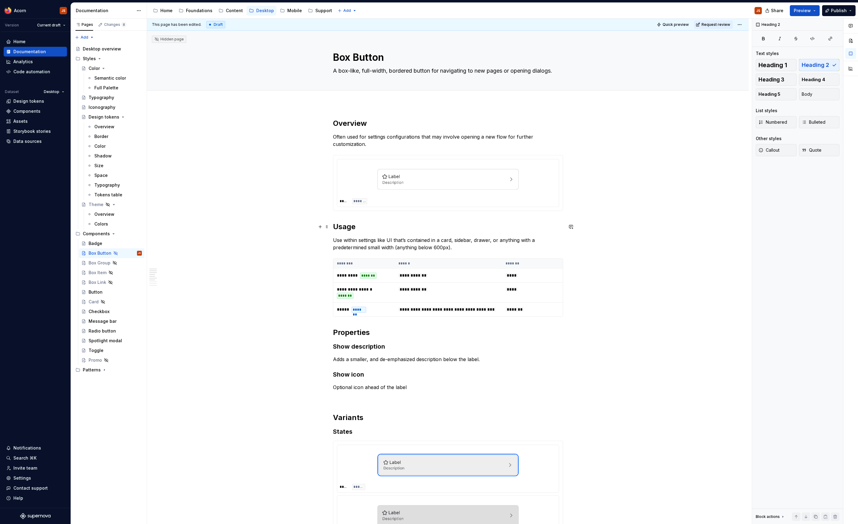
click at [336, 226] on h2 "Usage" at bounding box center [448, 227] width 230 height 10
click at [99, 294] on div "Button" at bounding box center [96, 292] width 14 height 6
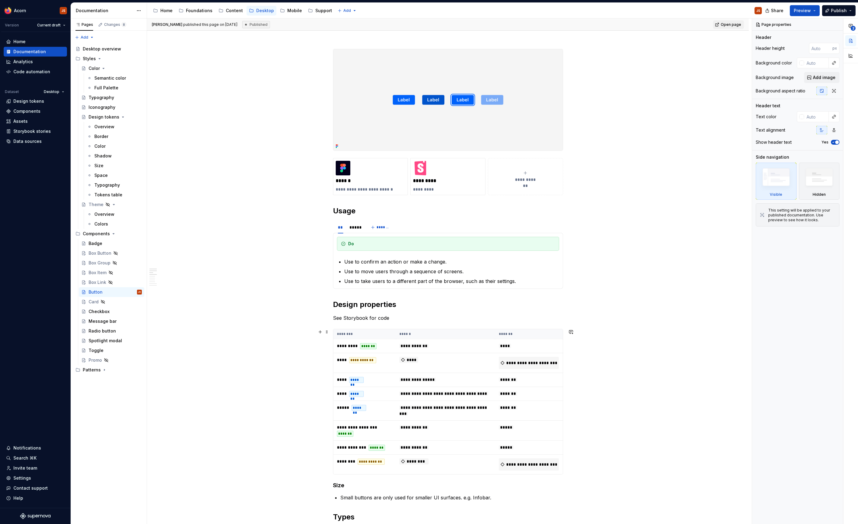
scroll to position [69, 0]
click at [94, 253] on div "Box Button" at bounding box center [100, 253] width 23 height 6
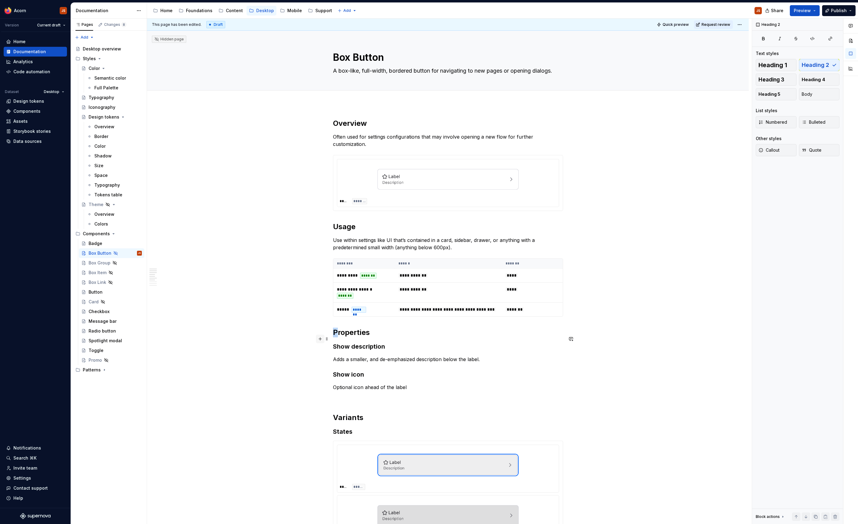
drag, startPoint x: 339, startPoint y: 336, endPoint x: 320, endPoint y: 339, distance: 19.4
click at [333, 339] on div "**********" at bounding box center [448, 449] width 230 height 660
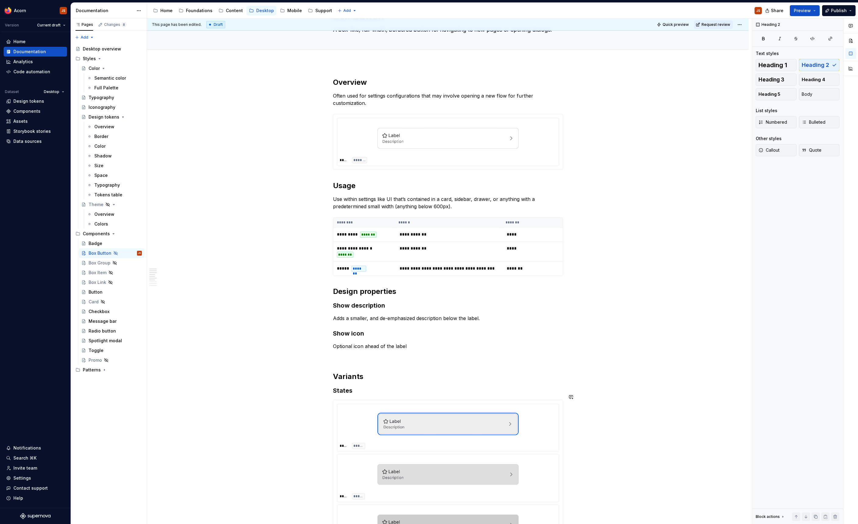
scroll to position [41, 0]
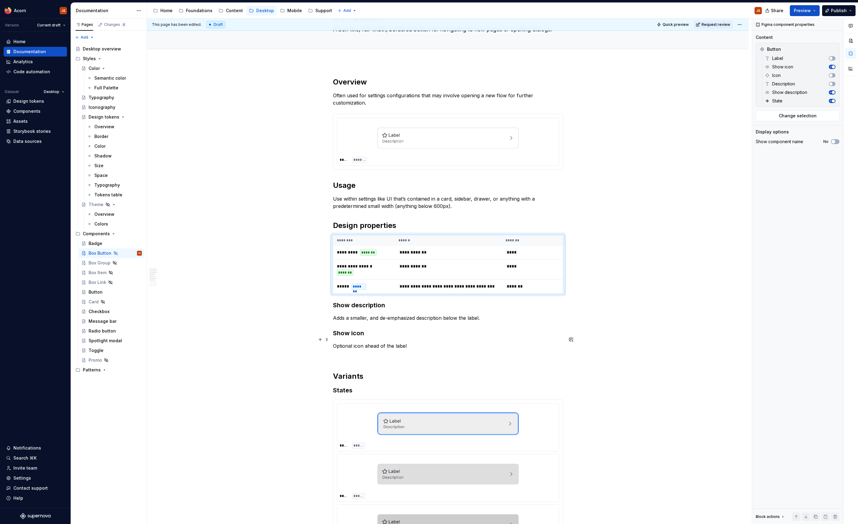
click at [539, 349] on p "Optional icon ahead of the label" at bounding box center [448, 346] width 230 height 7
click at [351, 361] on p at bounding box center [448, 356] width 230 height 7
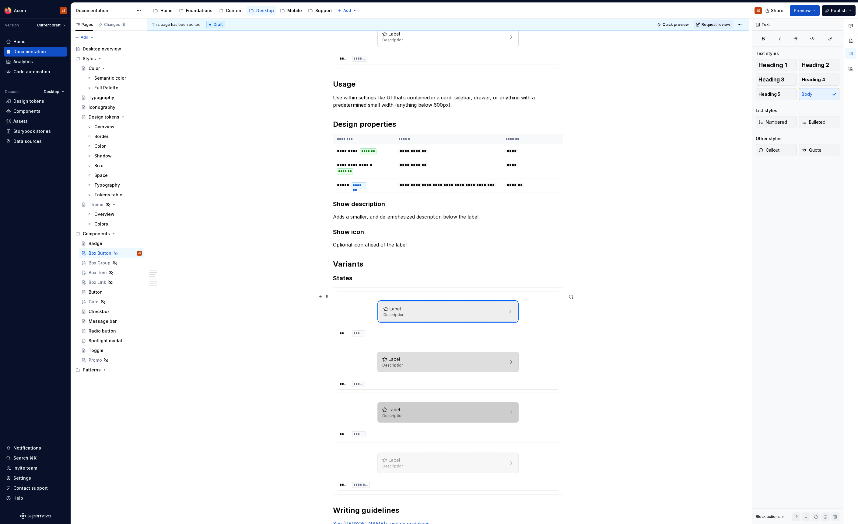
scroll to position [0, 0]
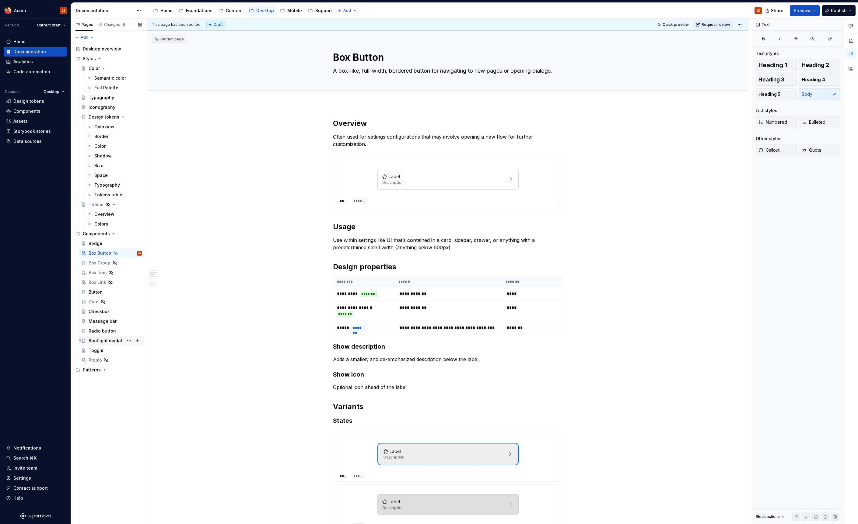
click at [100, 340] on div "Spotlight modal" at bounding box center [105, 341] width 33 height 6
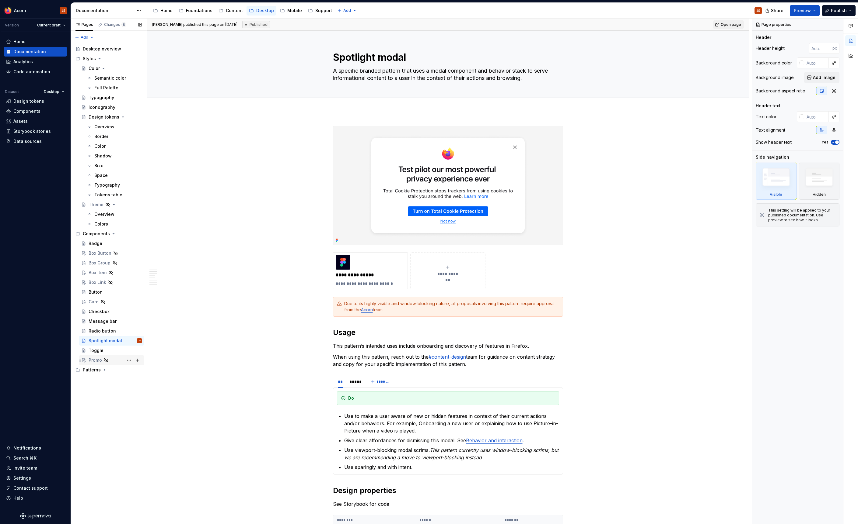
click at [95, 362] on div "Promo" at bounding box center [95, 360] width 13 height 6
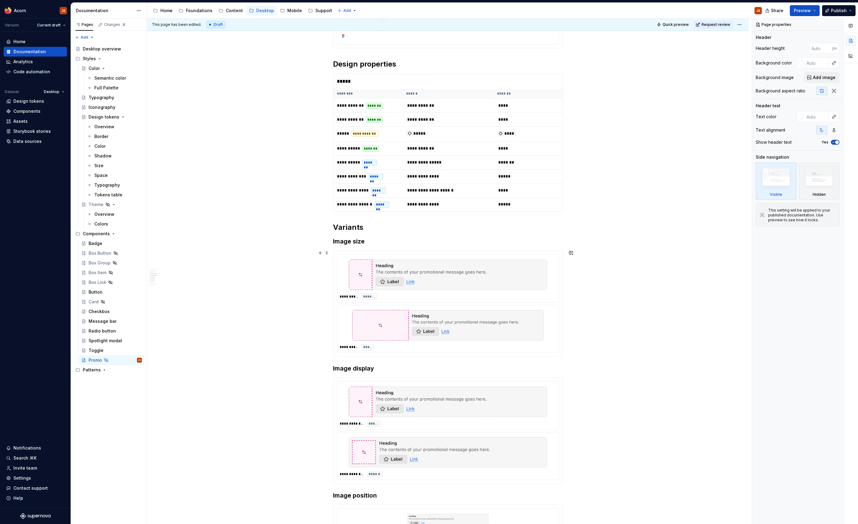
scroll to position [350, 0]
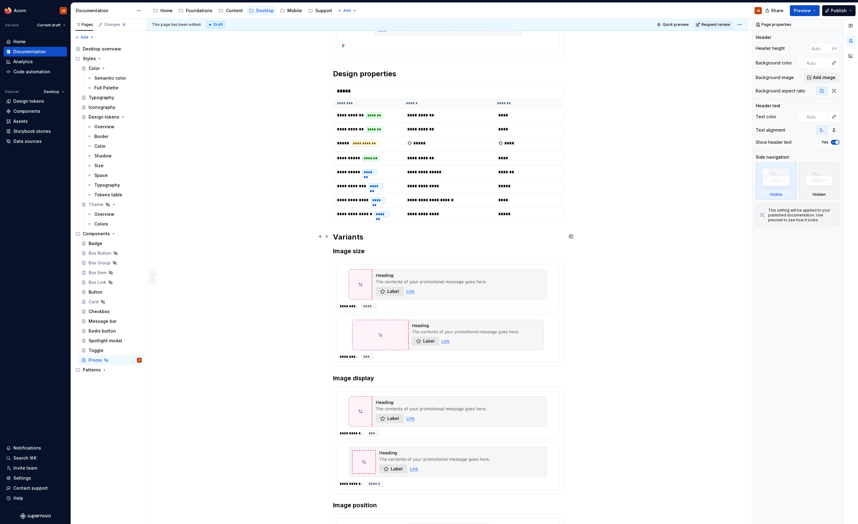
click at [336, 236] on h2 "Variants" at bounding box center [448, 237] width 230 height 10
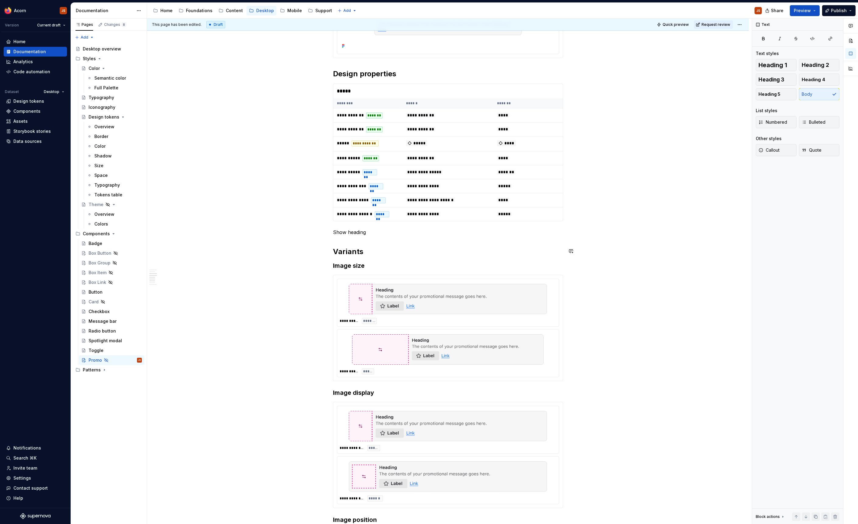
click at [340, 228] on div "**********" at bounding box center [448, 353] width 230 height 1168
click at [381, 220] on button "button" at bounding box center [382, 220] width 9 height 9
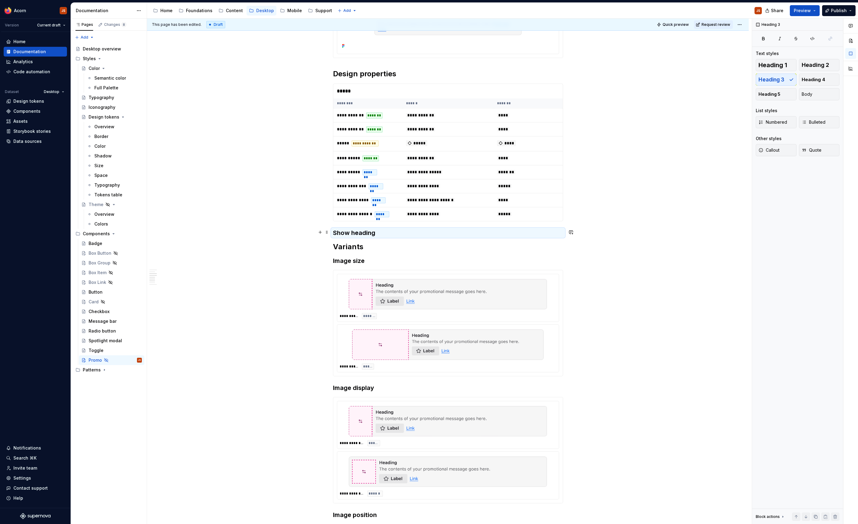
click at [387, 232] on h3 "Show heading" at bounding box center [448, 233] width 230 height 9
click at [377, 232] on h3 "Show heading" at bounding box center [448, 233] width 230 height 9
click at [375, 232] on h3 "Show heading" at bounding box center [448, 233] width 230 height 9
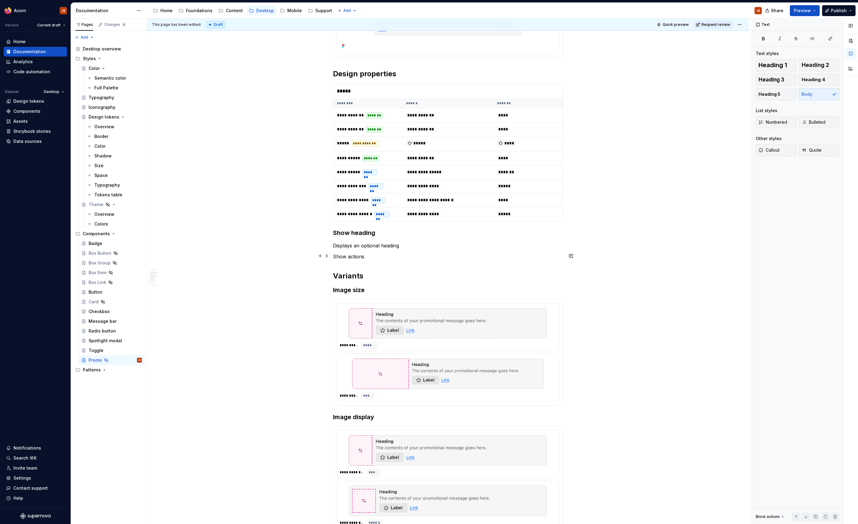
click at [362, 257] on p "Show actions" at bounding box center [448, 256] width 230 height 7
click at [381, 246] on button "button" at bounding box center [382, 245] width 9 height 9
click at [401, 258] on h3 "Show actions" at bounding box center [448, 261] width 230 height 9
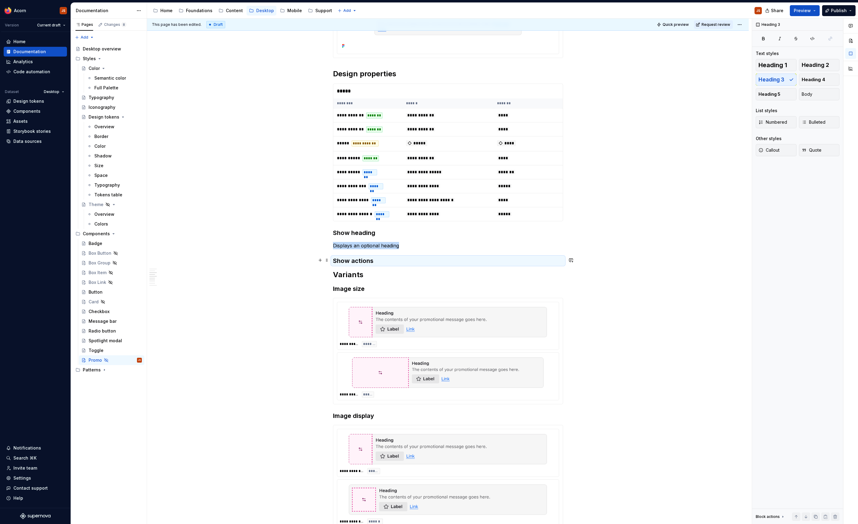
click at [386, 261] on h3 "Show actions" at bounding box center [448, 261] width 230 height 9
click at [364, 265] on h3 "Show actions" at bounding box center [448, 261] width 230 height 9
click at [370, 260] on h3 "Show actions" at bounding box center [448, 261] width 230 height 9
click at [381, 260] on h3 "Show actions" at bounding box center [448, 261] width 230 height 9
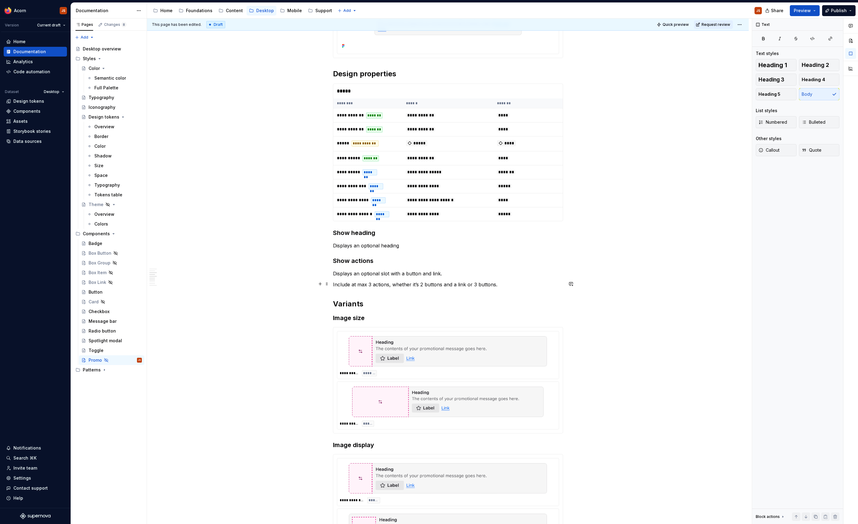
click at [341, 284] on p "Include at max 3 actions, whether it’s 2 buttons and a link or 3 buttons." at bounding box center [448, 284] width 230 height 7
click at [773, 146] on button "Callout" at bounding box center [775, 150] width 41 height 12
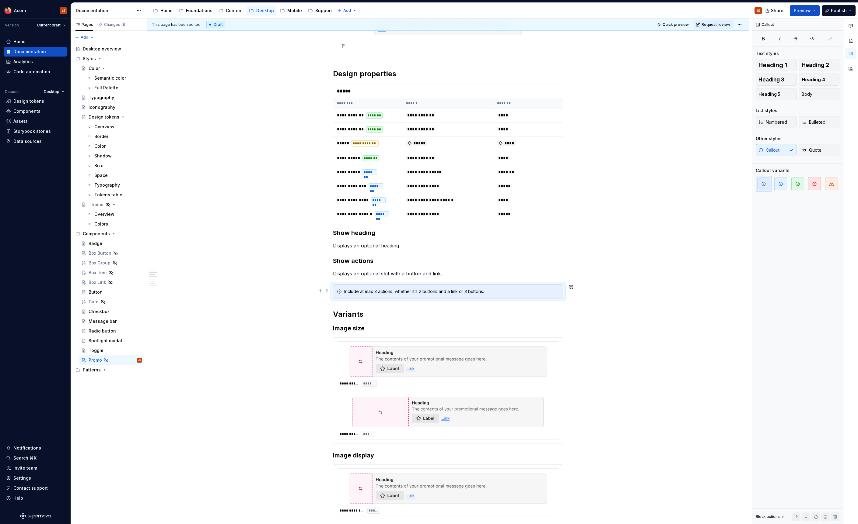
click at [514, 289] on div "Include at max 3 actions, whether it’s 2 buttons and a link or 3 buttons." at bounding box center [451, 292] width 215 height 6
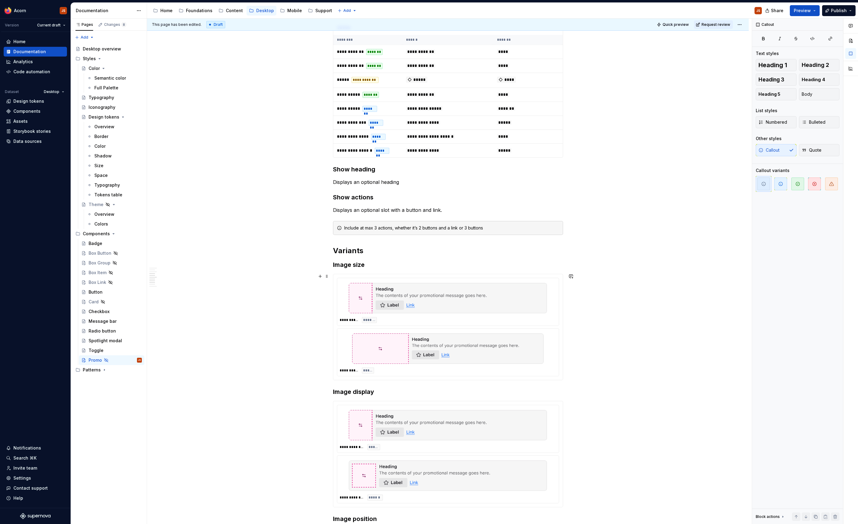
scroll to position [413, 0]
click at [336, 252] on h2 "Variants" at bounding box center [448, 251] width 230 height 10
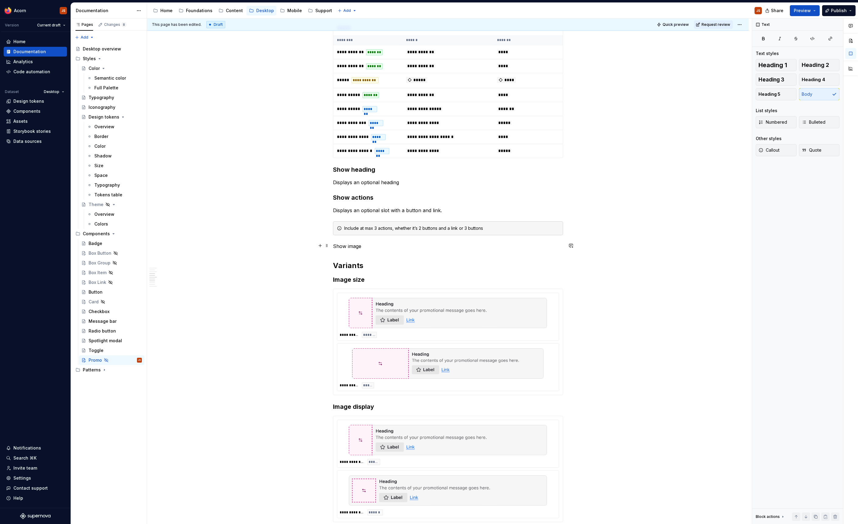
click at [341, 246] on p "Show image" at bounding box center [448, 246] width 230 height 7
click at [384, 235] on button "button" at bounding box center [382, 234] width 9 height 9
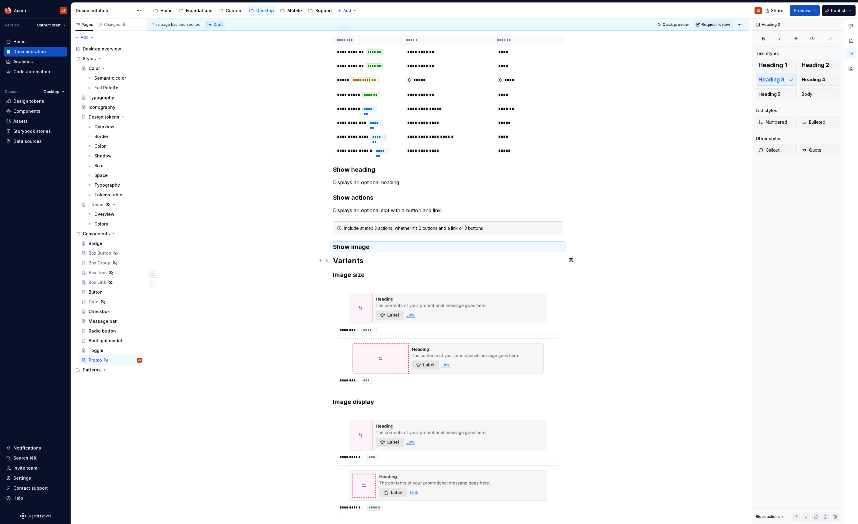
click at [335, 259] on h2 "Variants" at bounding box center [448, 261] width 230 height 10
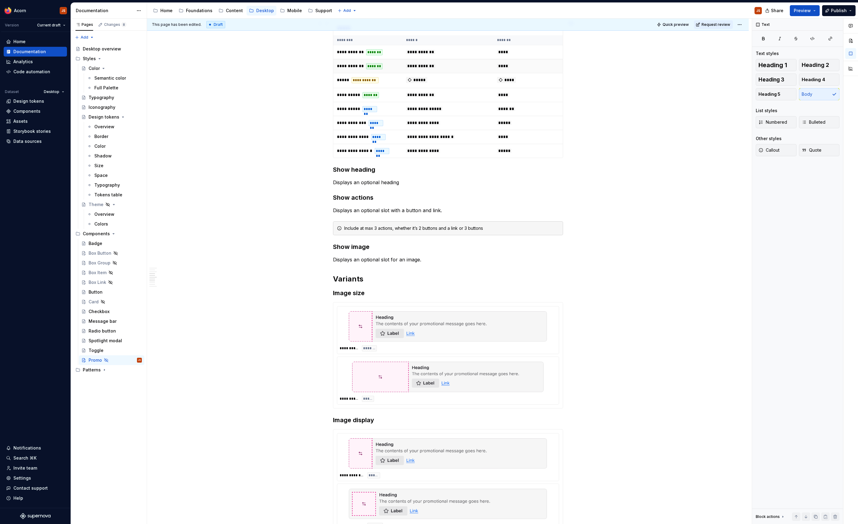
click at [408, 68] on span "**********" at bounding box center [420, 66] width 29 height 4
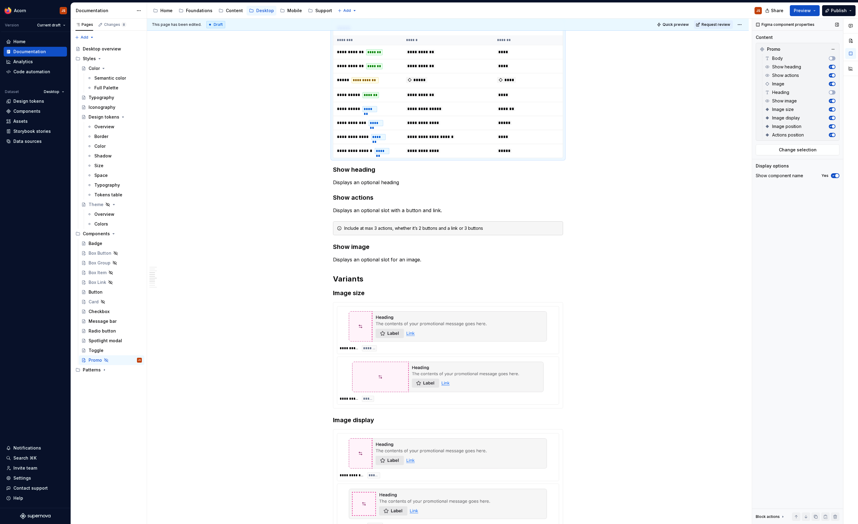
click at [830, 83] on icon "button" at bounding box center [829, 83] width 3 height 3
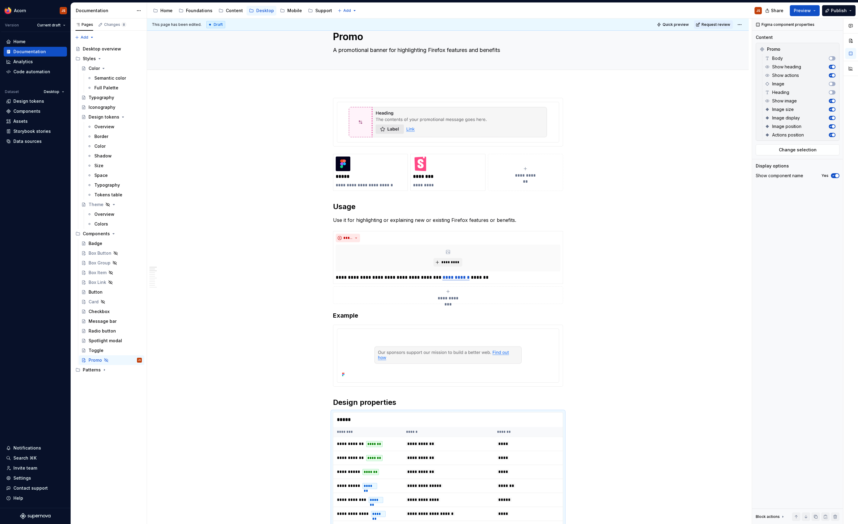
scroll to position [0, 0]
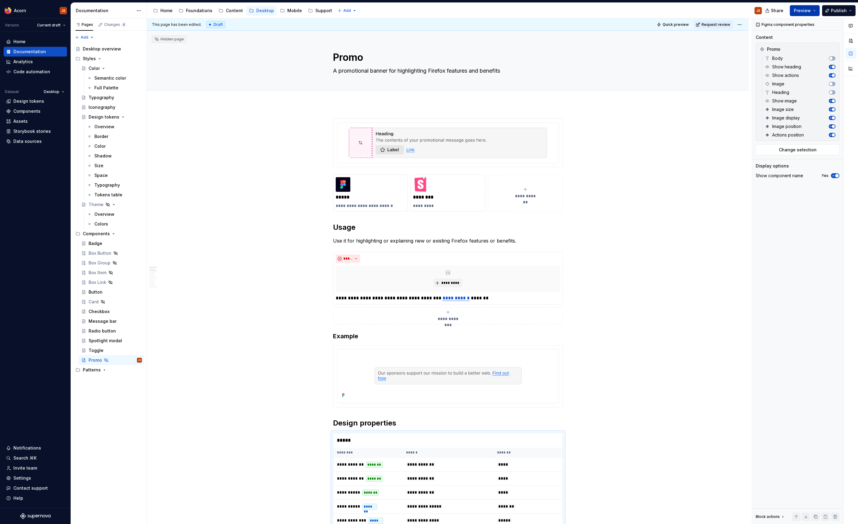
click at [795, 14] on button "Preview" at bounding box center [804, 10] width 30 height 11
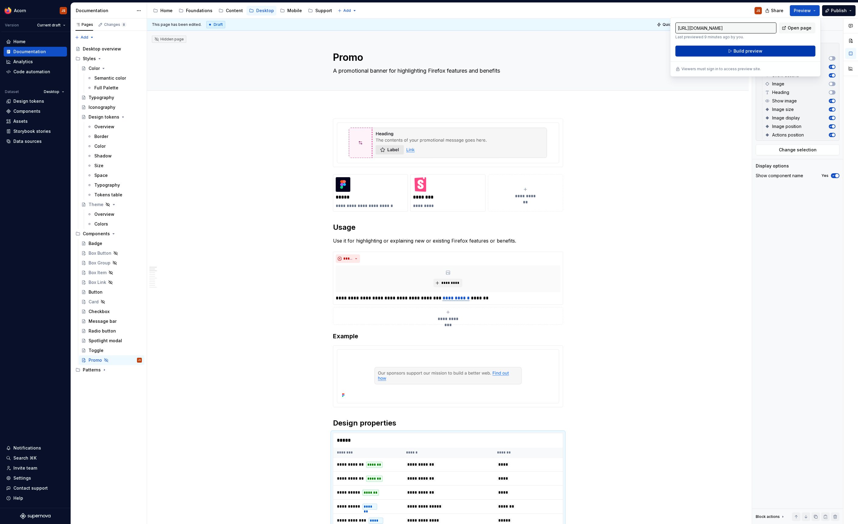
click at [743, 52] on span "Build preview" at bounding box center [747, 51] width 29 height 6
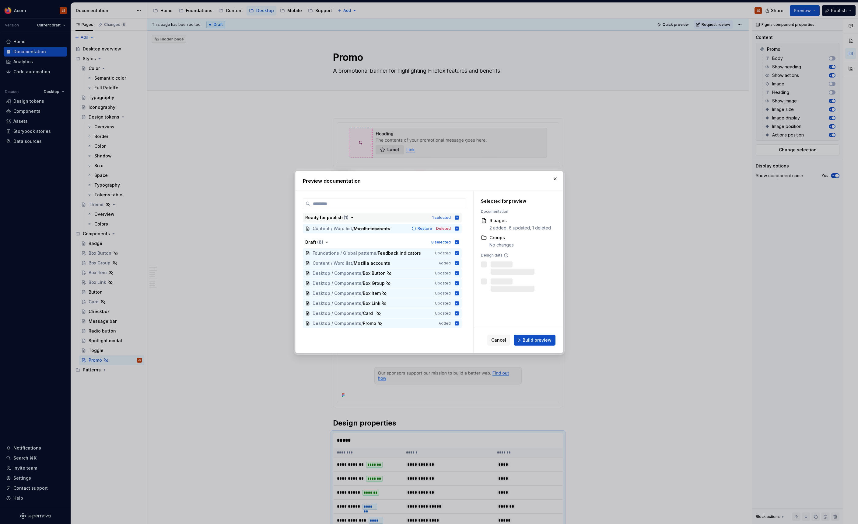
click at [459, 215] on icon "button" at bounding box center [456, 217] width 5 height 5
click at [458, 241] on icon "button" at bounding box center [456, 242] width 4 height 4
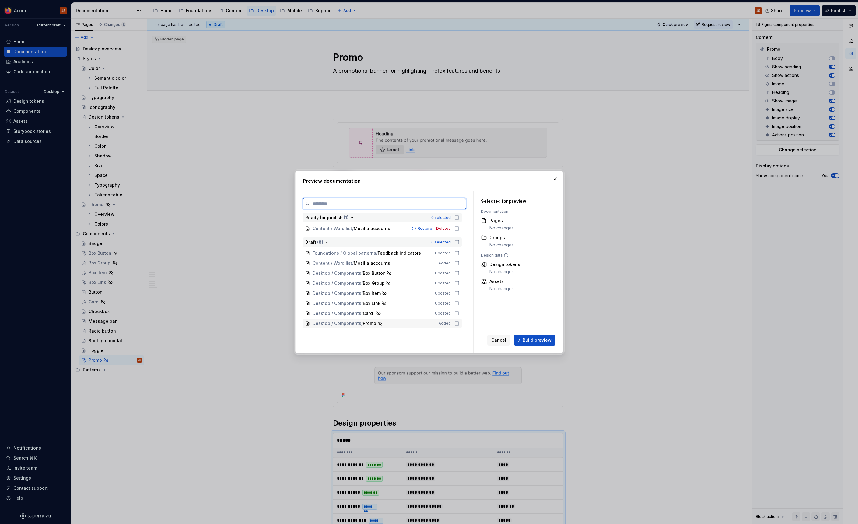
click at [459, 325] on icon at bounding box center [456, 323] width 5 height 5
click at [458, 270] on div "Desktop / Components / Box Button Updated" at bounding box center [382, 274] width 159 height 10
click at [523, 339] on button "Build preview" at bounding box center [535, 340] width 42 height 11
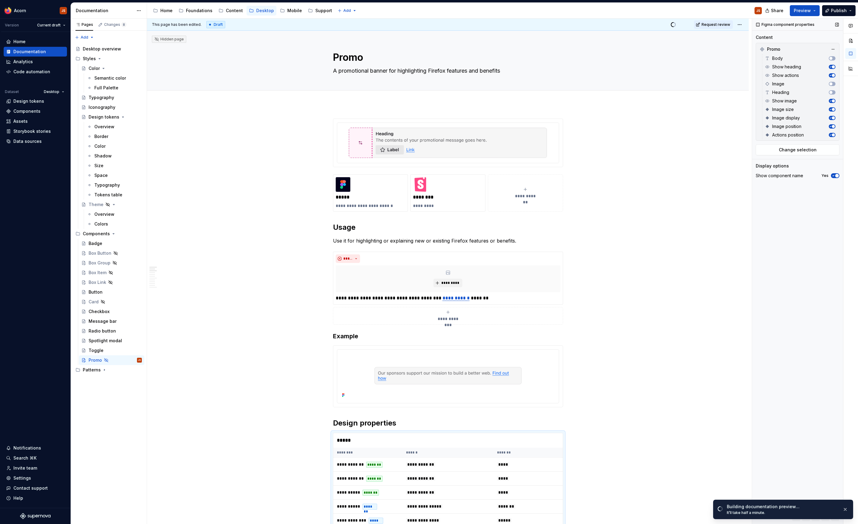
click at [836, 175] on span "button" at bounding box center [837, 176] width 4 height 4
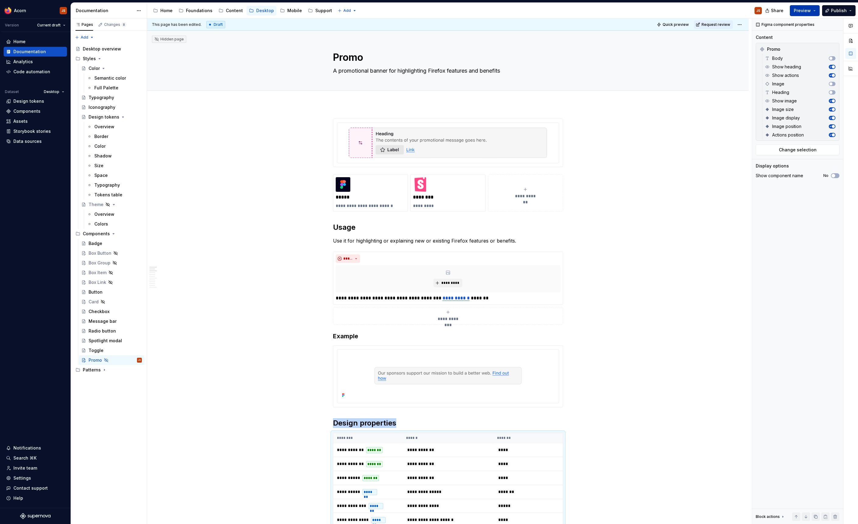
click at [806, 12] on span "Preview" at bounding box center [801, 11] width 17 height 6
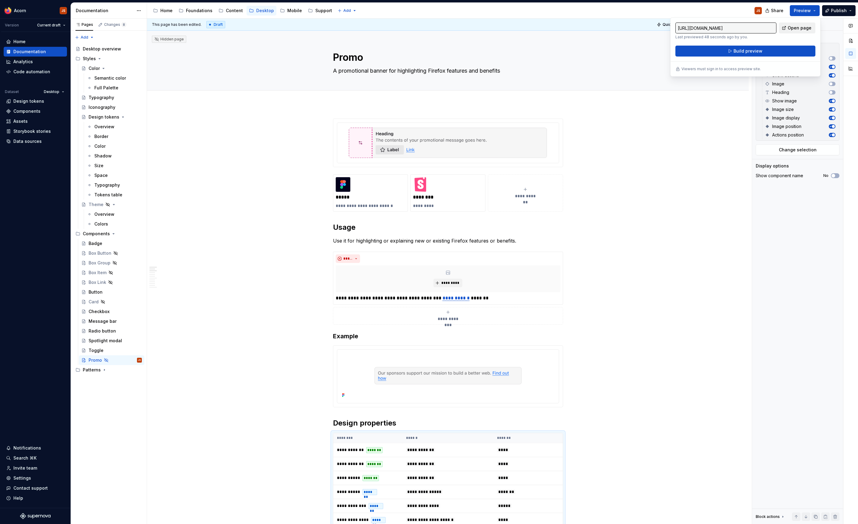
click at [795, 28] on span "Open page" at bounding box center [799, 28] width 24 height 6
